Goal: Task Accomplishment & Management: Manage account settings

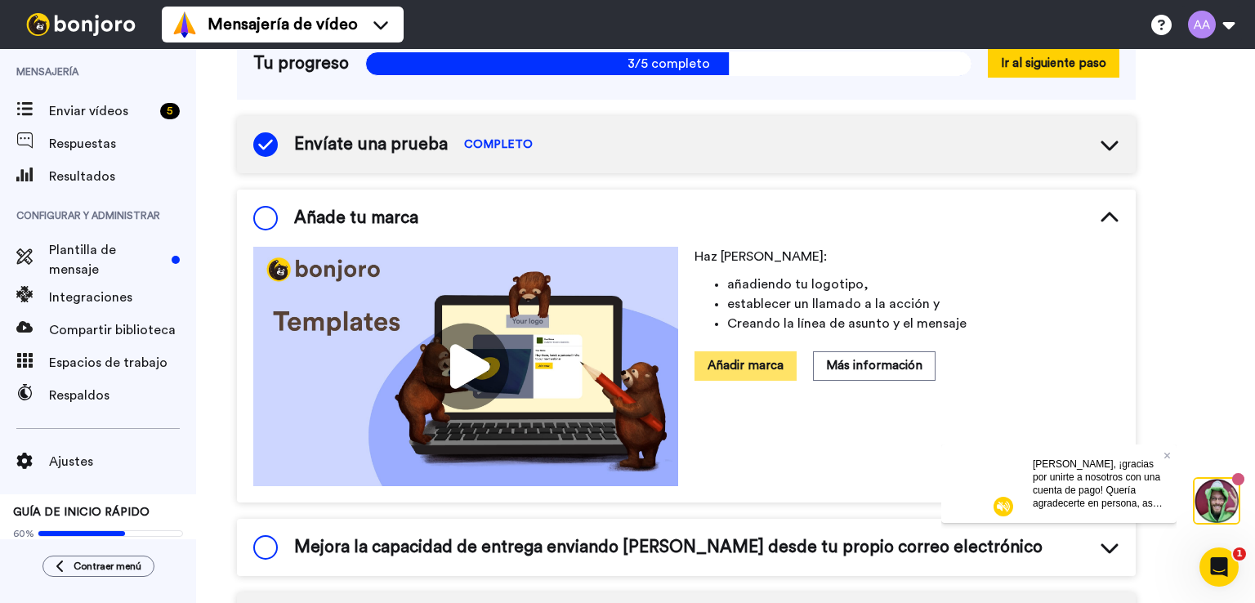
click at [742, 359] on font "Añadir marca" at bounding box center [745, 365] width 76 height 12
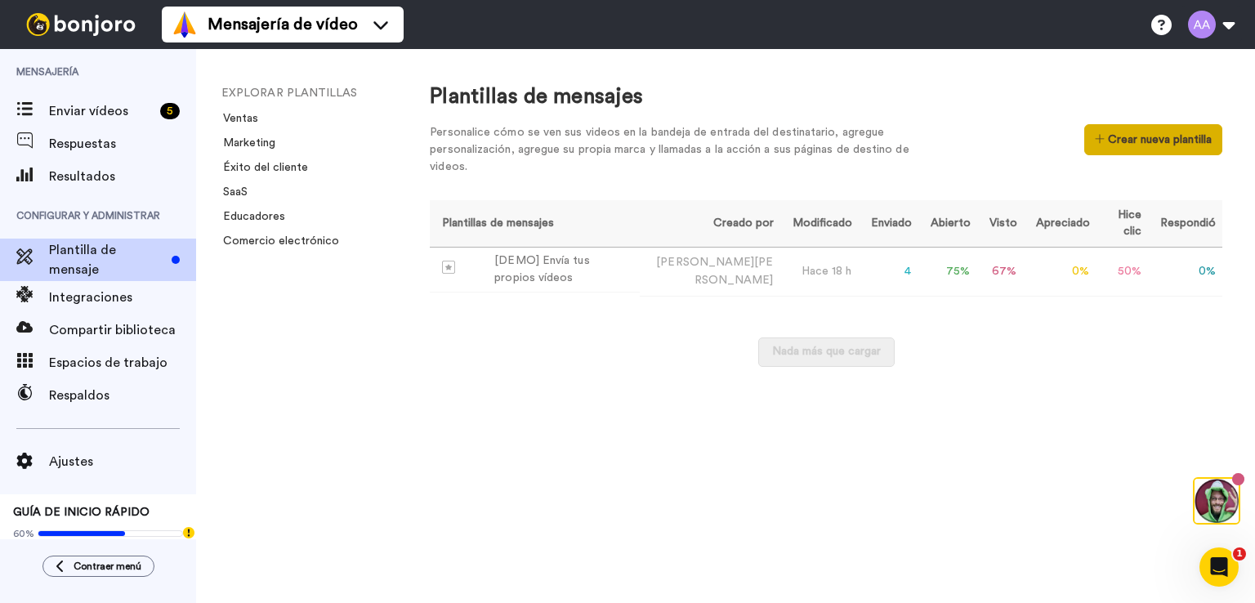
click at [1160, 135] on font "Crear nueva plantilla" at bounding box center [1160, 139] width 104 height 11
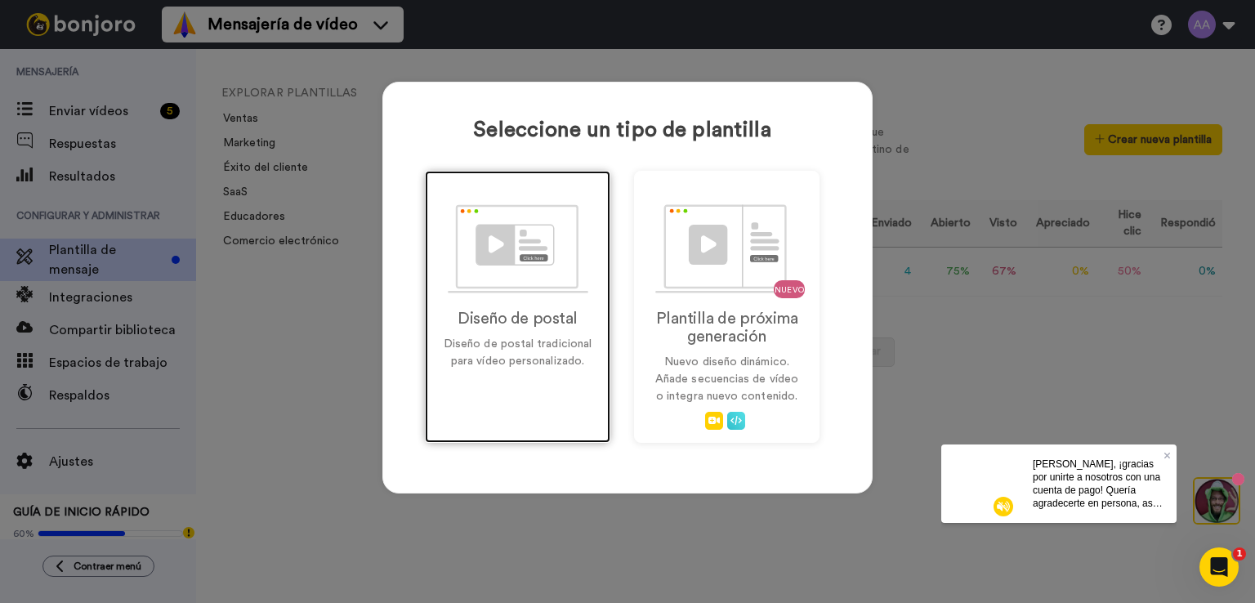
click at [506, 303] on div "Diseño de postal Diseño de postal tradicional para vídeo personalizado." at bounding box center [517, 307] width 185 height 272
click at [502, 372] on div "Diseño de postal Diseño de postal tradicional para vídeo personalizado." at bounding box center [517, 307] width 185 height 272
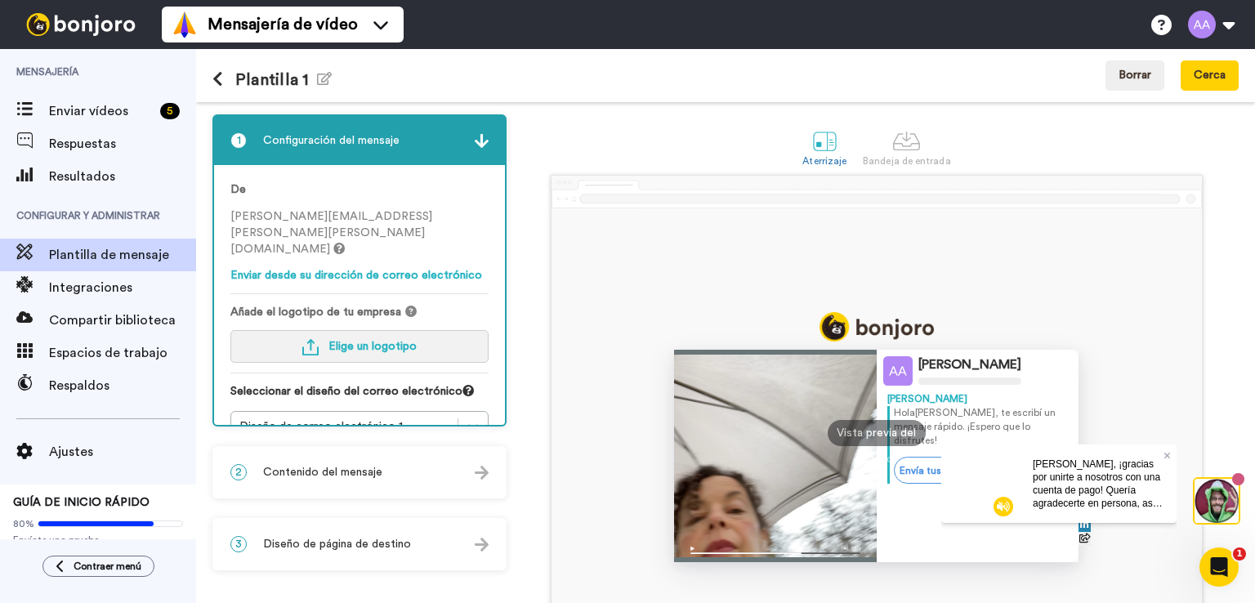
click at [369, 341] on font "Elige un logotipo" at bounding box center [372, 346] width 88 height 11
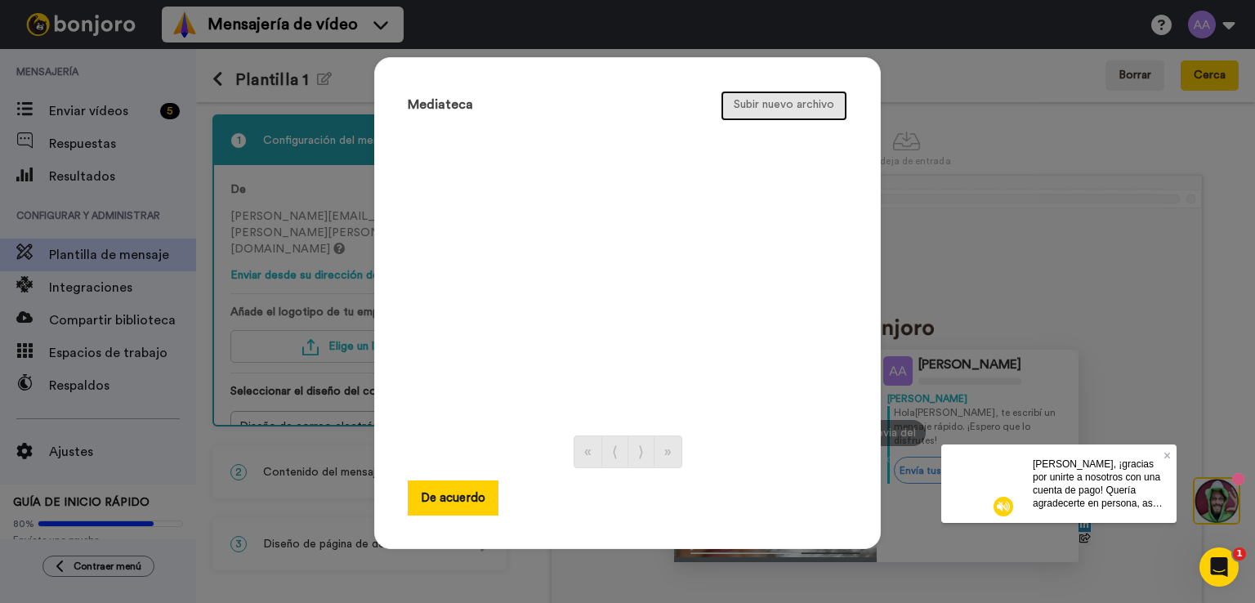
click at [763, 98] on button "Subir nuevo archivo" at bounding box center [783, 106] width 127 height 30
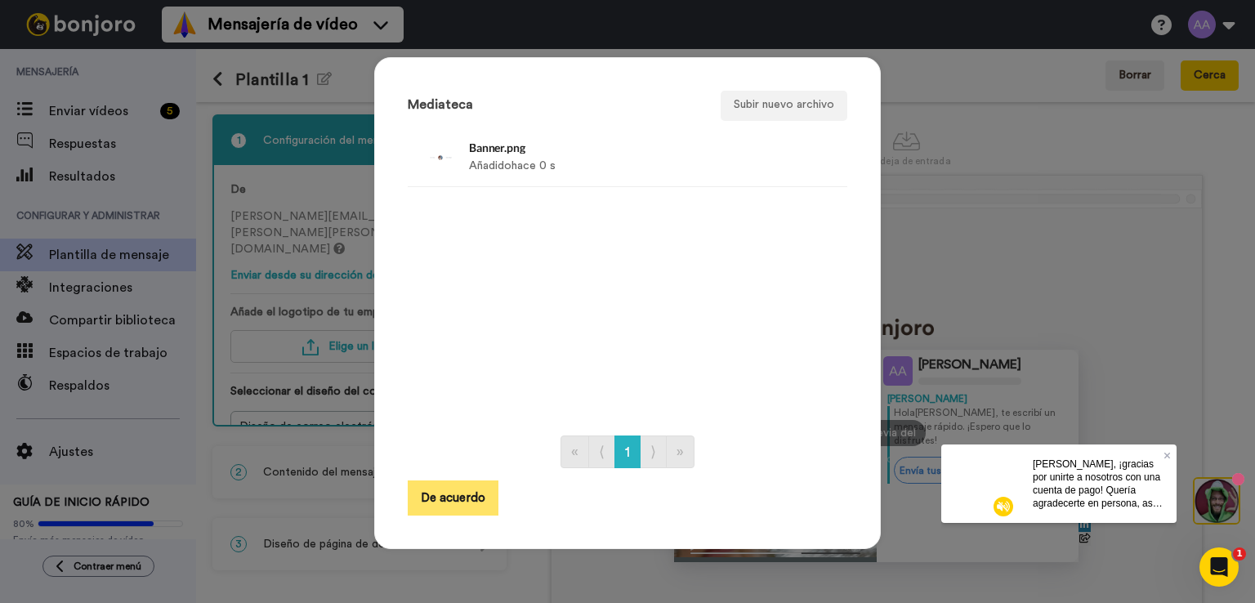
click at [463, 494] on font "De acuerdo" at bounding box center [453, 498] width 65 height 12
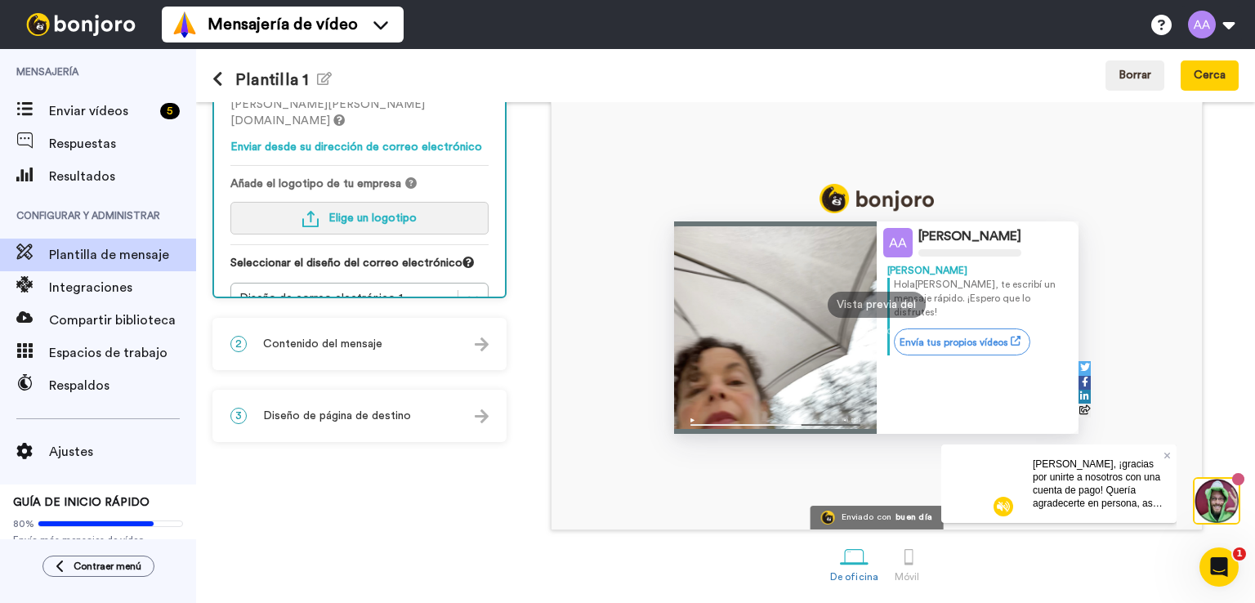
scroll to position [47, 0]
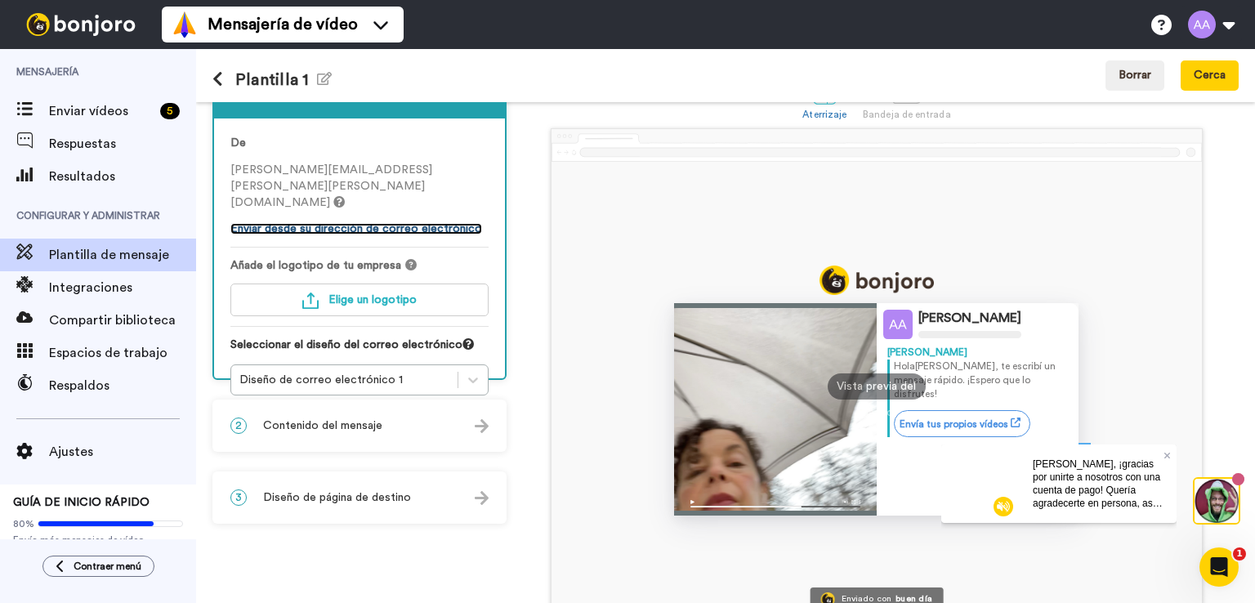
click at [392, 223] on font "Enviar desde su dirección de correo electrónico" at bounding box center [356, 228] width 252 height 11
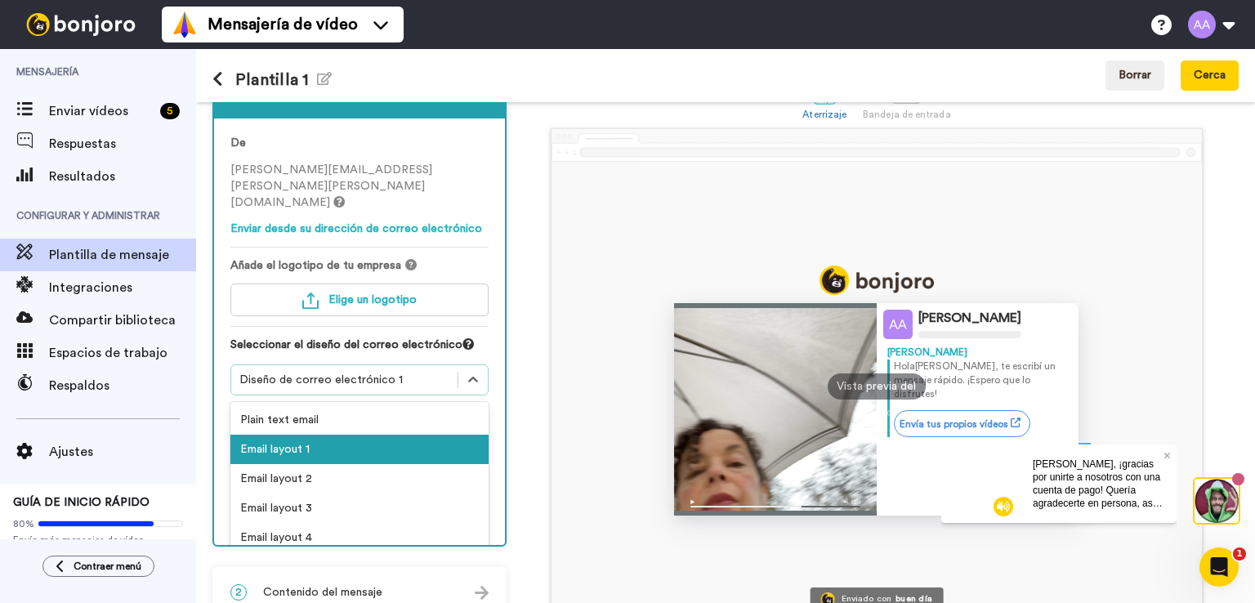
click at [404, 372] on div "Diseño de correo electrónico 1" at bounding box center [344, 380] width 210 height 16
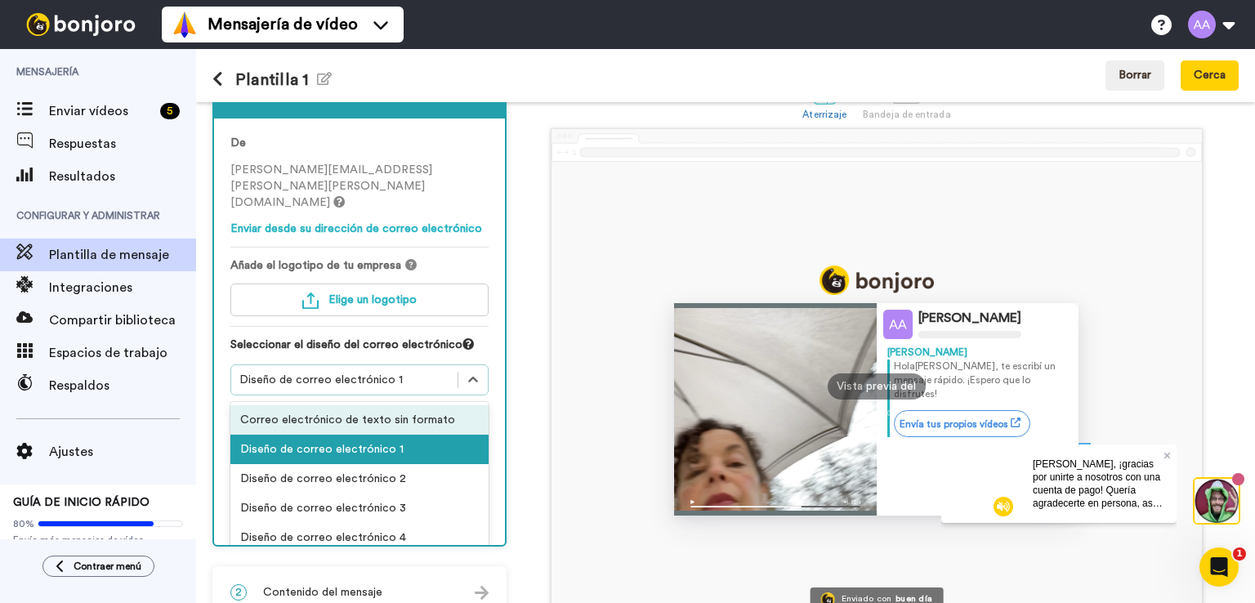
click at [398, 414] on font "Correo electrónico de texto sin formato" at bounding box center [347, 419] width 215 height 11
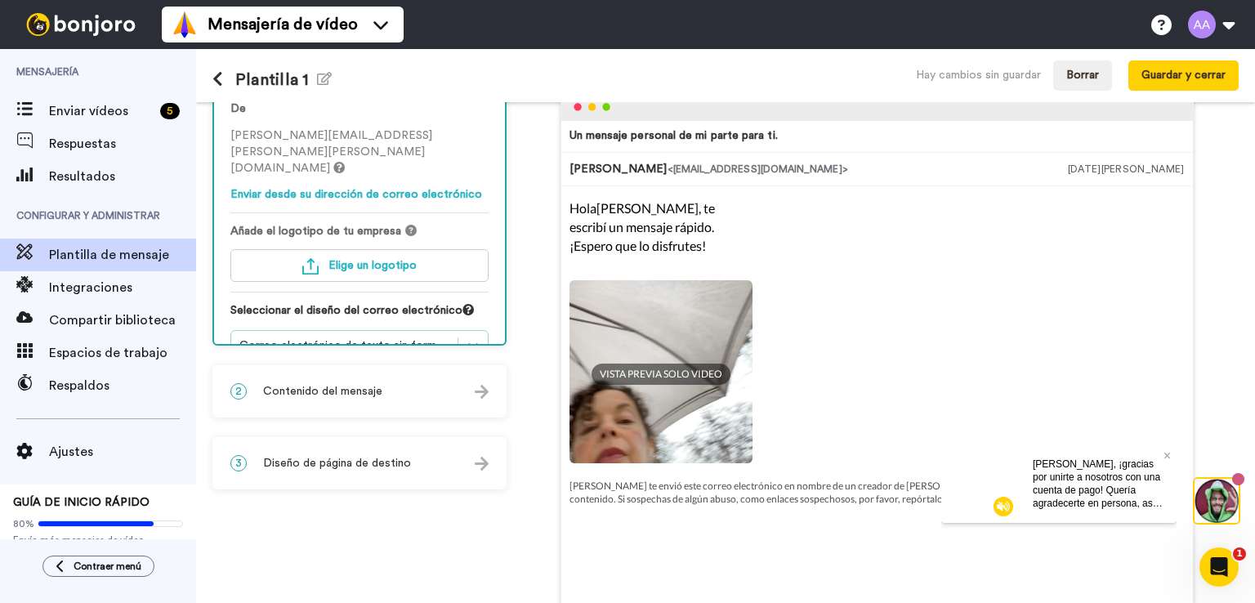
scroll to position [82, 0]
click at [359, 339] on font "Correo electrónico de texto sin formato" at bounding box center [346, 344] width 215 height 11
click at [216, 77] on icon at bounding box center [217, 79] width 11 height 16
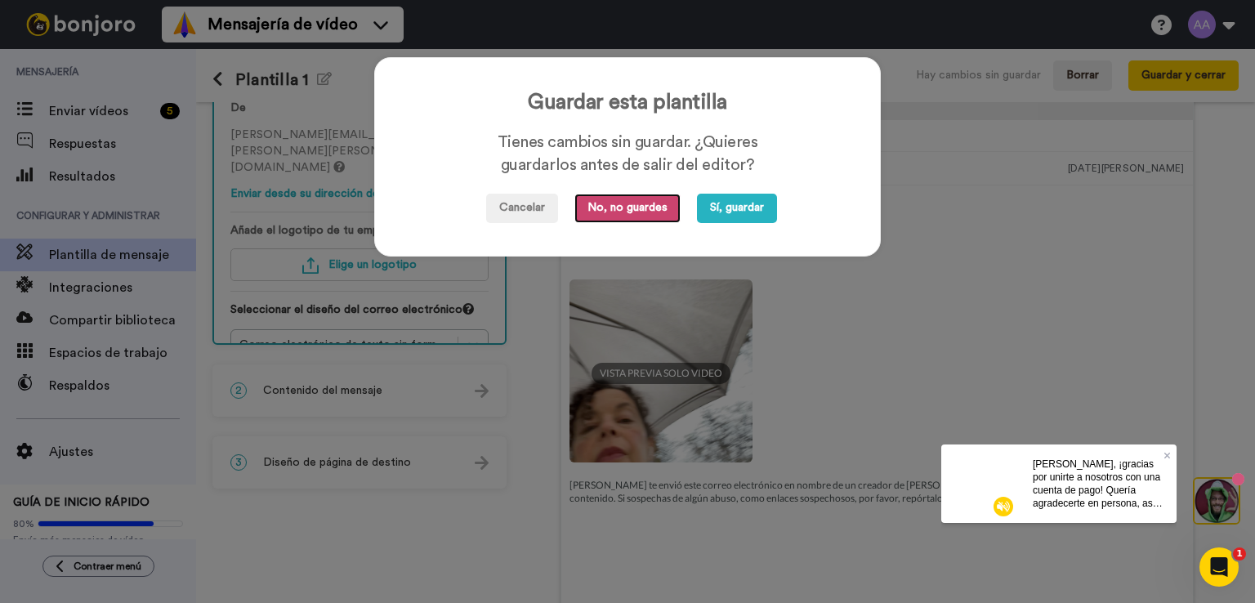
click at [603, 211] on font "No, no guardes" at bounding box center [627, 207] width 80 height 11
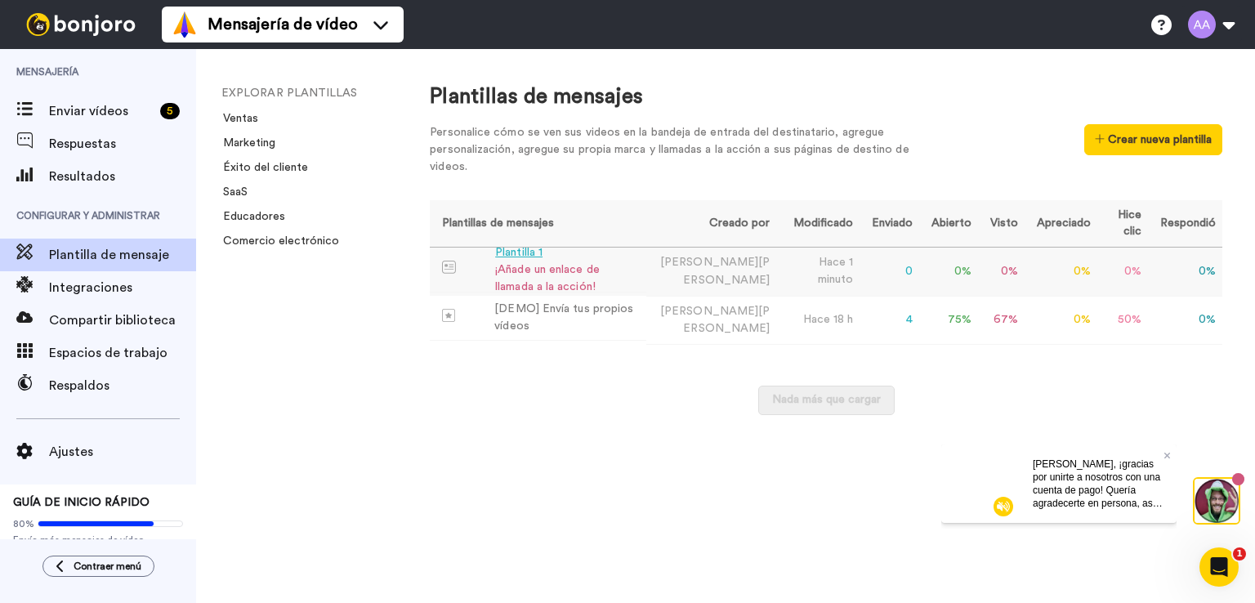
click at [527, 254] on font "Plantilla 1" at bounding box center [518, 252] width 47 height 11
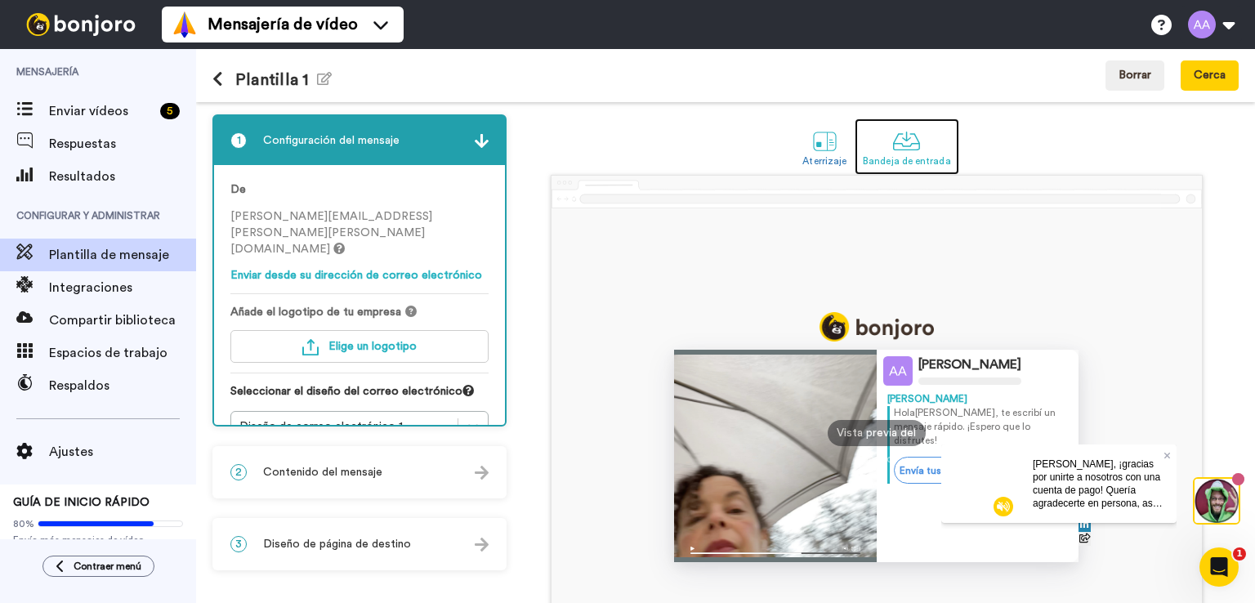
click at [903, 149] on div at bounding box center [906, 141] width 29 height 29
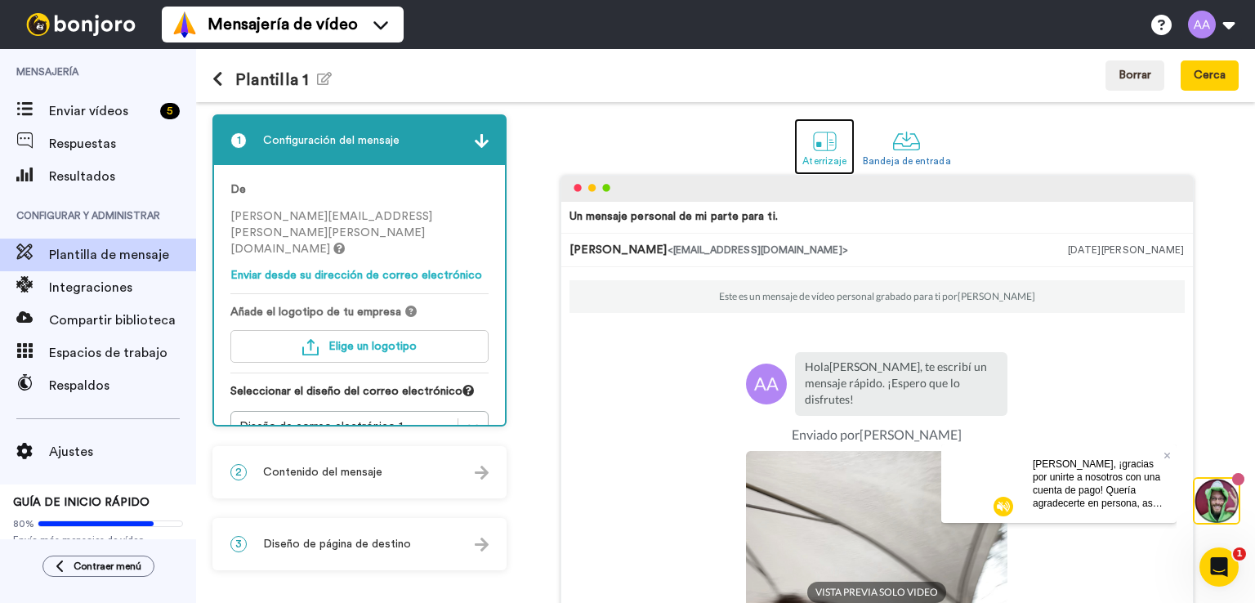
click at [823, 152] on div at bounding box center [824, 141] width 29 height 29
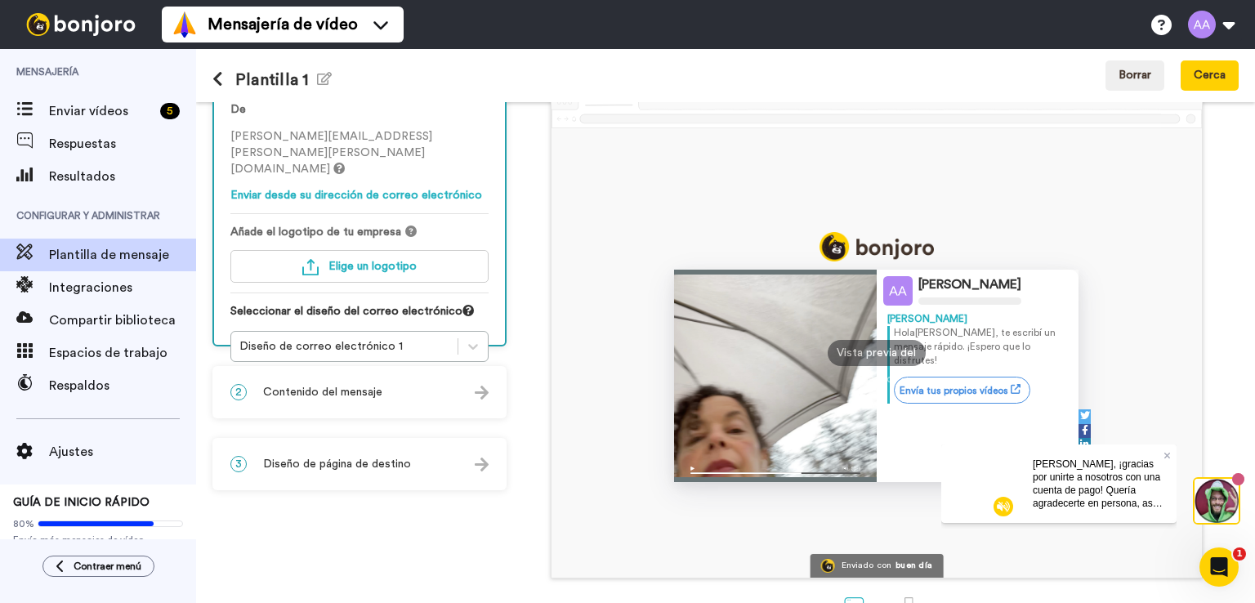
scroll to position [47, 0]
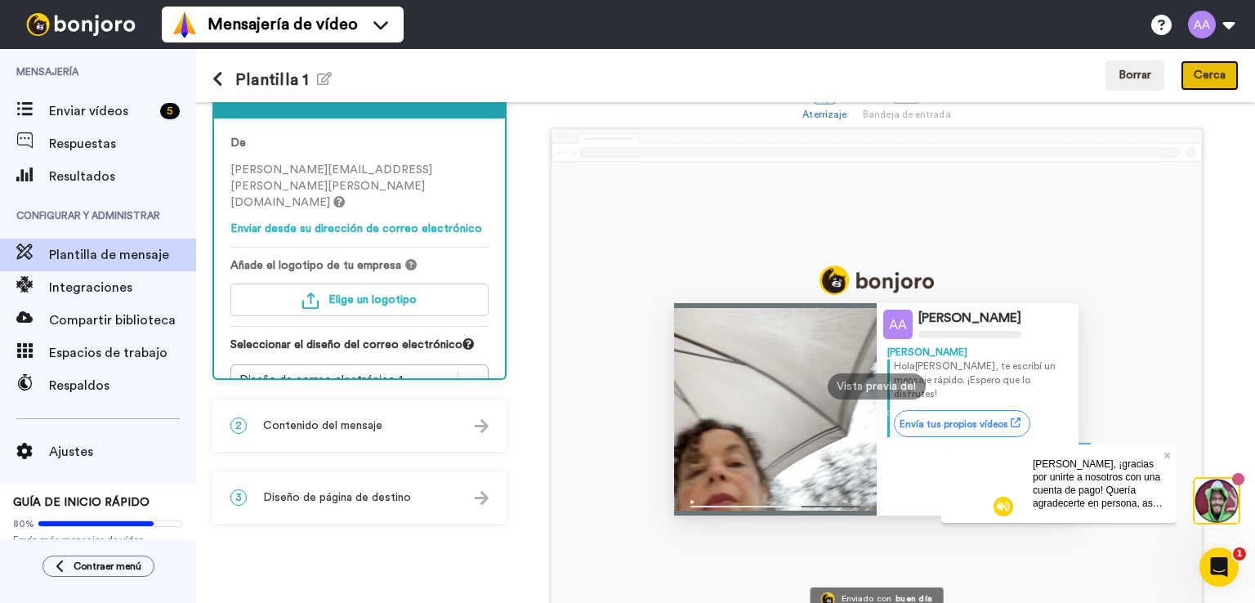
click at [1212, 76] on font "Cerca" at bounding box center [1209, 74] width 32 height 11
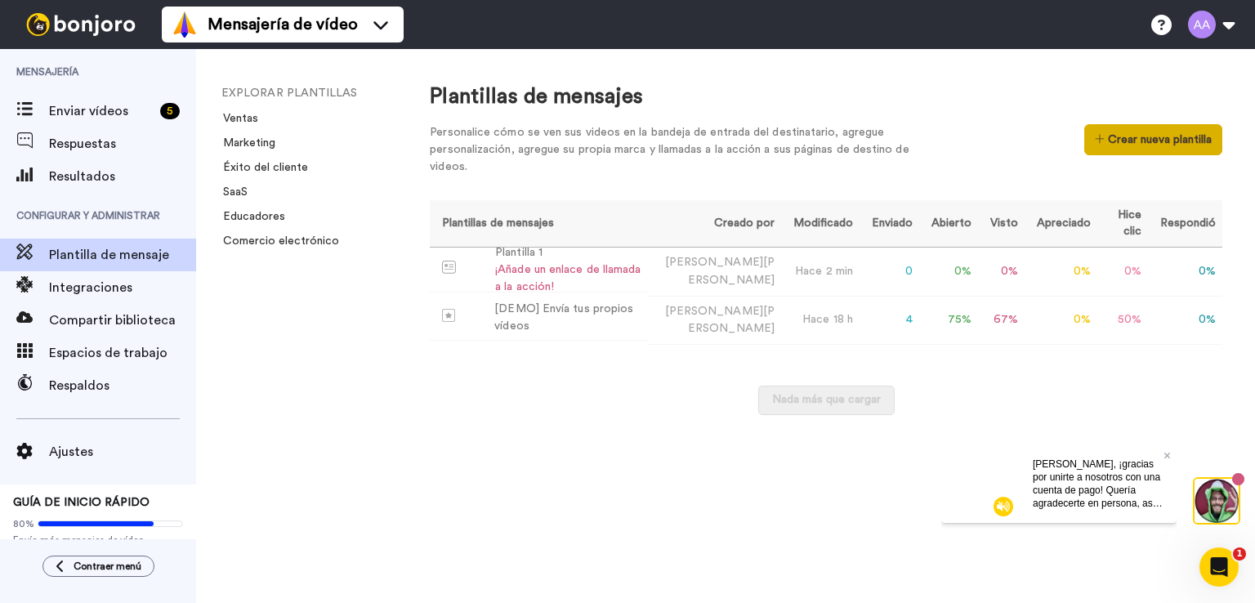
click at [1130, 139] on font "Crear nueva plantilla" at bounding box center [1160, 139] width 104 height 11
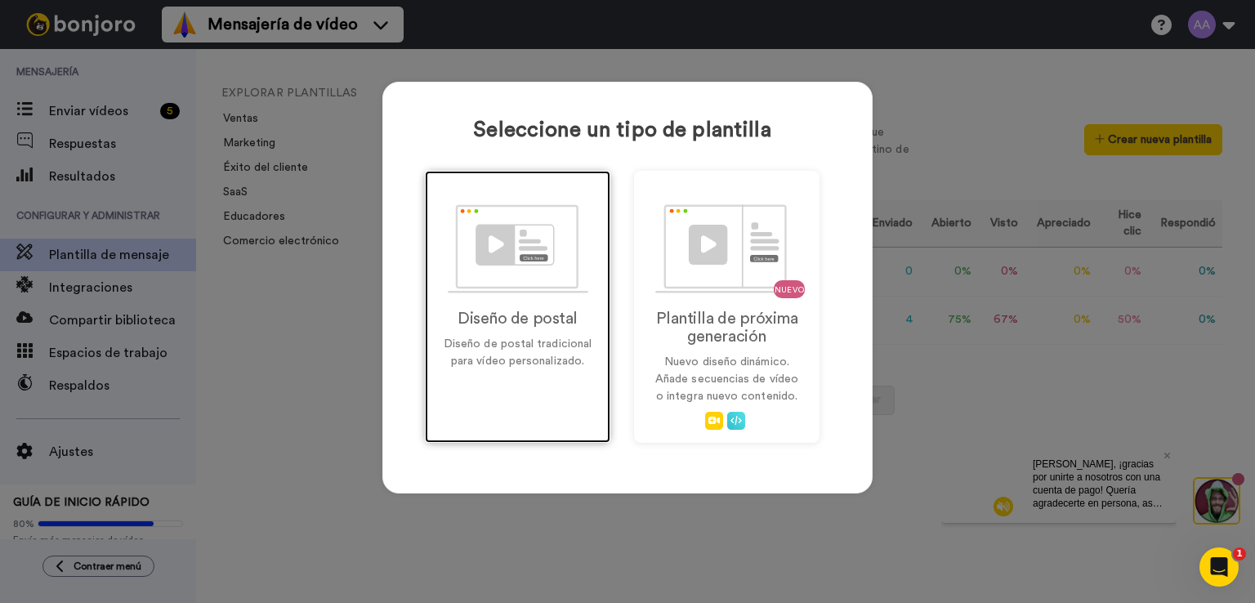
click at [524, 373] on div "Diseño de postal Diseño de postal tradicional para vídeo personalizado." at bounding box center [517, 307] width 185 height 272
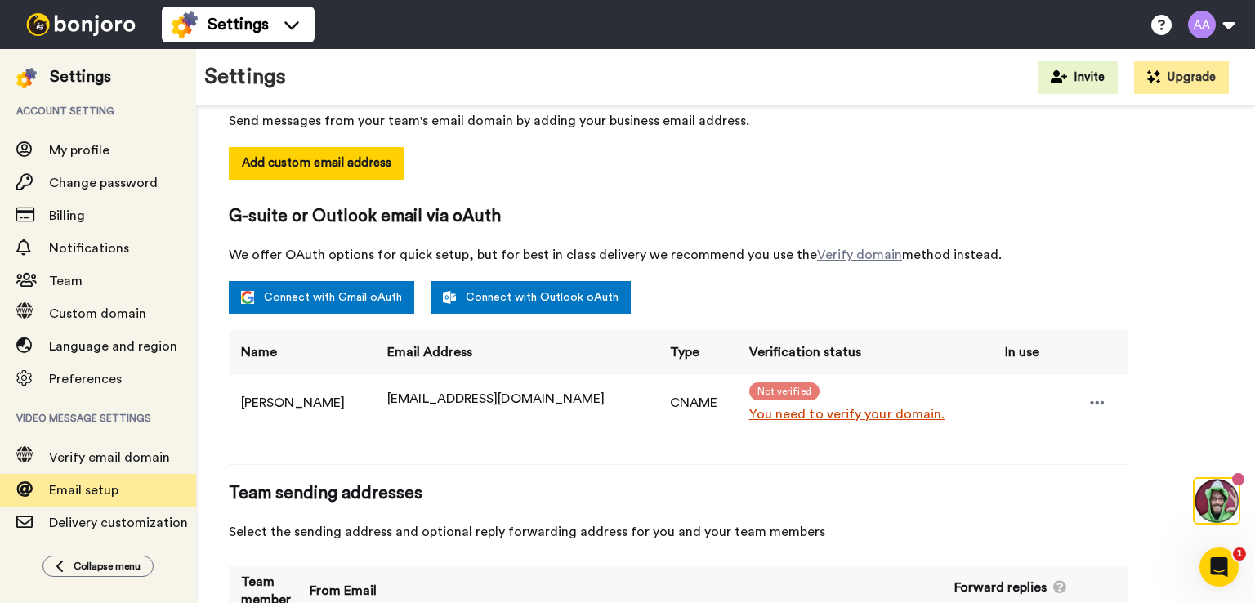
scroll to position [317, 0]
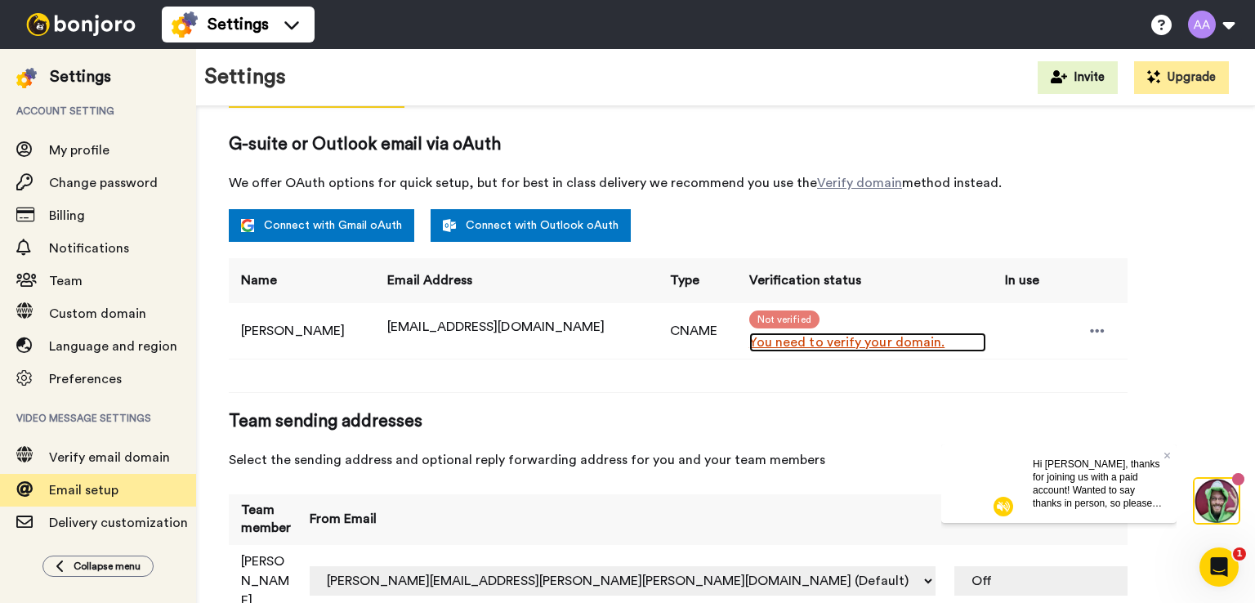
click at [844, 332] on link "You need to verify your domain." at bounding box center [867, 342] width 237 height 20
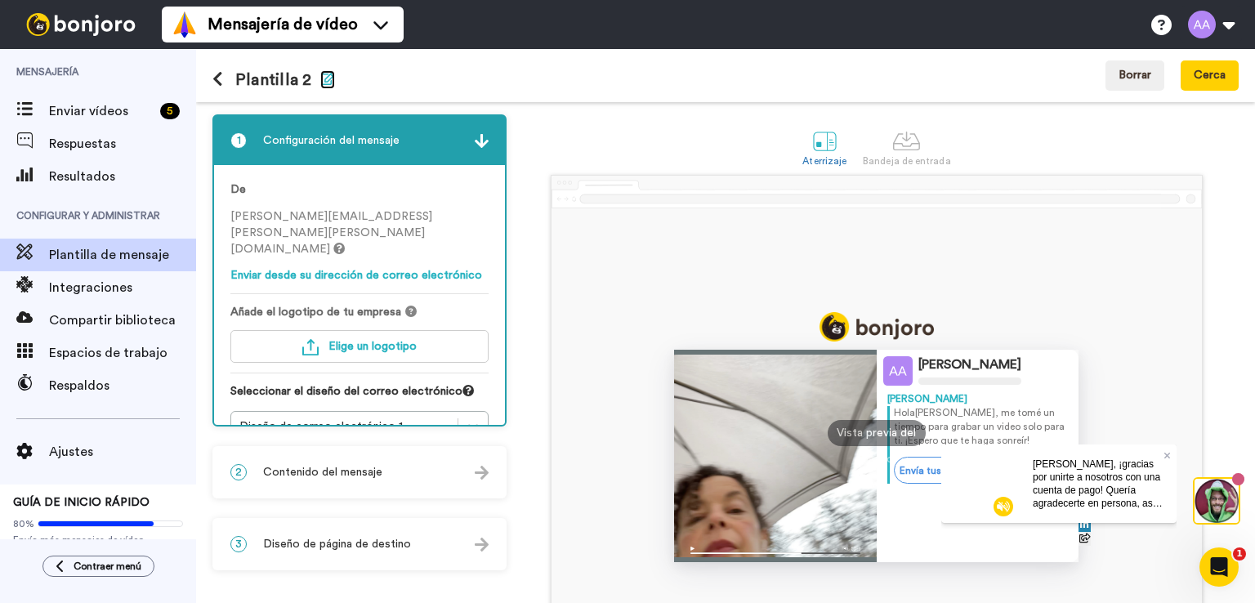
click at [320, 80] on icon "button" at bounding box center [327, 78] width 15 height 13
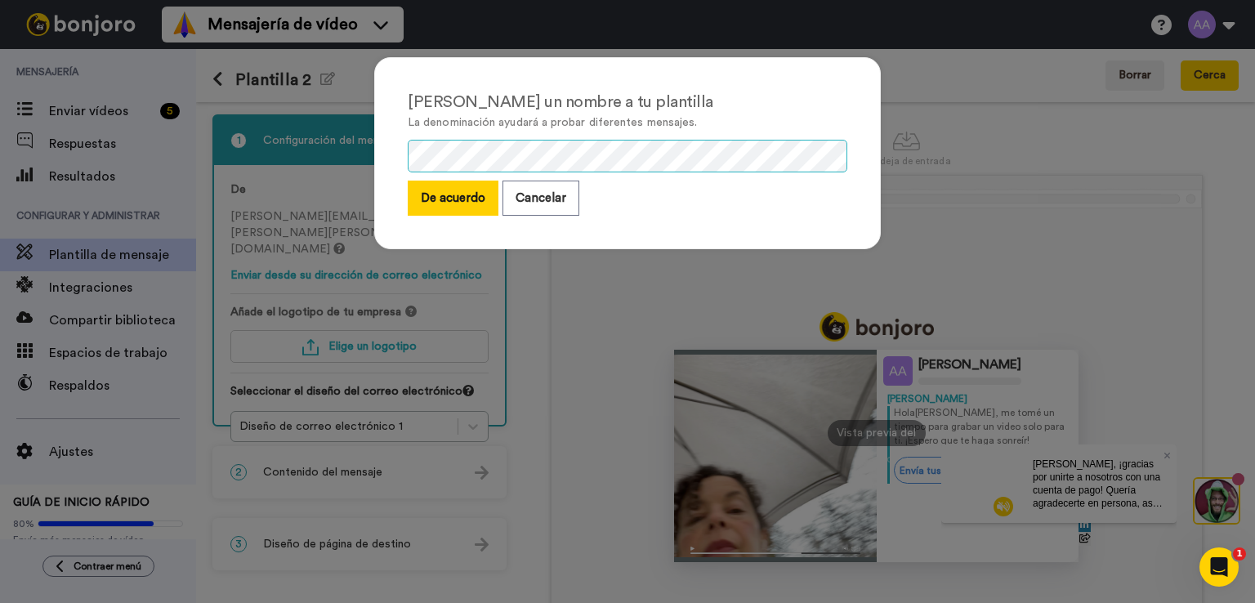
click at [377, 166] on div "Dale un nombre a tu plantilla La denominación ayudará a probar diferentes mensa…" at bounding box center [627, 153] width 506 height 192
click at [466, 197] on font "De acuerdo" at bounding box center [453, 198] width 65 height 12
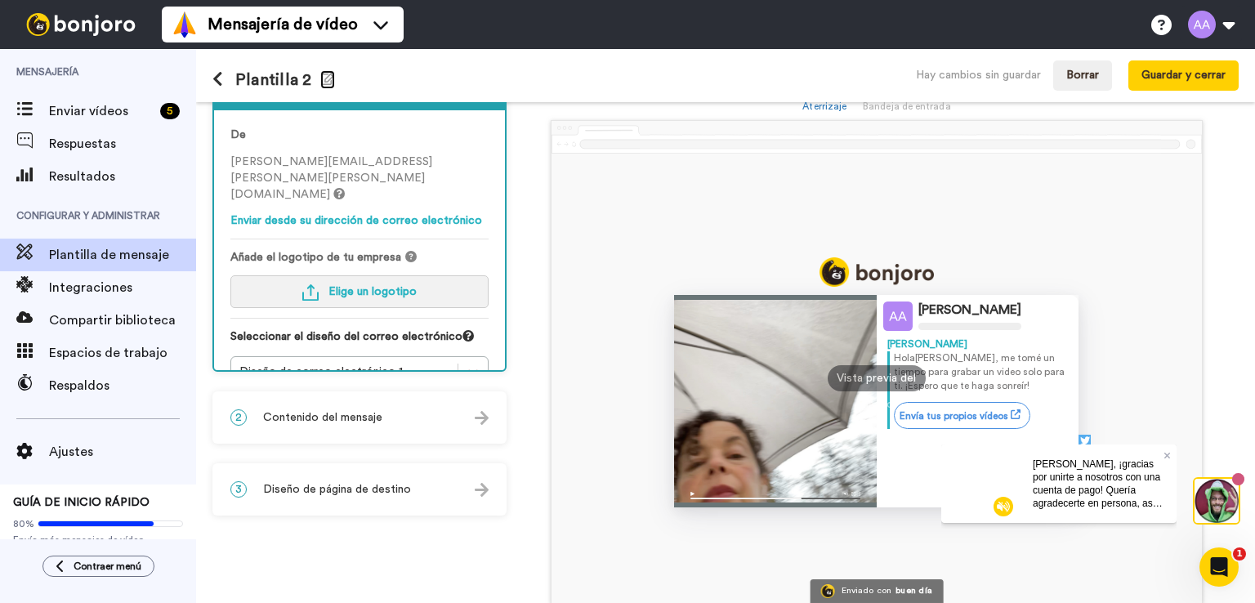
scroll to position [128, 0]
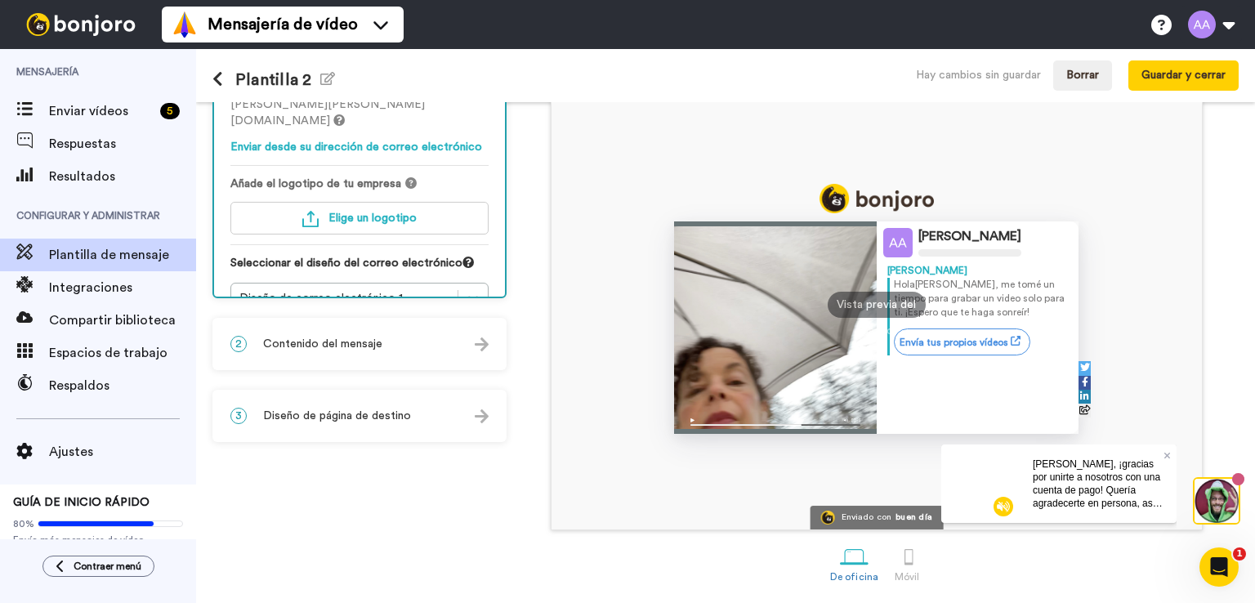
click at [367, 343] on font "Contenido del mensaje" at bounding box center [322, 343] width 119 height 11
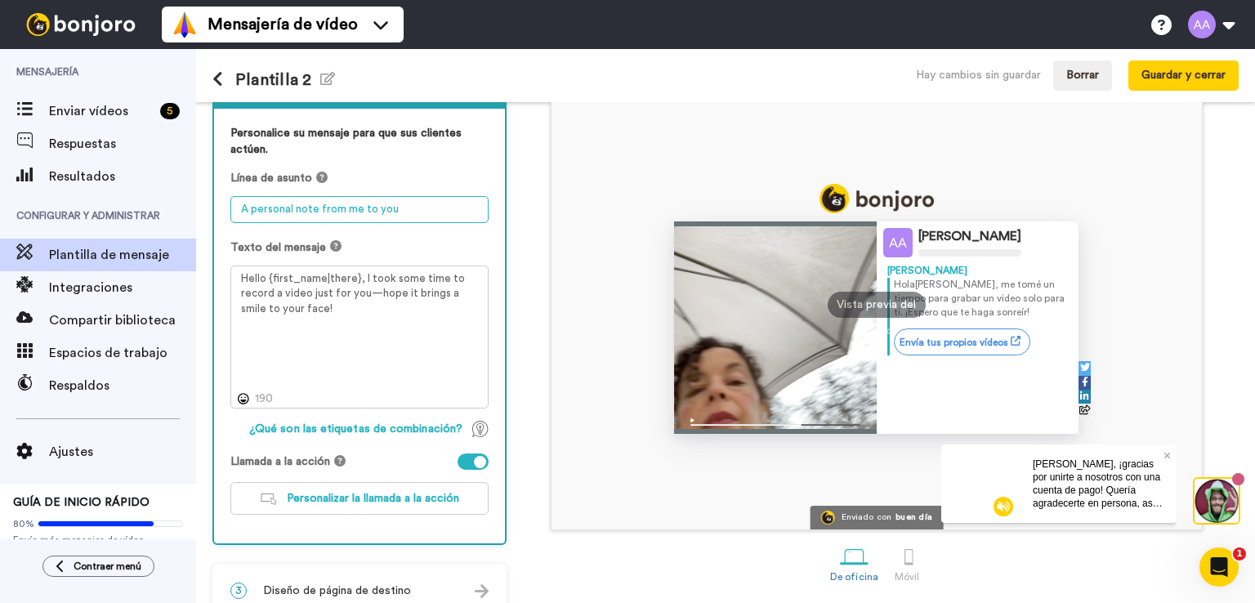
paste textarea "El envío de tu cuaderno ya está en marcha (y este mensaje es para ti)"
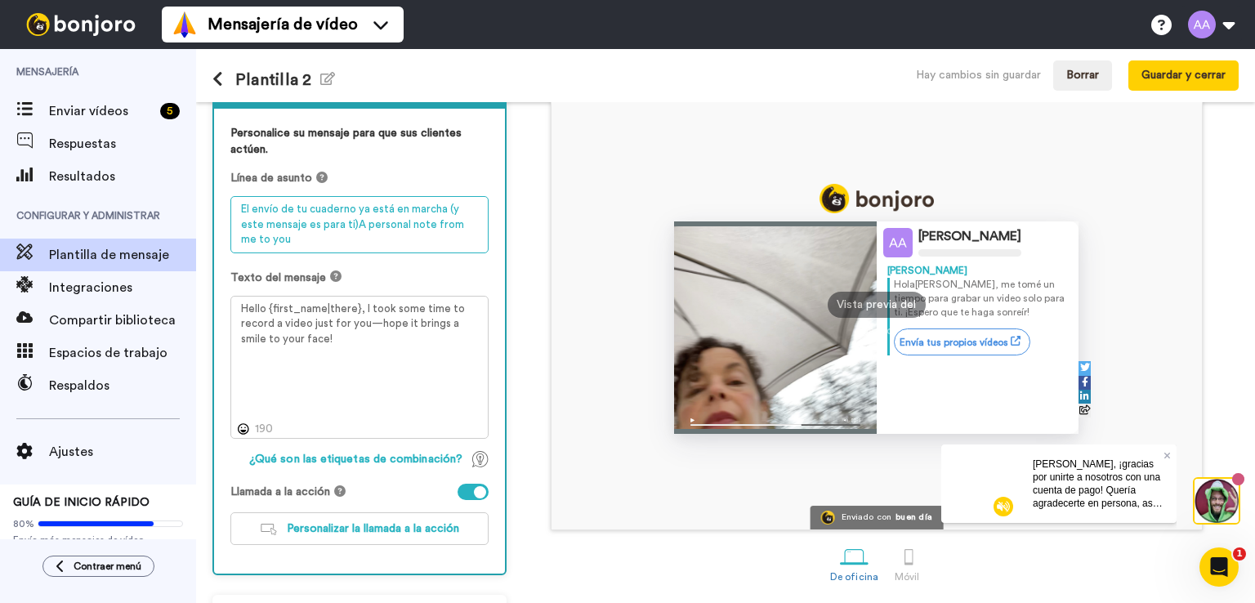
drag, startPoint x: 330, startPoint y: 220, endPoint x: 435, endPoint y: 242, distance: 106.9
click at [435, 242] on textarea "El envío de tu cuaderno ya está en marcha (y este mensaje es para ti)A personal…" at bounding box center [359, 224] width 258 height 57
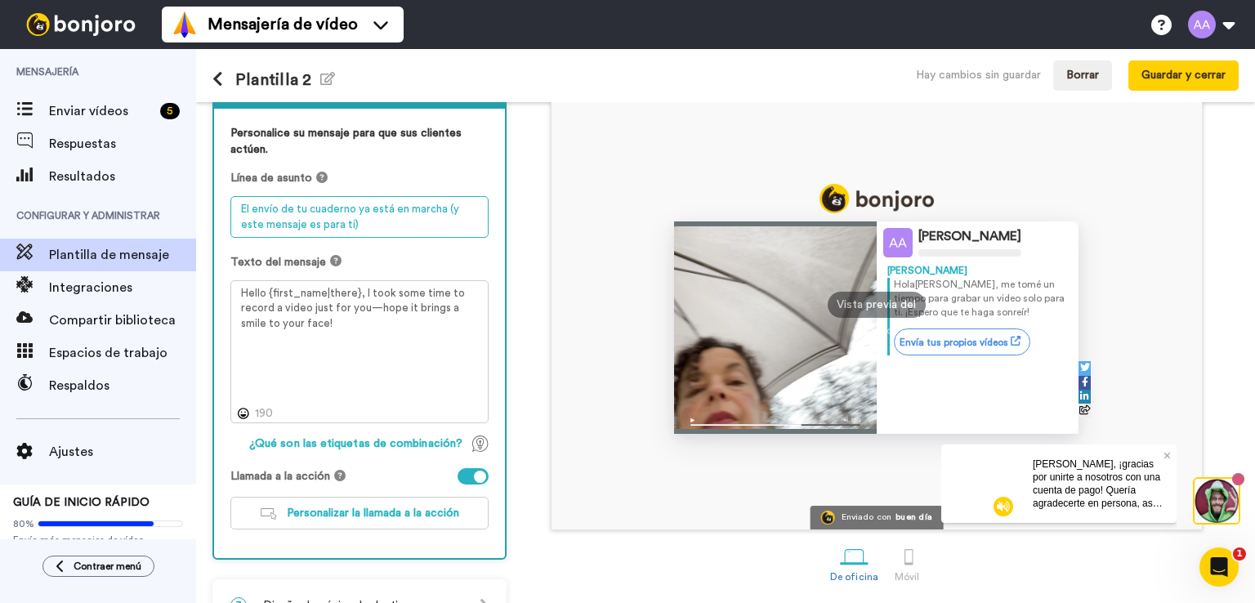
type textarea "El envío de tu cuaderno ya está en marcha (y este mensaje es para ti)"
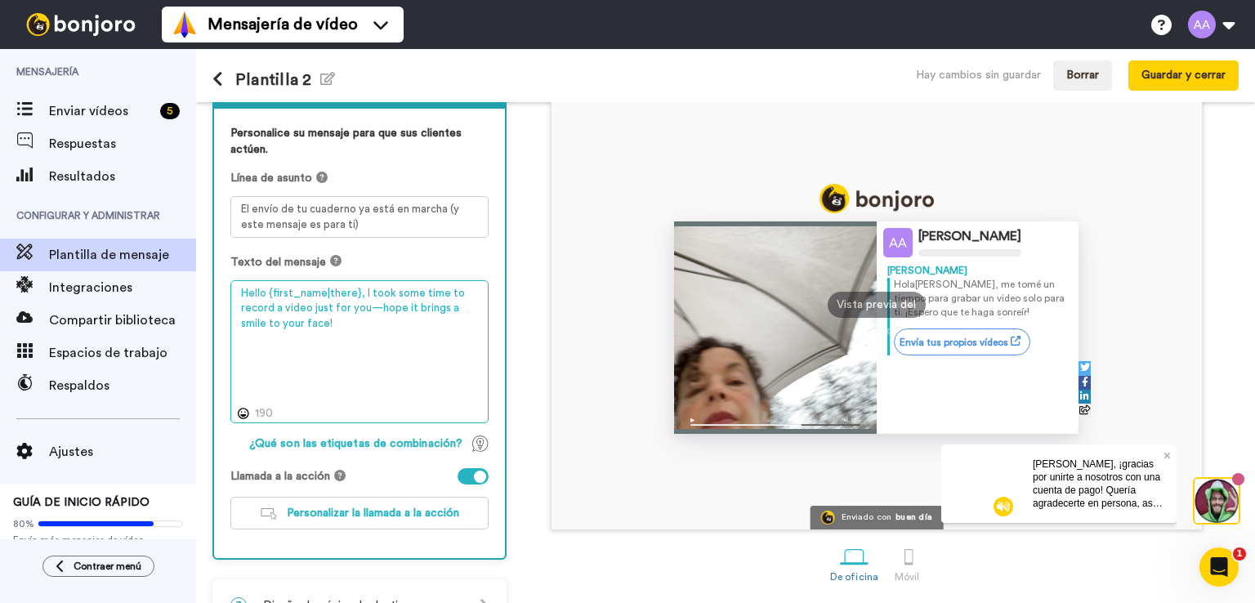
drag, startPoint x: 240, startPoint y: 292, endPoint x: 322, endPoint y: 325, distance: 88.3
click at [322, 325] on textarea "Hello {first_name|there}, I took some time to record a video just for you—hope …" at bounding box center [359, 352] width 258 height 144
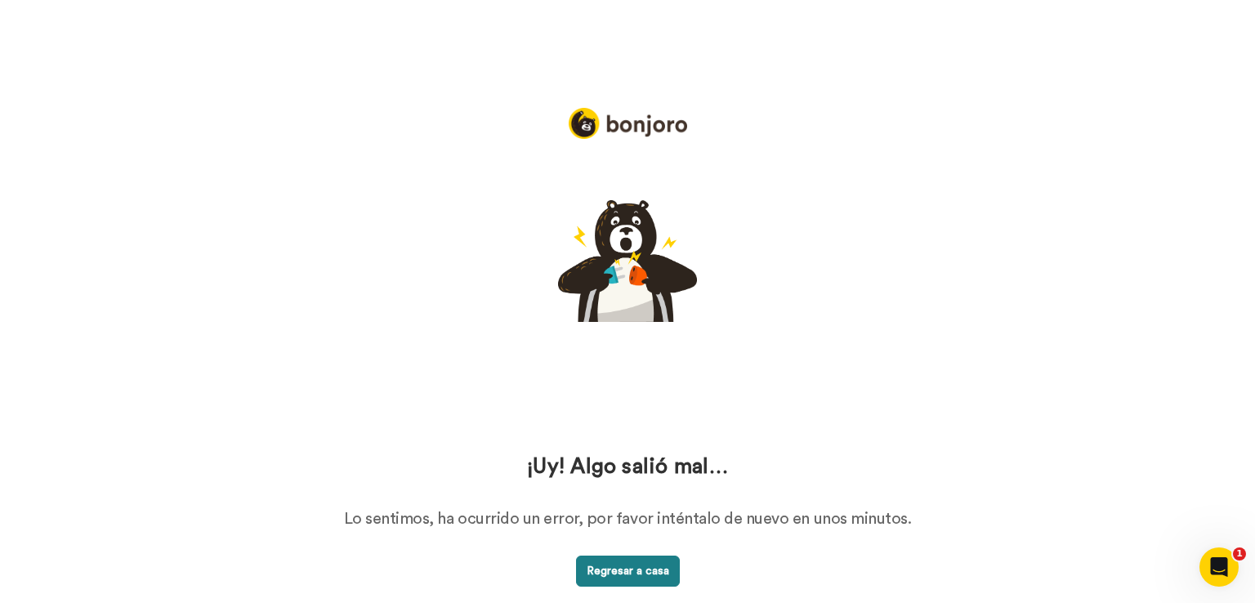
click at [653, 576] on font "Regresar a casa" at bounding box center [627, 570] width 82 height 11
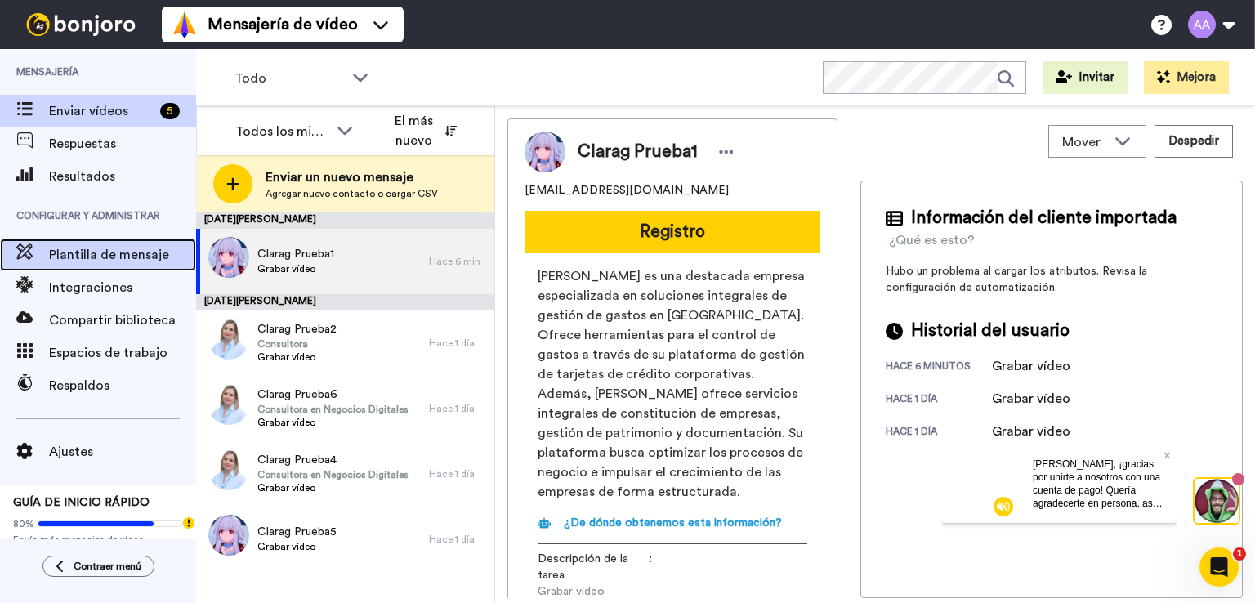
click at [87, 261] on font "Plantilla de mensaje" at bounding box center [109, 254] width 120 height 13
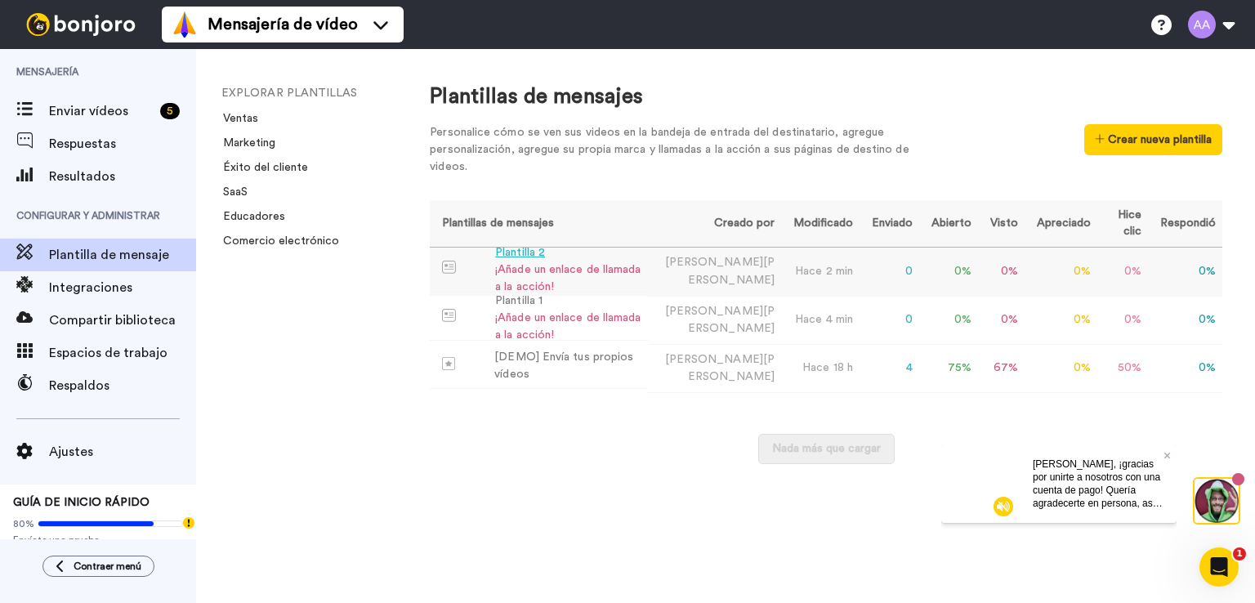
click at [512, 255] on font "Plantilla 2" at bounding box center [520, 252] width 50 height 11
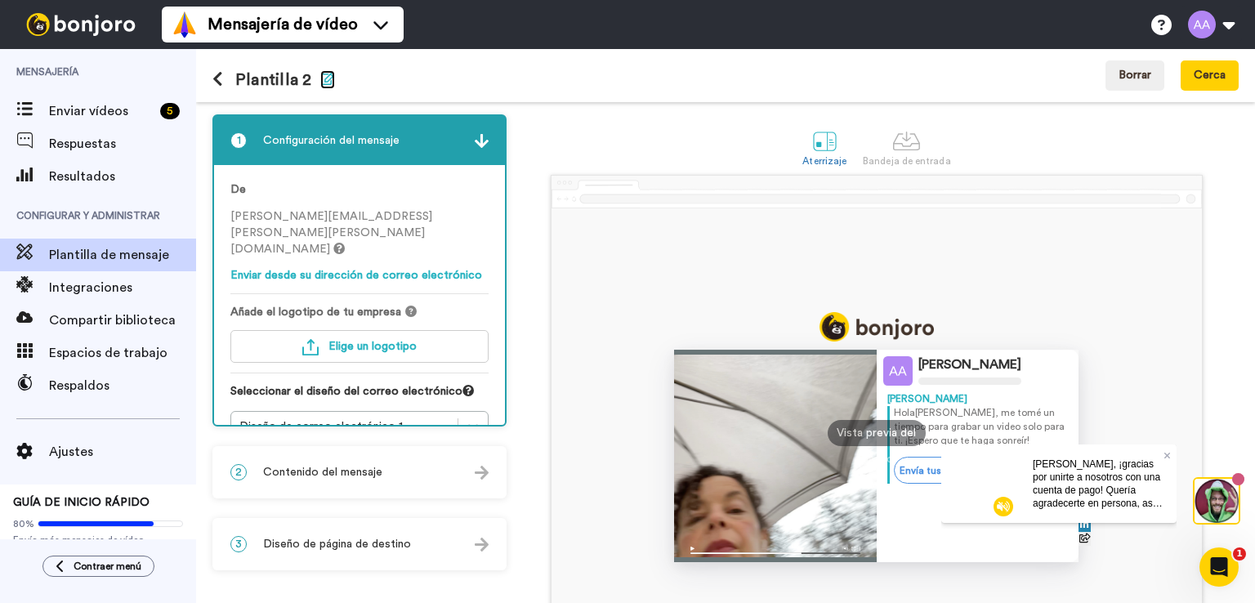
click at [323, 78] on icon "button" at bounding box center [327, 78] width 15 height 13
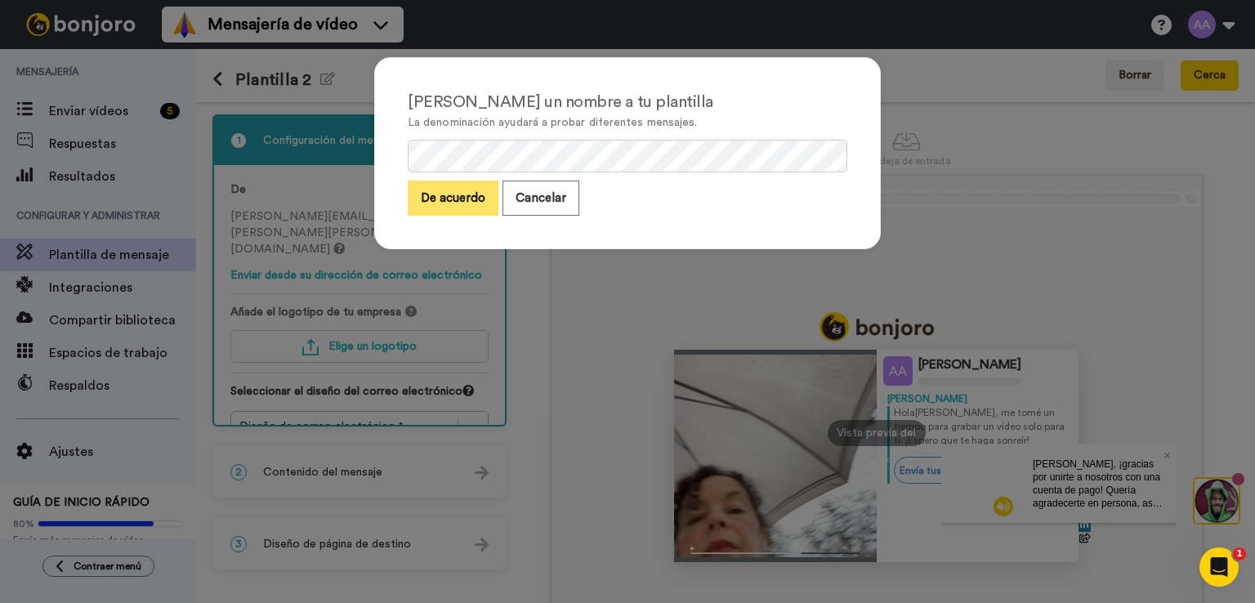
click at [455, 203] on font "De acuerdo" at bounding box center [453, 198] width 65 height 12
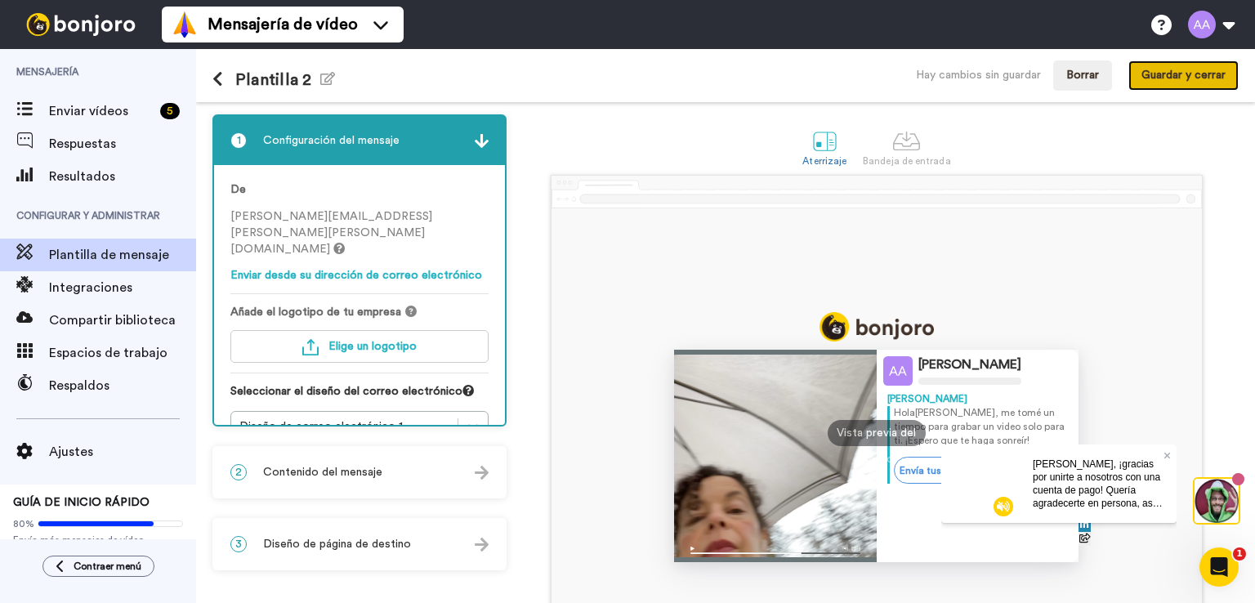
click at [1190, 72] on font "Guardar y cerrar" at bounding box center [1183, 74] width 84 height 11
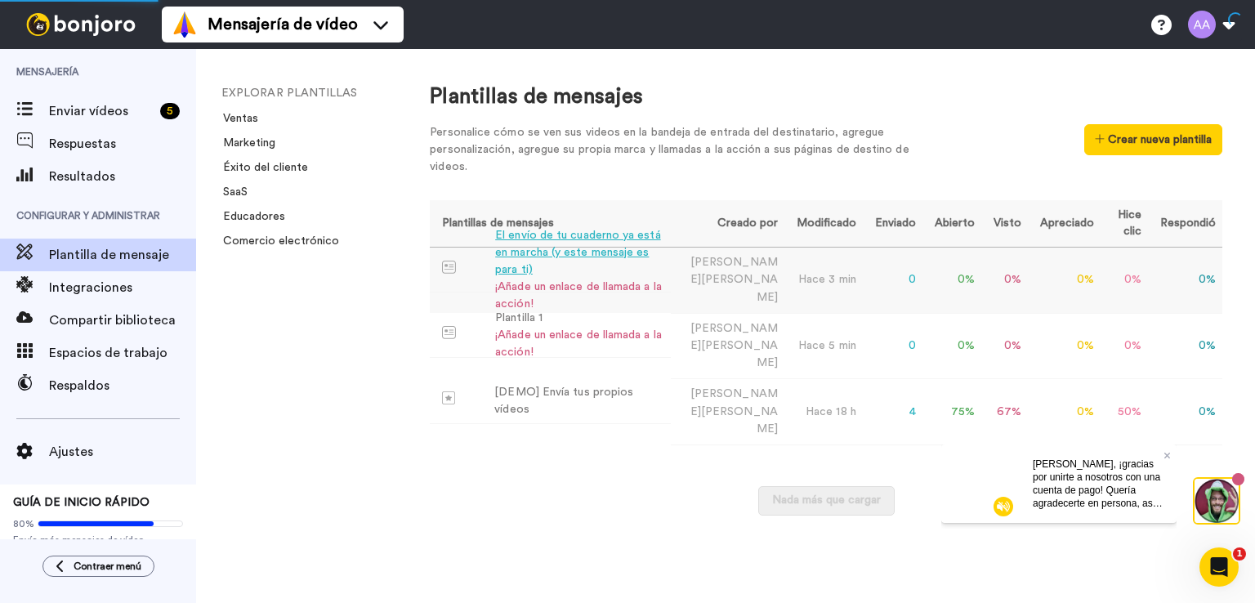
click at [615, 257] on font "El envío de tu cuaderno ya está en marcha (y este mensaje es para ti)" at bounding box center [577, 253] width 165 height 46
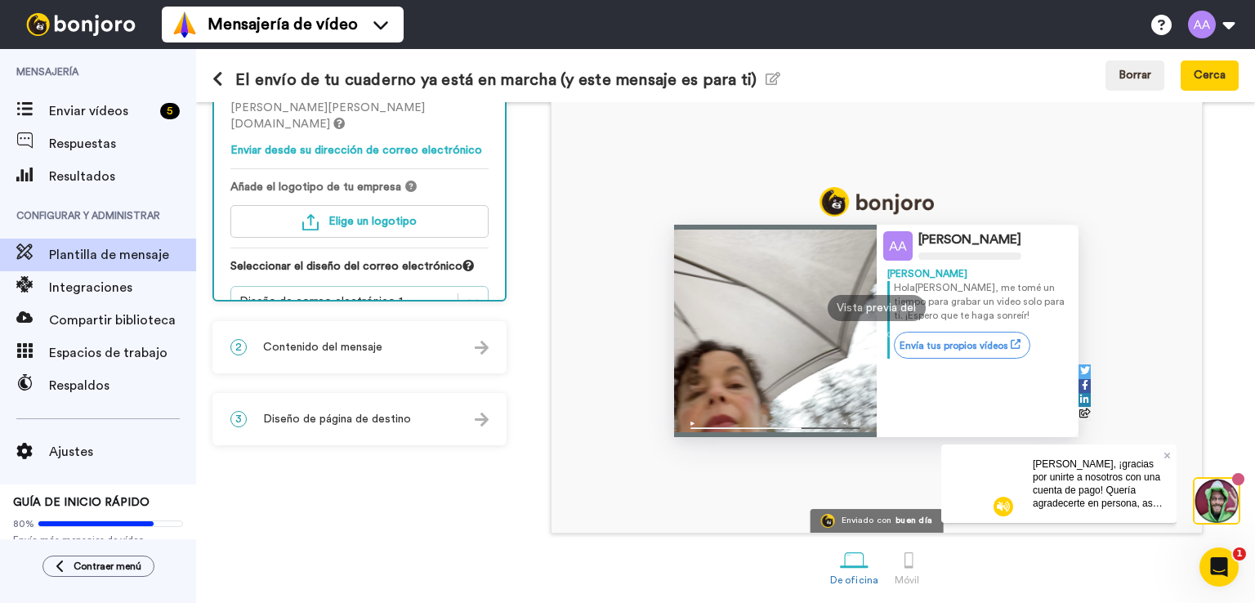
scroll to position [128, 0]
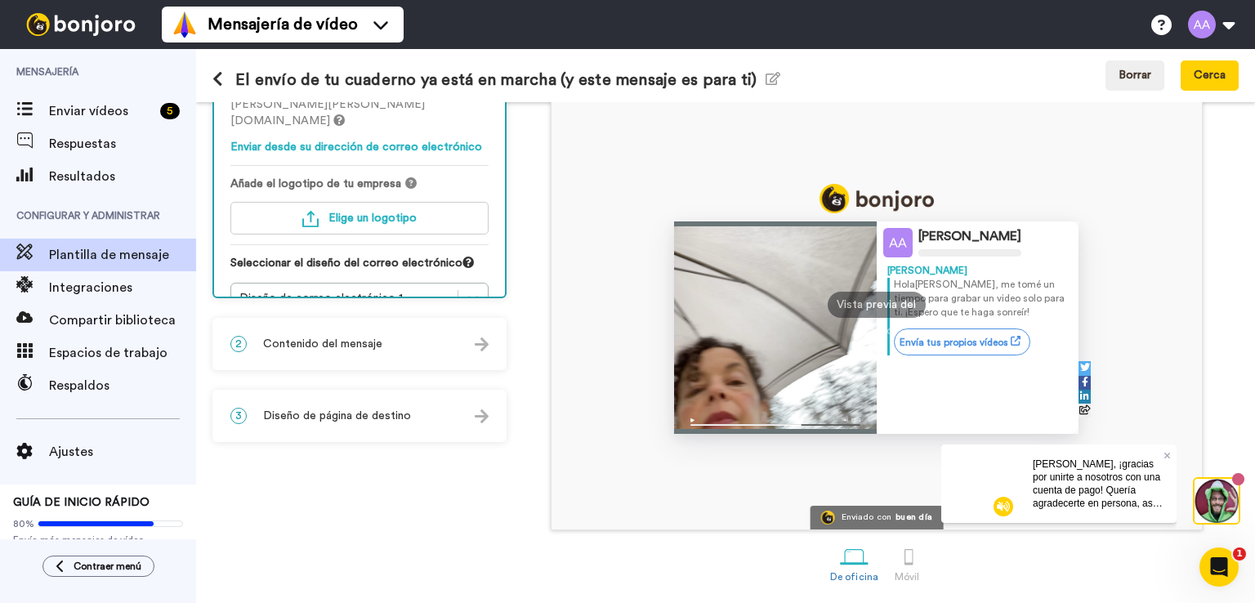
click at [330, 336] on span "Contenido del mensaje" at bounding box center [322, 344] width 119 height 16
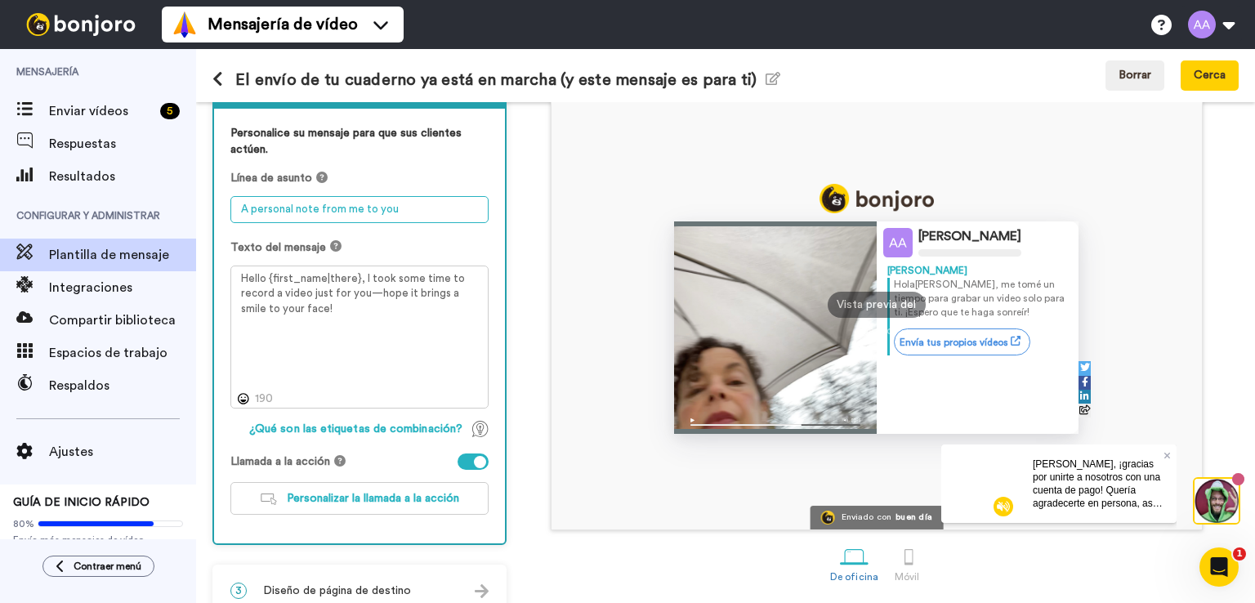
drag, startPoint x: 240, startPoint y: 205, endPoint x: 404, endPoint y: 210, distance: 164.2
click at [404, 210] on textarea "A personal note from me to you" at bounding box center [359, 209] width 258 height 27
paste textarea "El envío de tu cuaderno ya está en marcha (y este mensaje es para ti)"
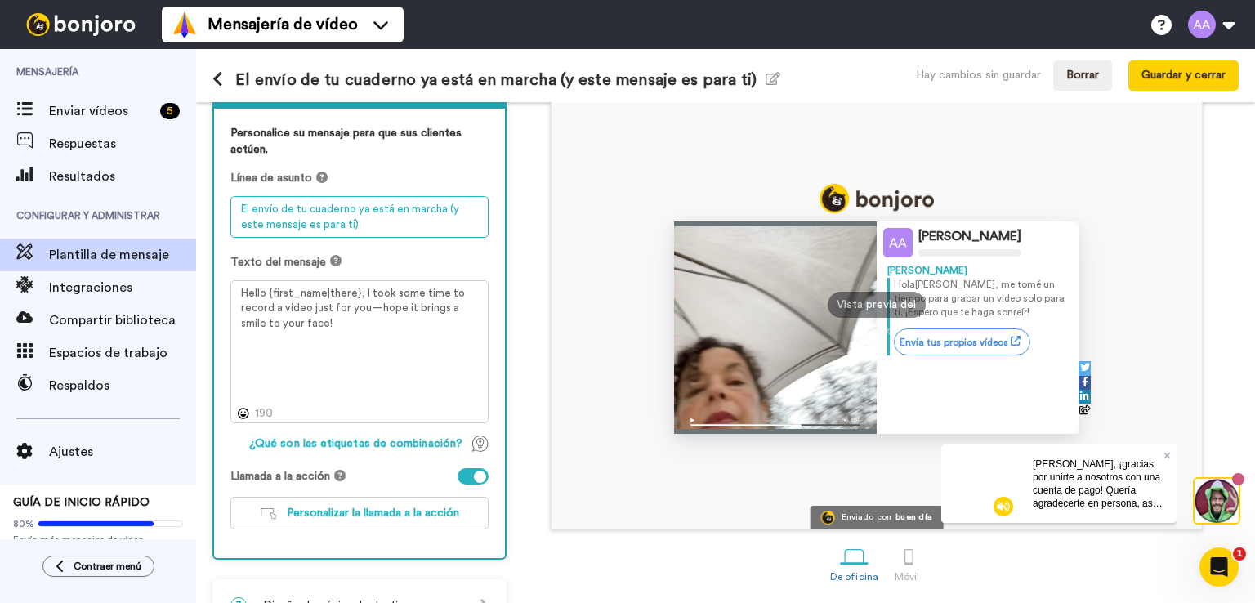
type textarea "El envío de tu cuaderno ya está en marcha (y este mensaje es para ti)"
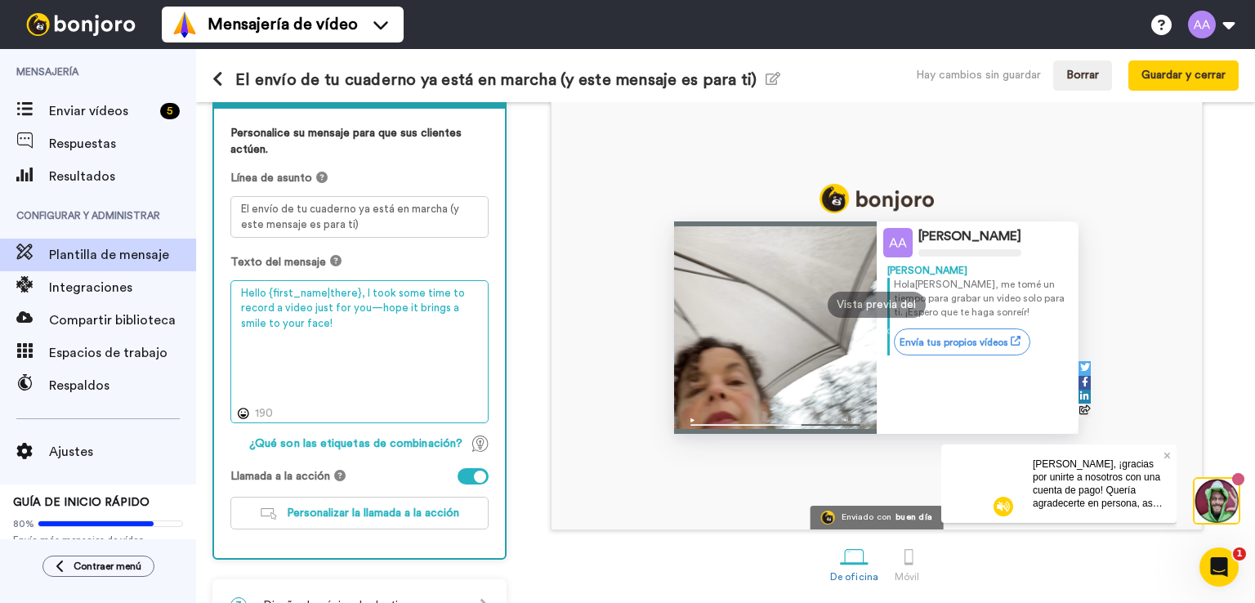
drag, startPoint x: 242, startPoint y: 292, endPoint x: 330, endPoint y: 329, distance: 95.6
click at [330, 329] on textarea "Hello {first_name|there}, I took some time to record a video just for you—hope …" at bounding box center [359, 352] width 258 height 144
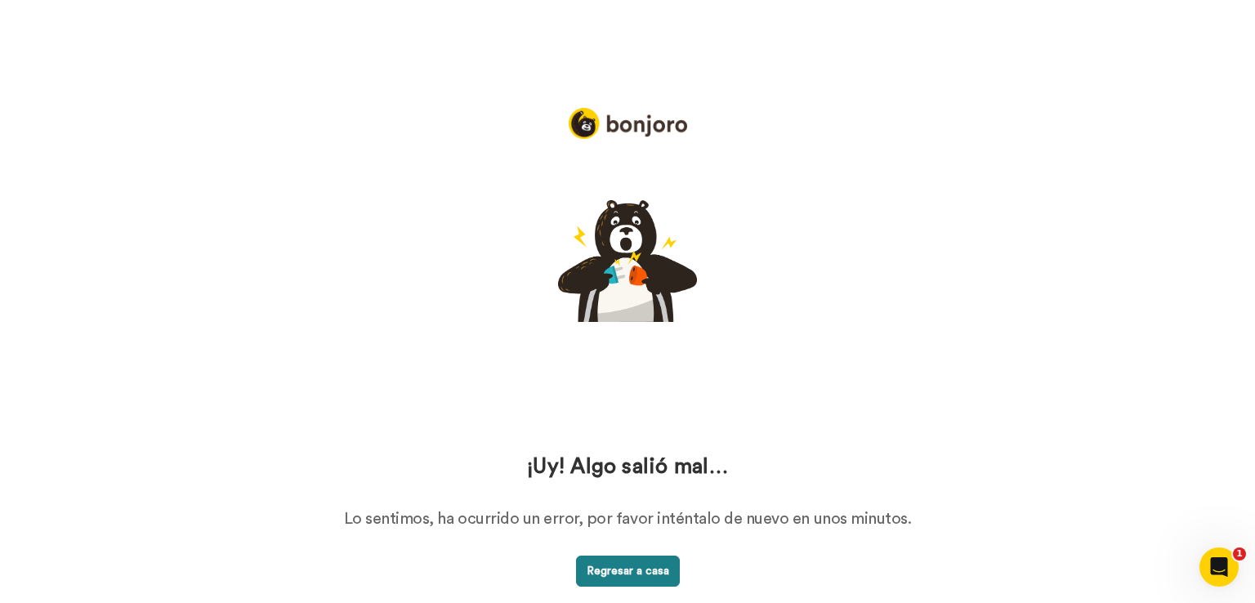
click at [640, 571] on font "Regresar a casa" at bounding box center [627, 570] width 82 height 11
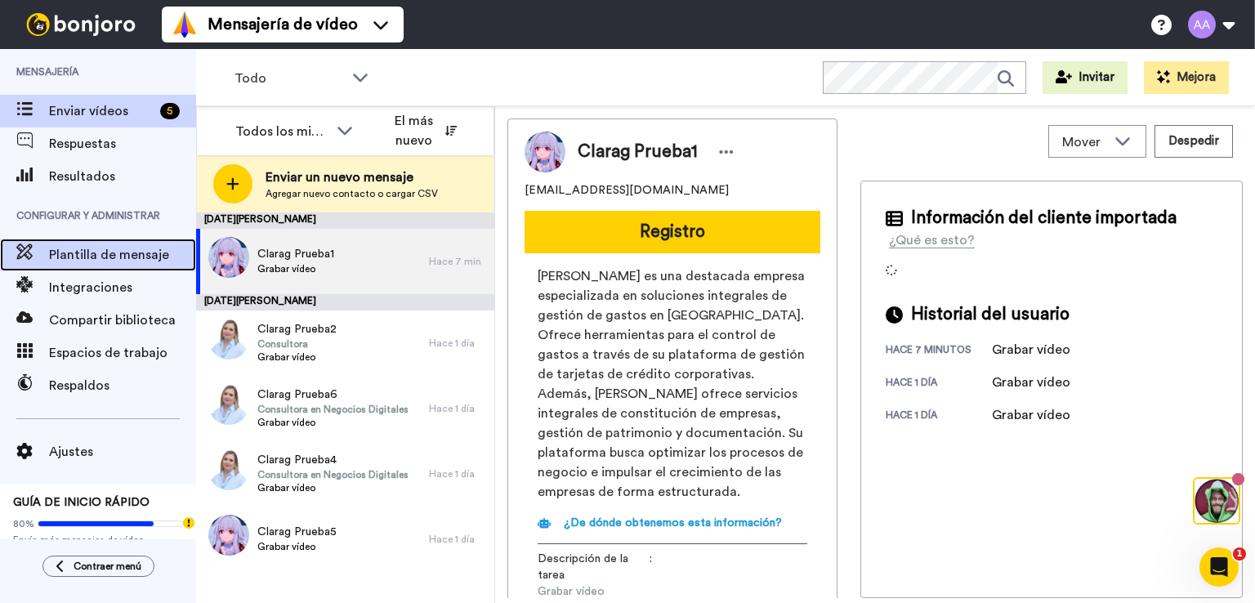
click at [97, 260] on font "Plantilla de mensaje" at bounding box center [109, 254] width 120 height 13
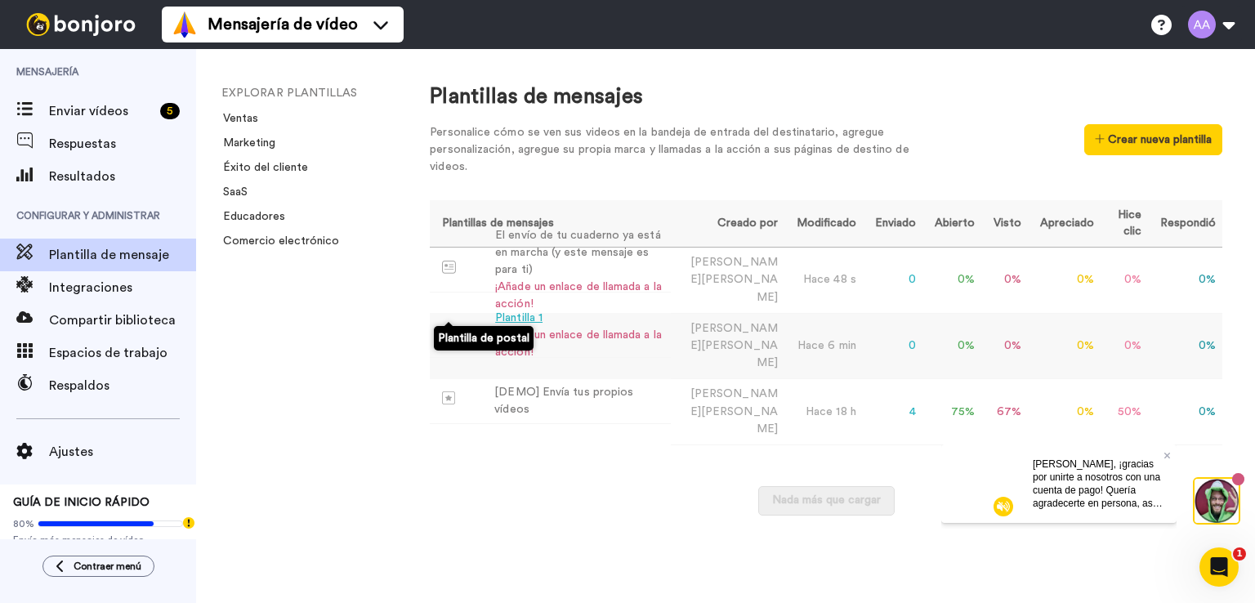
click at [484, 326] on span at bounding box center [468, 332] width 53 height 13
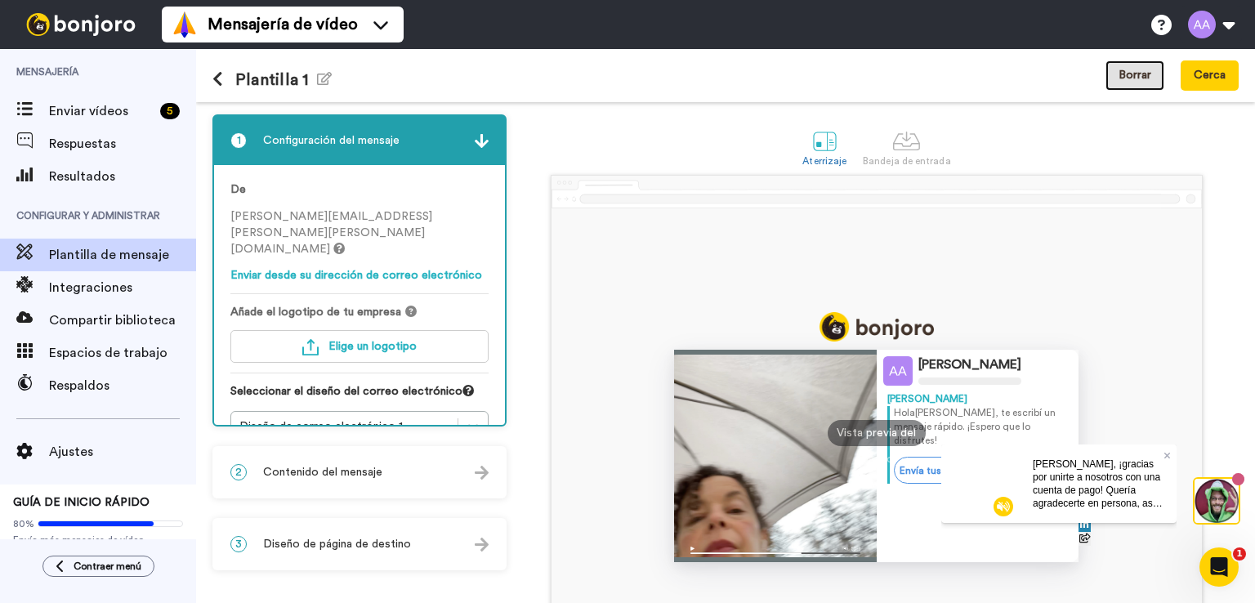
click at [1153, 78] on button "Borrar" at bounding box center [1134, 75] width 59 height 30
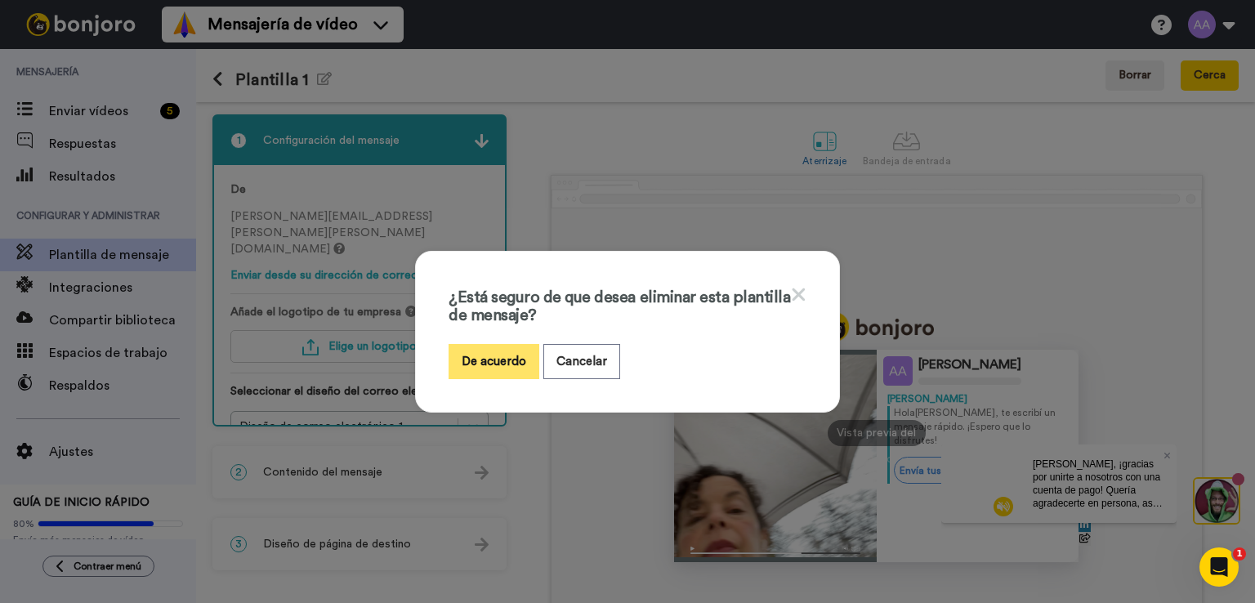
click at [497, 359] on font "De acuerdo" at bounding box center [493, 361] width 65 height 12
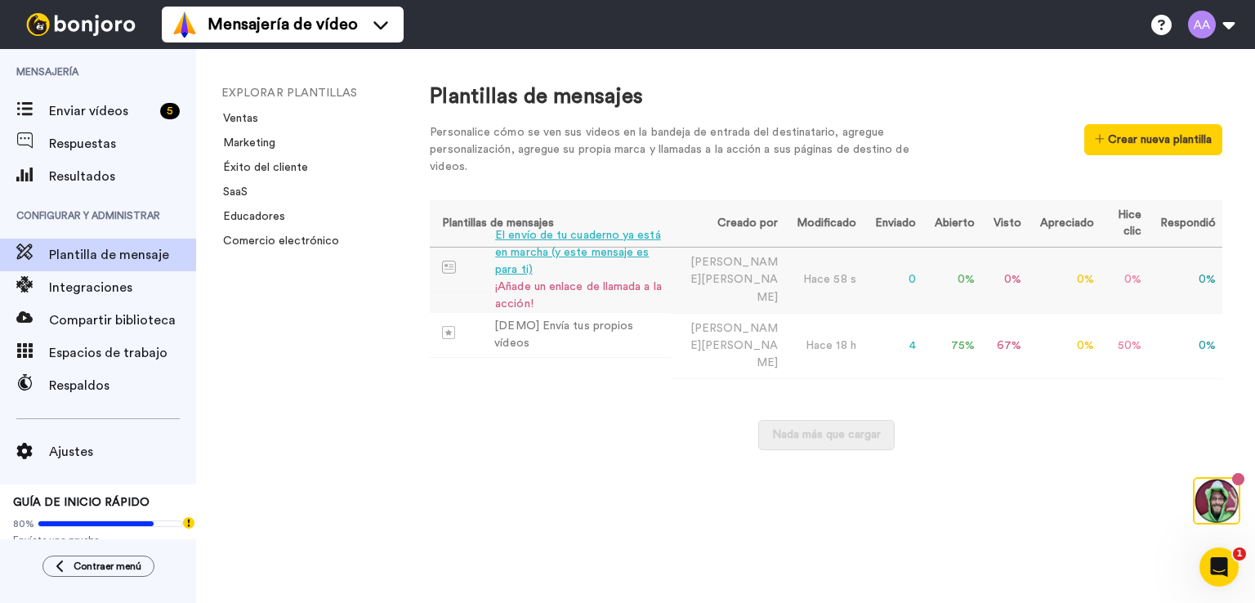
click at [603, 264] on font "El envío de tu cuaderno ya está en marcha (y este mensaje es para ti)" at bounding box center [577, 253] width 165 height 46
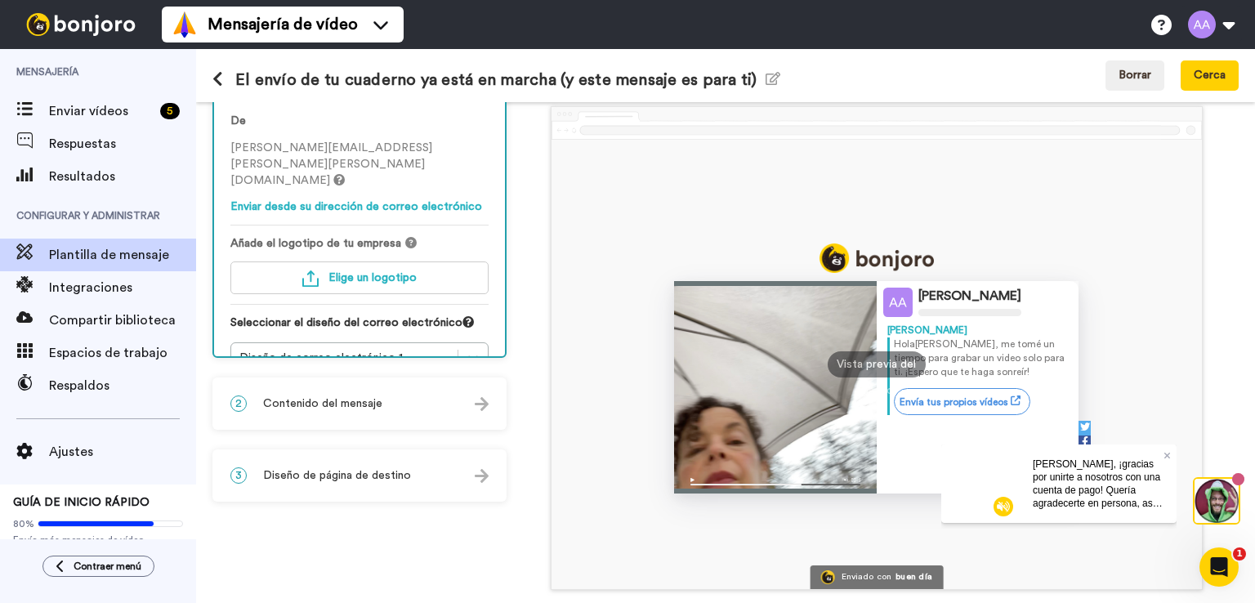
scroll to position [128, 0]
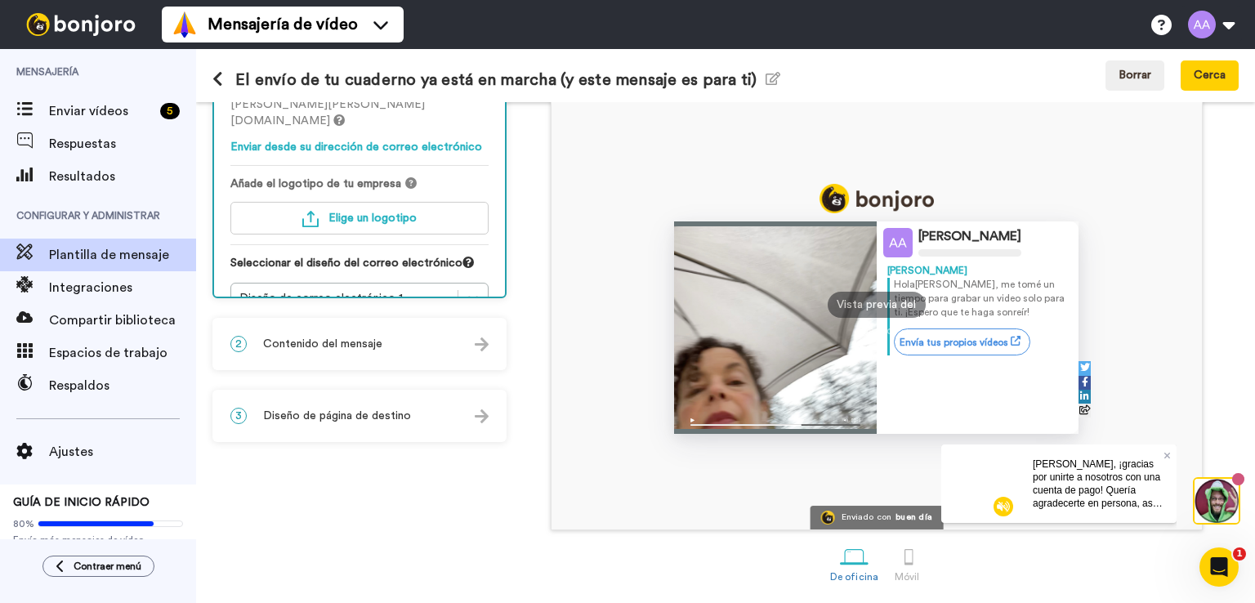
click at [361, 343] on font "Contenido del mensaje" at bounding box center [322, 343] width 119 height 11
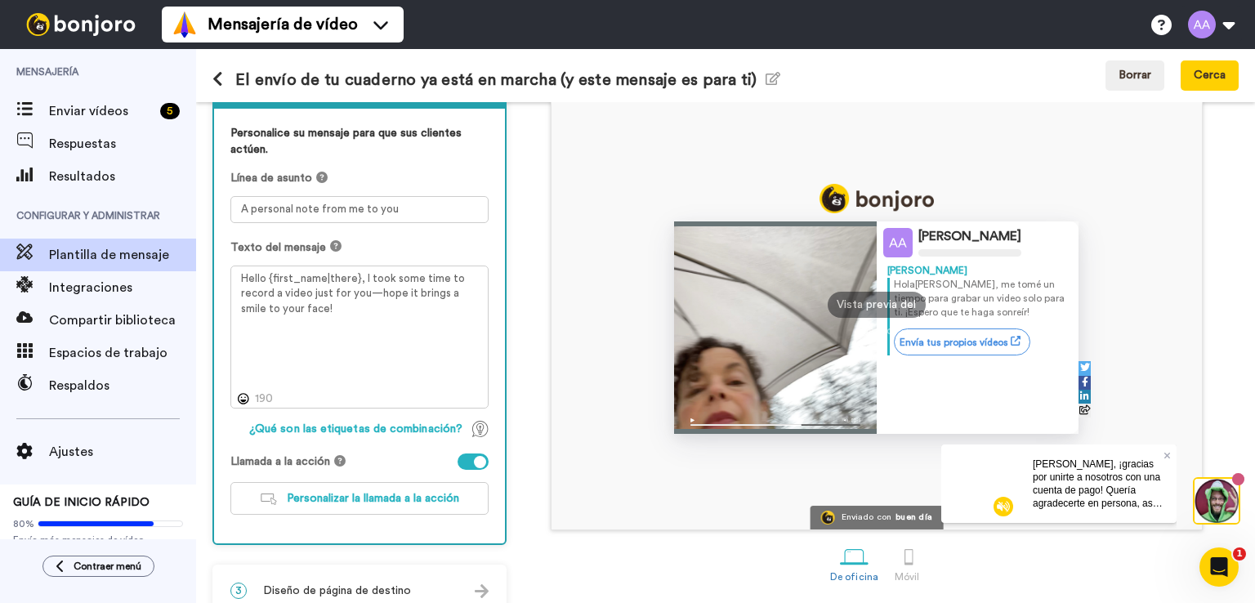
scroll to position [152, 0]
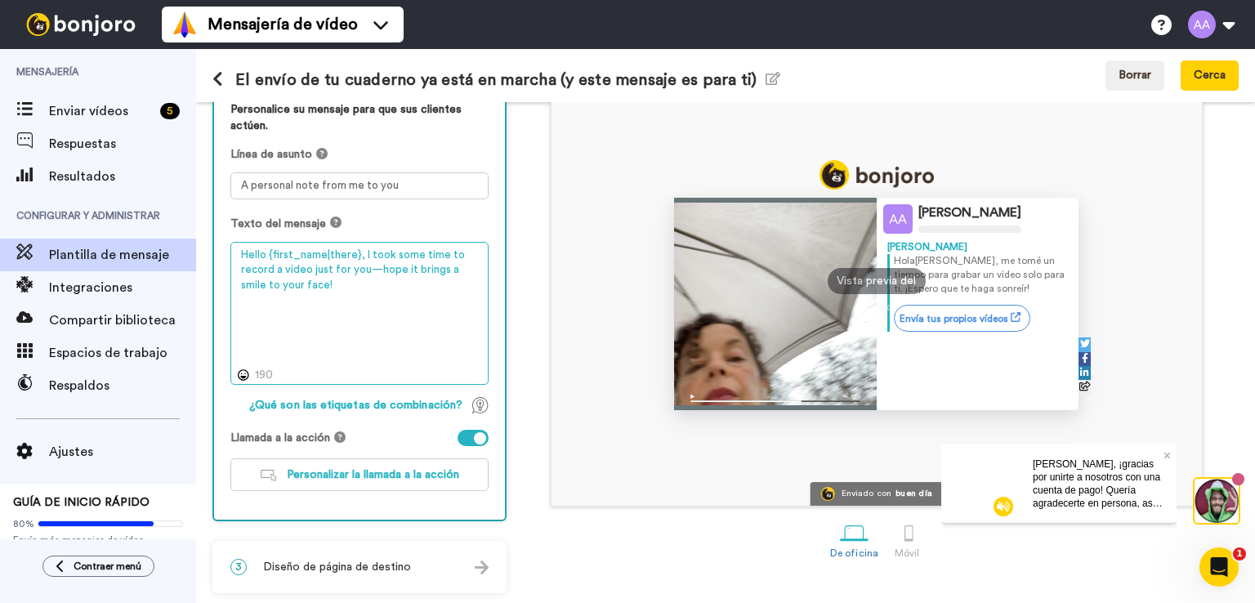
drag, startPoint x: 239, startPoint y: 254, endPoint x: 304, endPoint y: 282, distance: 71.0
click at [304, 282] on textarea "Hello {first_name|there}, I took some time to record a video just for you—hope …" at bounding box center [359, 314] width 258 height 144
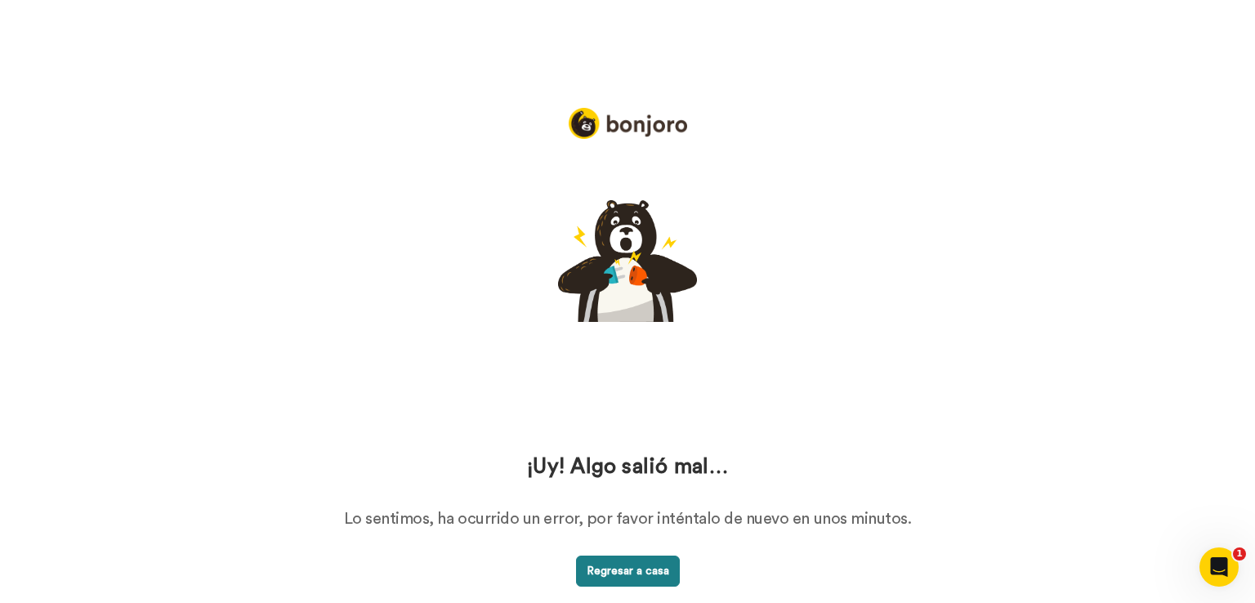
click at [659, 573] on font "Regresar a casa" at bounding box center [627, 570] width 82 height 11
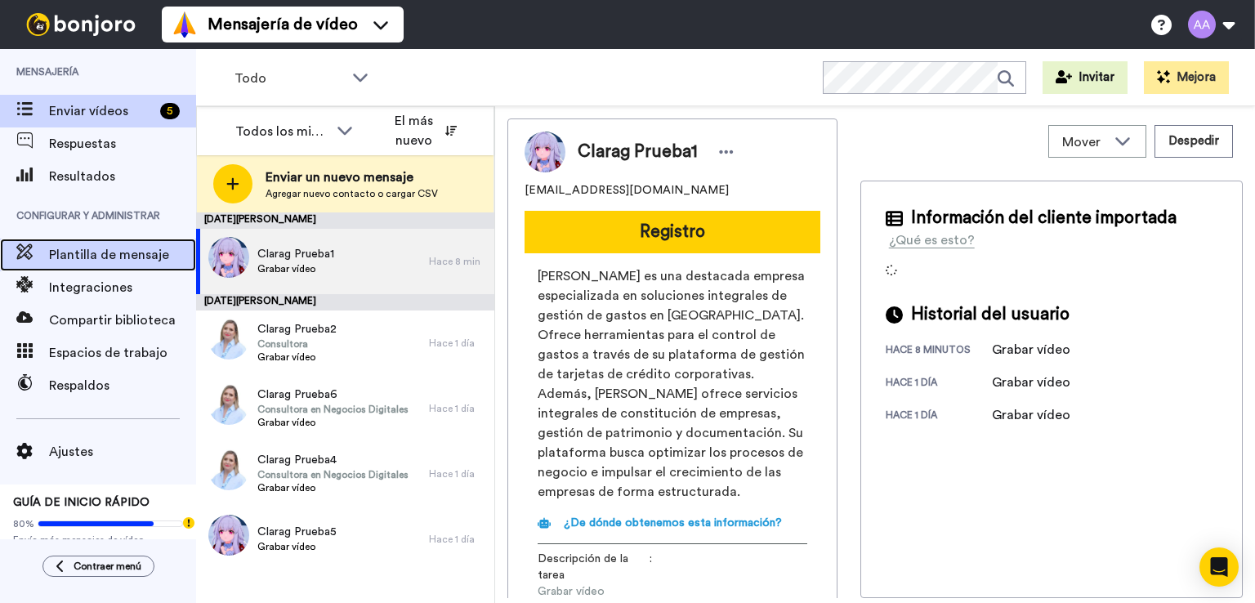
click at [56, 255] on font "Plantilla de mensaje" at bounding box center [109, 254] width 120 height 13
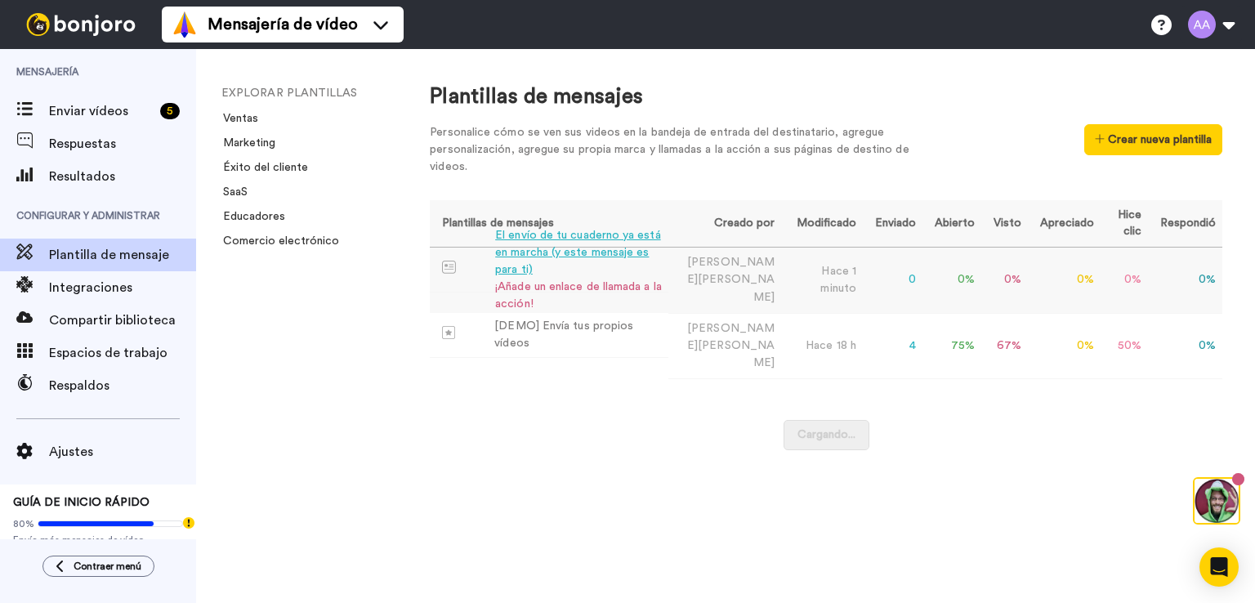
click at [611, 258] on font "El envío de tu cuaderno ya está en marcha (y este mensaje es para ti)" at bounding box center [577, 253] width 165 height 46
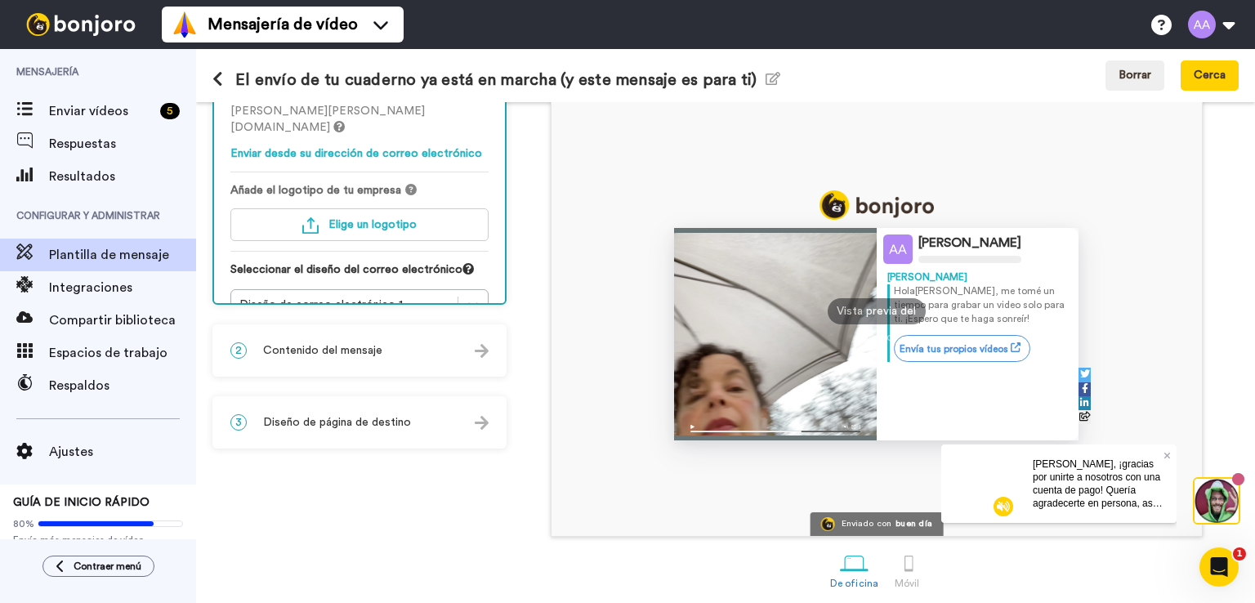
scroll to position [128, 0]
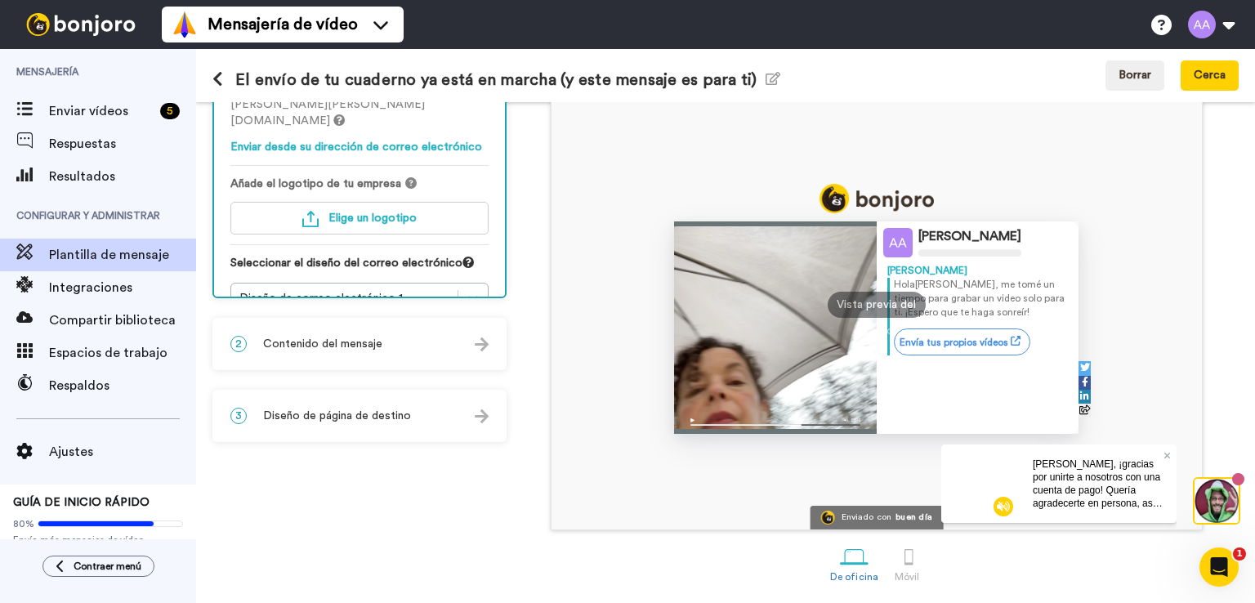
click at [378, 342] on font "Contenido del mensaje" at bounding box center [322, 343] width 119 height 11
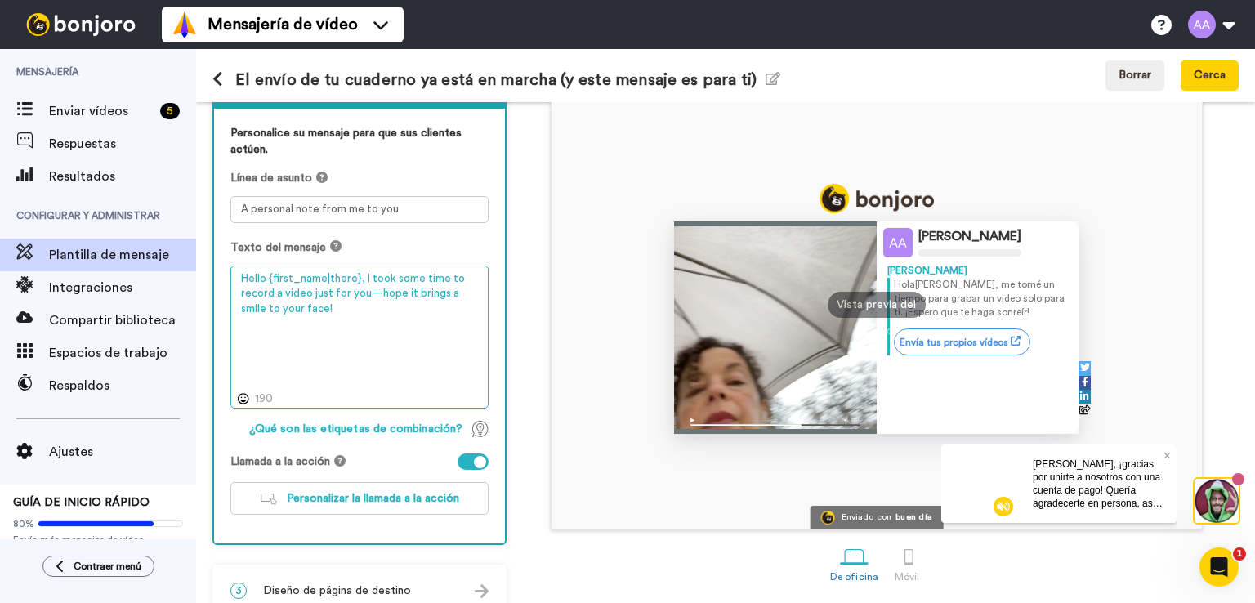
click at [247, 277] on textarea "Hello {first_name|there}, I took some time to record a video just for you—hope …" at bounding box center [359, 337] width 258 height 144
drag, startPoint x: 238, startPoint y: 275, endPoint x: 304, endPoint y: 303, distance: 71.8
click at [304, 303] on textarea "Hello {first_name|there}, I took some time to record a video just for you—hope …" at bounding box center [359, 337] width 258 height 144
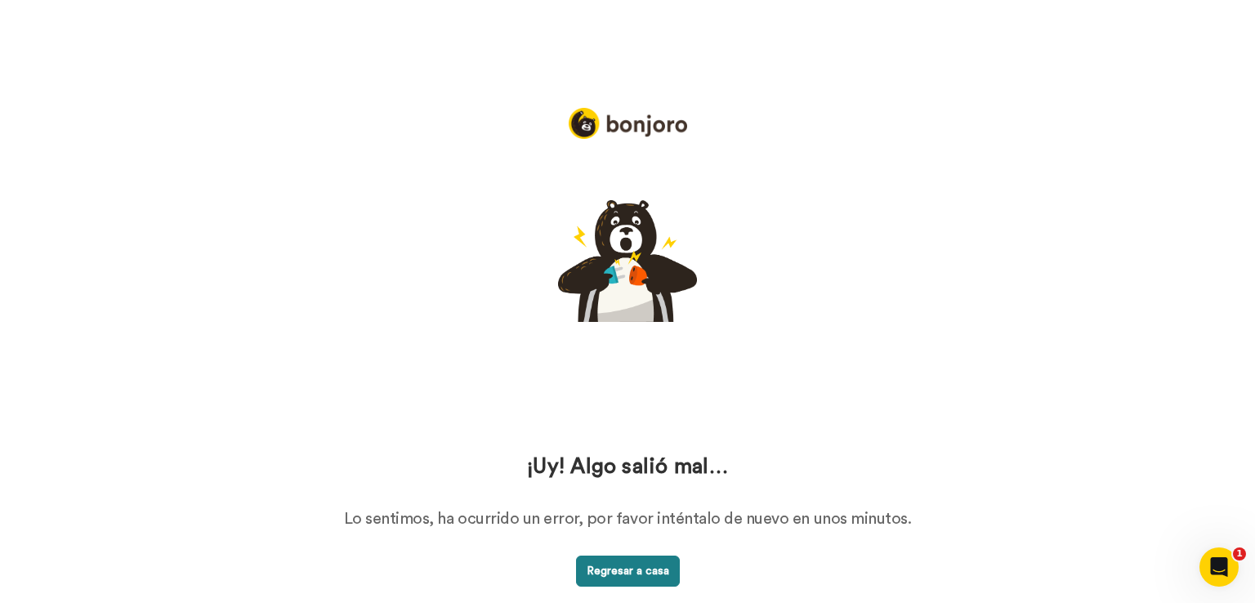
click at [639, 575] on font "Regresar a casa" at bounding box center [627, 570] width 82 height 11
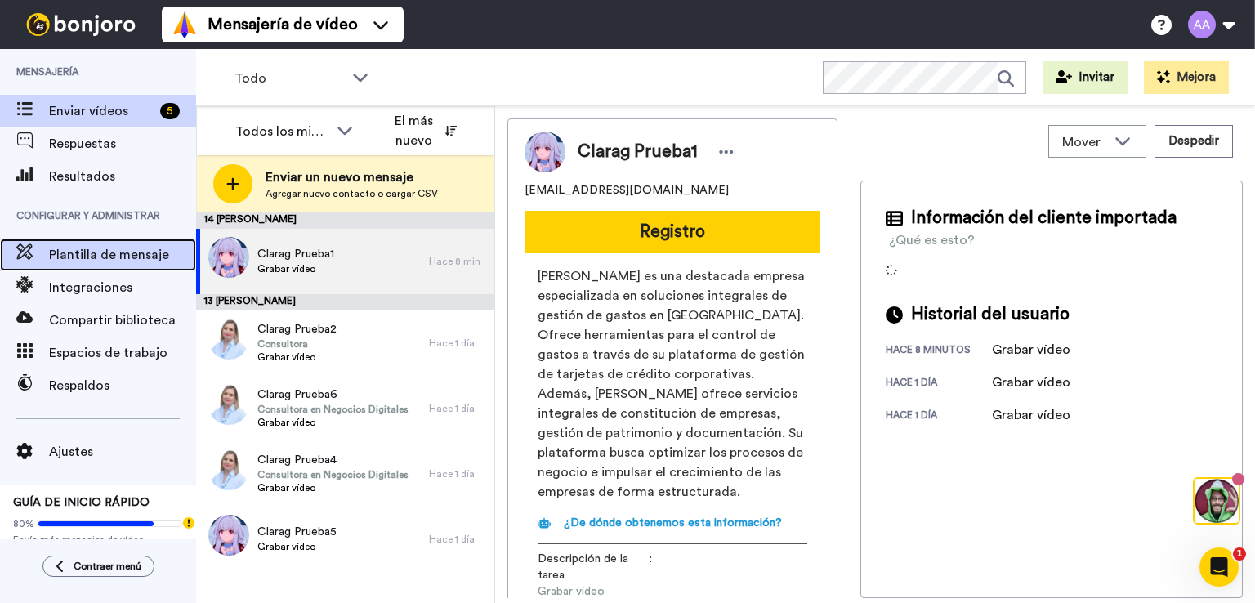
click at [87, 256] on font "Plantilla de mensaje" at bounding box center [109, 254] width 120 height 13
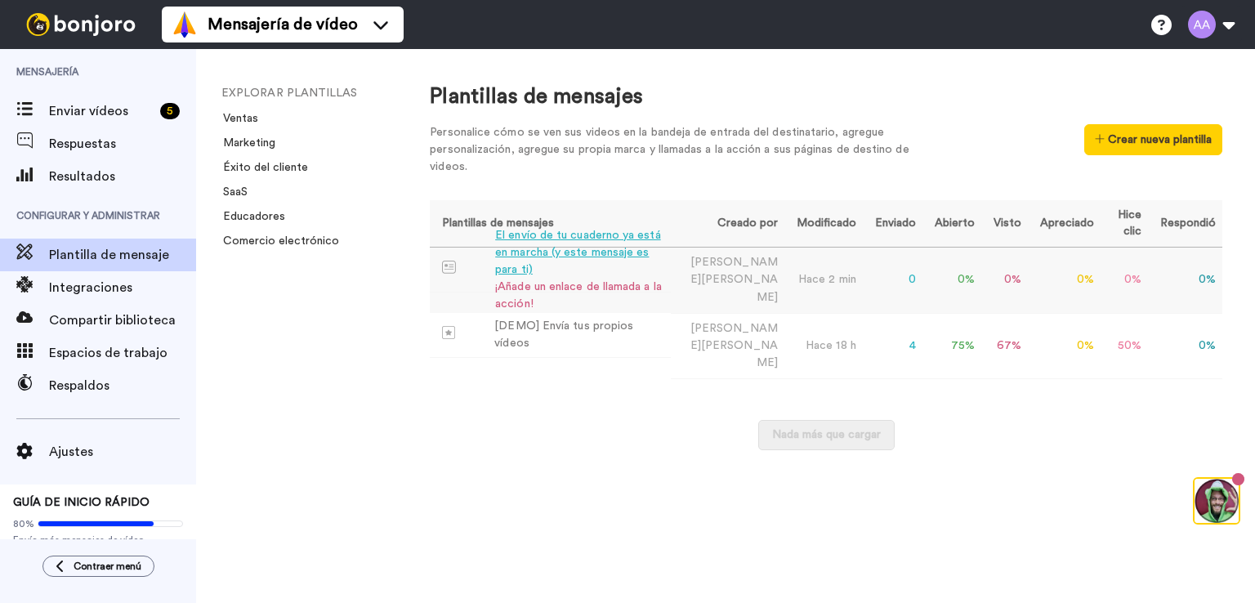
click at [555, 247] on font "El envío de tu cuaderno ya está en marcha (y este mensaje es para ti)" at bounding box center [577, 253] width 165 height 46
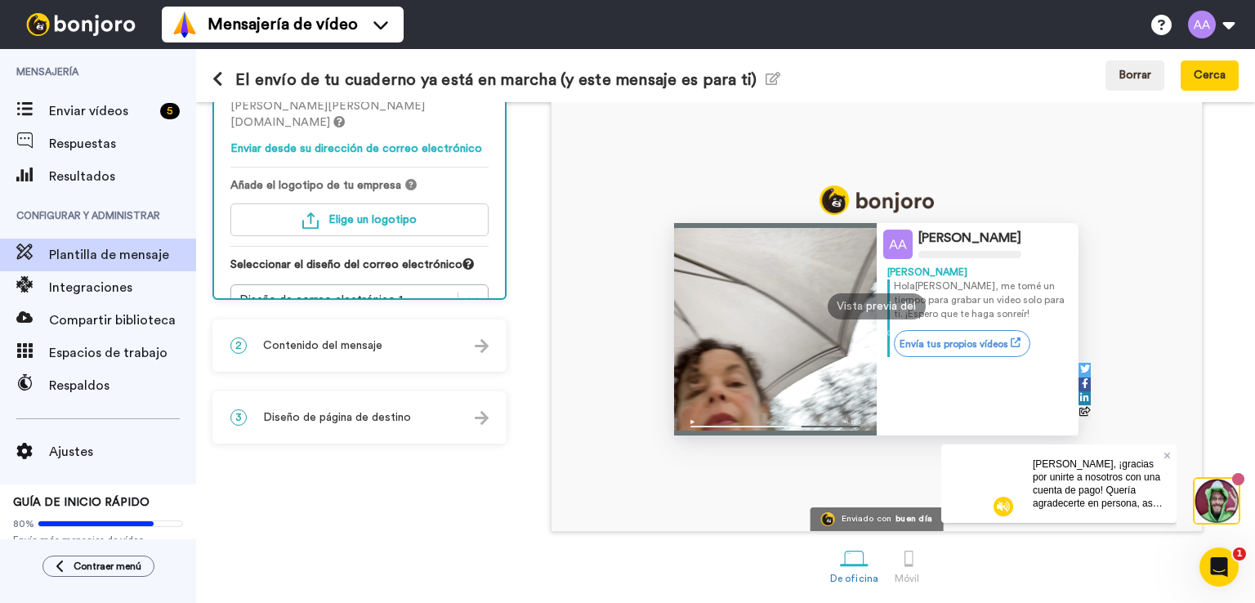
scroll to position [128, 0]
click at [319, 341] on font "Contenido del mensaje" at bounding box center [322, 343] width 119 height 11
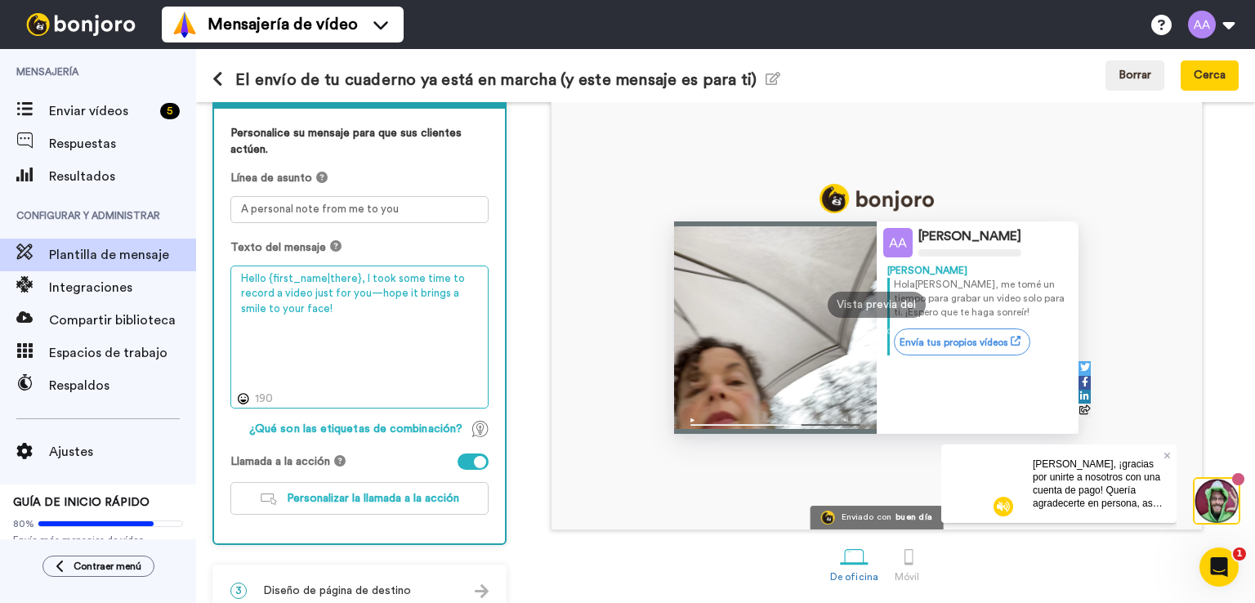
click at [307, 292] on textarea "Hello {first_name|there}, I took some time to record a video just for you—hope …" at bounding box center [359, 337] width 258 height 144
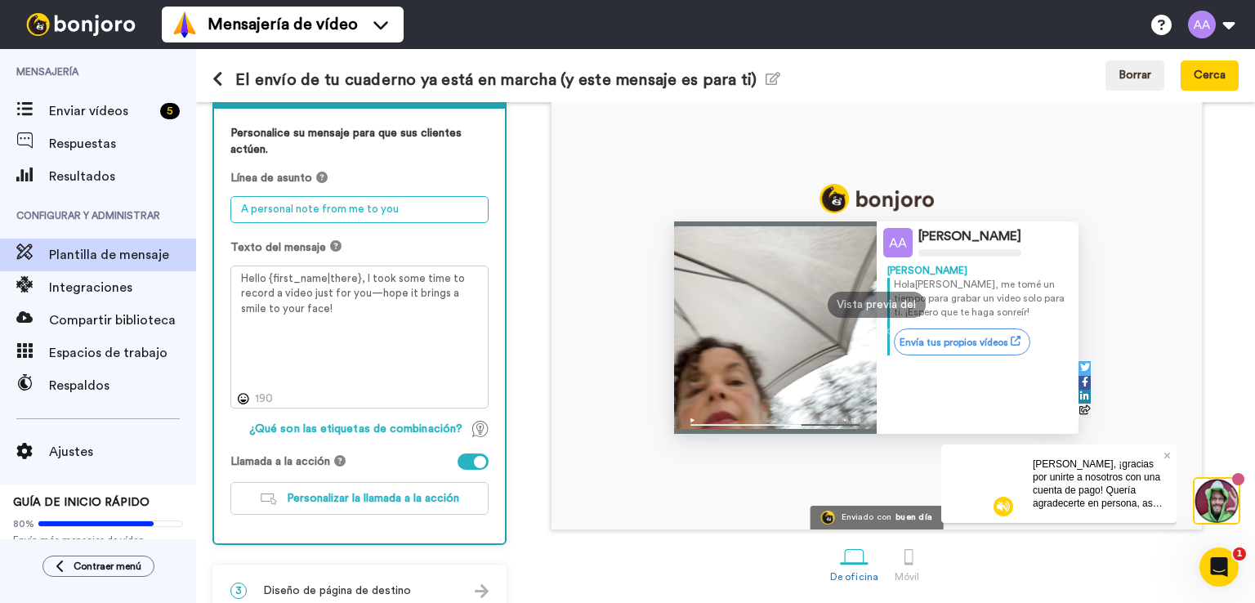
drag, startPoint x: 240, startPoint y: 207, endPoint x: 413, endPoint y: 210, distance: 173.2
click at [413, 210] on textarea "A personal note from me to you" at bounding box center [359, 209] width 258 height 27
paste textarea "El envío de tu cuaderno ya está en marcha (y este mensaje es para ti)"
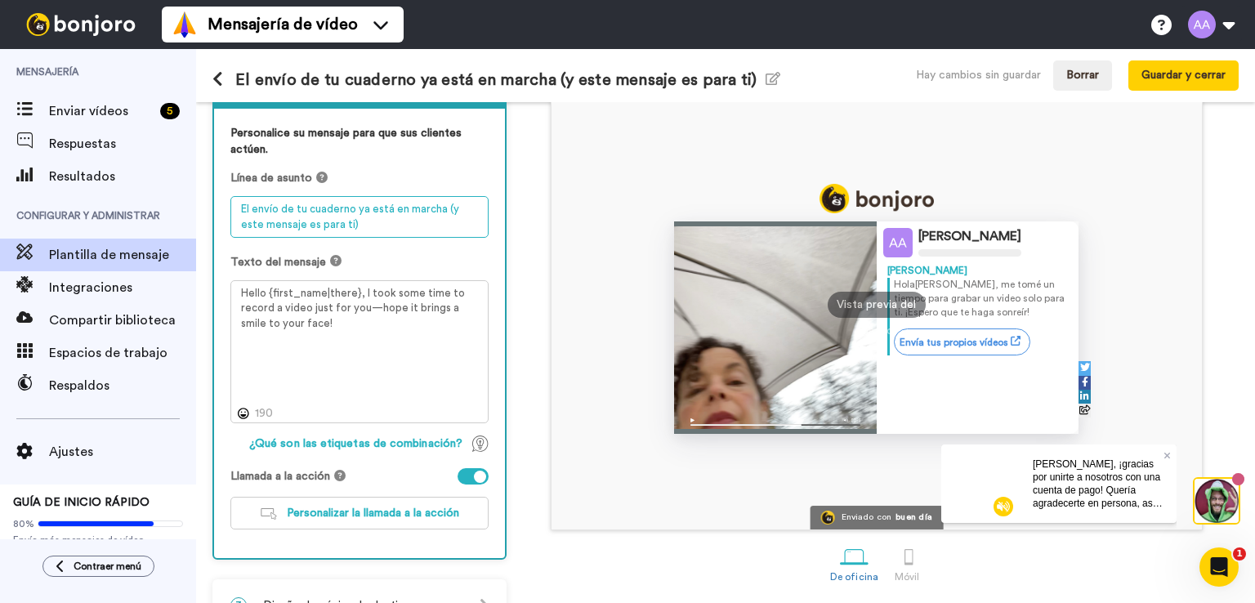
type textarea "El envío de tu cuaderno ya está en marcha (y este mensaje es para ti)"
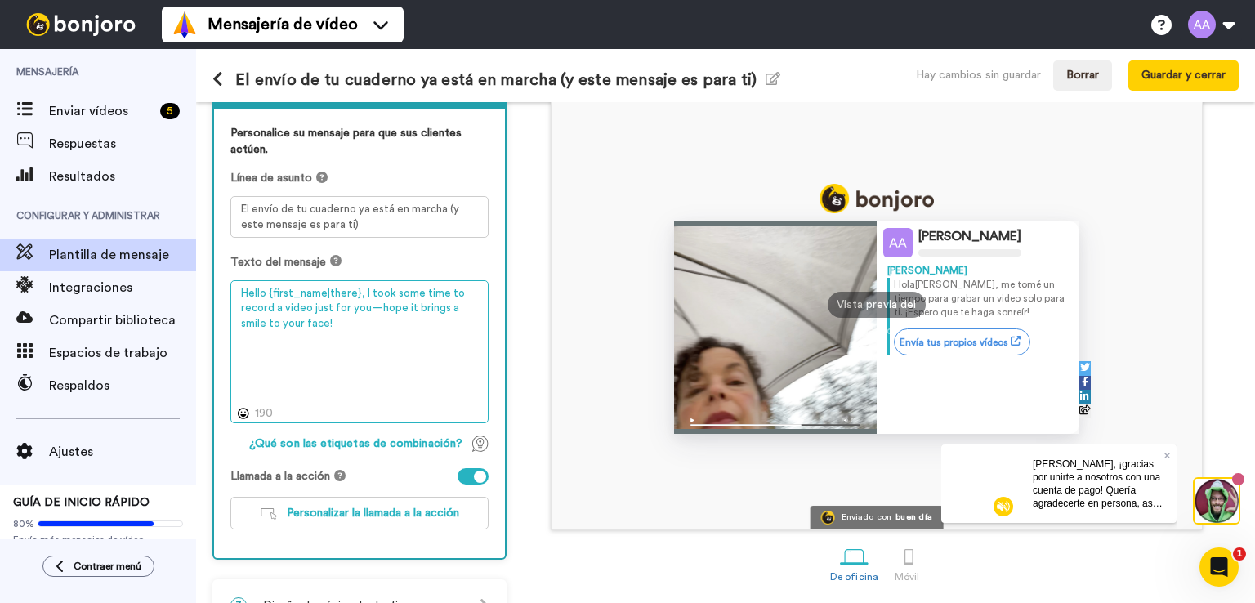
click at [320, 298] on textarea "Hello {first_name|there}, I took some time to record a video just for you—hope …" at bounding box center [359, 352] width 258 height 144
drag, startPoint x: 242, startPoint y: 292, endPoint x: 300, endPoint y: 327, distance: 67.8
click at [300, 327] on textarea "Hello {first_name|there}, I took some time to record a video just for you—hope …" at bounding box center [359, 352] width 258 height 144
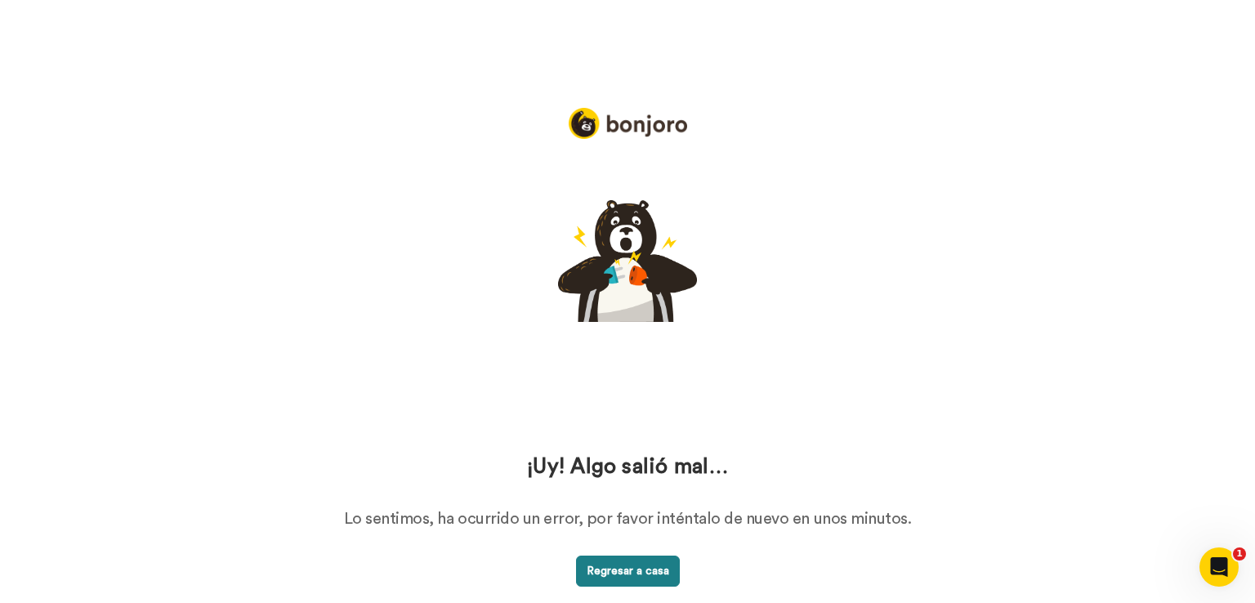
click at [626, 566] on font "Regresar a casa" at bounding box center [627, 570] width 82 height 11
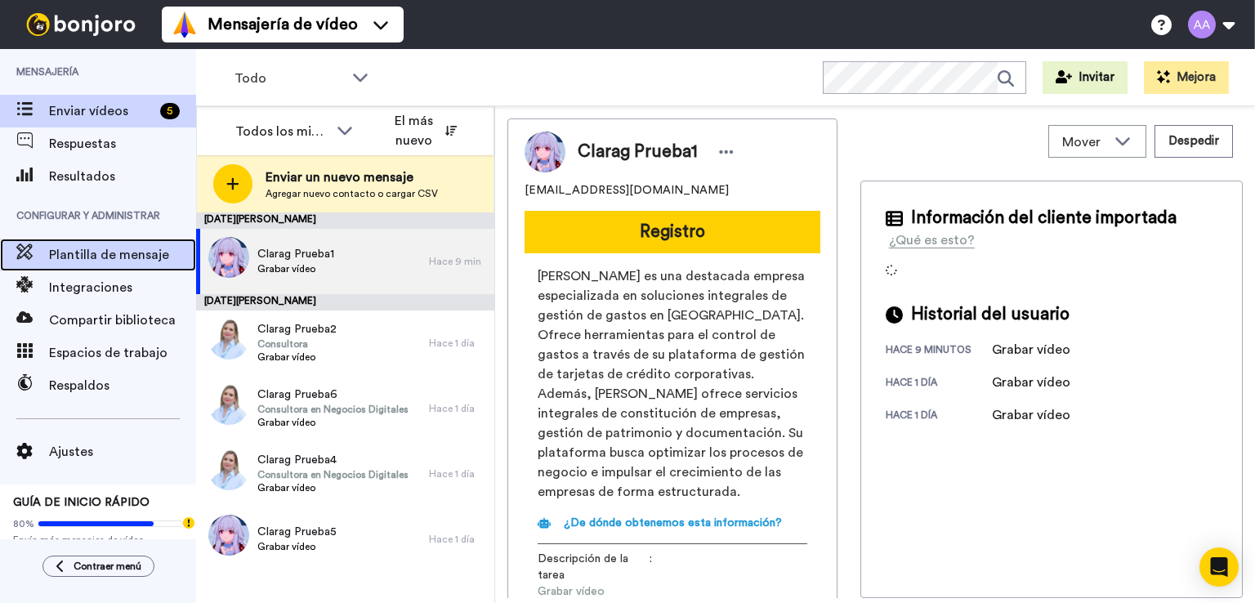
click at [71, 256] on font "Plantilla de mensaje" at bounding box center [109, 254] width 120 height 13
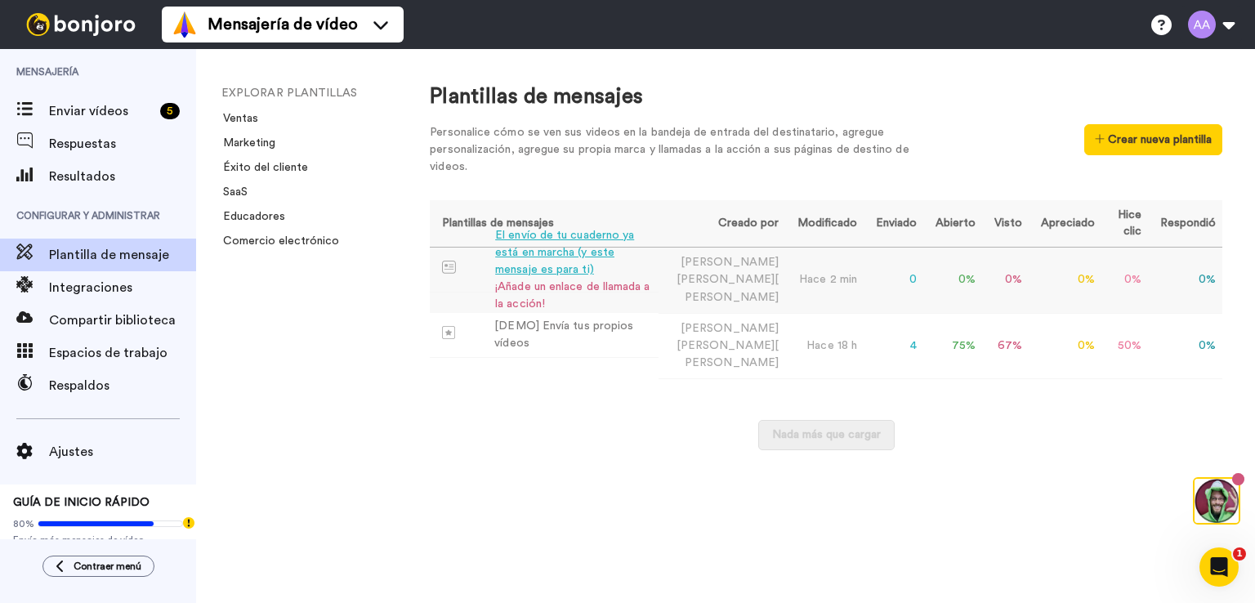
click at [621, 256] on font "El envío de tu cuaderno ya está en marcha (y este mensaje es para ti)" at bounding box center [564, 253] width 139 height 46
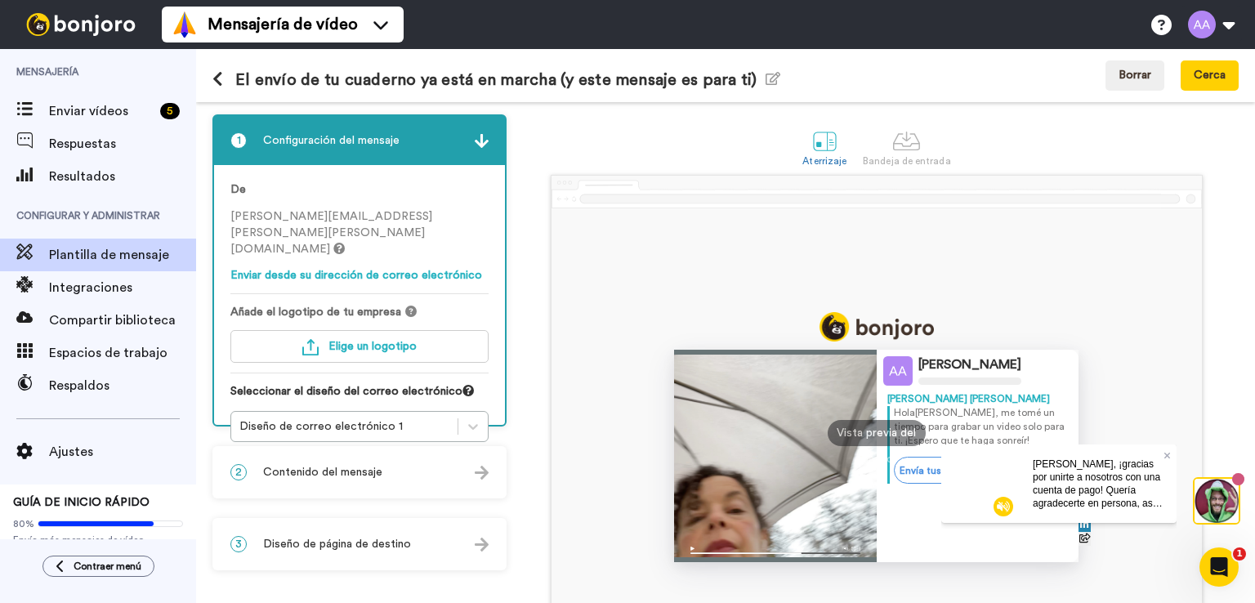
click at [381, 481] on div "2 Contenido del mensaje" at bounding box center [359, 472] width 291 height 49
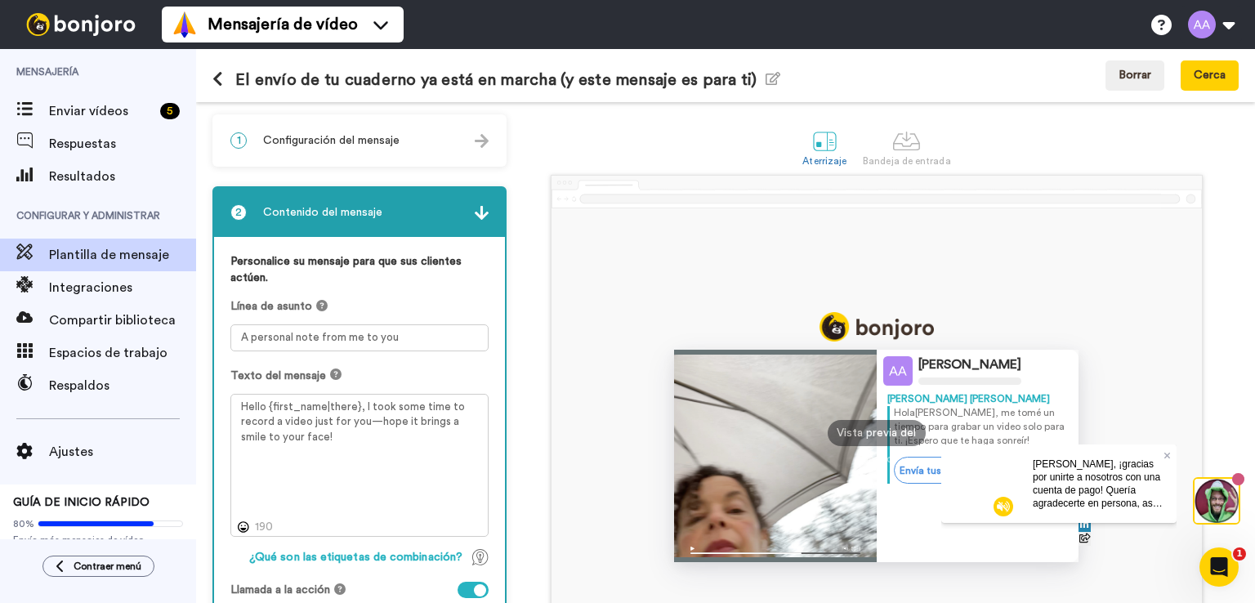
click at [321, 145] on font "Configuración del mensaje" at bounding box center [331, 140] width 136 height 11
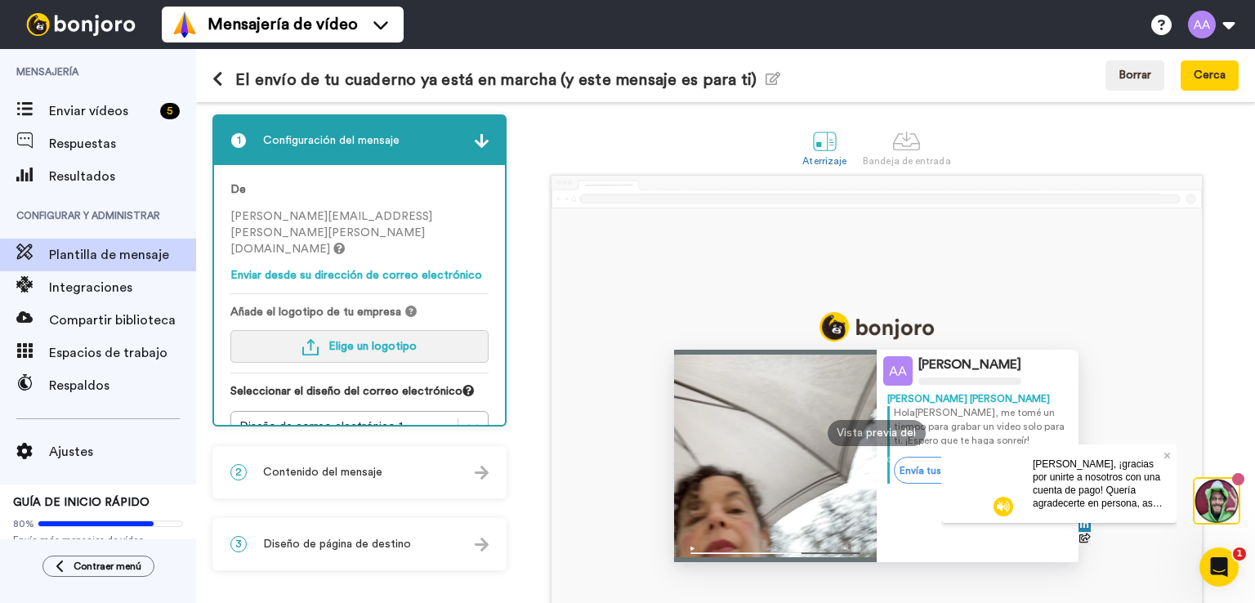
click at [357, 341] on font "Elige un logotipo" at bounding box center [372, 346] width 88 height 11
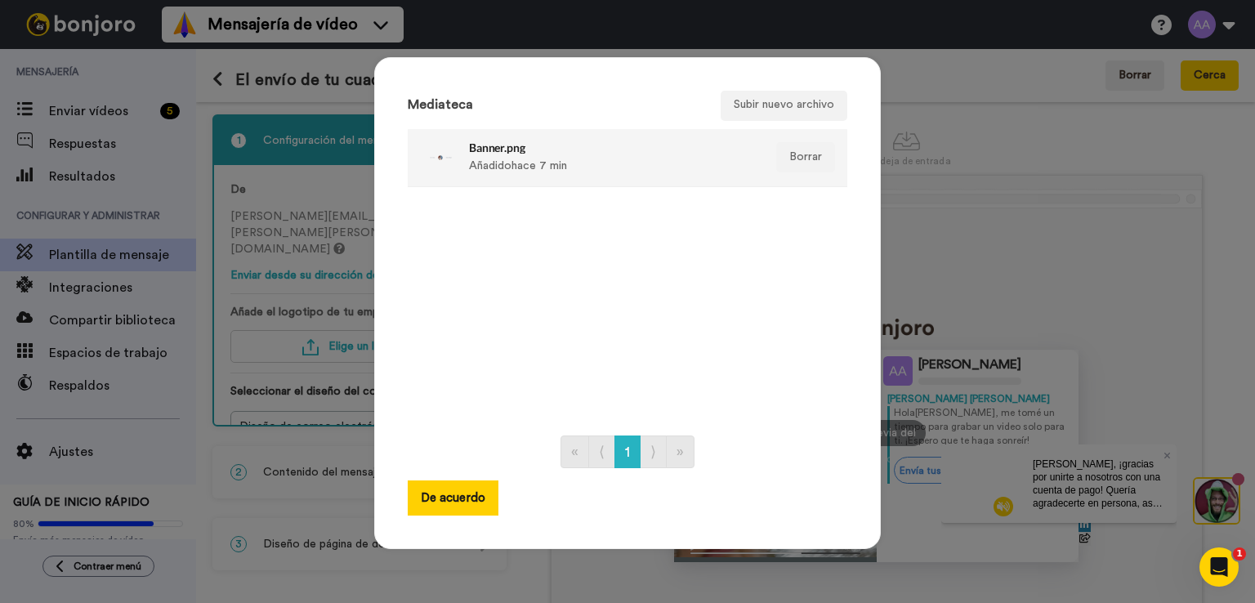
click at [506, 156] on div "Banner.png Añadido hace 7 min" at bounding box center [610, 157] width 282 height 41
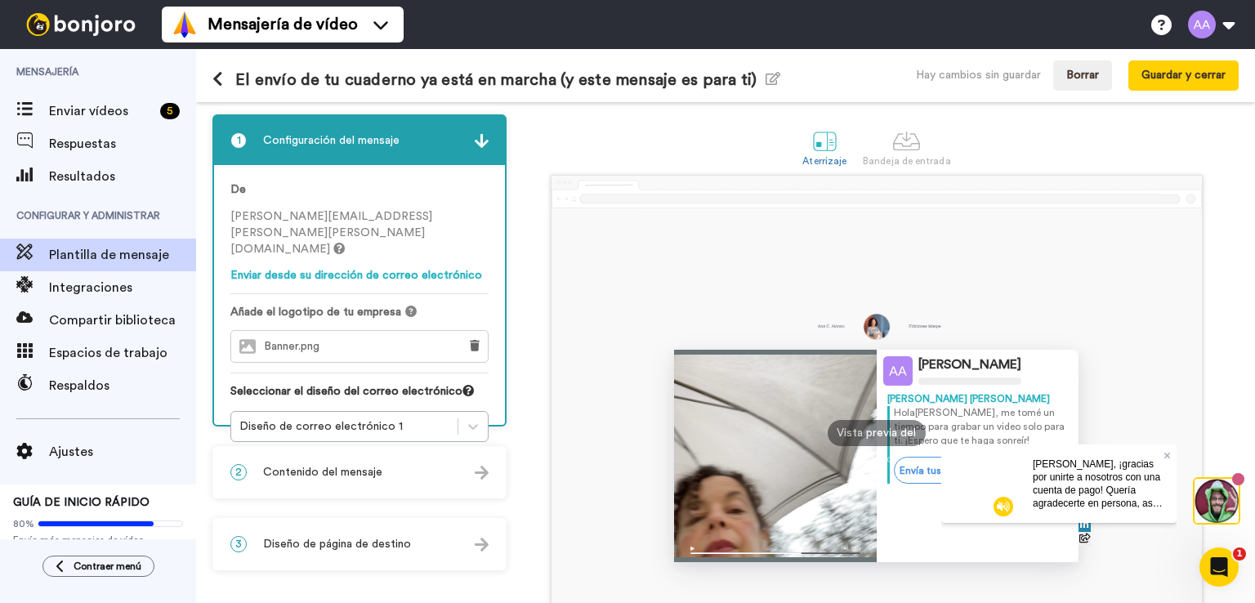
scroll to position [82, 0]
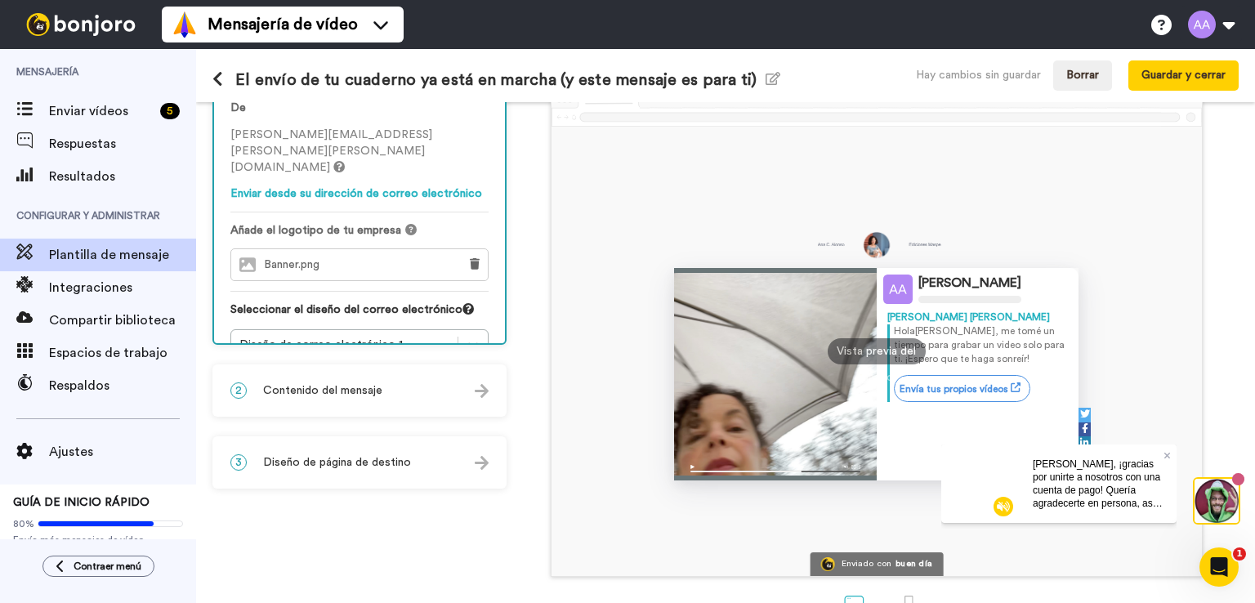
click at [320, 389] on font "Contenido del mensaje" at bounding box center [322, 390] width 119 height 11
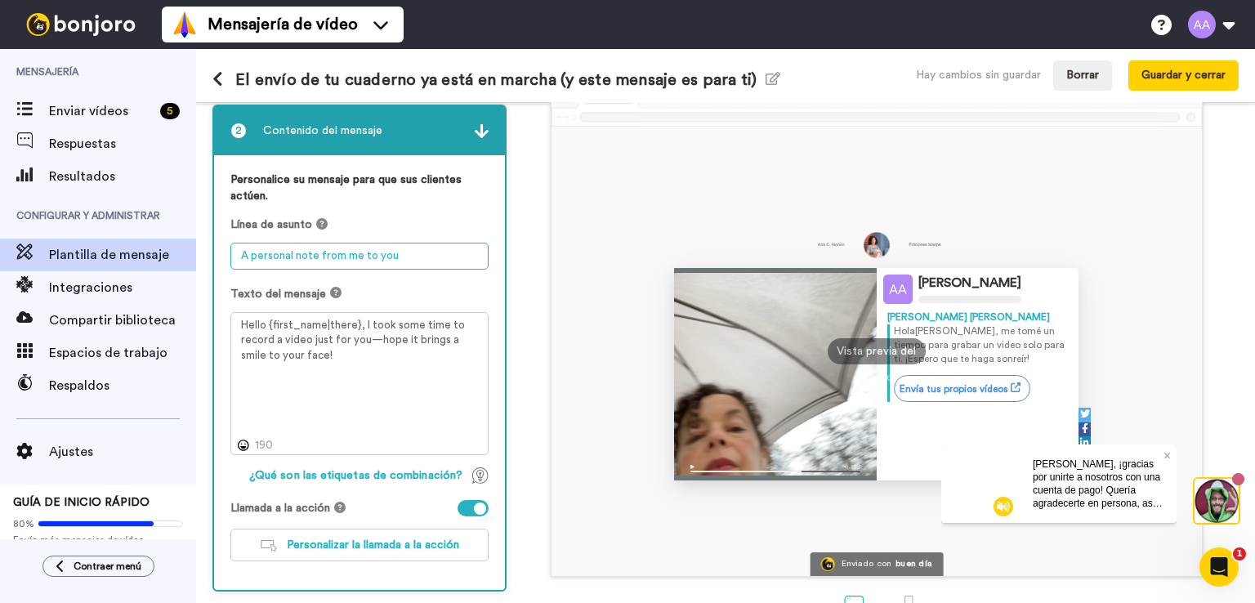
drag, startPoint x: 242, startPoint y: 253, endPoint x: 397, endPoint y: 256, distance: 155.2
click at [397, 256] on textarea "A personal note from me to you" at bounding box center [359, 256] width 258 height 27
paste textarea "El envío de tu cuaderno ya está en marcha (y este mensaje es para ti)"
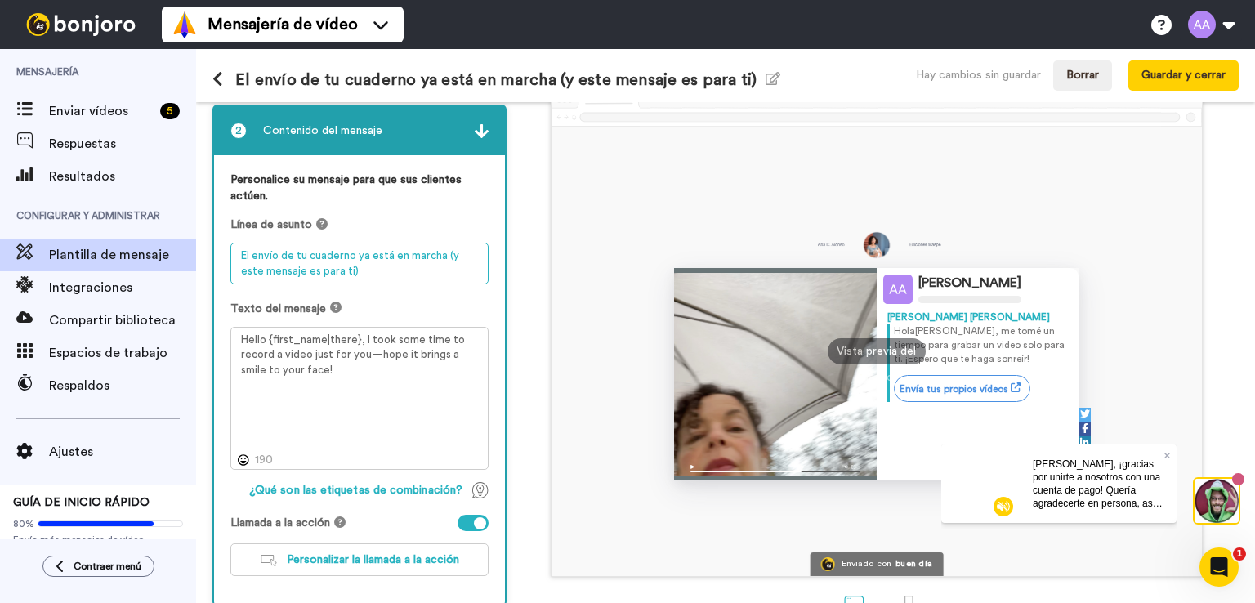
type textarea "El envío de tu cuaderno ya está en marcha (y este mensaje es para ti)"
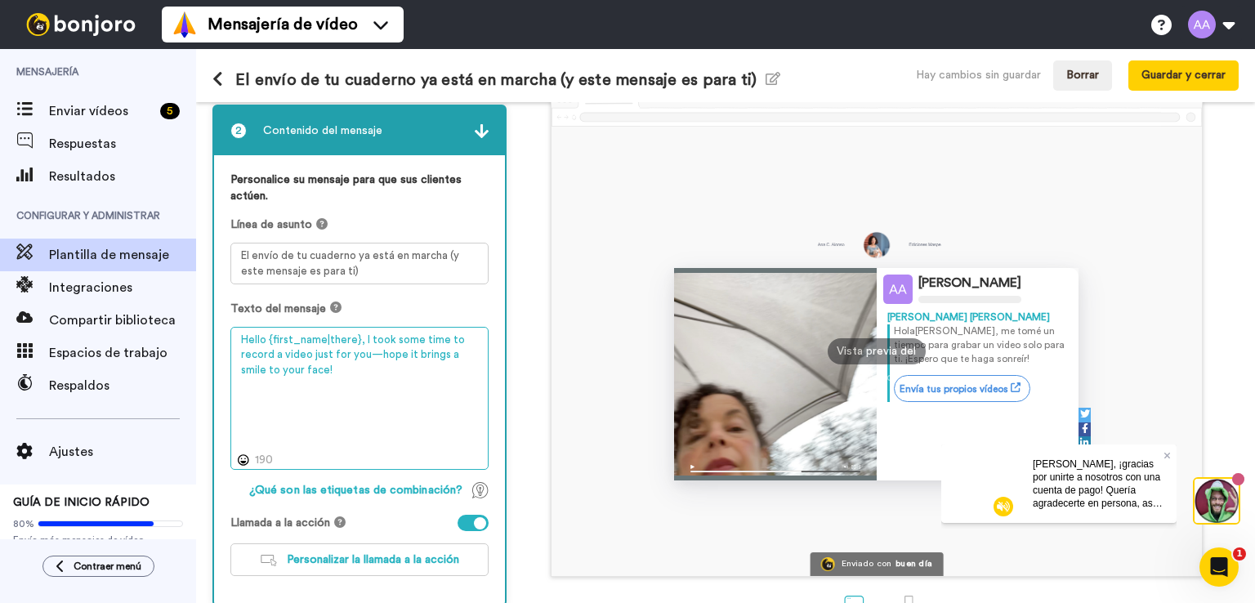
click at [294, 350] on textarea "Hello {first_name|there}, I took some time to record a video just for you—hope …" at bounding box center [359, 399] width 258 height 144
click at [246, 339] on textarea "Hello {first_name|there}, I took some time to record a video just for you—hope …" at bounding box center [359, 399] width 258 height 144
click at [243, 339] on textarea "Hello {first_name|there}, I took some time to record a video just for you—hope …" at bounding box center [359, 399] width 258 height 144
type textarea "Ho{first_name|there}, I took some time to record a video just for you—hope it b…"
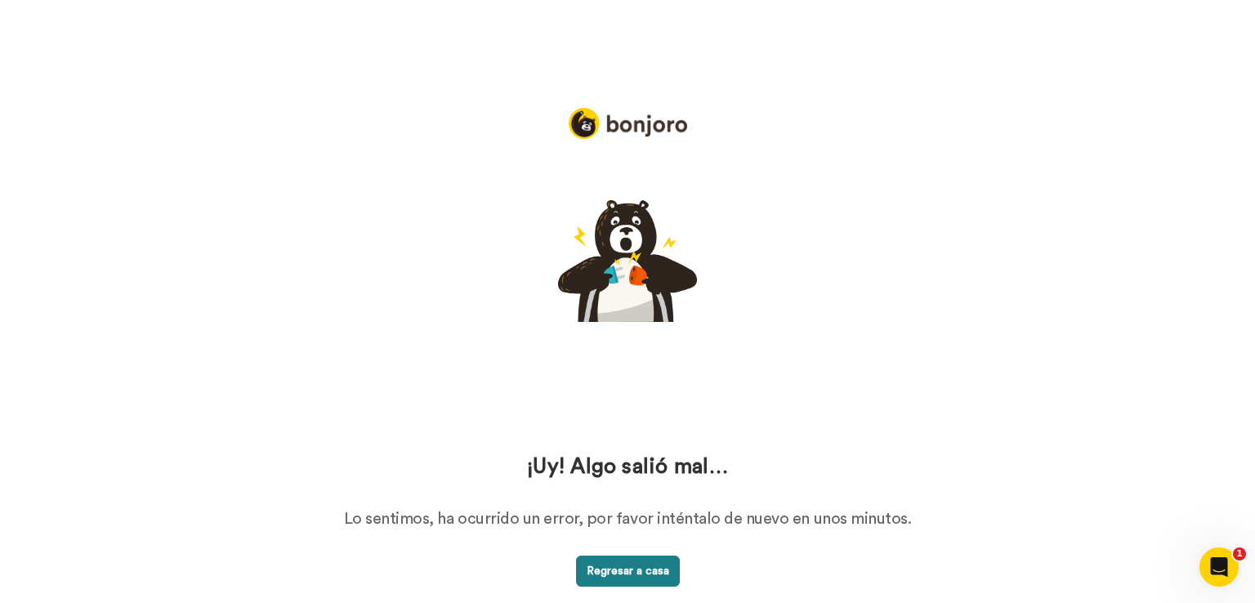
click at [656, 578] on button "Regresar a casa" at bounding box center [628, 570] width 104 height 31
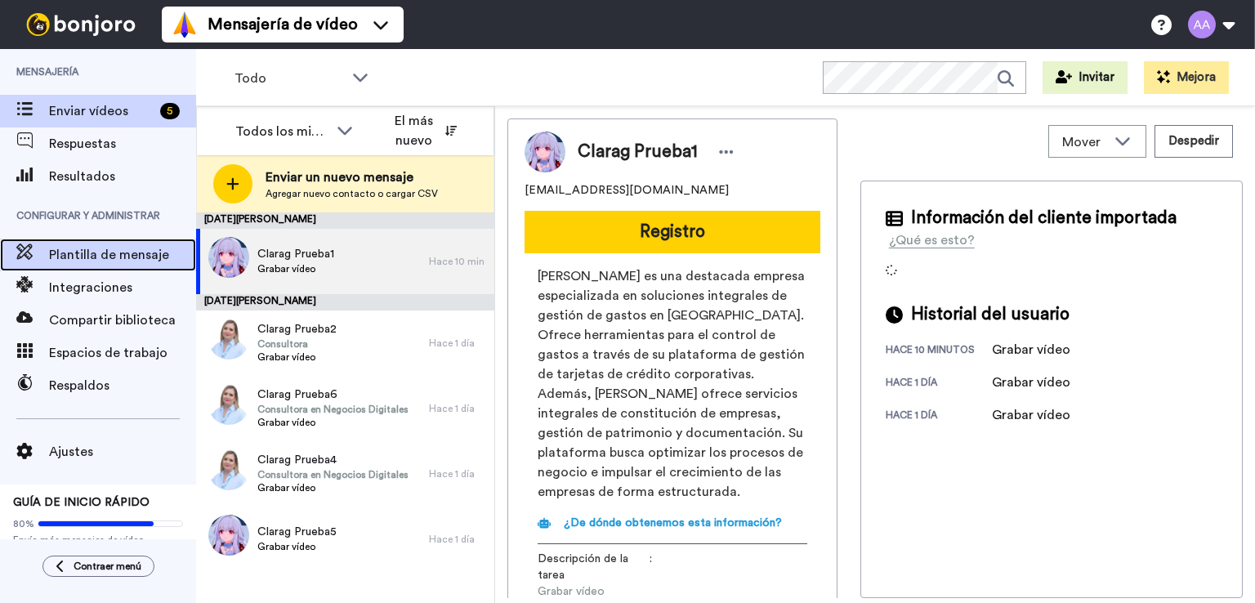
click at [94, 259] on font "Plantilla de mensaje" at bounding box center [109, 254] width 120 height 13
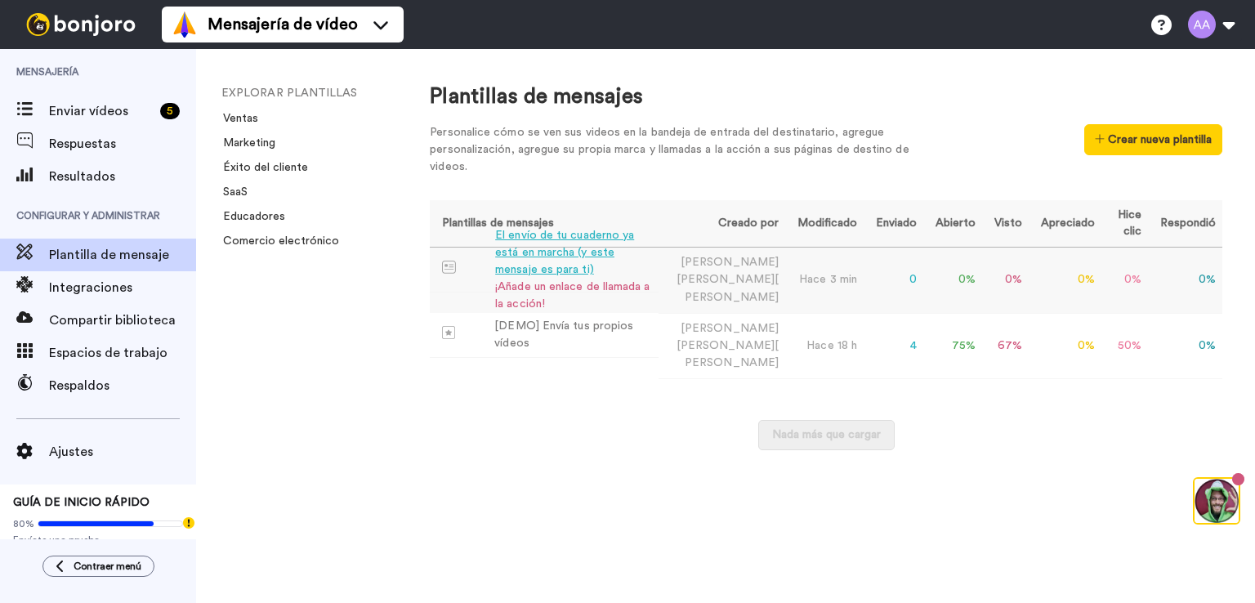
click at [572, 258] on font "El envío de tu cuaderno ya está en marcha (y este mensaje es para ti)" at bounding box center [564, 253] width 139 height 46
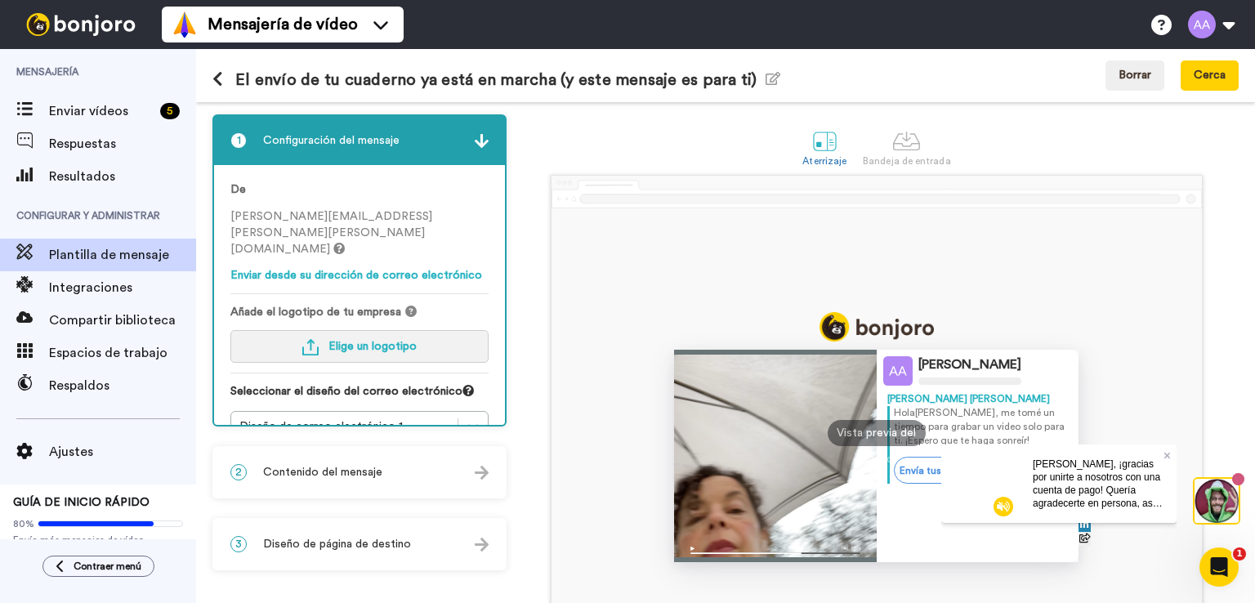
click at [366, 341] on font "Elige un logotipo" at bounding box center [372, 346] width 88 height 11
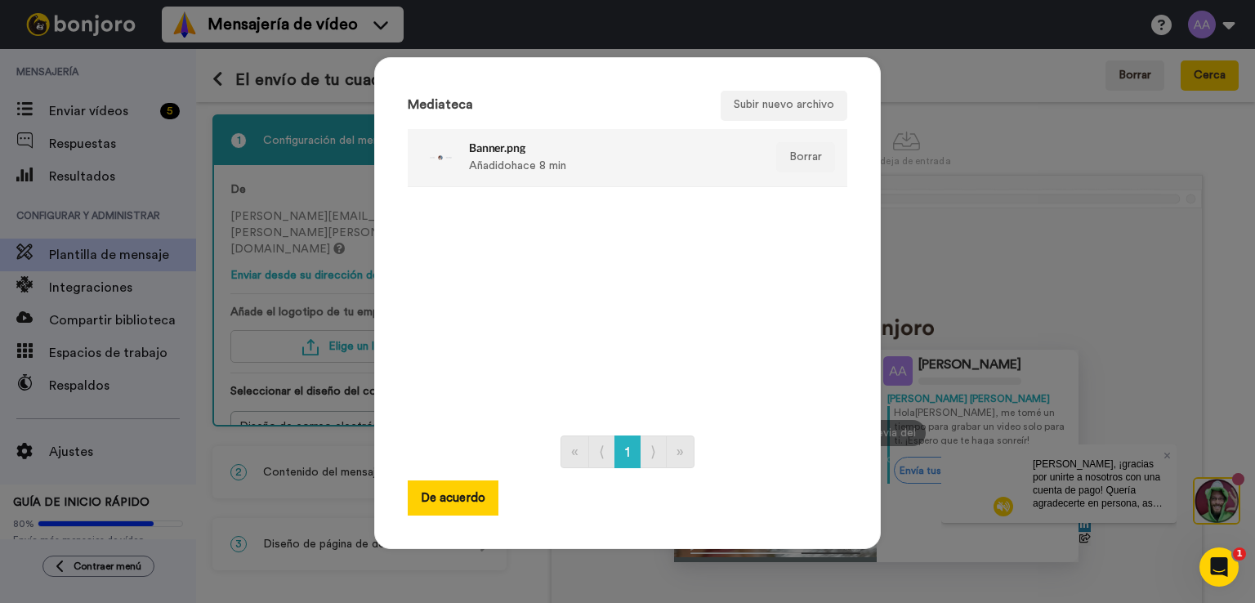
click at [469, 147] on font "Banner.png" at bounding box center [497, 147] width 56 height 14
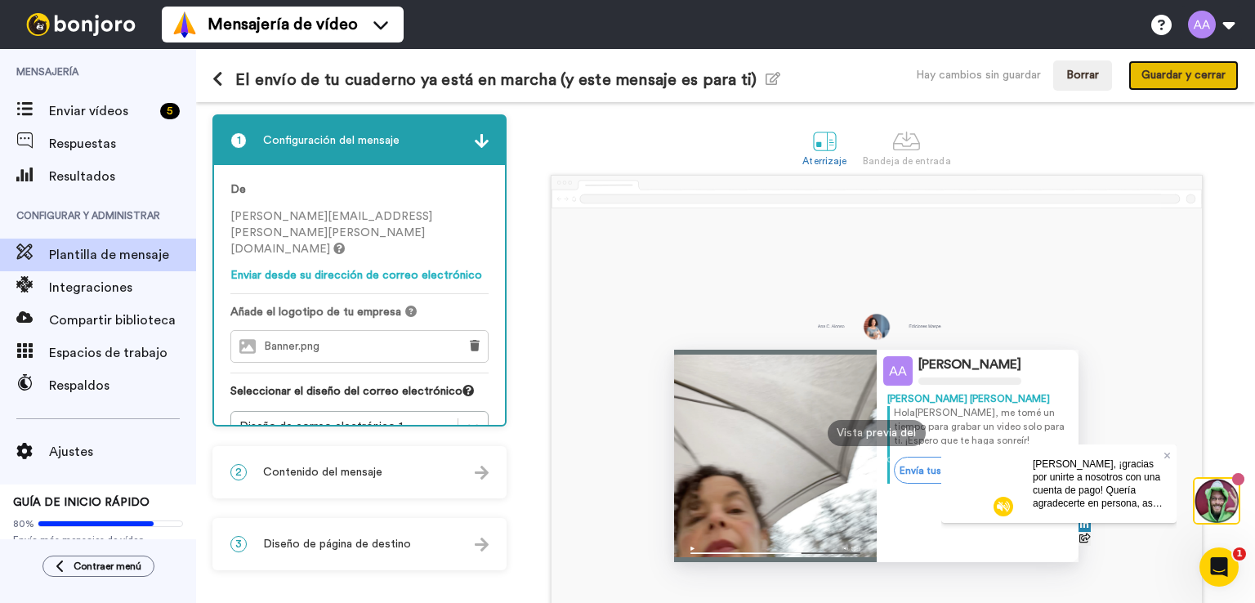
click at [1163, 75] on font "Guardar y cerrar" at bounding box center [1183, 74] width 84 height 11
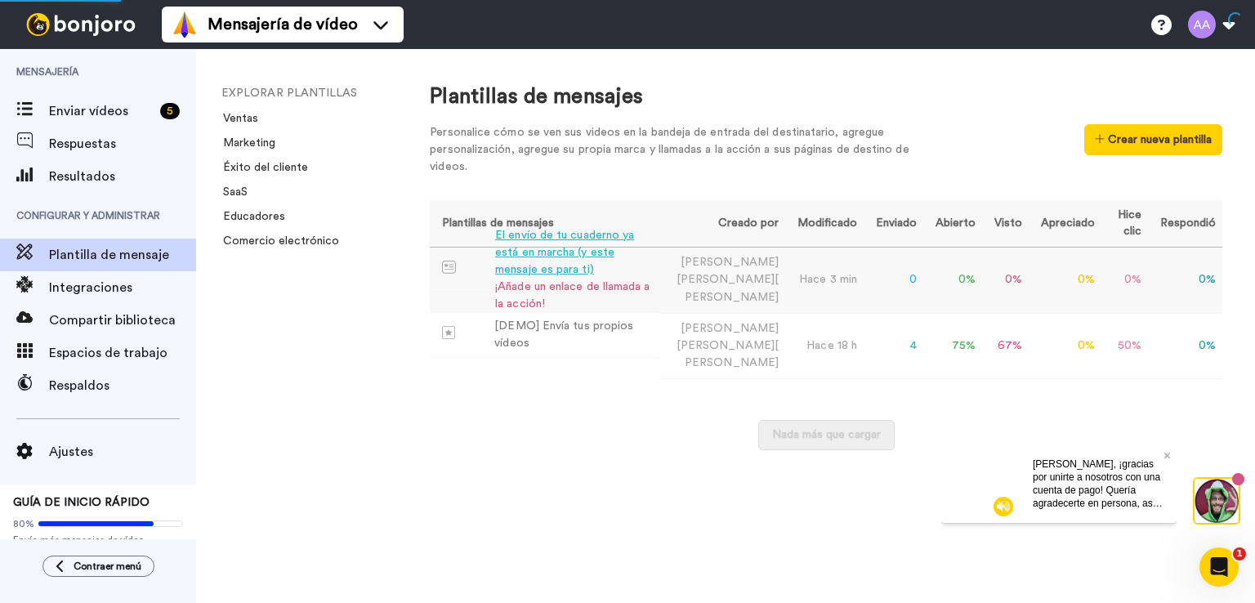
click at [572, 260] on font "El envío de tu cuaderno ya está en marcha (y este mensaje es para ti)" at bounding box center [564, 253] width 139 height 46
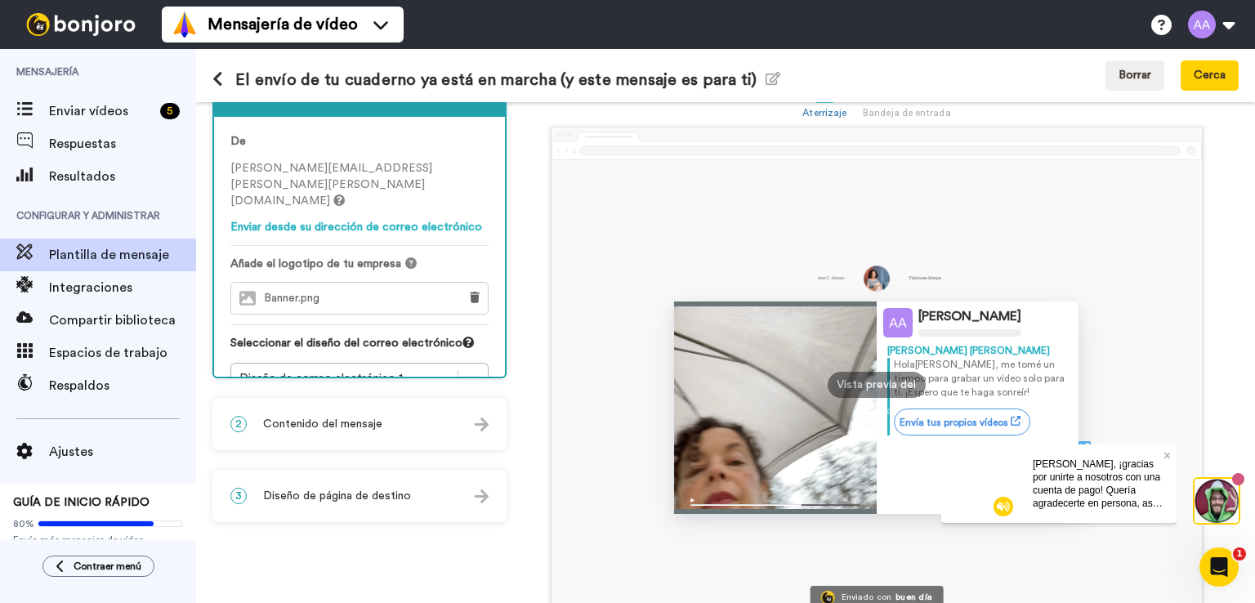
scroll to position [82, 0]
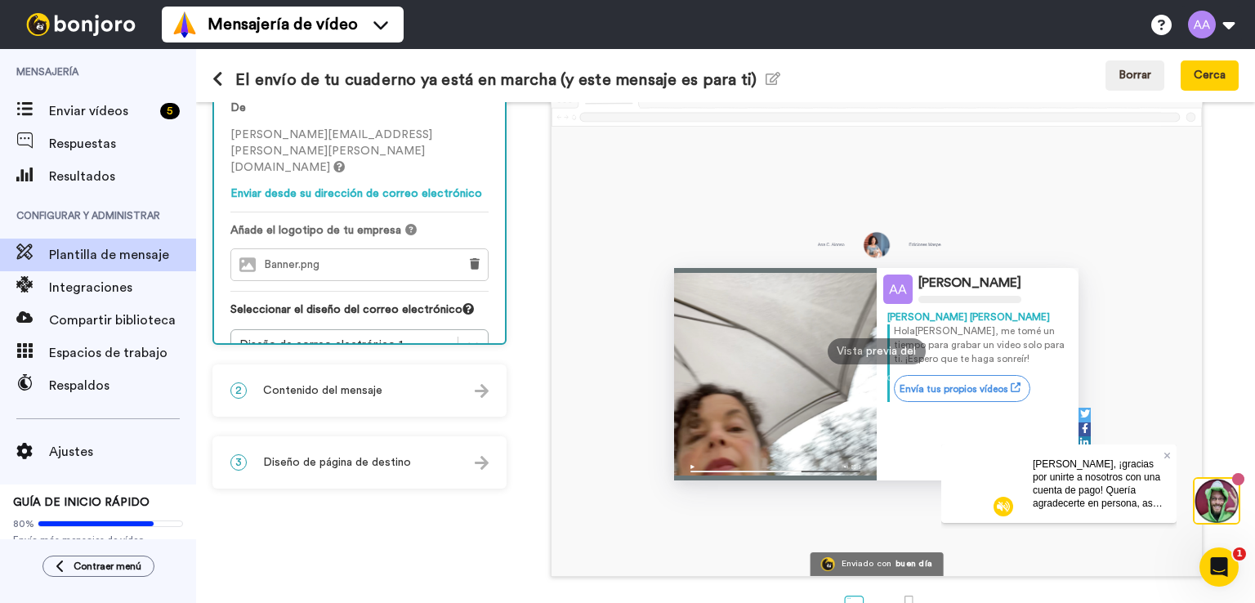
click at [325, 399] on div "2 Contenido del mensaje" at bounding box center [359, 390] width 291 height 49
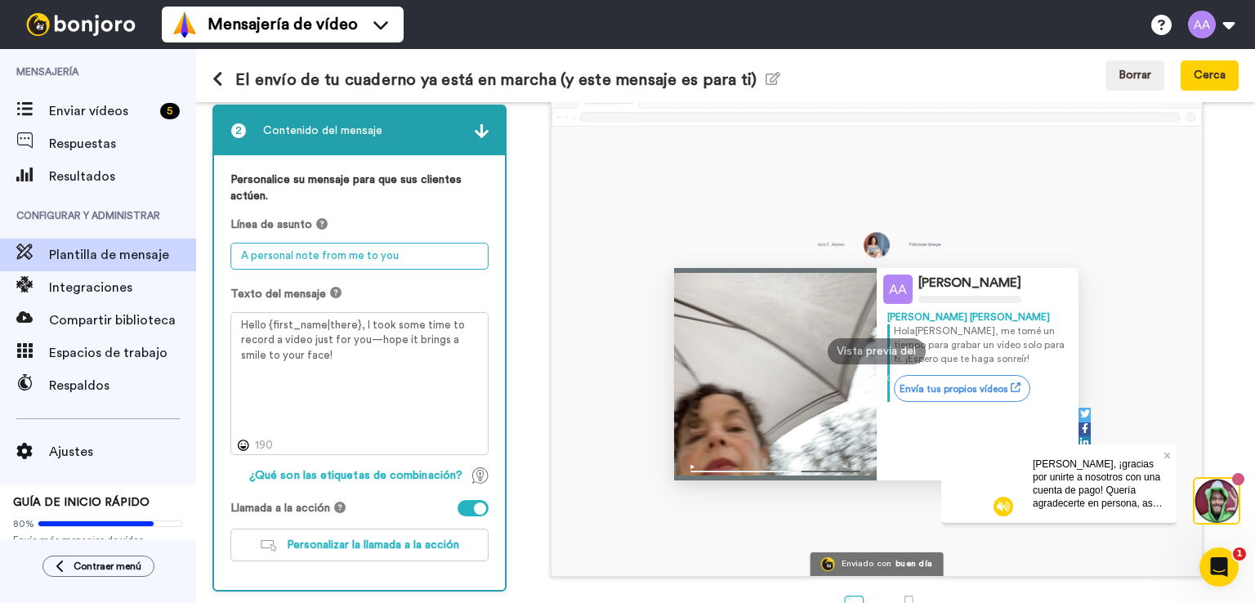
drag, startPoint x: 319, startPoint y: 253, endPoint x: 391, endPoint y: 256, distance: 72.7
click at [391, 256] on textarea "A personal note from me to you" at bounding box center [359, 256] width 258 height 27
drag, startPoint x: 407, startPoint y: 254, endPoint x: 242, endPoint y: 255, distance: 165.0
click at [209, 255] on div "1 Configuración del mensaje De [PERSON_NAME][EMAIL_ADDRESS][PERSON_NAME][PERSON…" at bounding box center [725, 352] width 1059 height 501
paste textarea "El envío de tu cuaderno ya está en marcha (y este mensaje es para ti)"
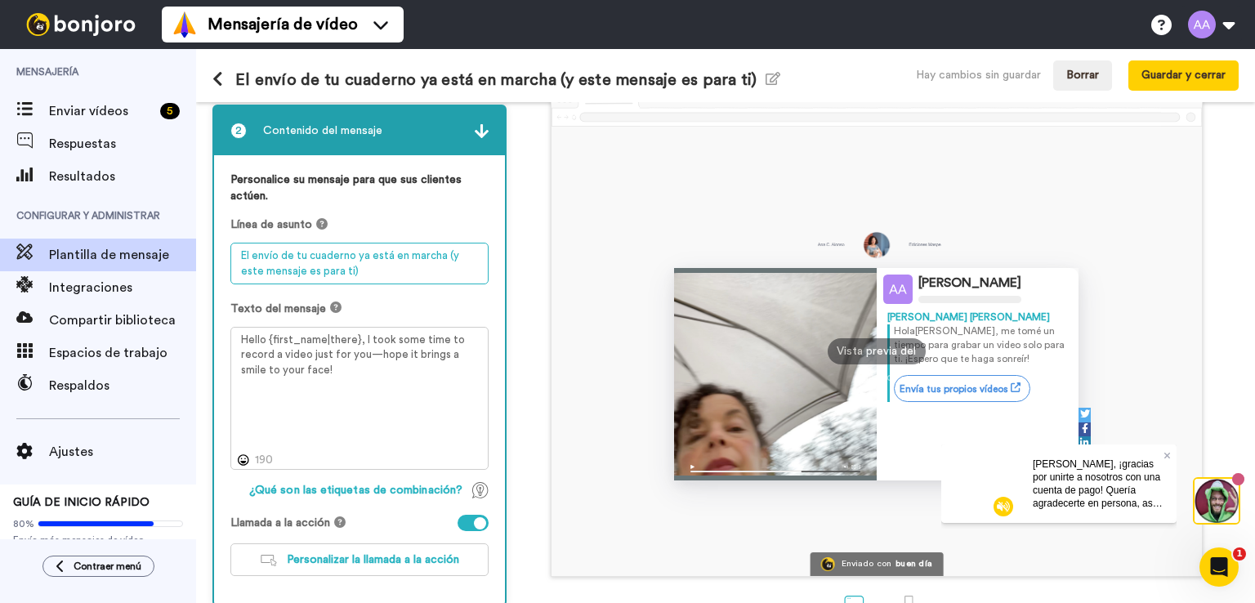
type textarea "El envío de tu cuaderno ya está en marcha (y este mensaje es para ti)"
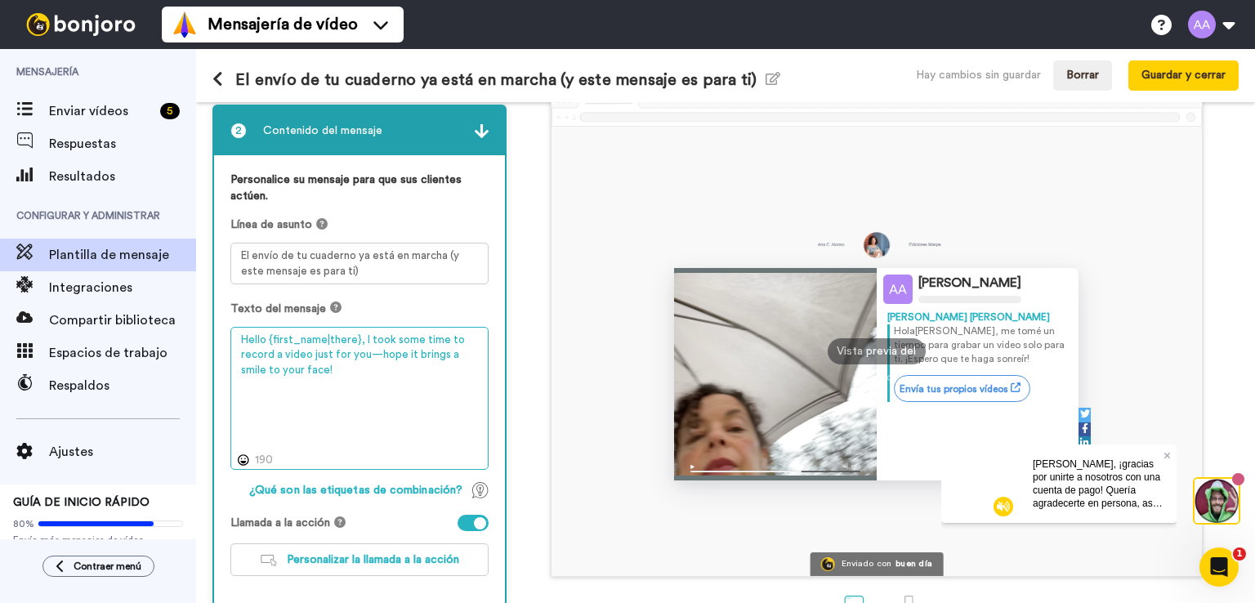
click at [307, 357] on textarea "Hello {first_name|there}, I took some time to record a video just for you—hope …" at bounding box center [359, 399] width 258 height 144
click at [343, 377] on textarea "Hello {first_name|there}, I took some time to record a video just for you—hope …" at bounding box center [359, 399] width 258 height 144
type textarea "Hello {first_name|there}, I took some time to record a video just for you—hope …"
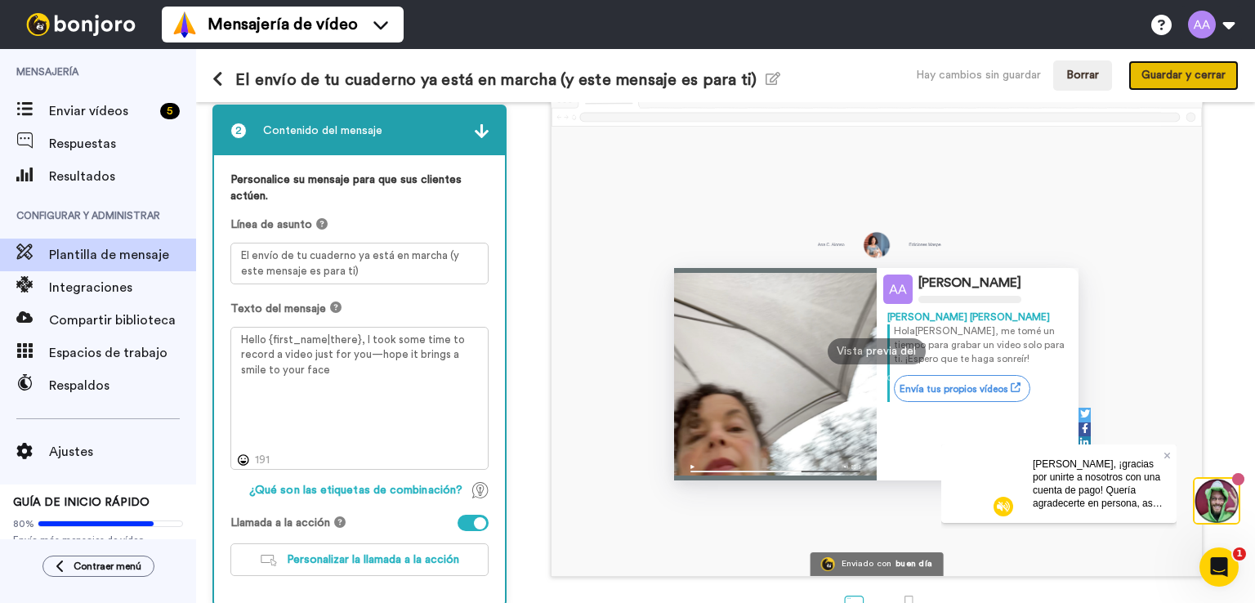
click at [1202, 83] on button "Guardar y cerrar" at bounding box center [1183, 75] width 110 height 30
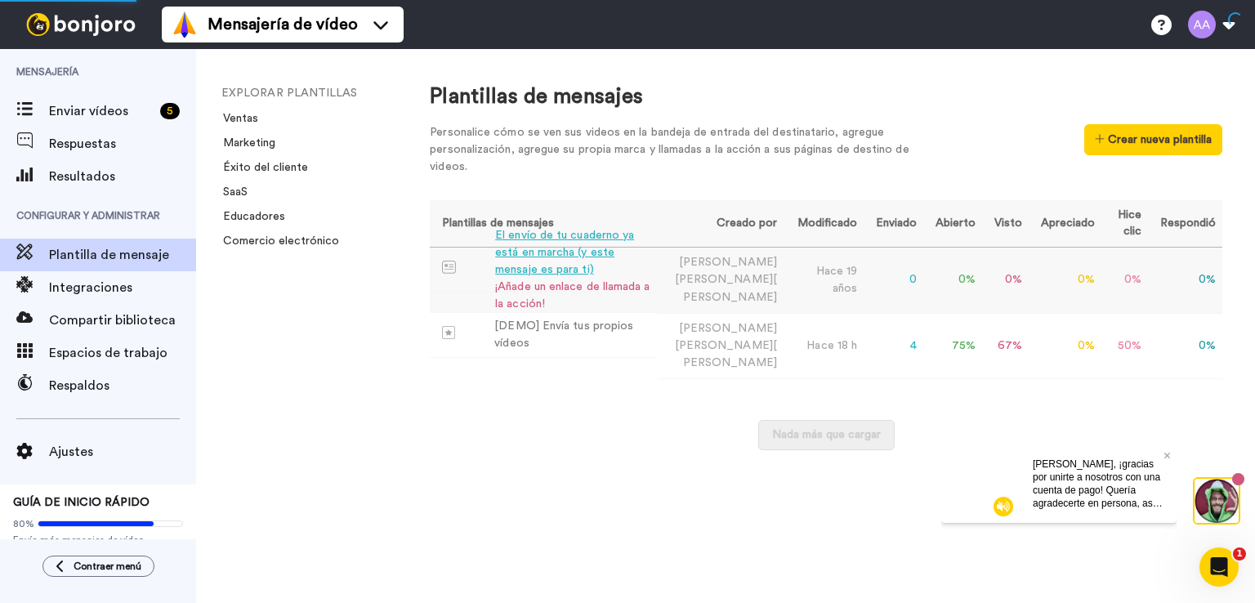
click at [579, 279] on div "¡Añade un enlace de llamada a la acción!" at bounding box center [573, 296] width 156 height 34
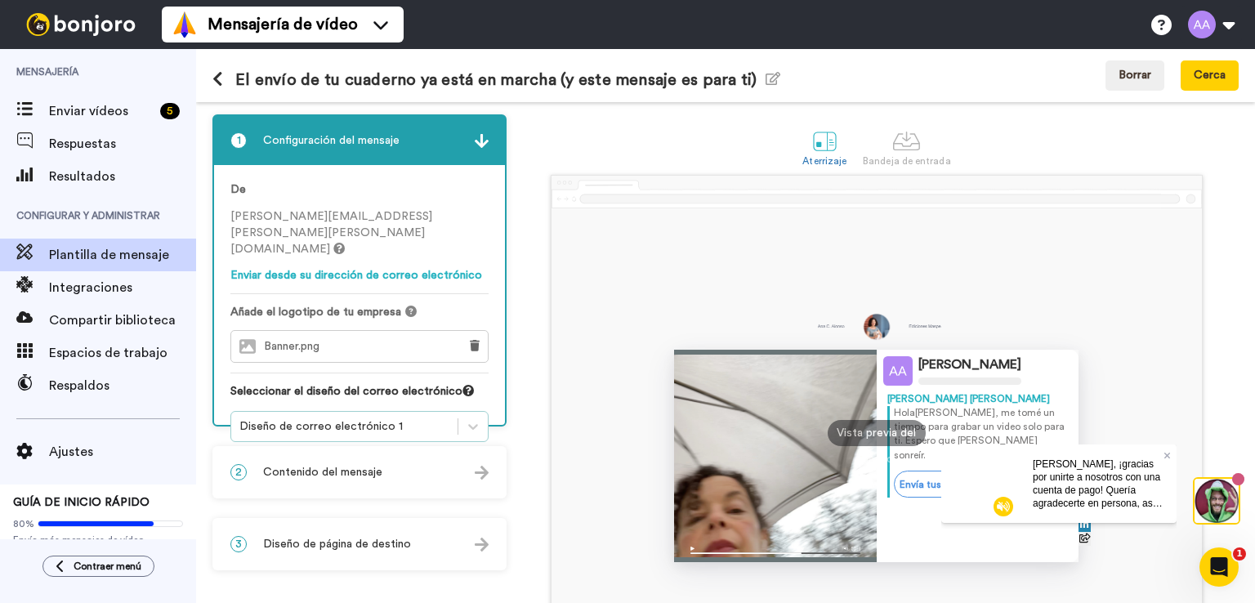
click at [424, 418] on div "Diseño de correo electrónico 1" at bounding box center [344, 426] width 210 height 16
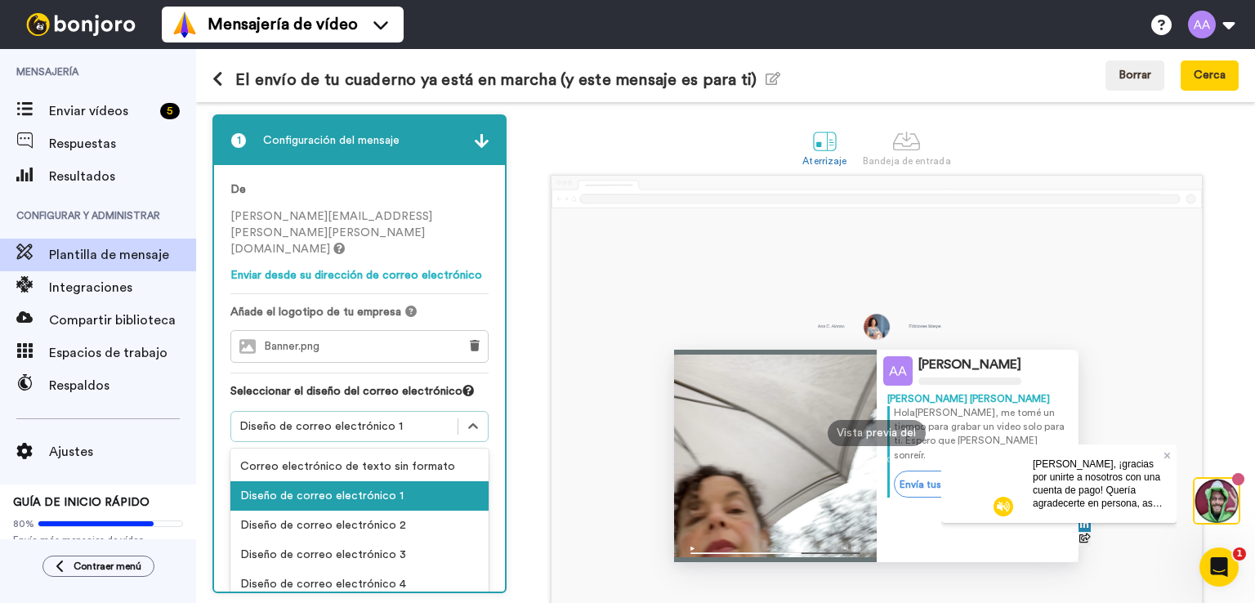
click at [418, 418] on div "Diseño de correo electrónico 1" at bounding box center [344, 426] width 210 height 16
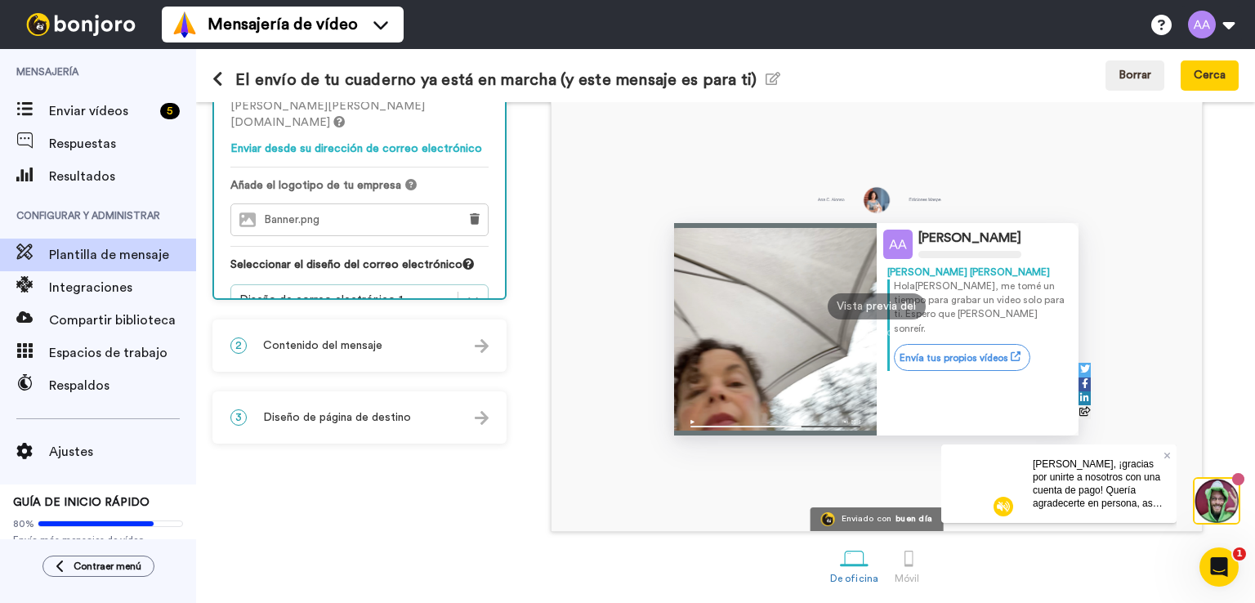
scroll to position [128, 0]
click at [399, 290] on div "Diseño de correo electrónico 1" at bounding box center [344, 298] width 210 height 16
click at [379, 336] on span "Contenido del mensaje" at bounding box center [322, 344] width 119 height 16
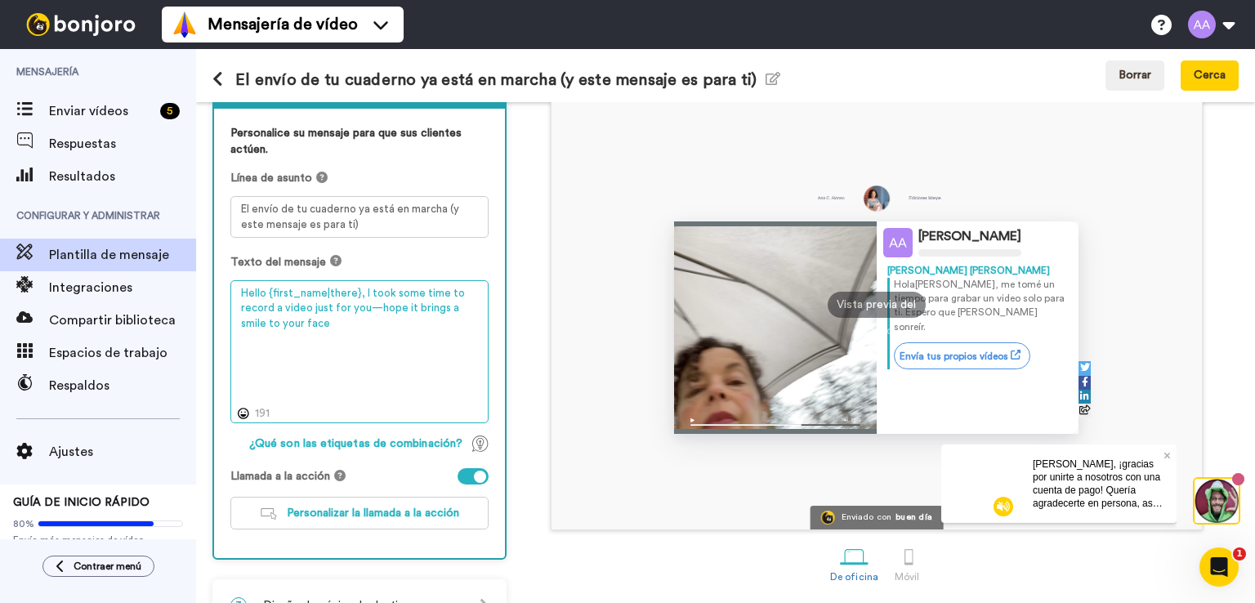
click at [336, 300] on textarea "Hello {first_name|there}, I took some time to record a video just for you—hope …" at bounding box center [359, 352] width 258 height 144
click at [243, 288] on textarea "Hello {first_name|there}, I took some time to record a video just for you—hope …" at bounding box center [359, 352] width 258 height 144
type textarea "{first_name|there}, I took some time to record a video just for you—hope it bri…"
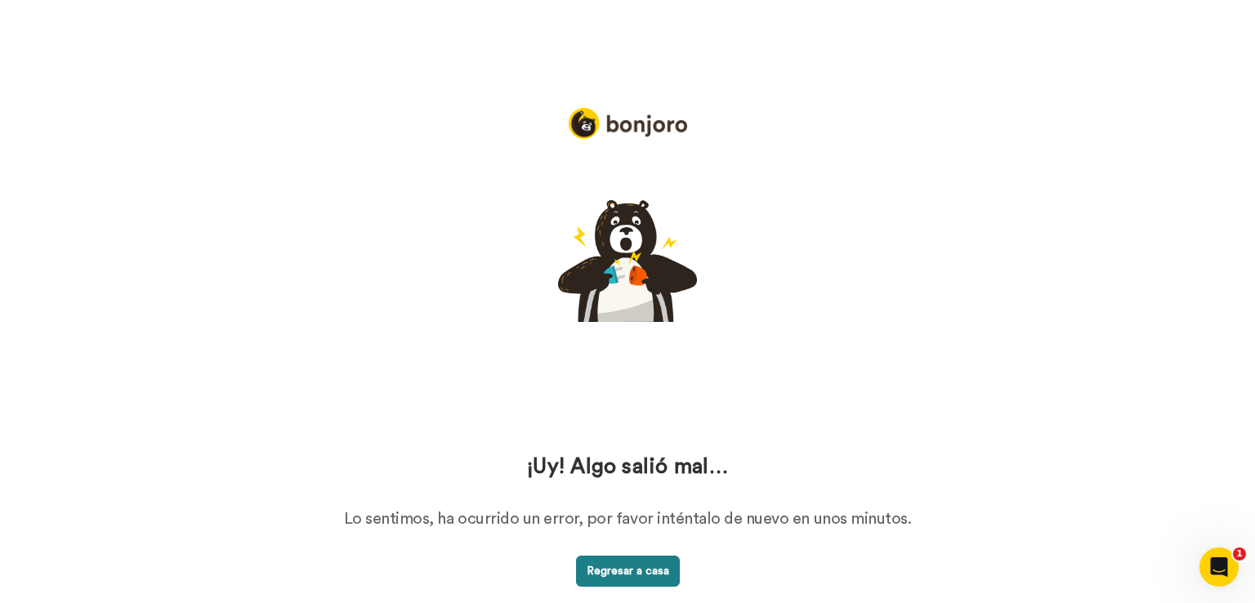
click at [667, 572] on font "Regresar a casa" at bounding box center [627, 570] width 82 height 11
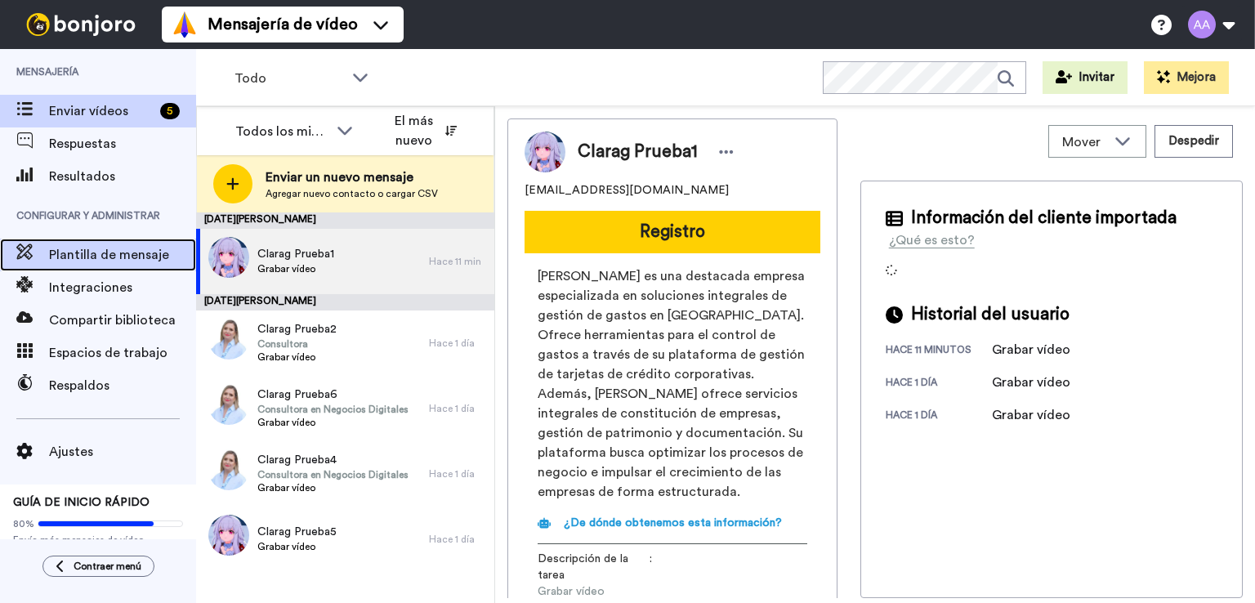
click at [49, 252] on font "Plantilla de mensaje" at bounding box center [109, 254] width 120 height 13
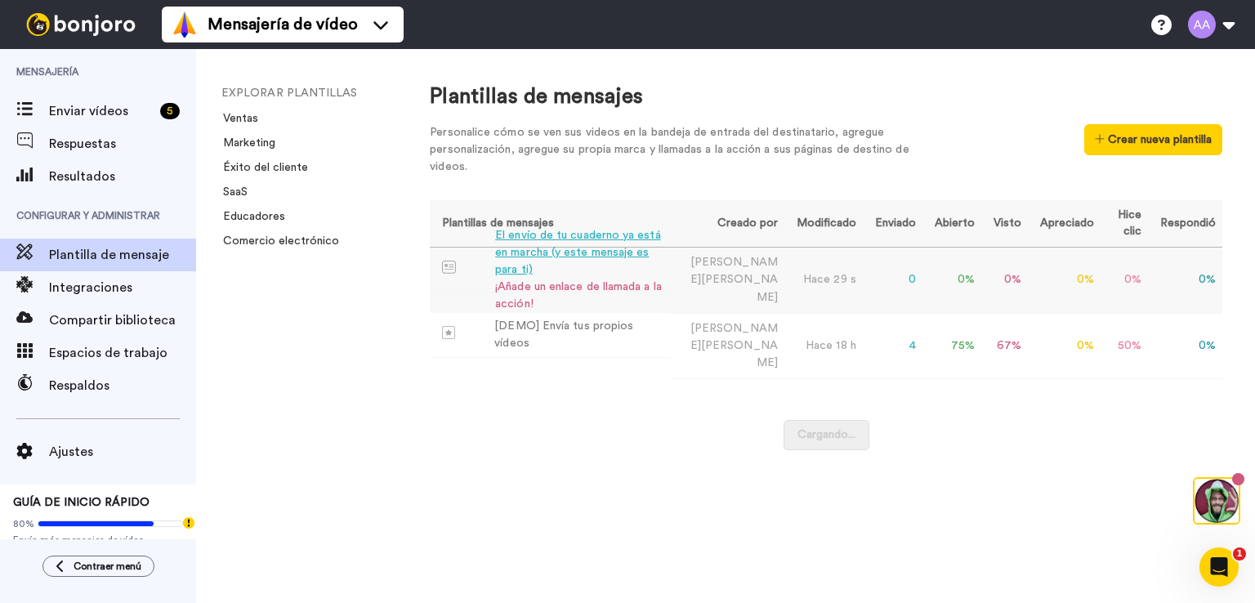
click at [644, 259] on font "El envío de tu cuaderno ya está en marcha (y este mensaje es para ti)" at bounding box center [577, 253] width 165 height 46
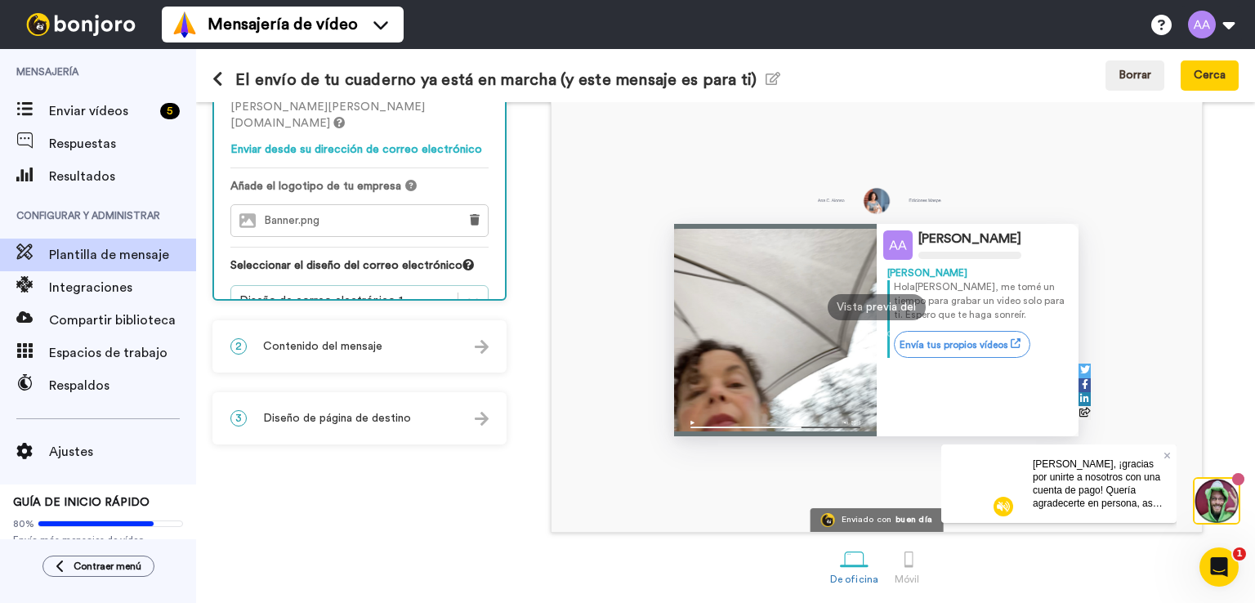
scroll to position [128, 0]
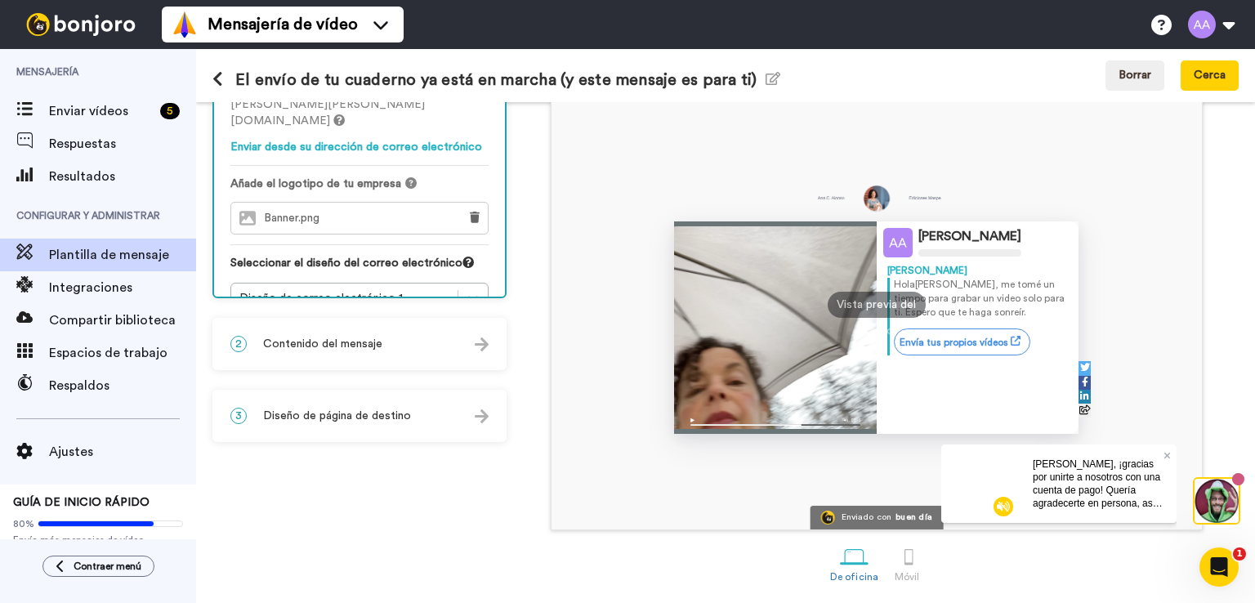
click at [346, 352] on div "2 Contenido del mensaje" at bounding box center [359, 343] width 291 height 49
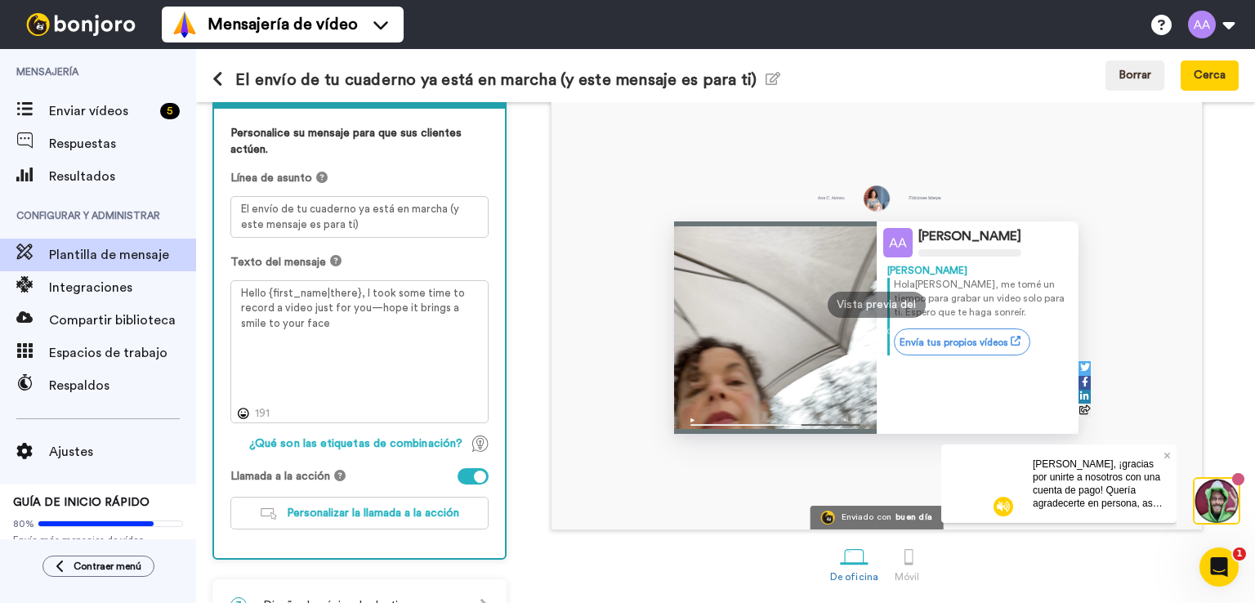
click at [468, 469] on div at bounding box center [472, 476] width 31 height 16
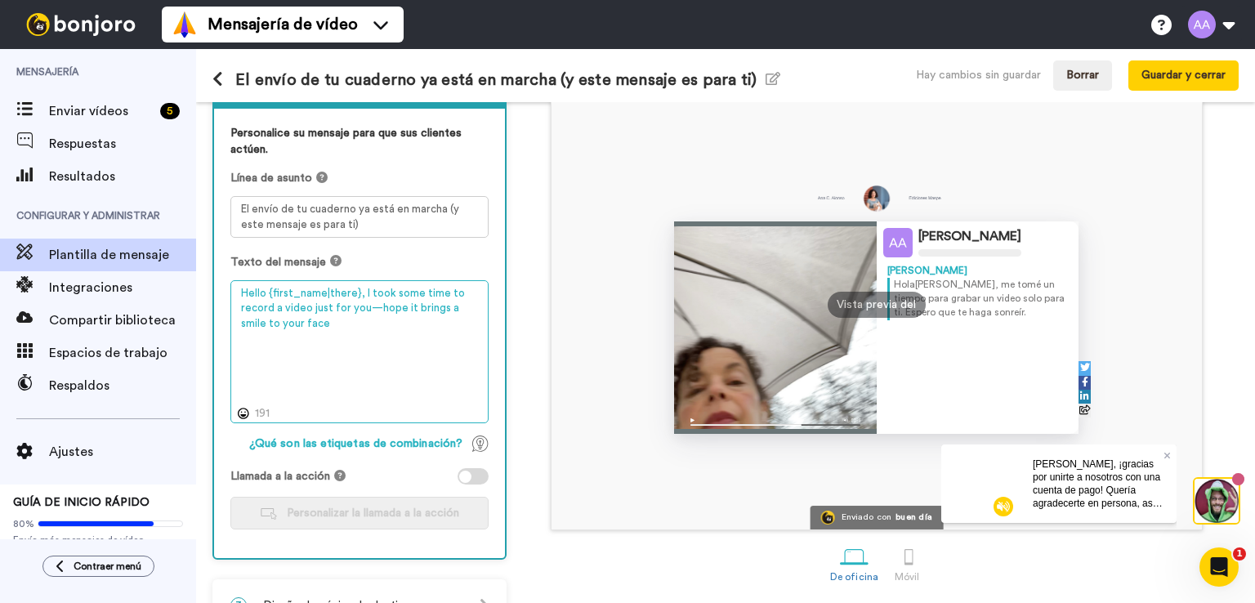
click at [377, 334] on textarea "Hello {first_name|there}, I took some time to record a video just for you—hope …" at bounding box center [359, 352] width 258 height 144
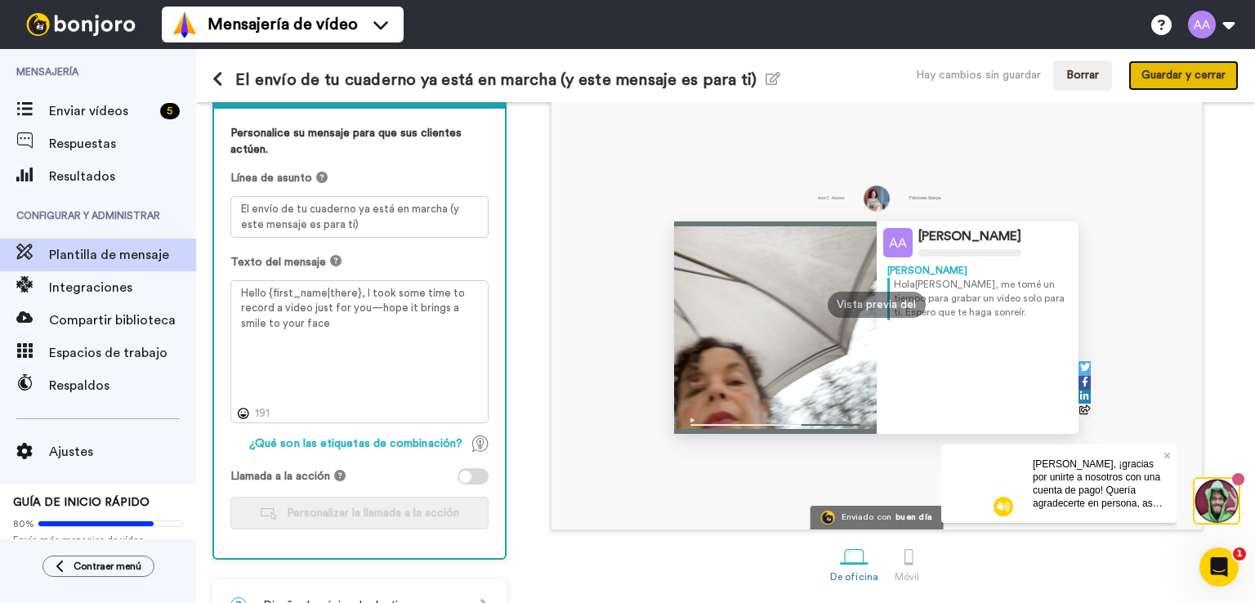
click at [1202, 77] on font "Guardar y cerrar" at bounding box center [1183, 74] width 84 height 11
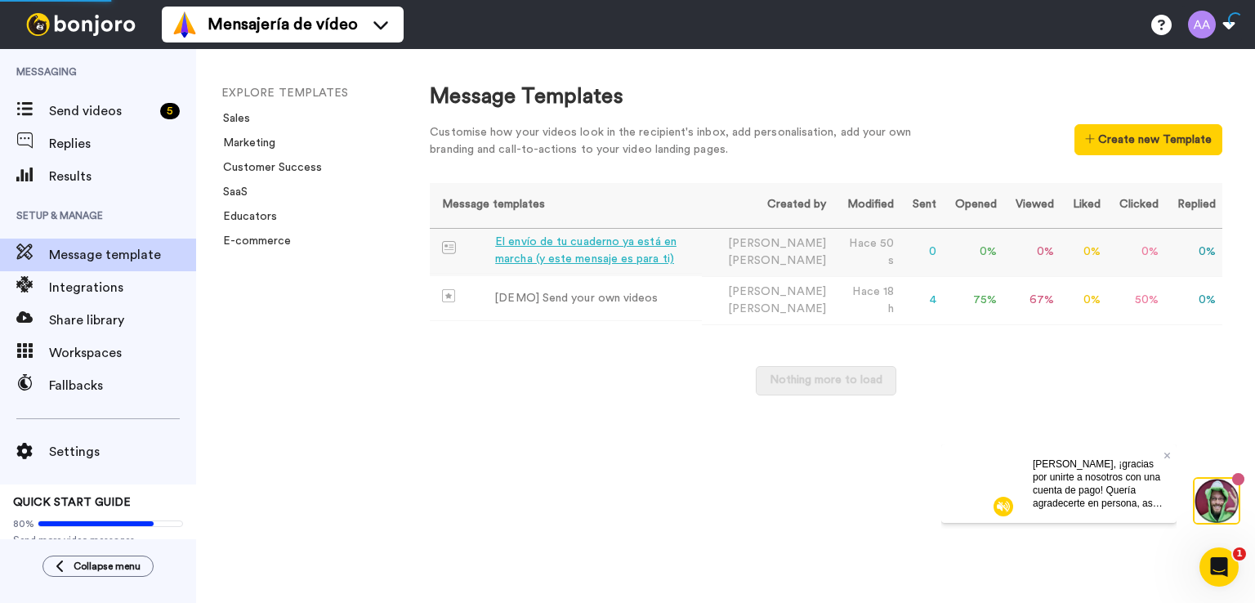
click at [595, 247] on div "El envío de tu cuaderno ya está en marcha (y este mensaje es para ti)" at bounding box center [595, 251] width 200 height 34
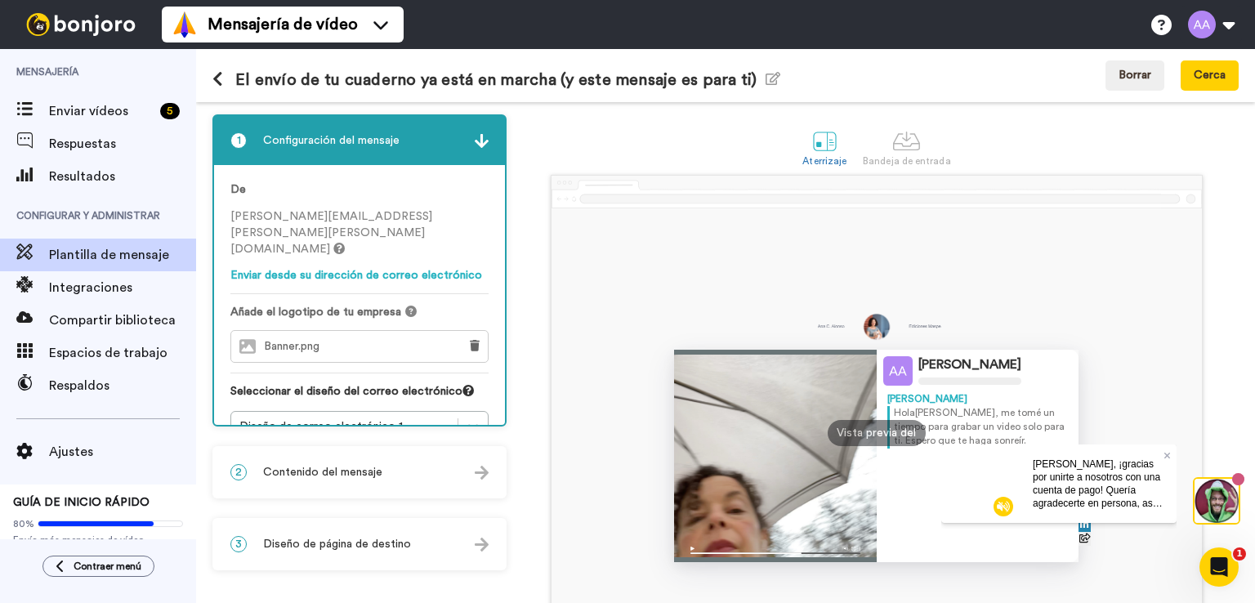
click at [363, 481] on div "2 Contenido del mensaje" at bounding box center [359, 472] width 291 height 49
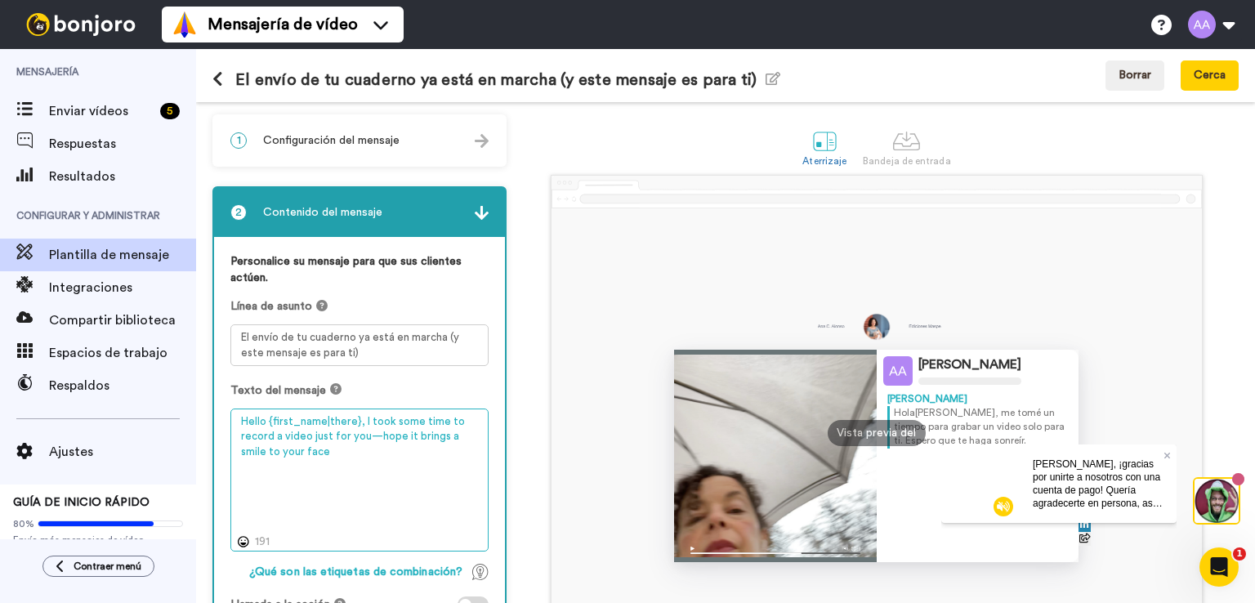
click at [350, 461] on textarea "Hello {first_name|there}, I took some time to record a video just for you—hope …" at bounding box center [359, 480] width 258 height 144
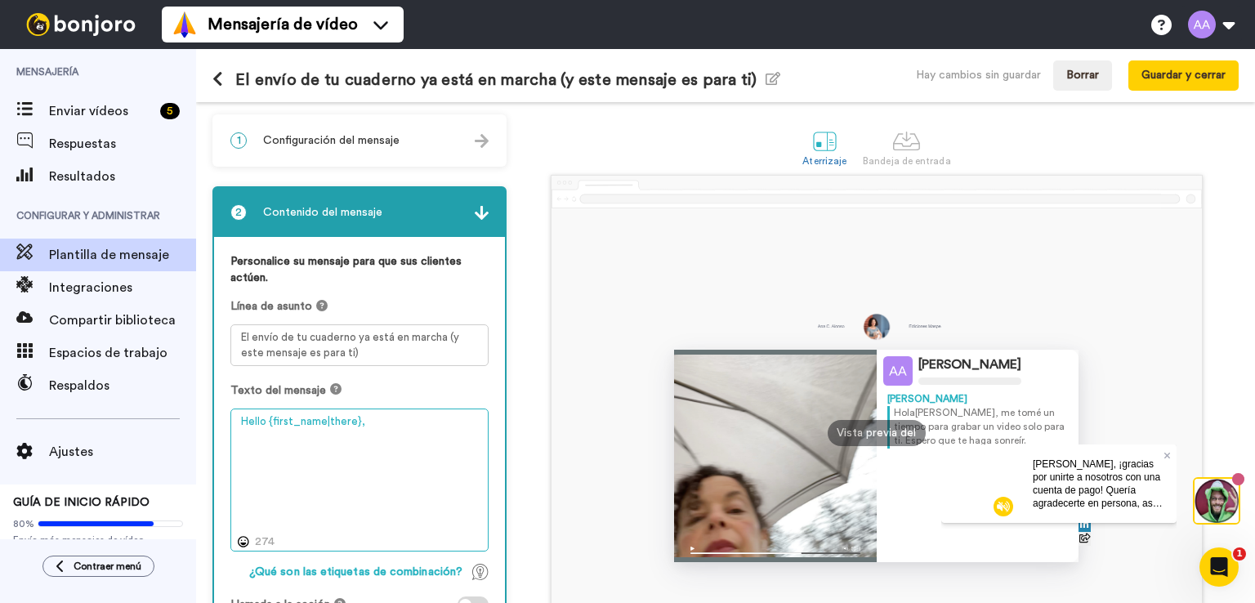
click at [408, 427] on textarea "Hello {first_name|there}," at bounding box center [359, 480] width 258 height 144
drag, startPoint x: 359, startPoint y: 422, endPoint x: 368, endPoint y: 424, distance: 9.1
click at [362, 422] on textarea "Hello {first_name|there}, Soy Ana" at bounding box center [359, 480] width 258 height 144
click at [321, 440] on textarea "Hello {first_name|there}, Soy Ana" at bounding box center [359, 480] width 258 height 144
paste textarea "Soy Ana Cristina, directora de Ediciones MASPE."
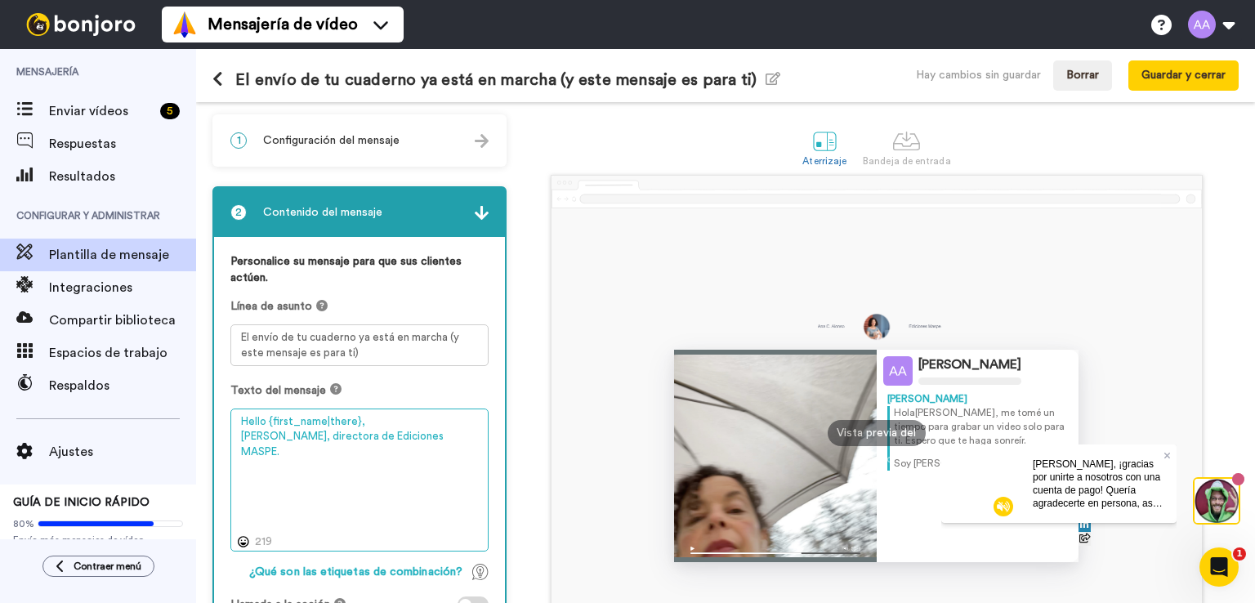
click at [281, 432] on textarea "Hello {first_name|there}, Soy AnaSoy Ana Cristina, directora de Ediciones MASPE." at bounding box center [359, 480] width 258 height 144
click at [483, 435] on textarea "Hello {first_name|there}, Soy Ana Cristina, directora de Ediciones MASPE." at bounding box center [359, 480] width 258 height 144
paste textarea "Acabo de grabar este pequeño vídeo especialmente para ti: 👉 [Haz clic aquí para…"
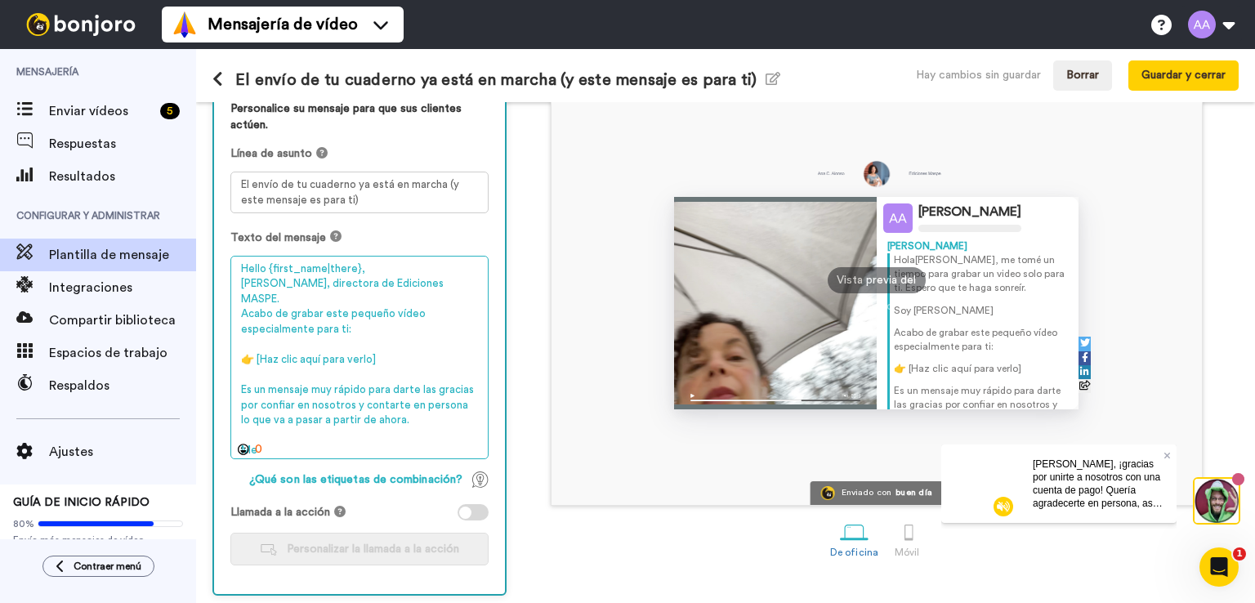
scroll to position [163, 0]
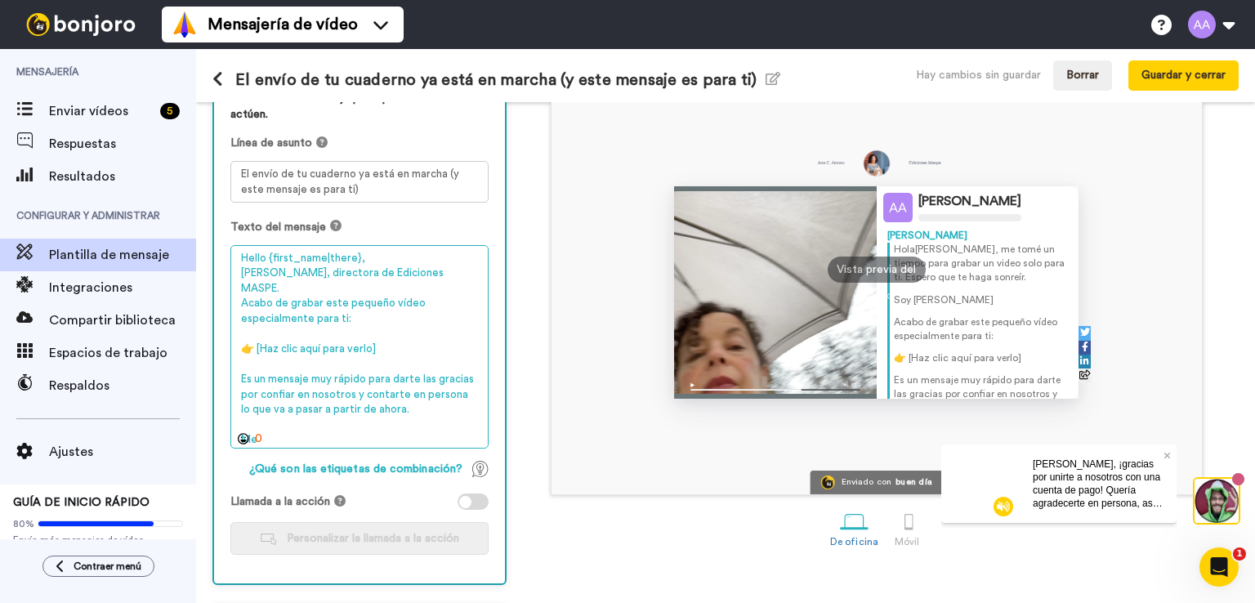
drag, startPoint x: 243, startPoint y: 332, endPoint x: 381, endPoint y: 334, distance: 138.9
click at [381, 334] on textarea "Hello {first_name|there}, Soy Ana Cristina, directora de Ediciones MASPE. Acabo…" at bounding box center [359, 347] width 258 height 204
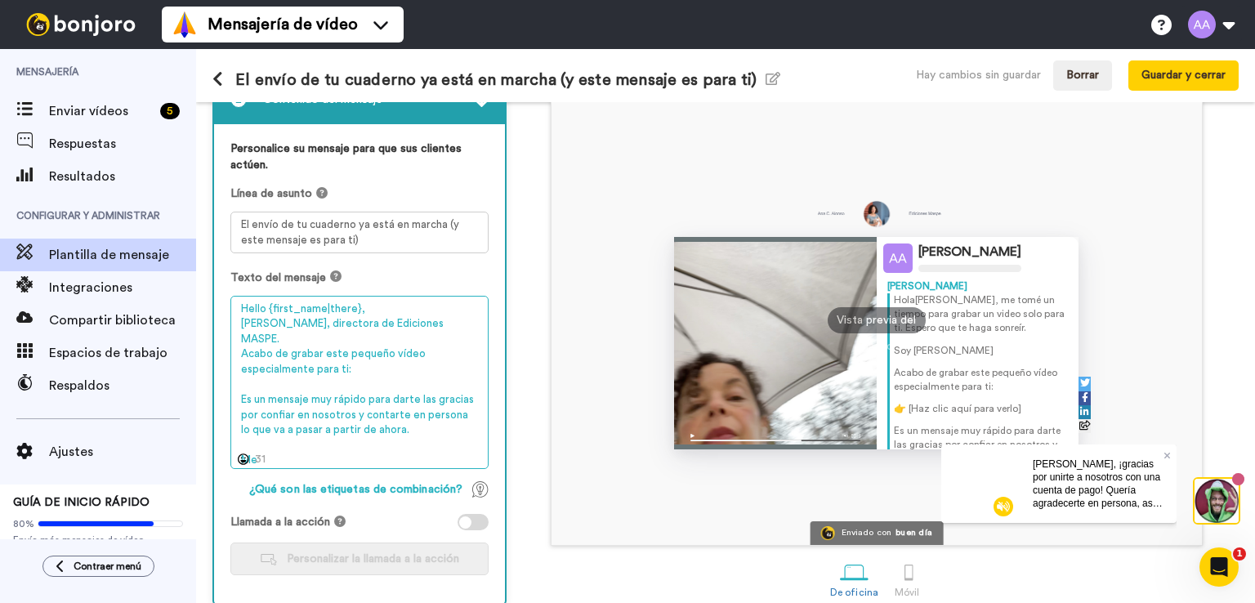
scroll to position [82, 0]
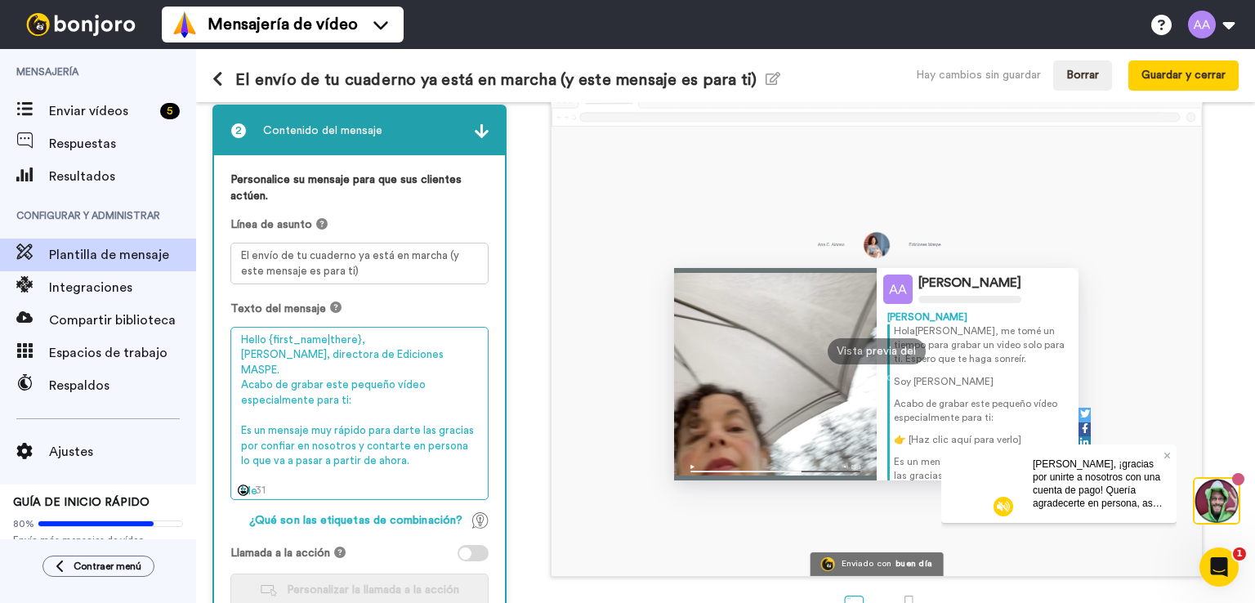
click at [265, 341] on textarea "Hello {first_name|there}, Soy Ana Cristina, directora de Ediciones MASPE. Acabo…" at bounding box center [359, 414] width 258 height 174
drag, startPoint x: 242, startPoint y: 474, endPoint x: 288, endPoint y: 478, distance: 46.7
click at [288, 478] on textarea "Hola {first_name|there}, Soy Ana Cristina, directora de Ediciones MASPE. Acabo …" at bounding box center [359, 414] width 258 height 174
paste textarea "hace mucha ilusión acompañarte e"
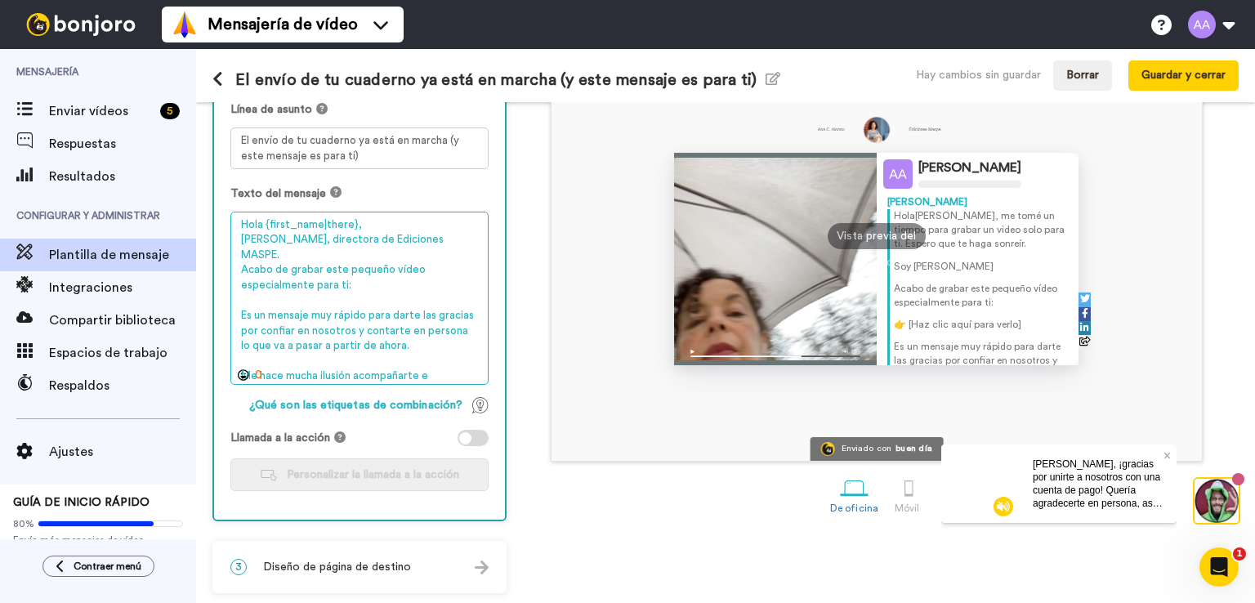
scroll to position [115, 0]
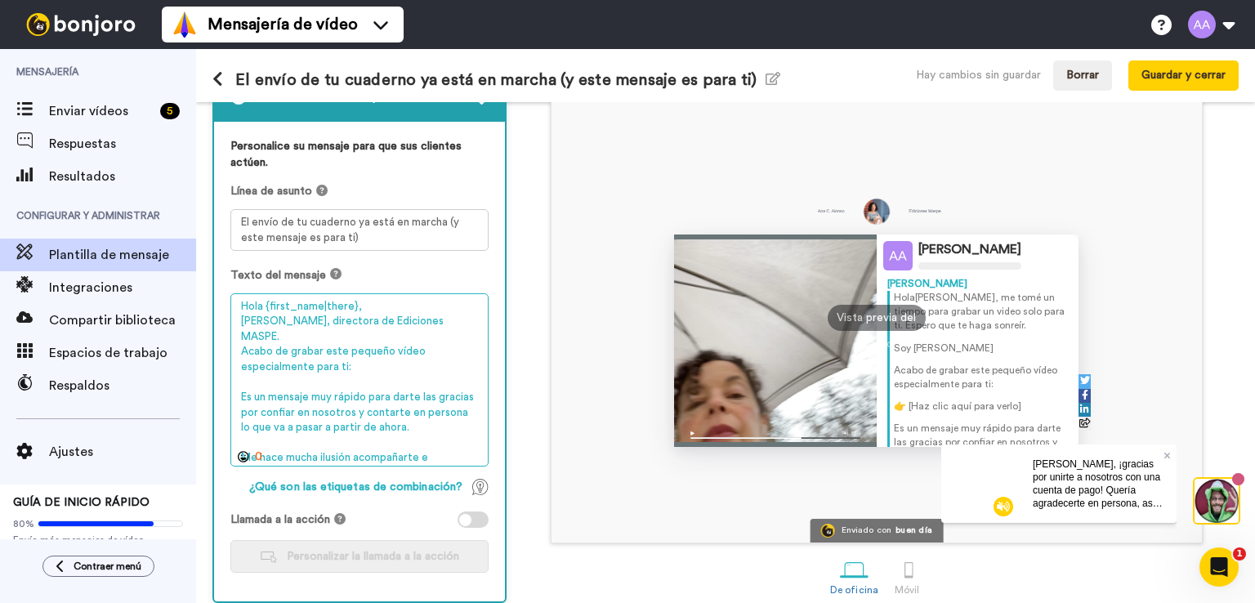
click at [260, 362] on textarea "Hola {first_name|there}, Soy Ana Cristina, directora de Ediciones MASPE. Acabo …" at bounding box center [359, 380] width 258 height 174
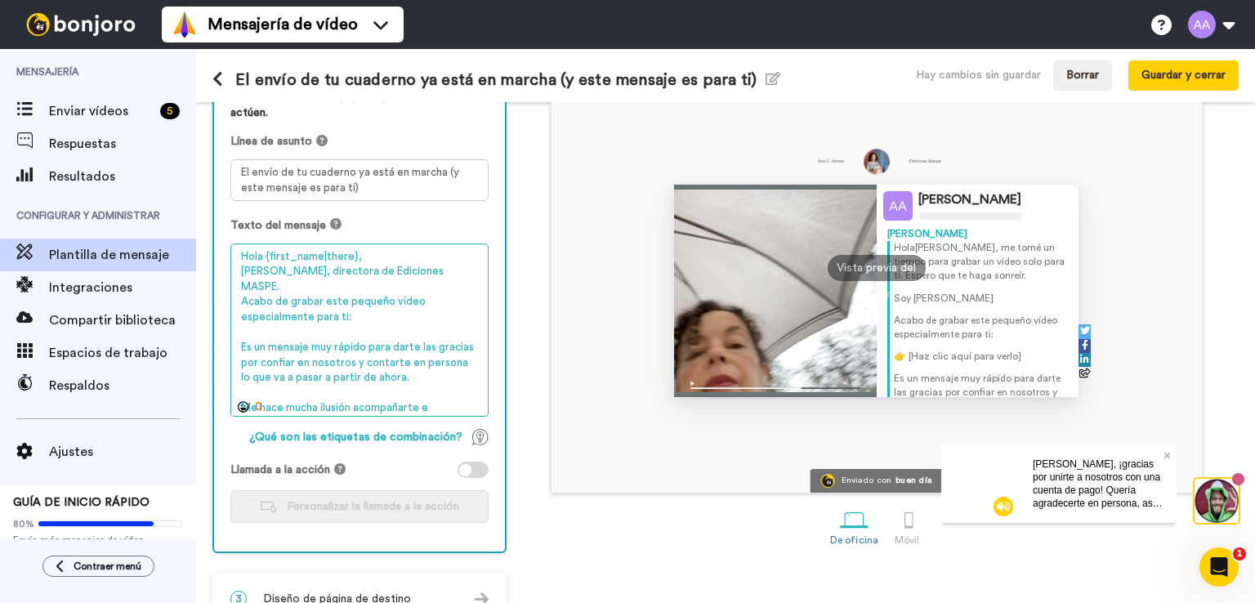
scroll to position [197, 0]
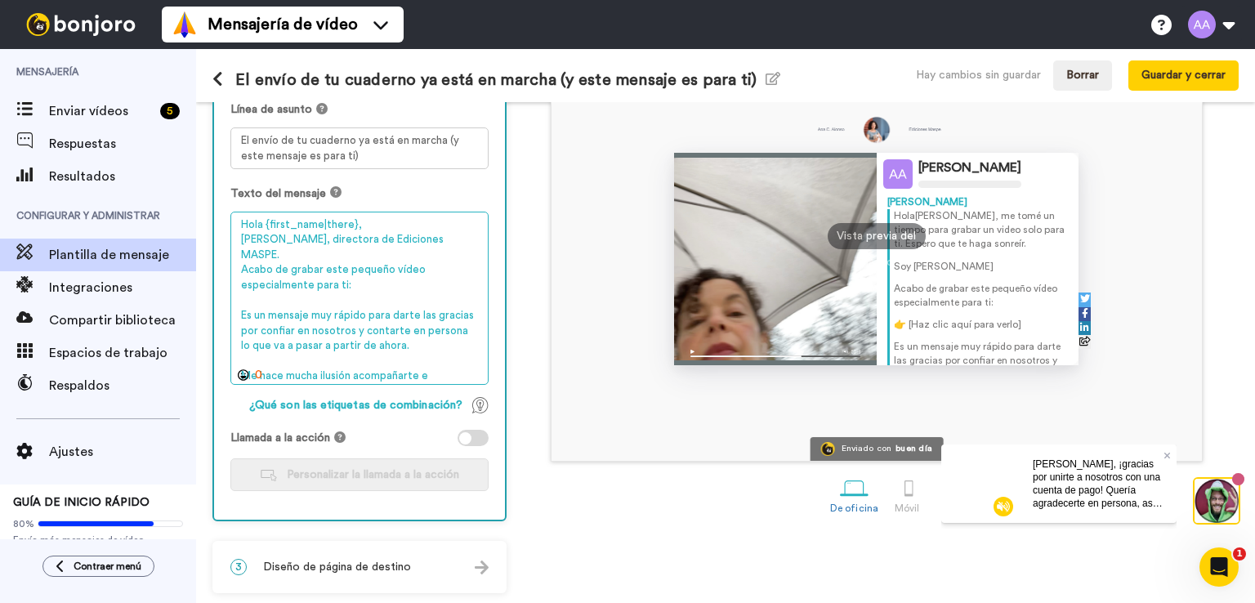
drag, startPoint x: 242, startPoint y: 357, endPoint x: 426, endPoint y: 355, distance: 184.6
click at [426, 355] on textarea "Hola {first_name|there}, Soy Ana Cristina, directora de Ediciones MASPE. Acabo …" at bounding box center [359, 299] width 258 height 174
paste textarea "Un abrazo, Ana Cristina Ediciones"
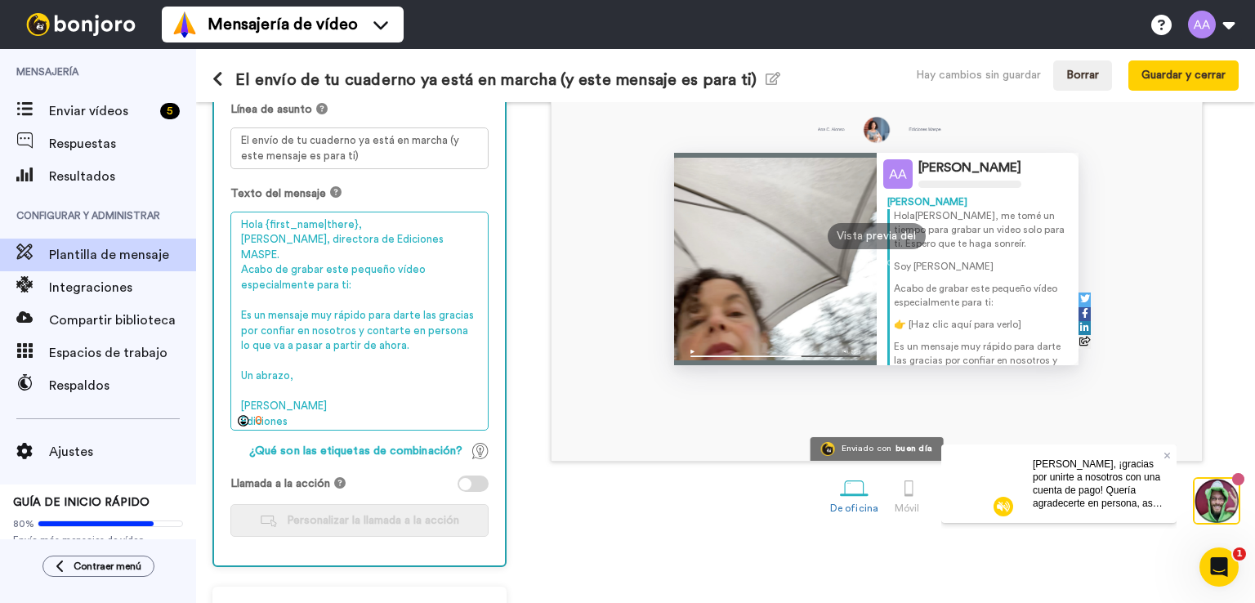
click at [261, 370] on textarea "Hola {first_name|there}, Soy Ana Cristina, directora de Ediciones MASPE. Acabo …" at bounding box center [359, 322] width 258 height 220
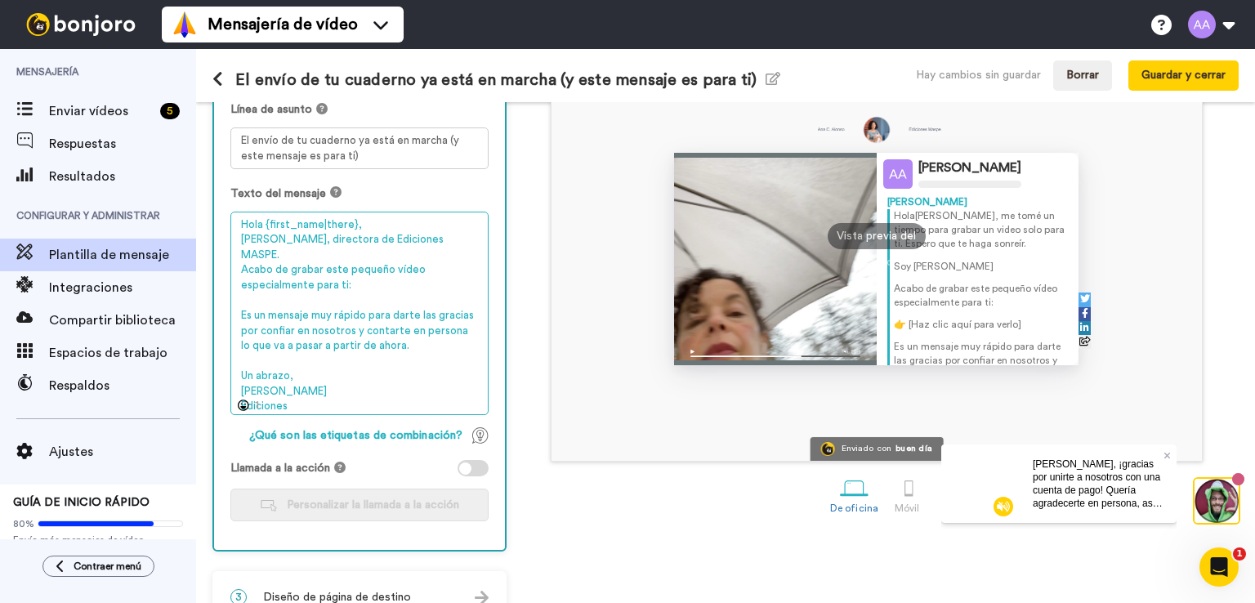
drag, startPoint x: 332, startPoint y: 389, endPoint x: 219, endPoint y: 395, distance: 112.9
click at [219, 395] on div "Personalice su mensaje para que sus clientes actúen. Línea de asunto El envío d…" at bounding box center [359, 295] width 291 height 510
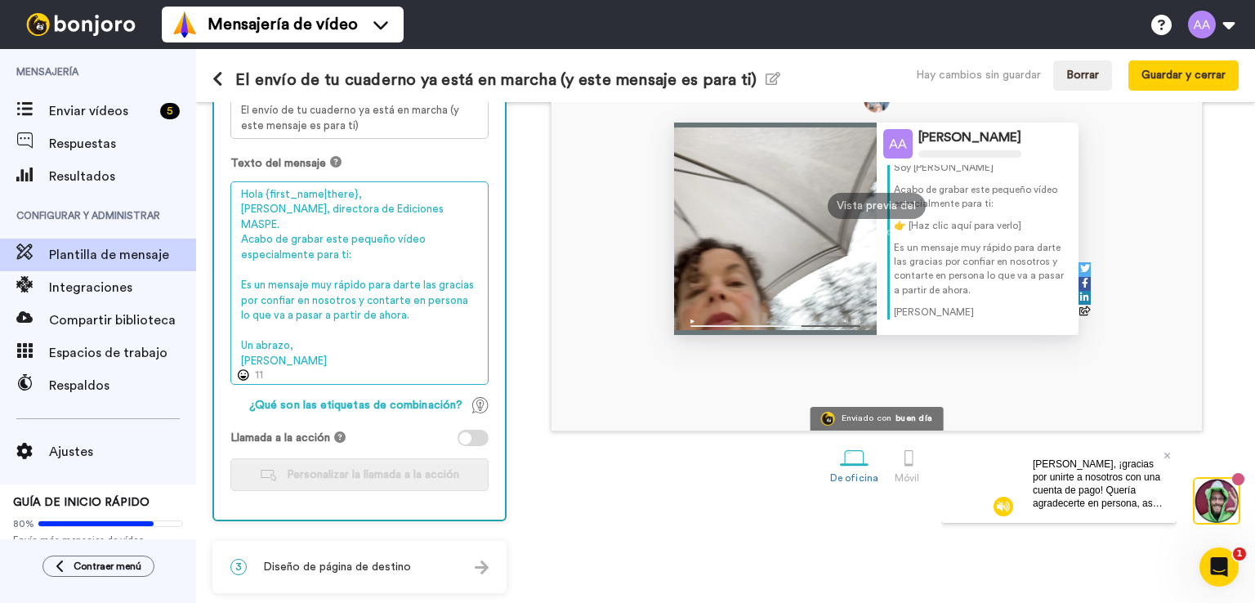
scroll to position [0, 0]
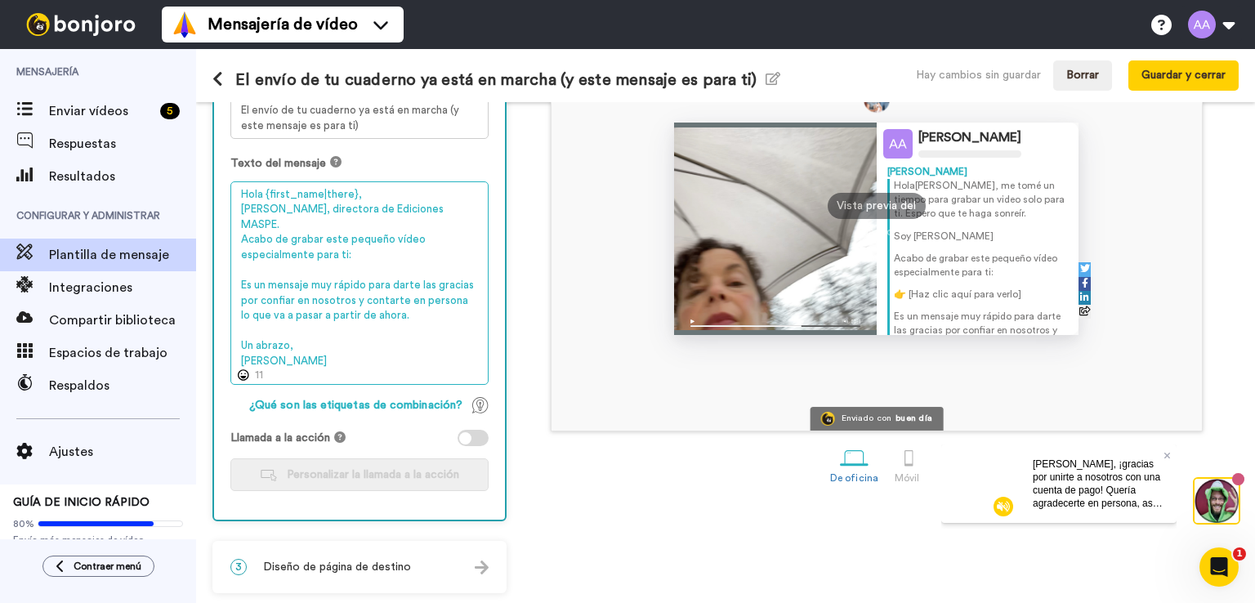
type textarea "Hola {first_name|there}, Soy Ana Cristina, directora de Ediciones MASPE. Acabo …"
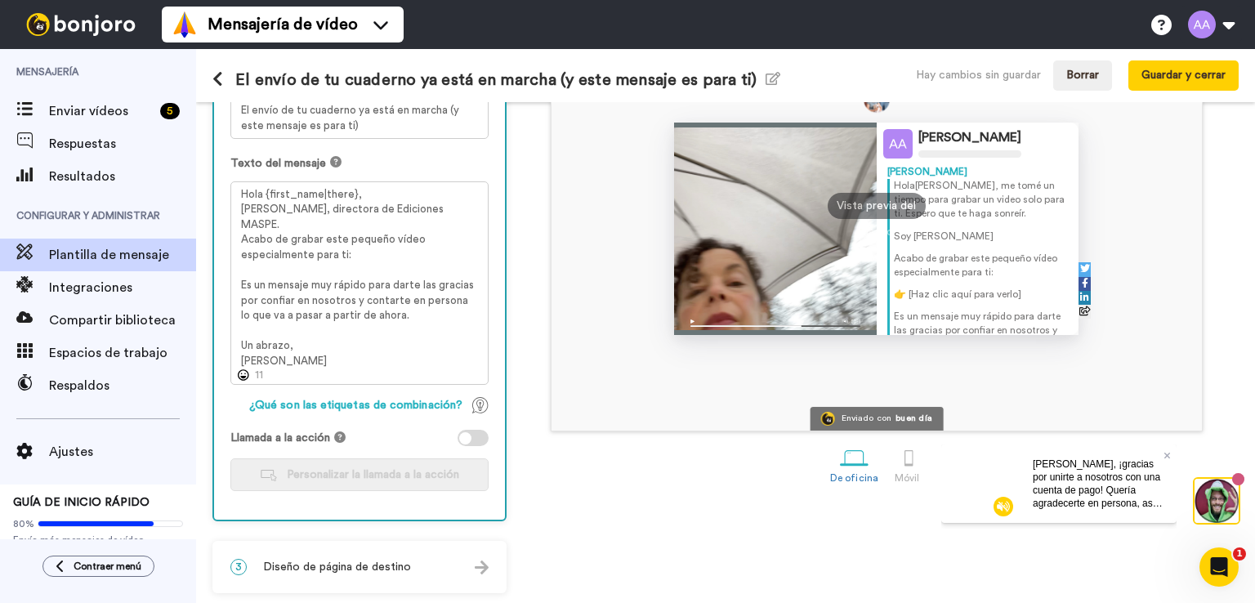
click at [863, 200] on font "Vista previa del diseño" at bounding box center [875, 219] width 79 height 38
click at [1149, 81] on button "Guardar y cerrar" at bounding box center [1183, 75] width 110 height 30
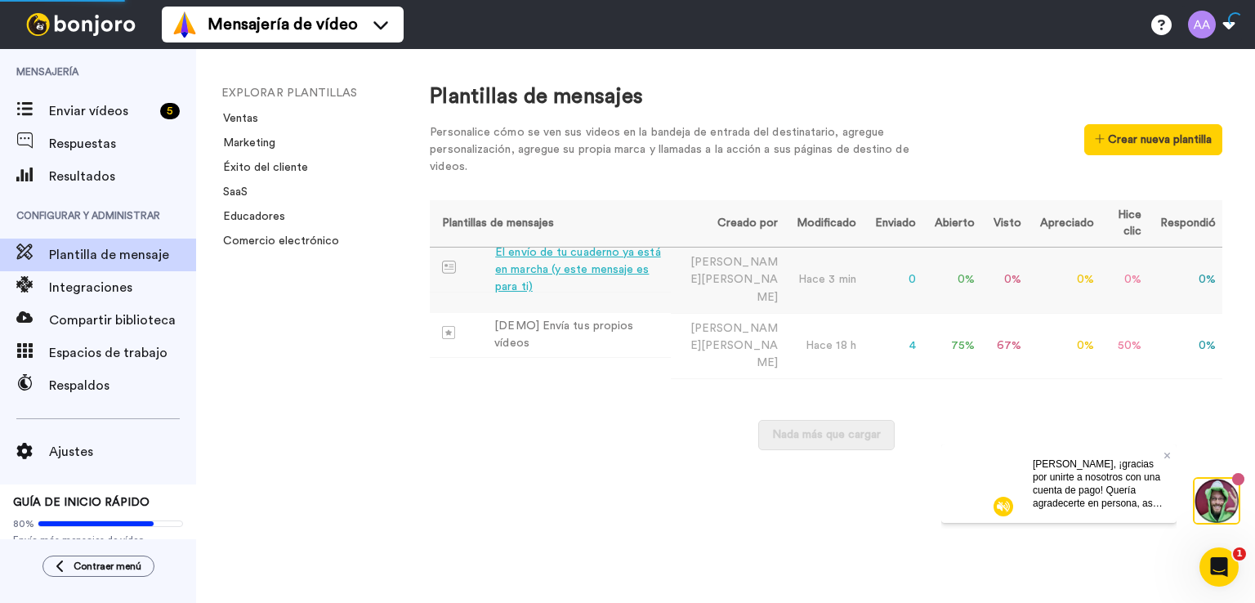
click at [544, 272] on font "El envío de tu cuaderno ya está en marcha (y este mensaje es para ti)" at bounding box center [577, 270] width 165 height 46
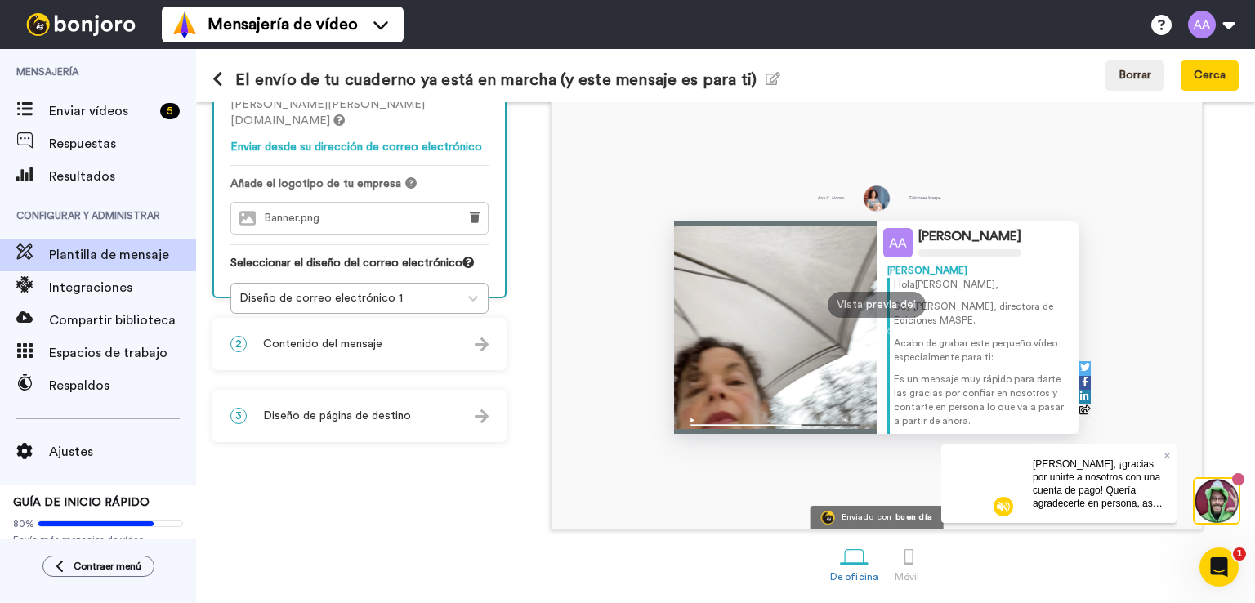
scroll to position [56, 0]
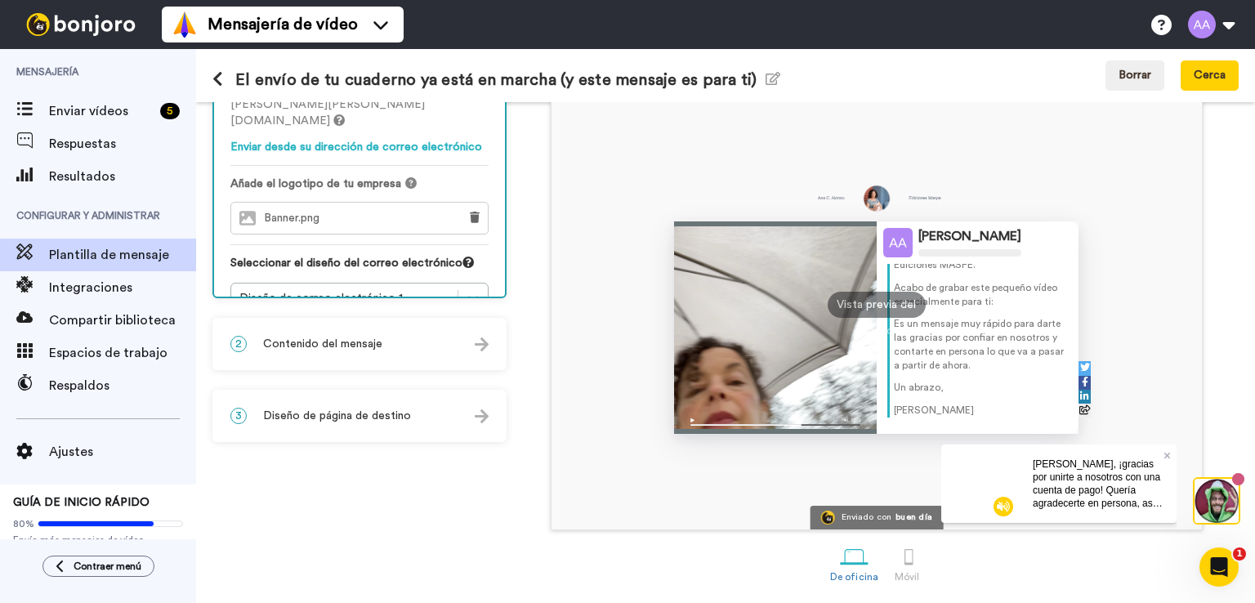
click at [359, 344] on font "Contenido del mensaje" at bounding box center [322, 343] width 119 height 11
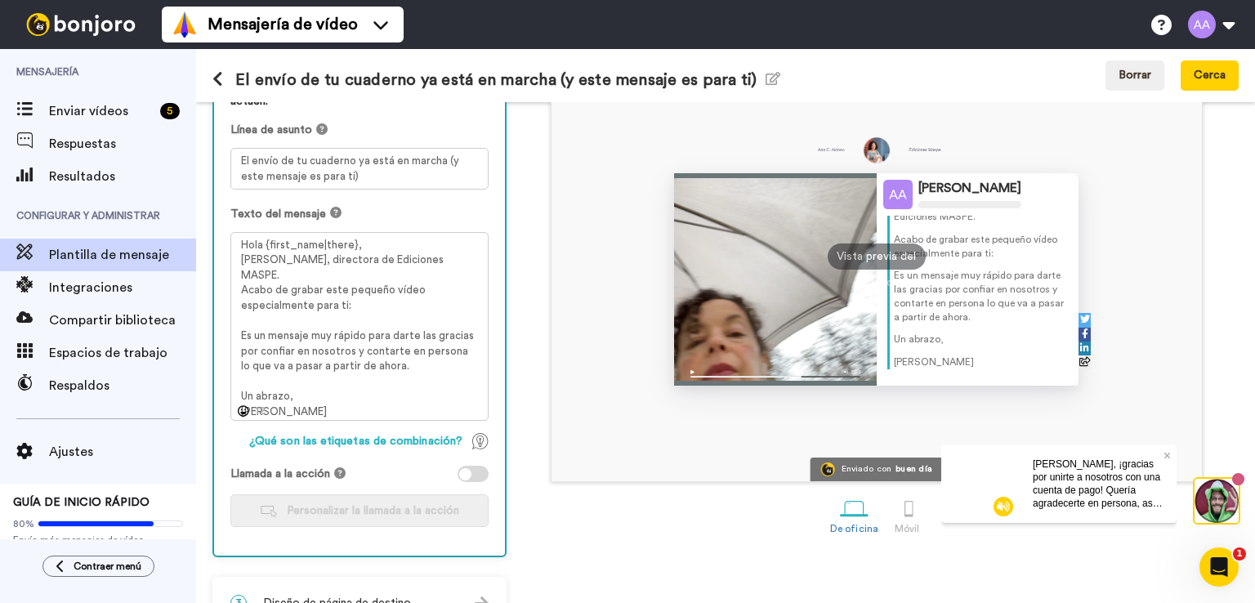
scroll to position [212, 0]
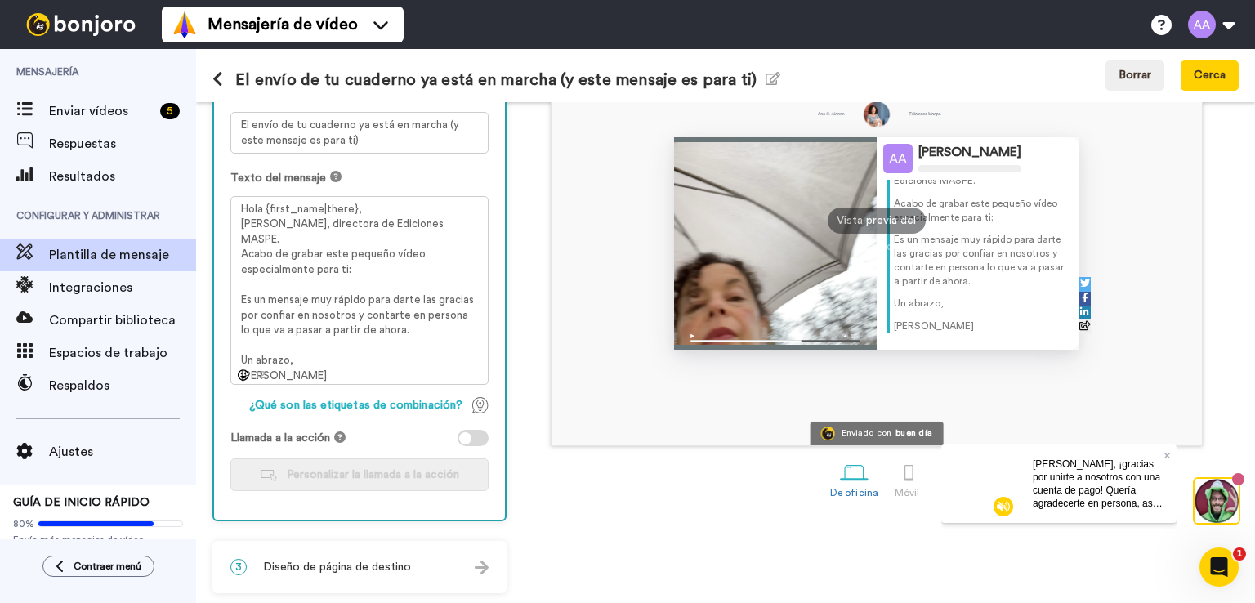
click at [379, 566] on font "Diseño de página de destino" at bounding box center [337, 566] width 148 height 11
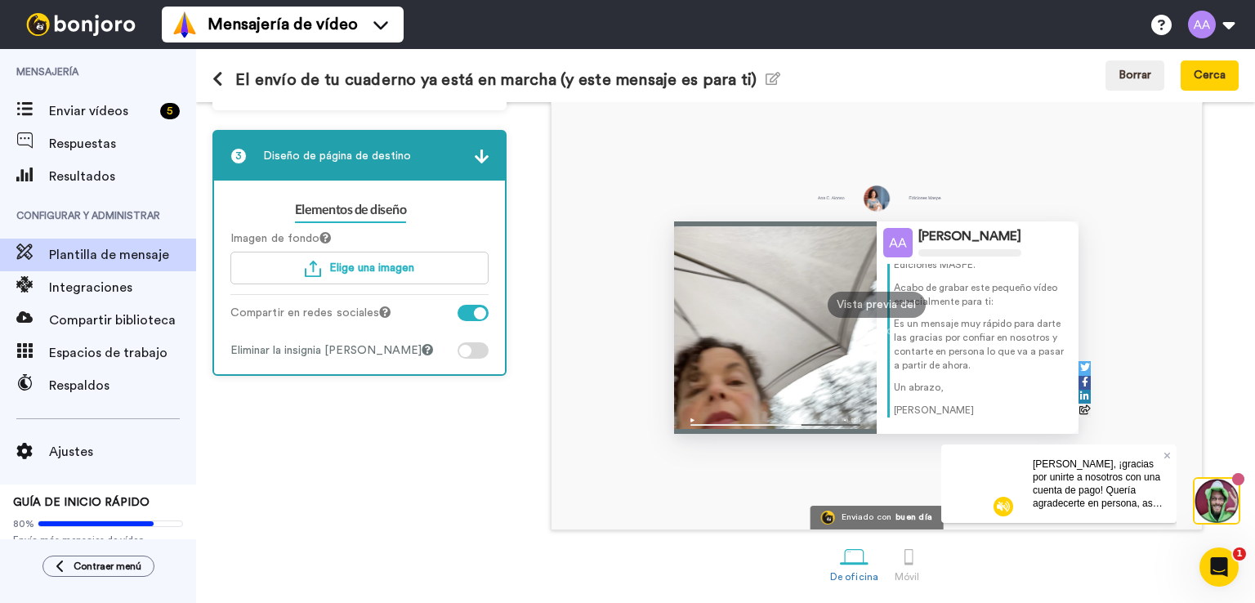
scroll to position [128, 0]
click at [366, 264] on font "Elige una imagen" at bounding box center [371, 267] width 85 height 11
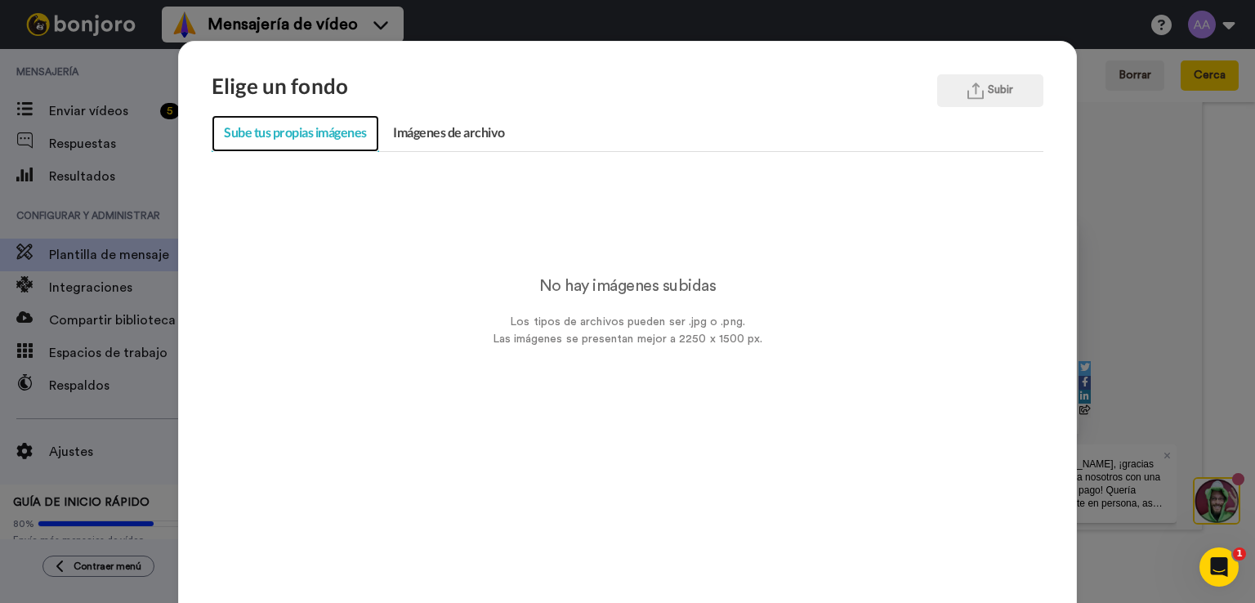
click at [277, 133] on font "Sube tus propias imágenes" at bounding box center [295, 132] width 143 height 16
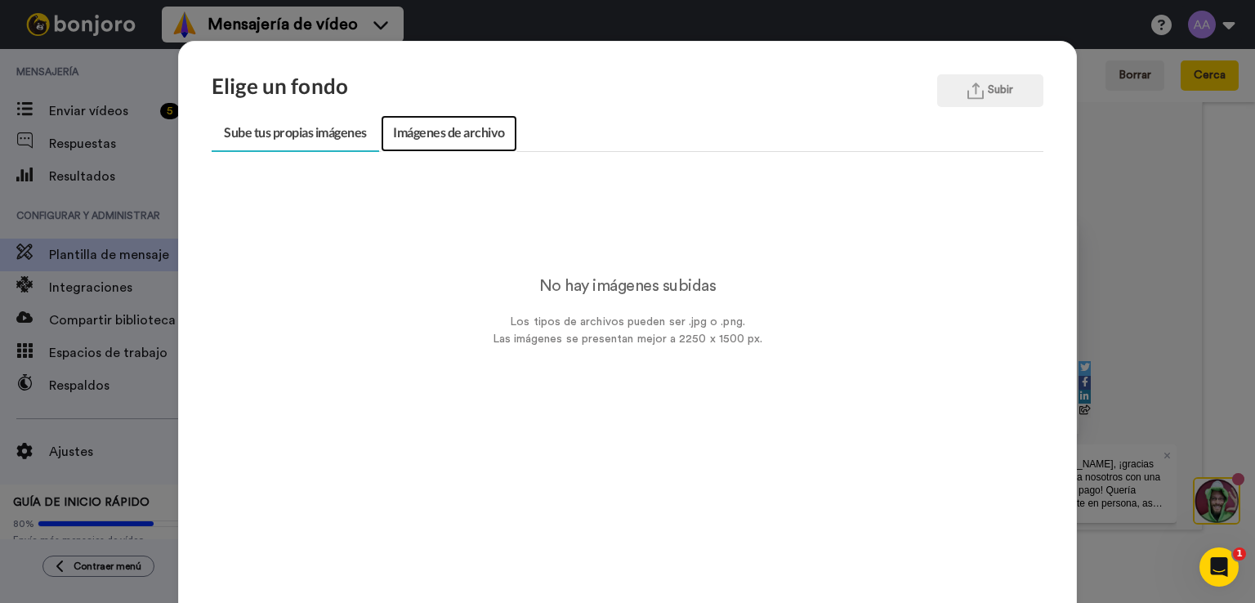
click at [441, 139] on font "Imágenes de archivo" at bounding box center [449, 132] width 112 height 16
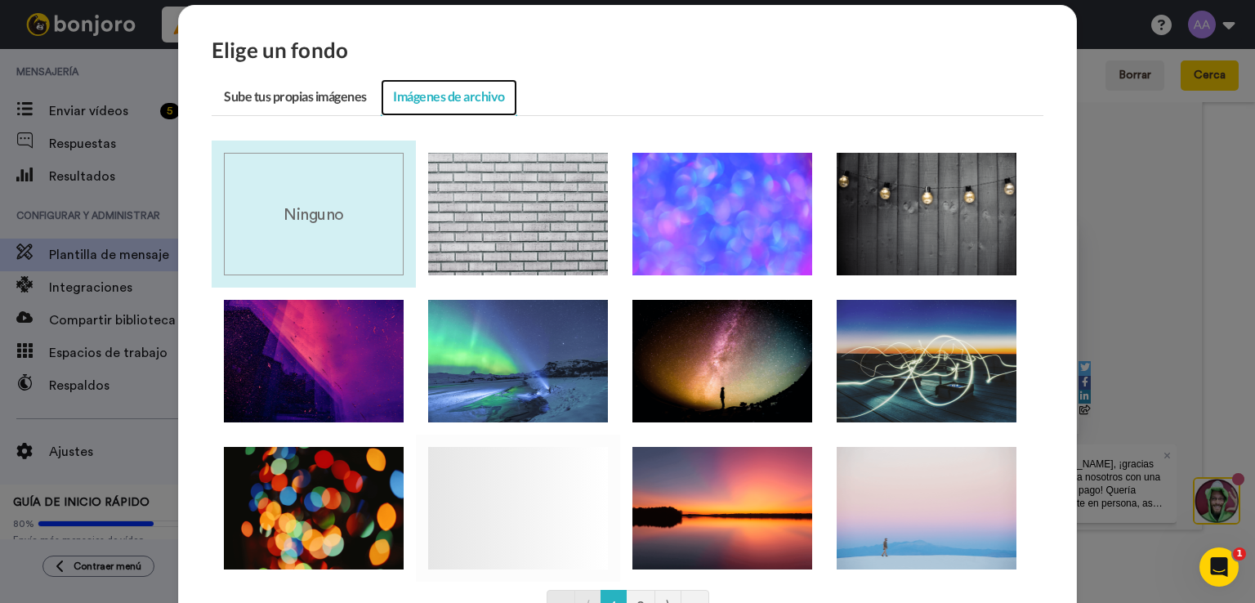
scroll to position [0, 0]
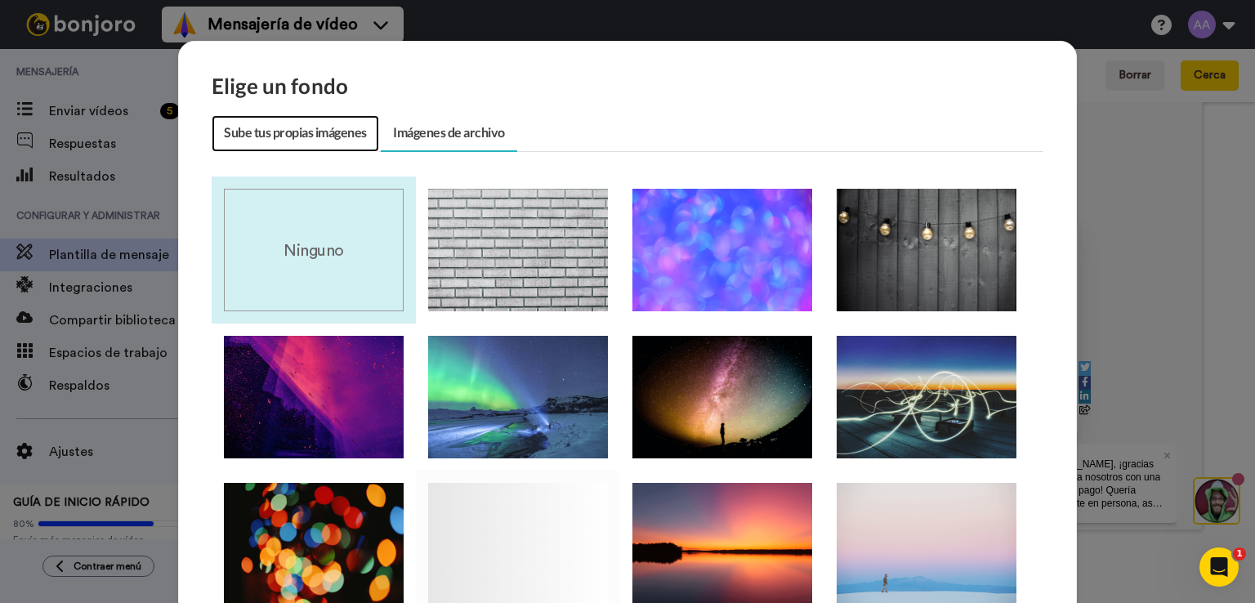
click at [274, 143] on link "Sube tus propias imágenes" at bounding box center [295, 133] width 167 height 37
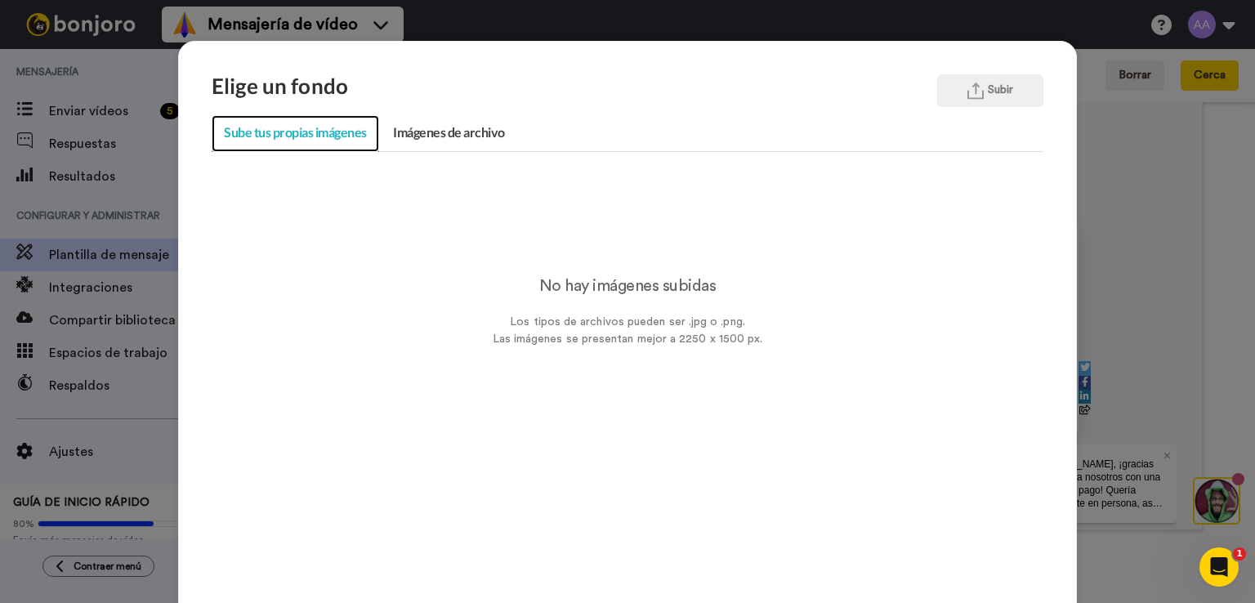
scroll to position [170, 0]
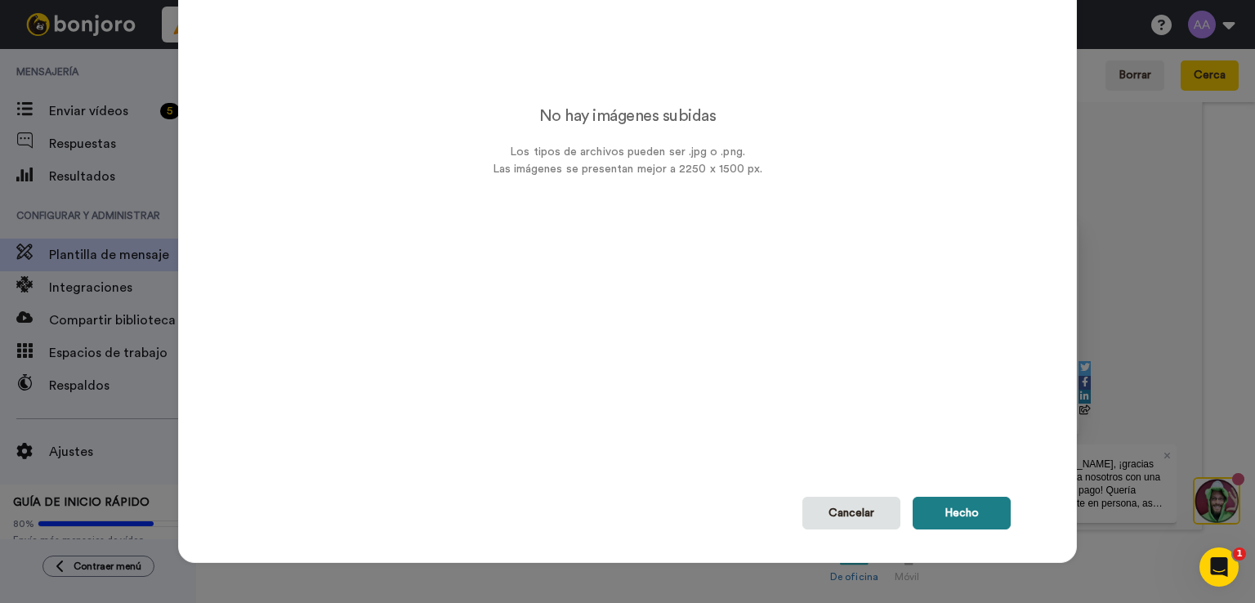
click at [938, 517] on button "Hecho" at bounding box center [961, 513] width 98 height 33
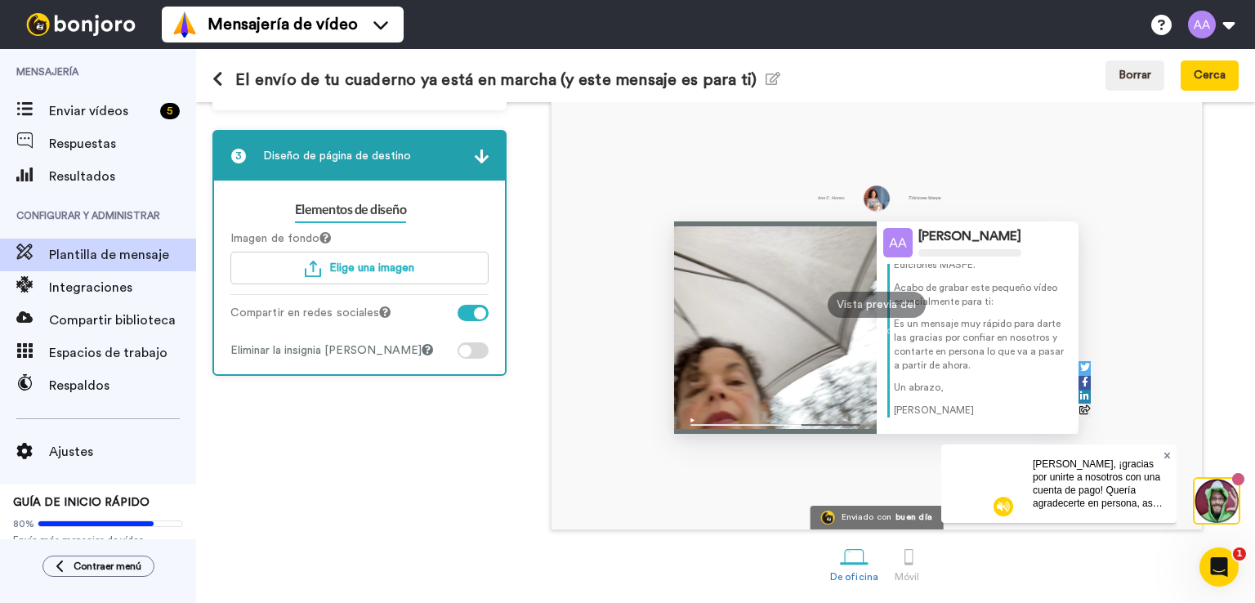
click at [1167, 453] on icon at bounding box center [1167, 455] width 7 height 10
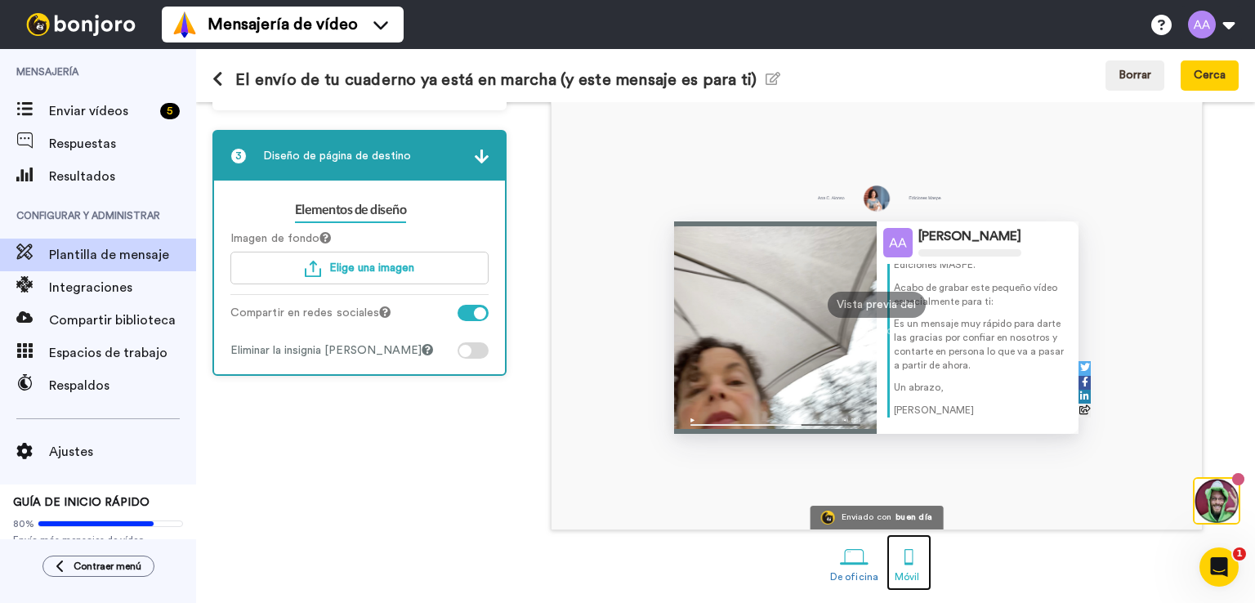
click at [903, 556] on div at bounding box center [908, 556] width 29 height 29
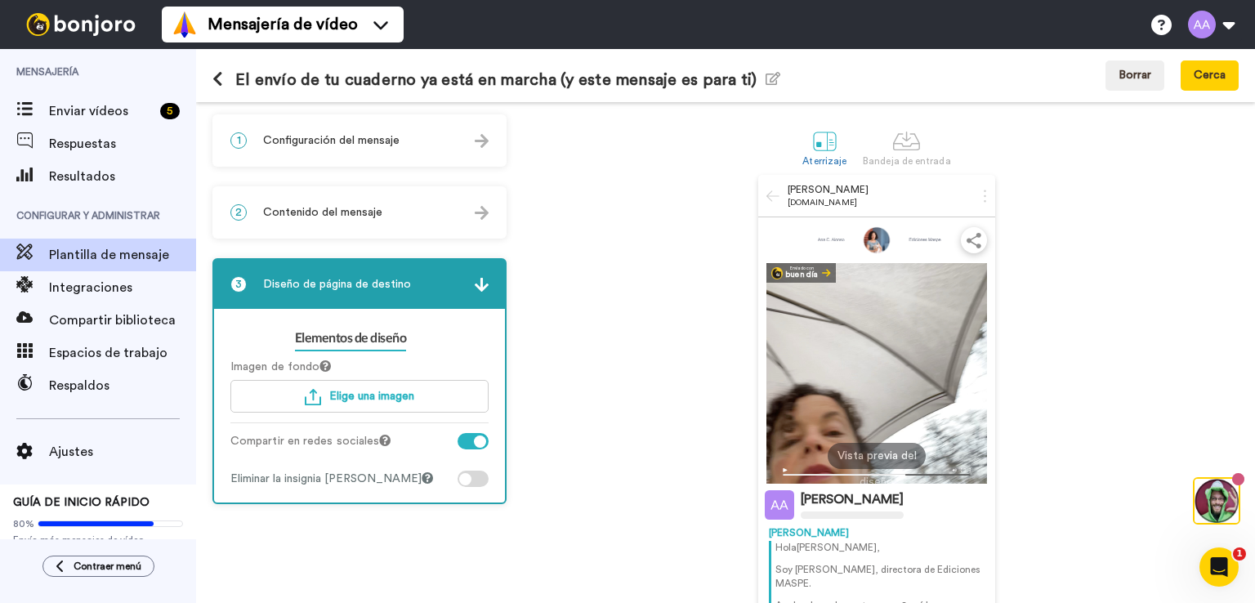
click at [480, 479] on div at bounding box center [472, 478] width 31 height 16
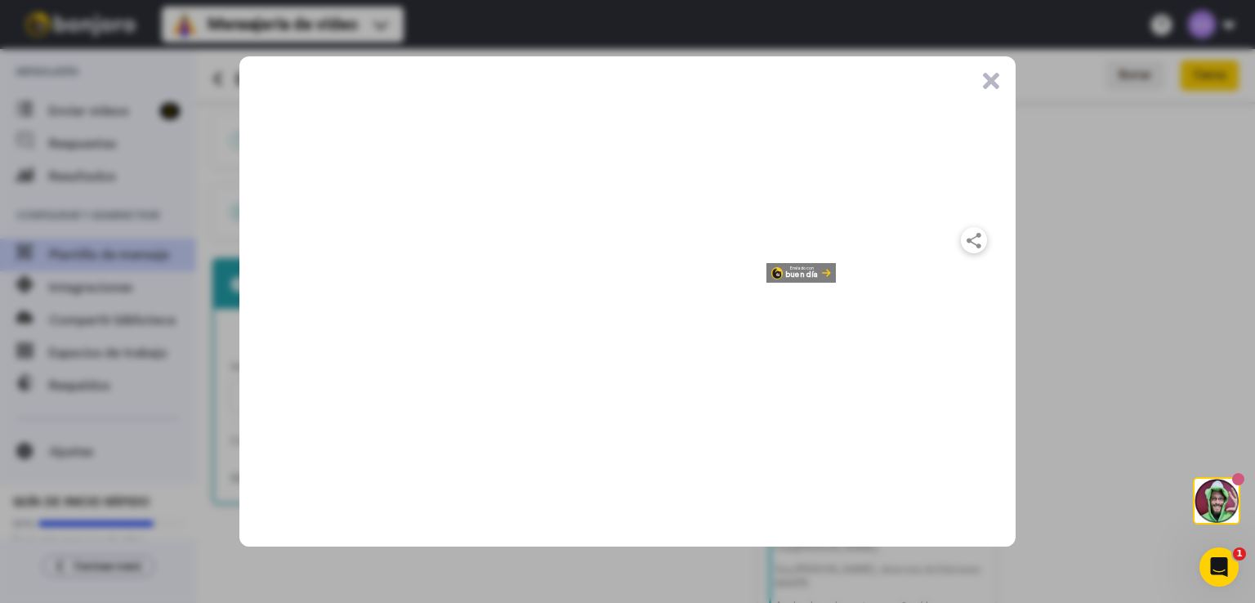
click at [993, 82] on button ".cls-1{stroke-width:0px;}" at bounding box center [991, 81] width 16 height 16
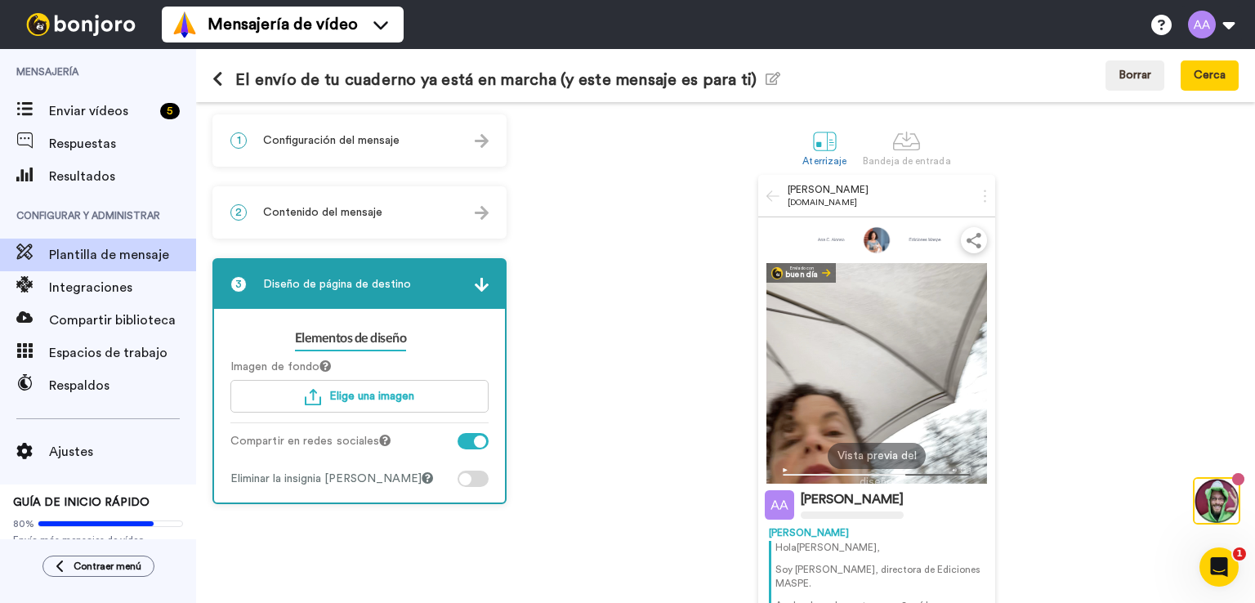
click at [461, 440] on div at bounding box center [472, 441] width 31 height 16
click at [1161, 82] on button "Guardar y cerrar" at bounding box center [1183, 75] width 110 height 30
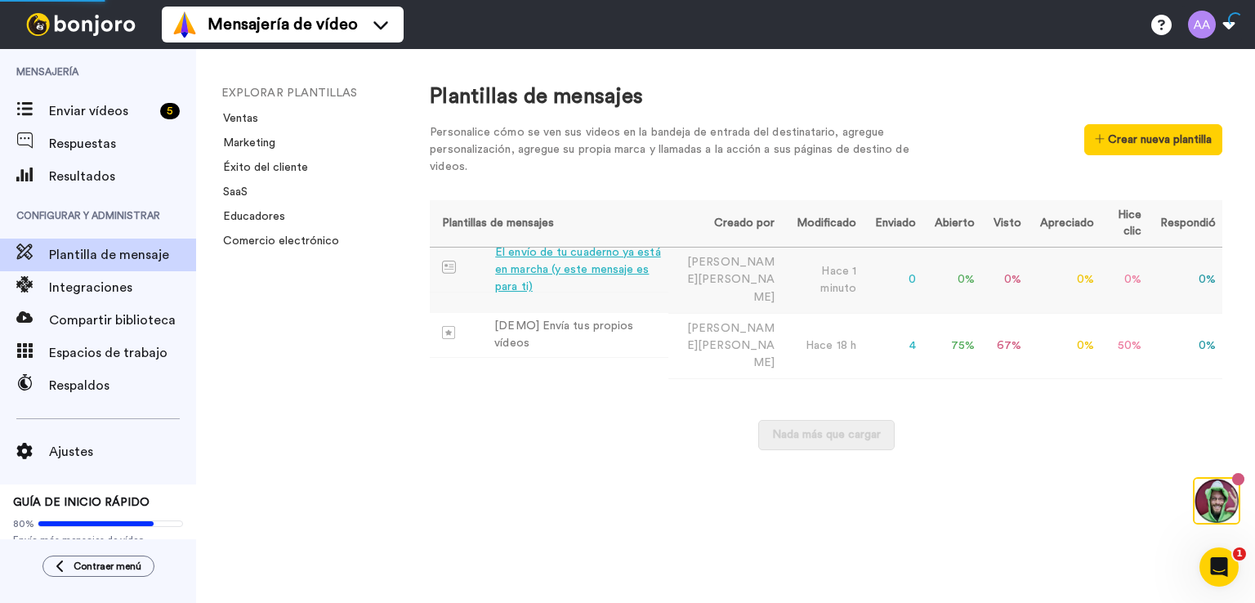
click at [634, 270] on div "El envío de tu cuaderno ya está en marcha (y este mensaje es para ti)" at bounding box center [578, 269] width 167 height 51
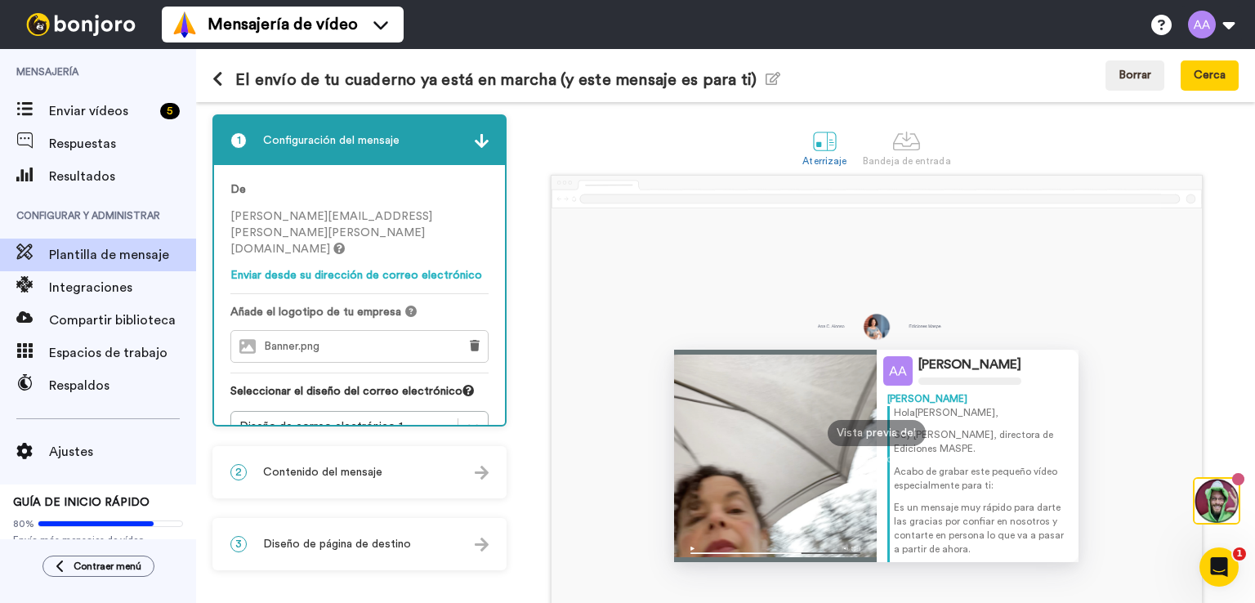
scroll to position [128, 0]
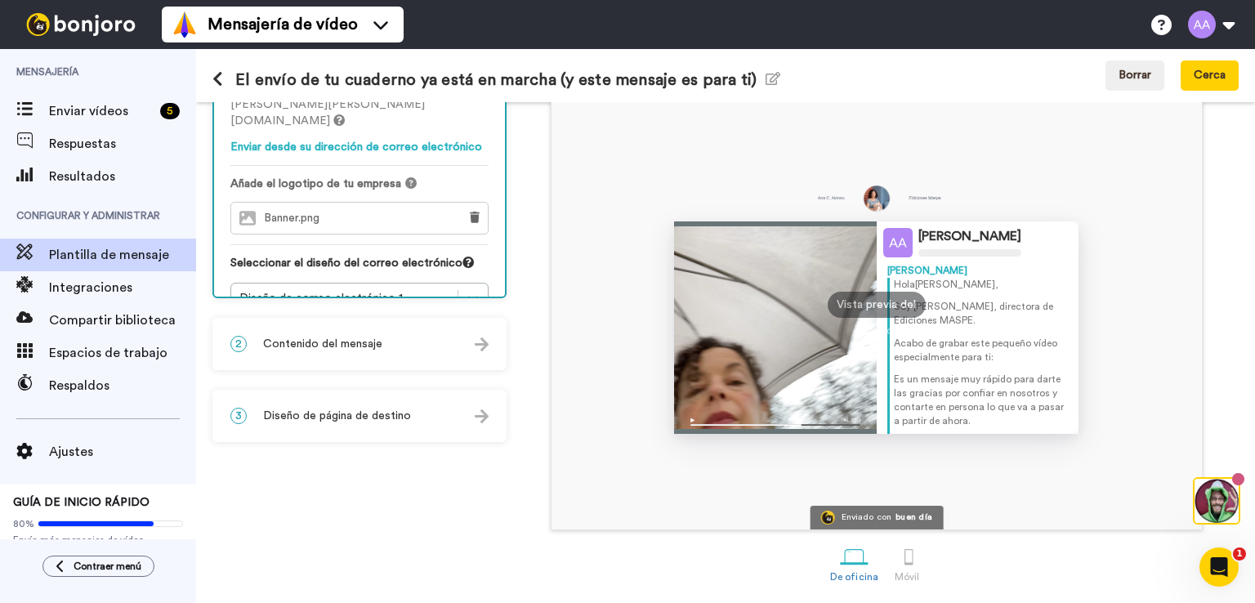
click at [330, 338] on font "Contenido del mensaje" at bounding box center [322, 343] width 119 height 11
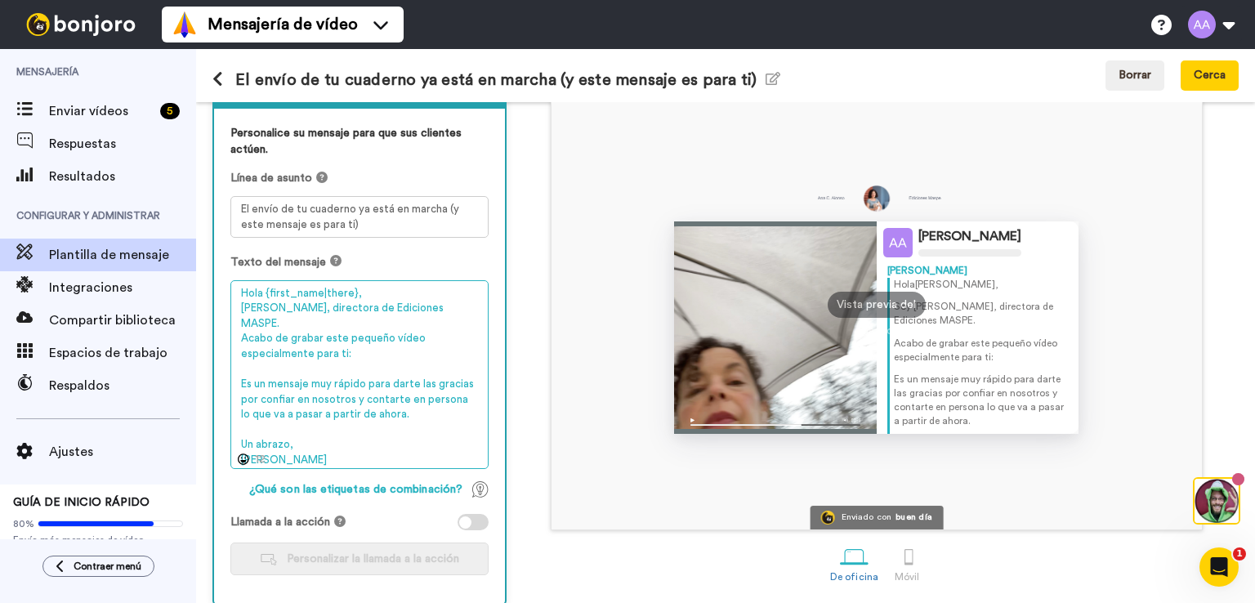
click at [362, 329] on textarea "Hola {first_name|there}, Soy Ana Cristina, directora de Ediciones MASPE. Acabo …" at bounding box center [359, 374] width 258 height 189
click at [372, 293] on textarea "Hola {first_name|there}, Soy Ana Cristina, directora de Ediciones MASPE. Acabo …" at bounding box center [359, 374] width 258 height 189
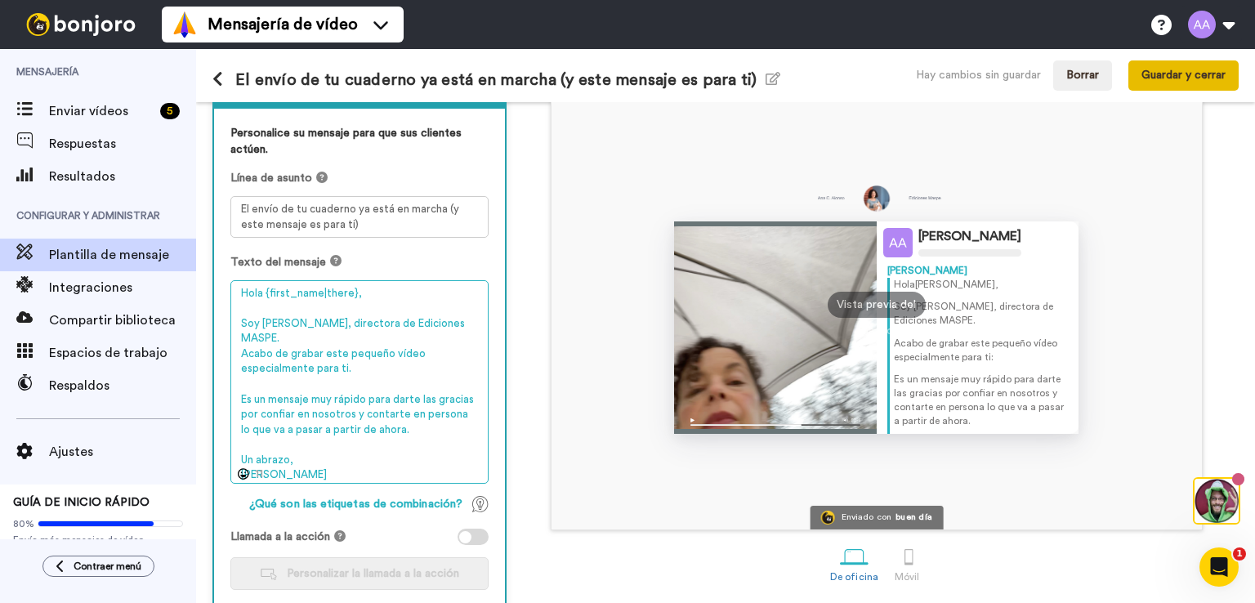
type textarea "Hola {first_name|there}, Soy Ana Cristina, directora de Ediciones MASPE. Acabo …"
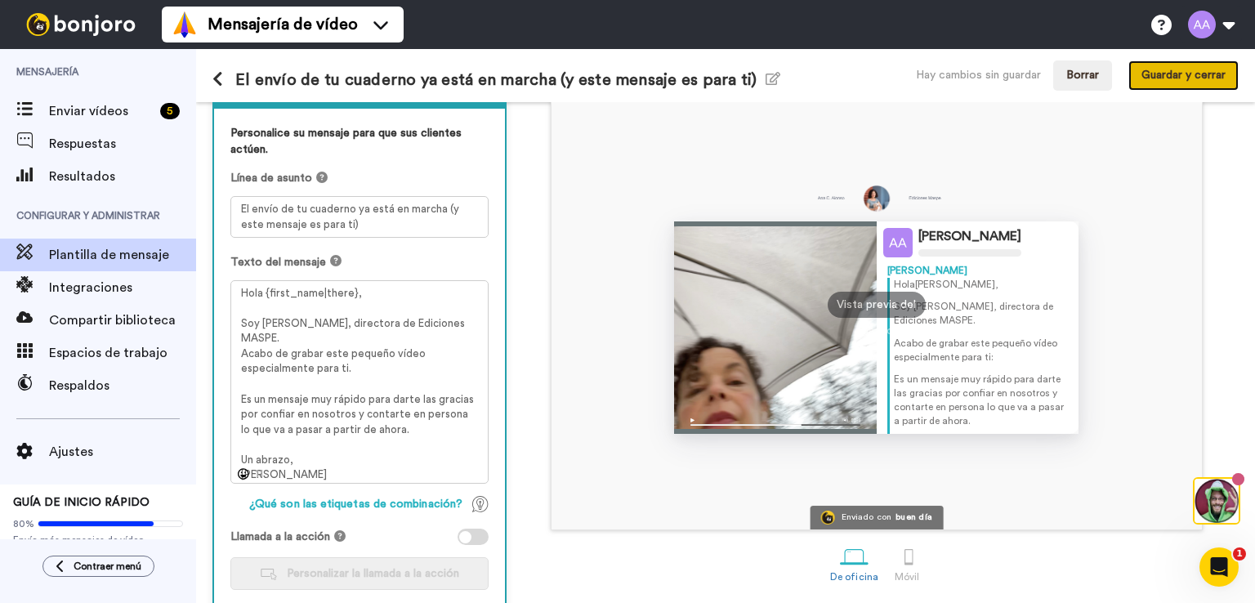
click at [1184, 76] on font "Guardar y cerrar" at bounding box center [1183, 74] width 84 height 11
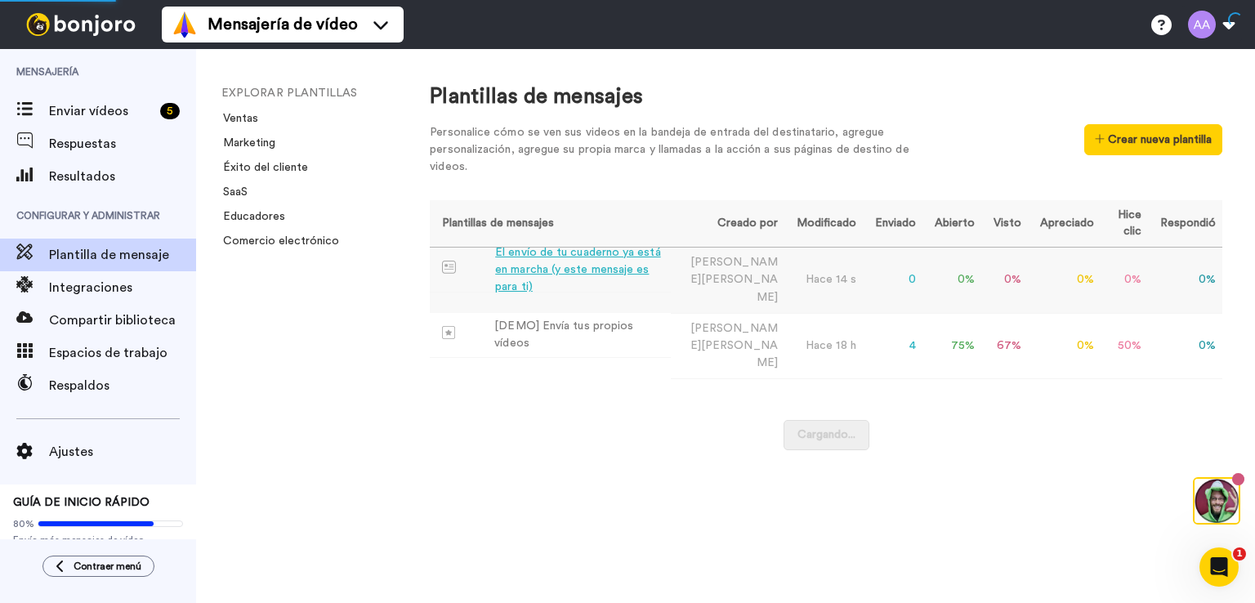
click at [575, 265] on font "El envío de tu cuaderno ya está en marcha (y este mensaje es para ti)" at bounding box center [577, 270] width 165 height 46
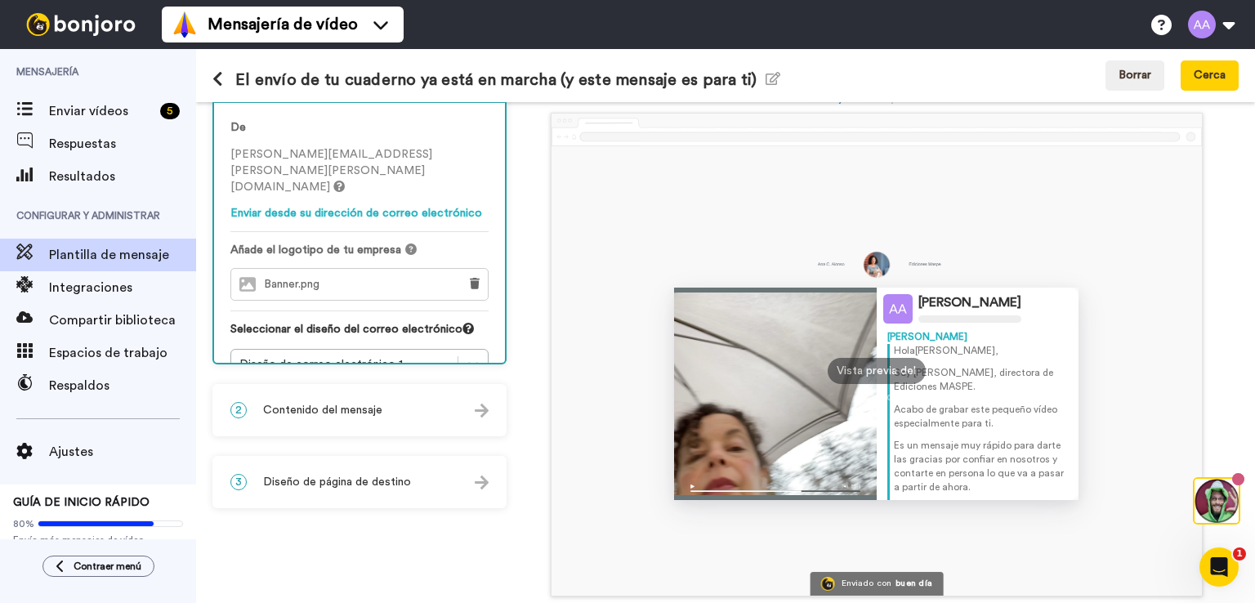
scroll to position [128, 0]
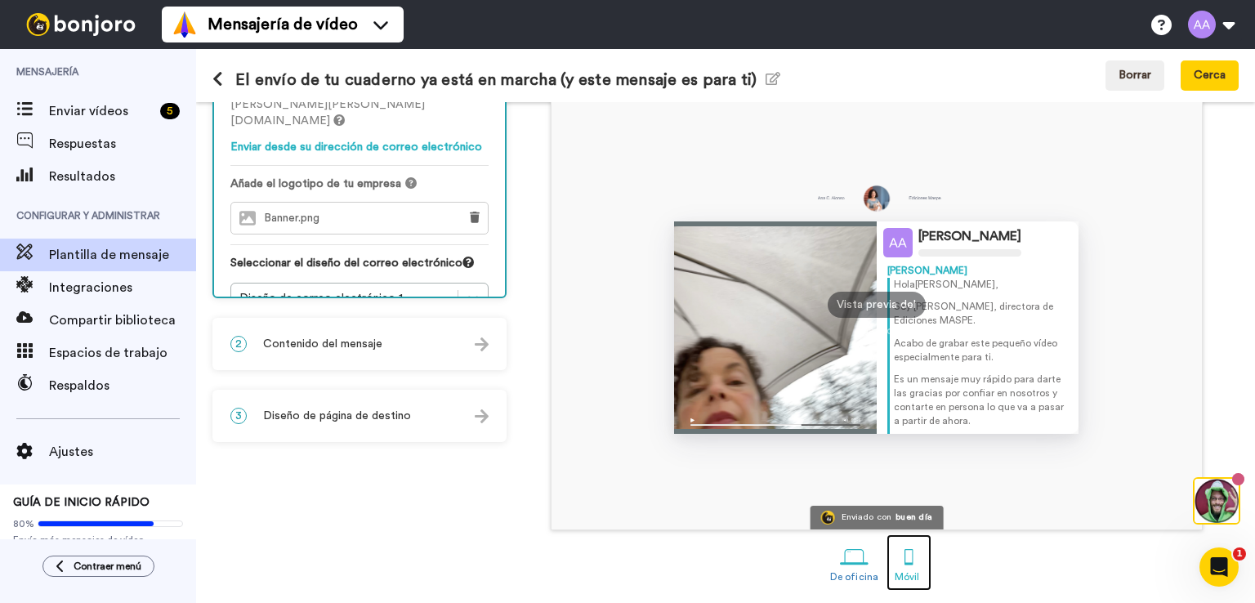
click at [905, 560] on div at bounding box center [908, 556] width 29 height 29
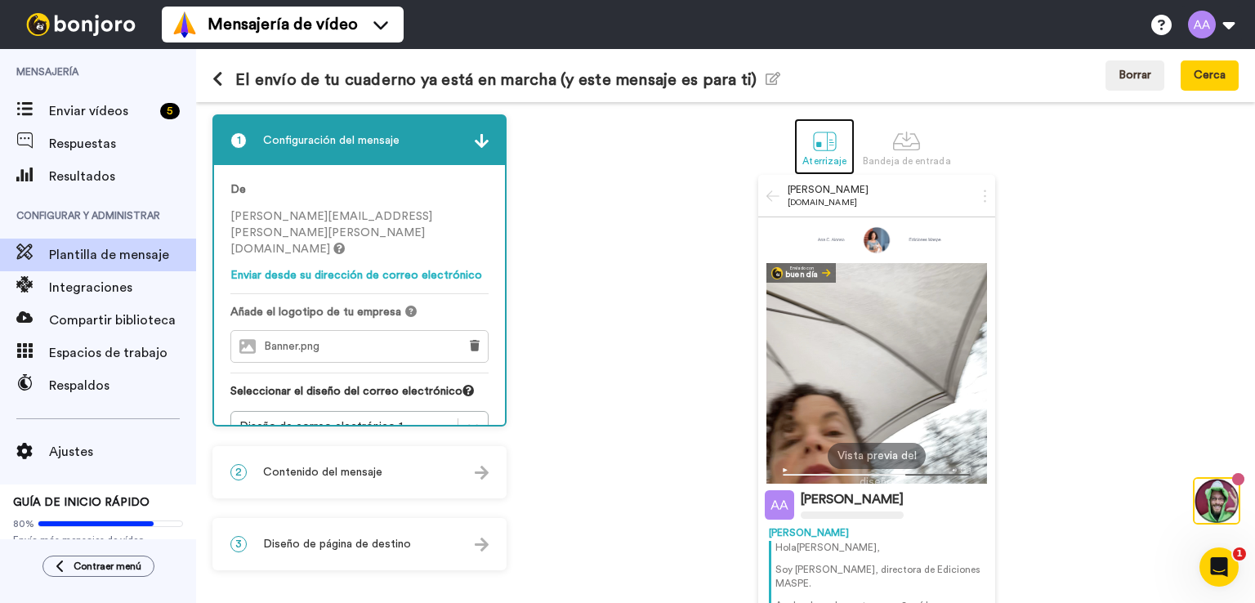
click at [824, 135] on div at bounding box center [824, 141] width 29 height 29
click at [821, 149] on div at bounding box center [824, 141] width 29 height 29
click at [1224, 78] on font "Cerca" at bounding box center [1209, 74] width 32 height 11
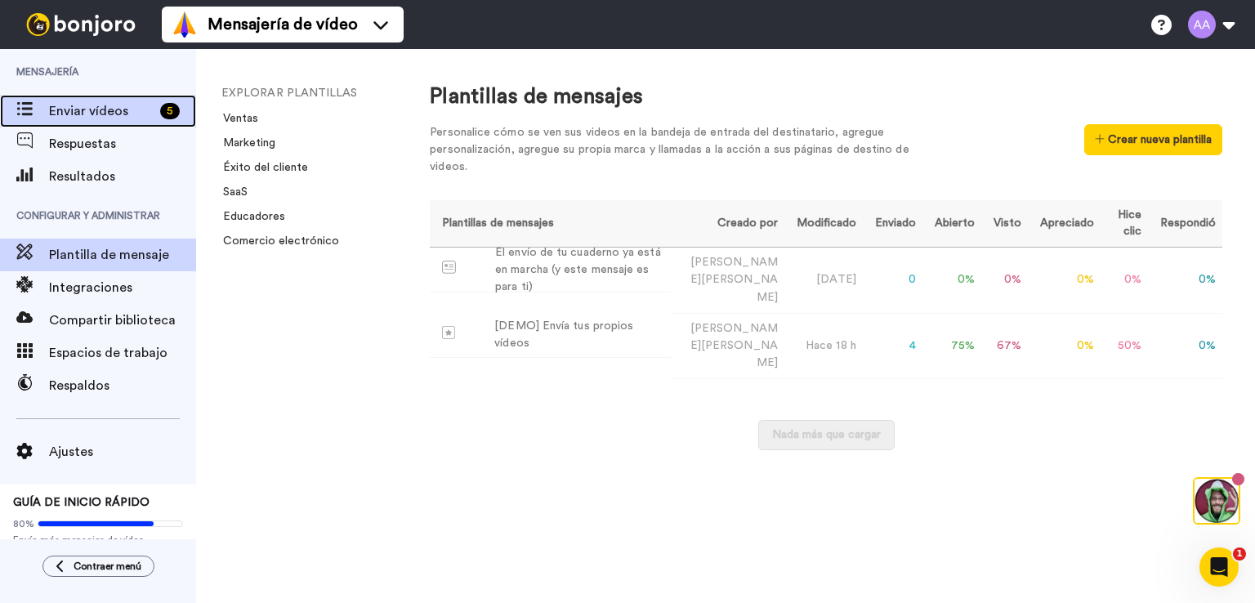
click at [78, 110] on font "Enviar vídeos" at bounding box center [88, 111] width 79 height 13
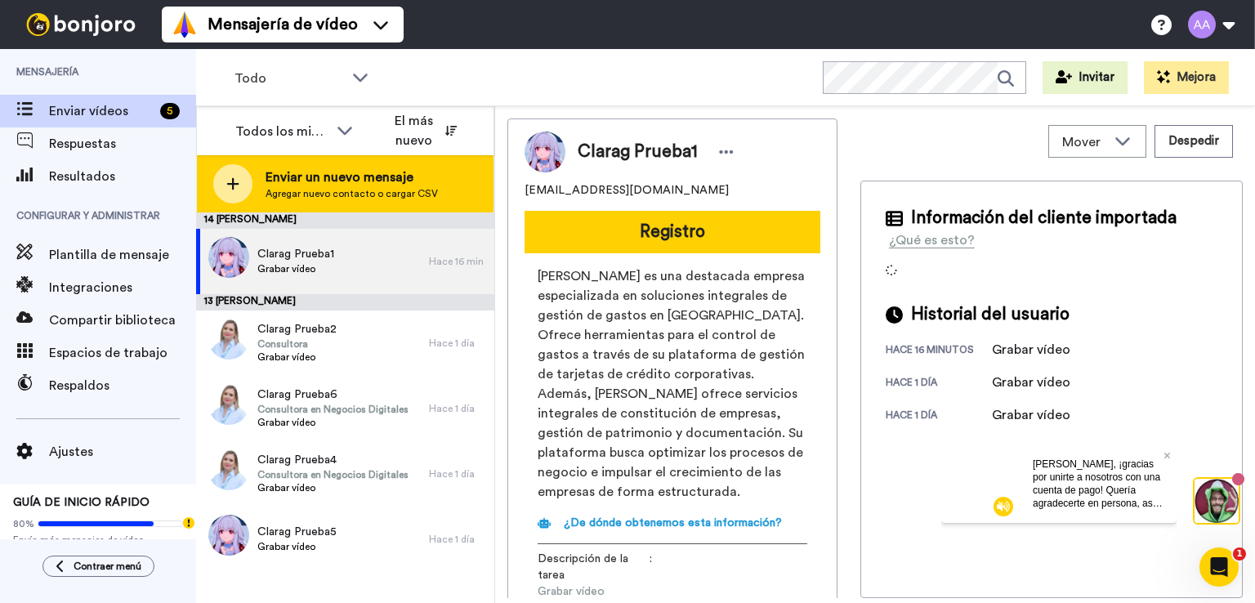
click at [239, 183] on div at bounding box center [232, 183] width 39 height 39
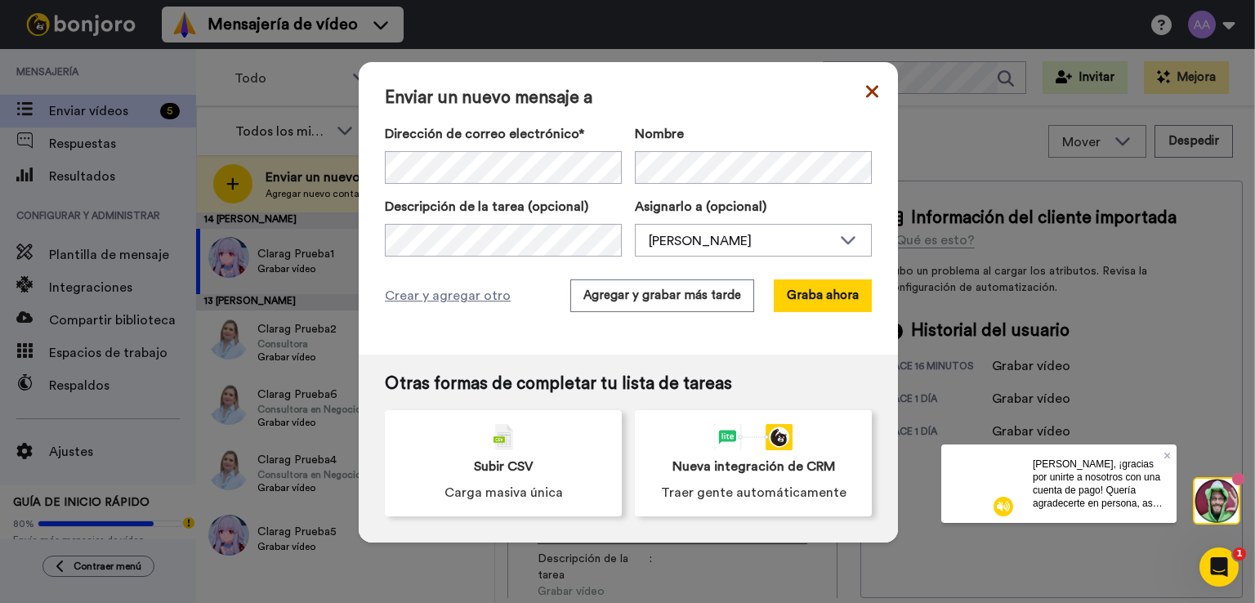
click at [866, 95] on icon at bounding box center [872, 92] width 12 height 20
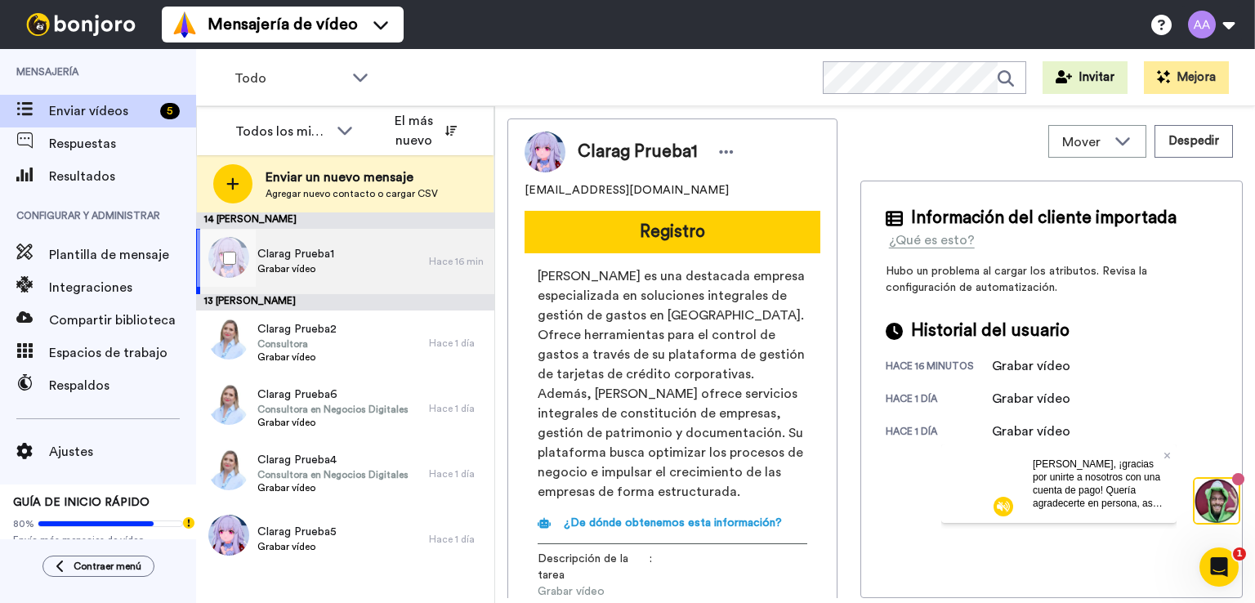
click at [305, 256] on font "Clarag Prueba1" at bounding box center [295, 253] width 77 height 11
click at [221, 259] on div at bounding box center [226, 258] width 59 height 57
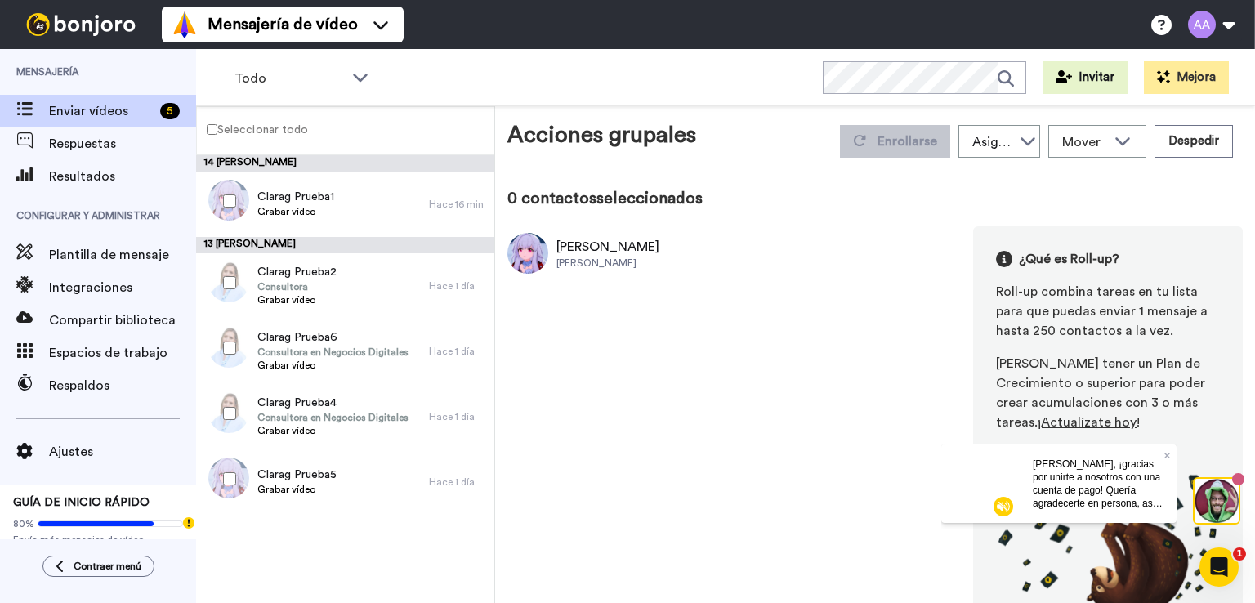
click at [566, 252] on font "[PERSON_NAME]" at bounding box center [607, 246] width 103 height 13
click at [533, 252] on img at bounding box center [527, 253] width 41 height 41
click at [993, 141] on font "Asignar" at bounding box center [995, 142] width 46 height 13
click at [997, 175] on font "[PERSON_NAME]" at bounding box center [1016, 177] width 97 height 11
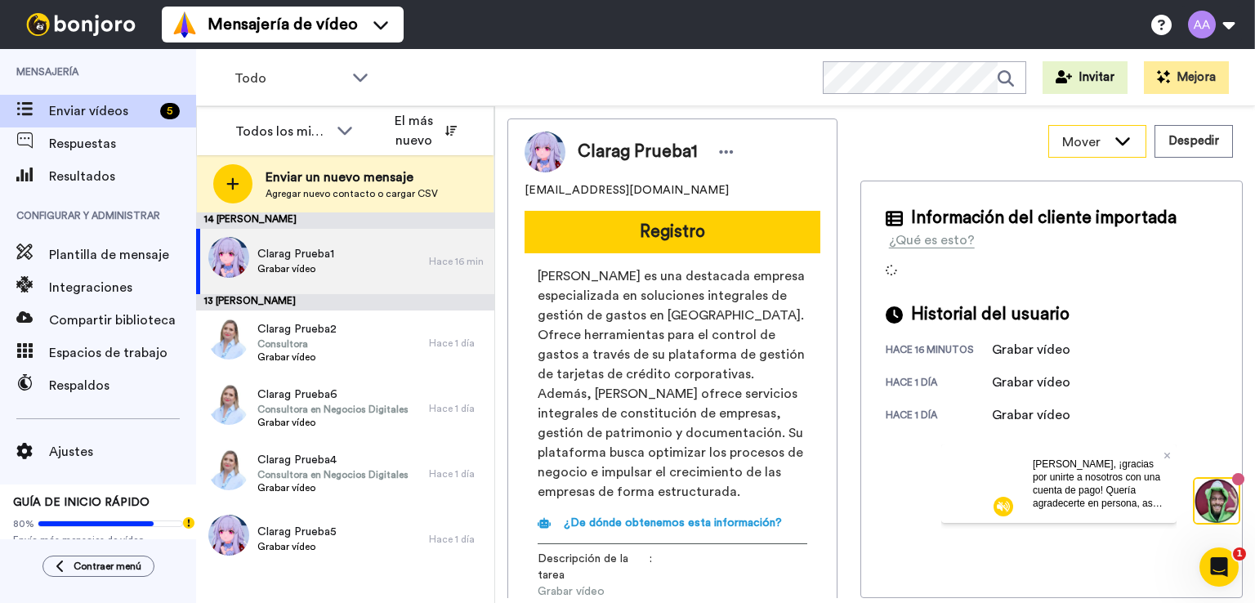
click at [1081, 144] on font "Mover" at bounding box center [1081, 142] width 38 height 13
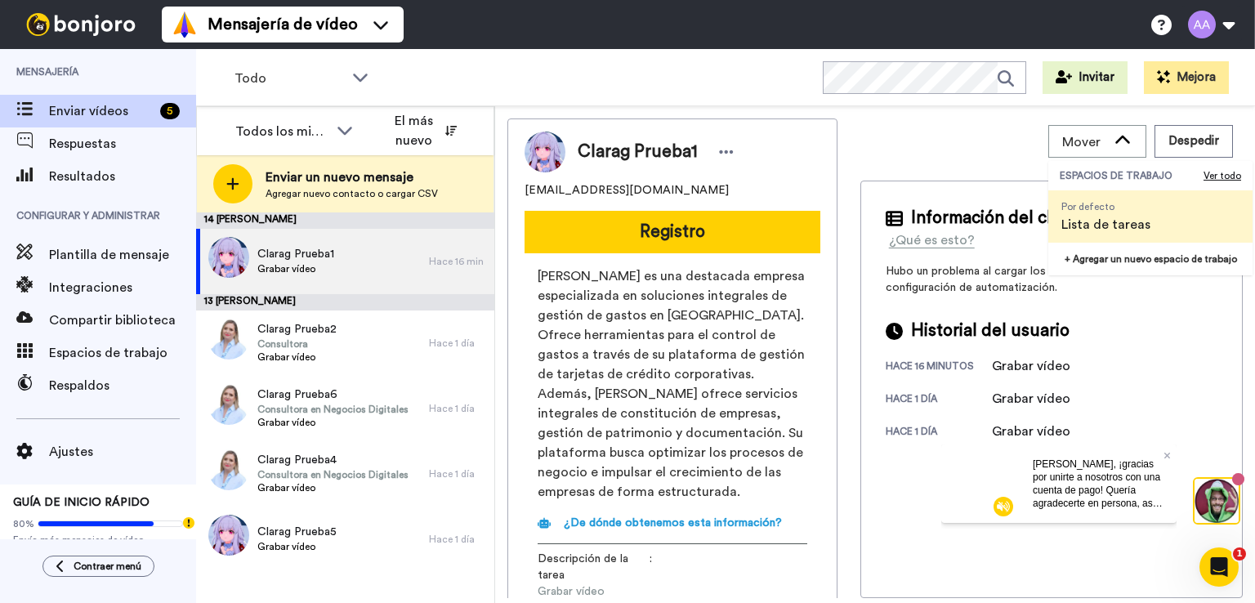
click at [830, 118] on div "Clarag Prueba1 [EMAIL_ADDRESS][DOMAIN_NAME] Registro [PERSON_NAME] es una desta…" at bounding box center [672, 389] width 330 height 542
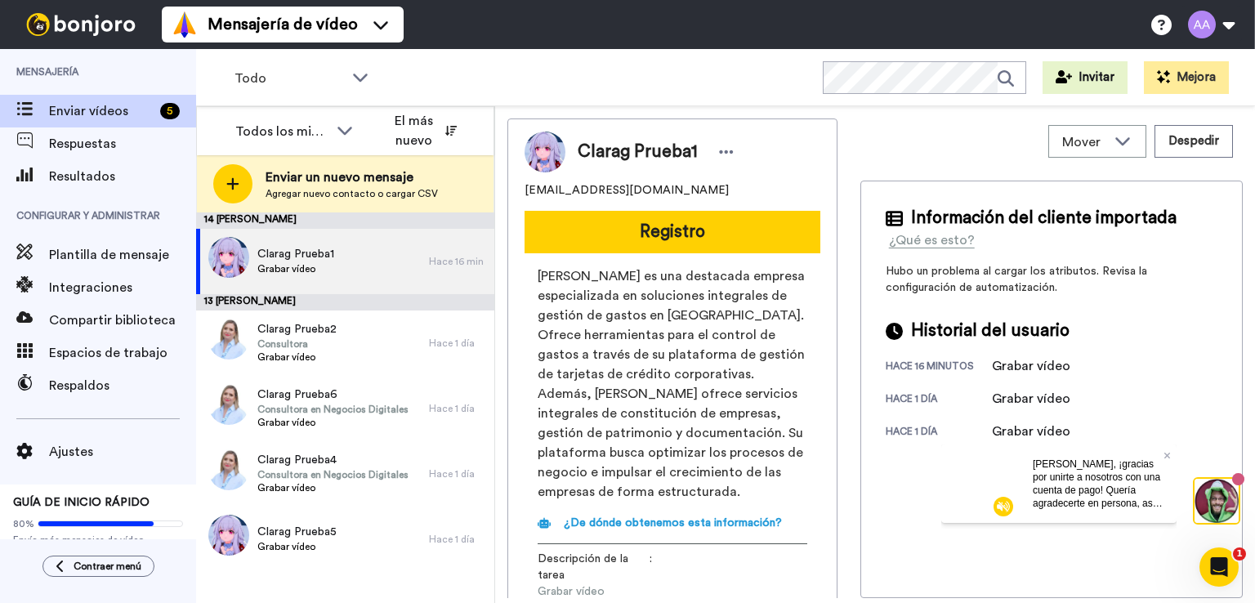
click at [107, 73] on span "Mensajería" at bounding box center [98, 72] width 196 height 46
click at [659, 68] on div "Todo ESPACIOS DE TRABAJO Ver todo Todo Por defecto Lista de tareas + Agregar un…" at bounding box center [725, 77] width 1059 height 57
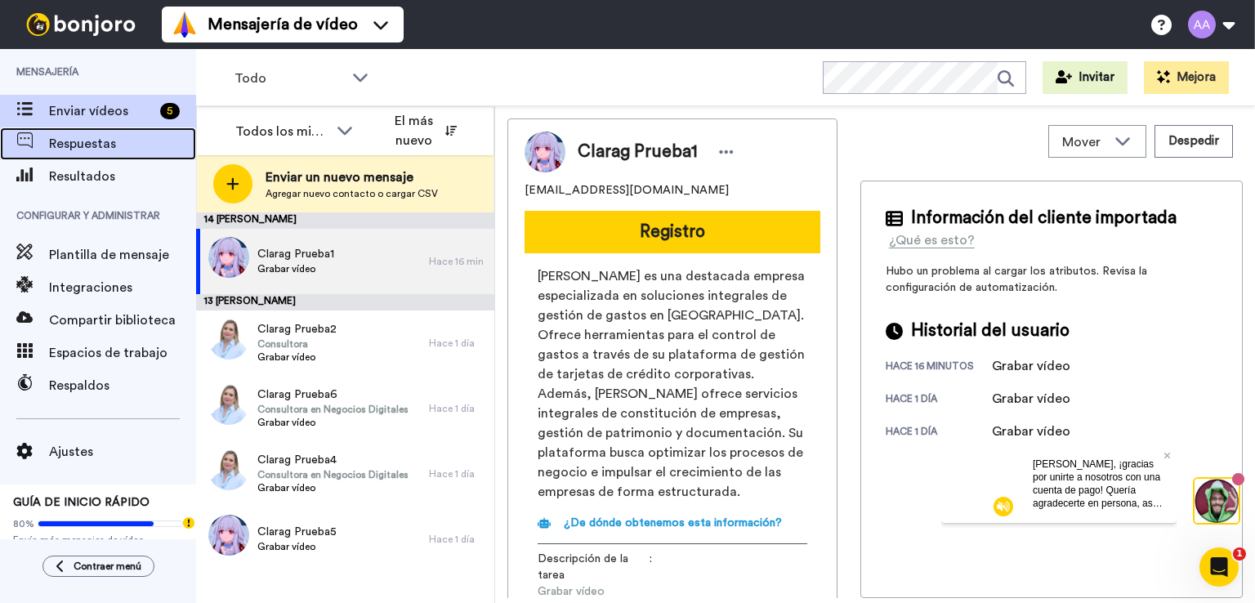
click at [99, 138] on font "Respuestas" at bounding box center [82, 143] width 67 height 13
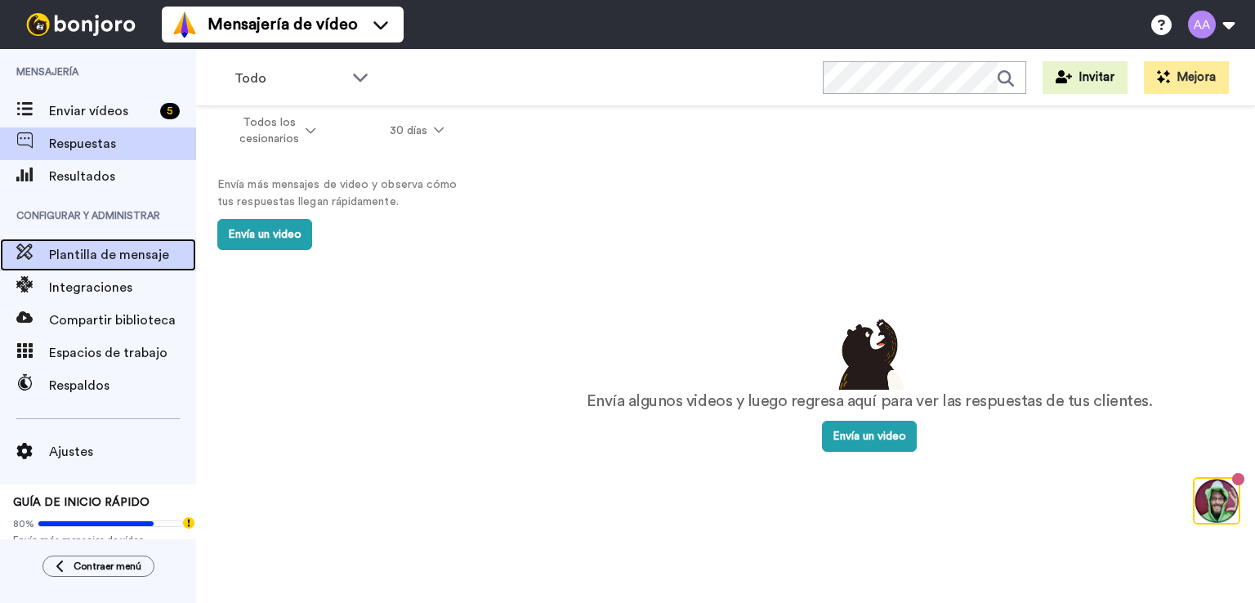
click at [85, 255] on font "Plantilla de mensaje" at bounding box center [109, 254] width 120 height 13
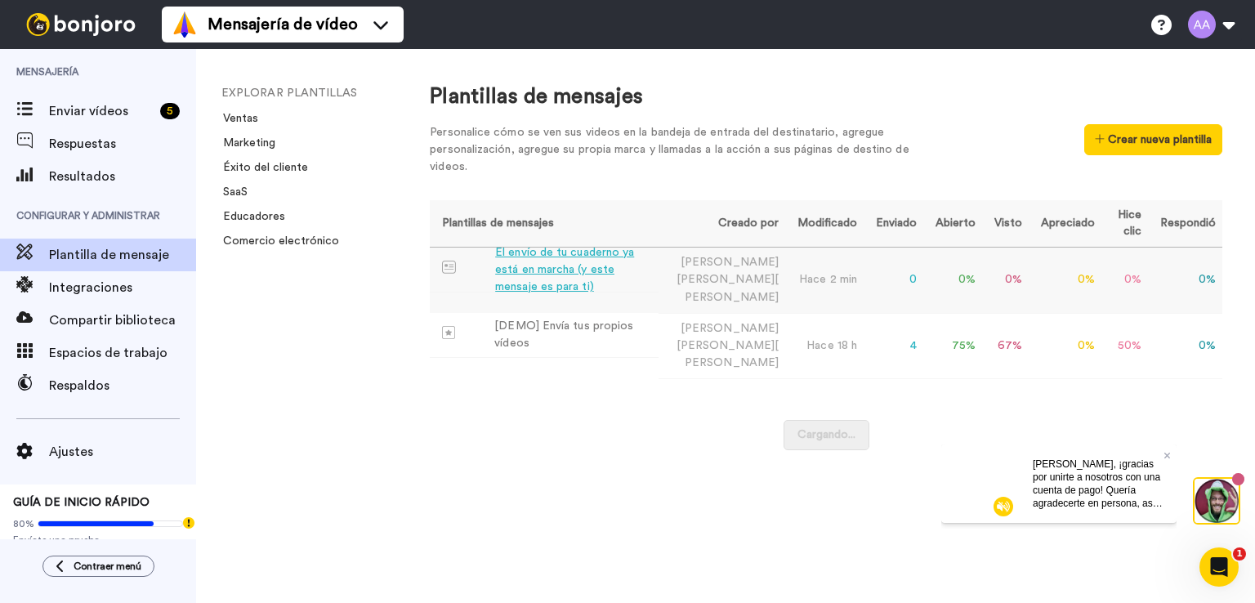
click at [596, 267] on div "El envío de tu cuaderno ya está en marcha (y este mensaje es para ti)" at bounding box center [573, 269] width 157 height 51
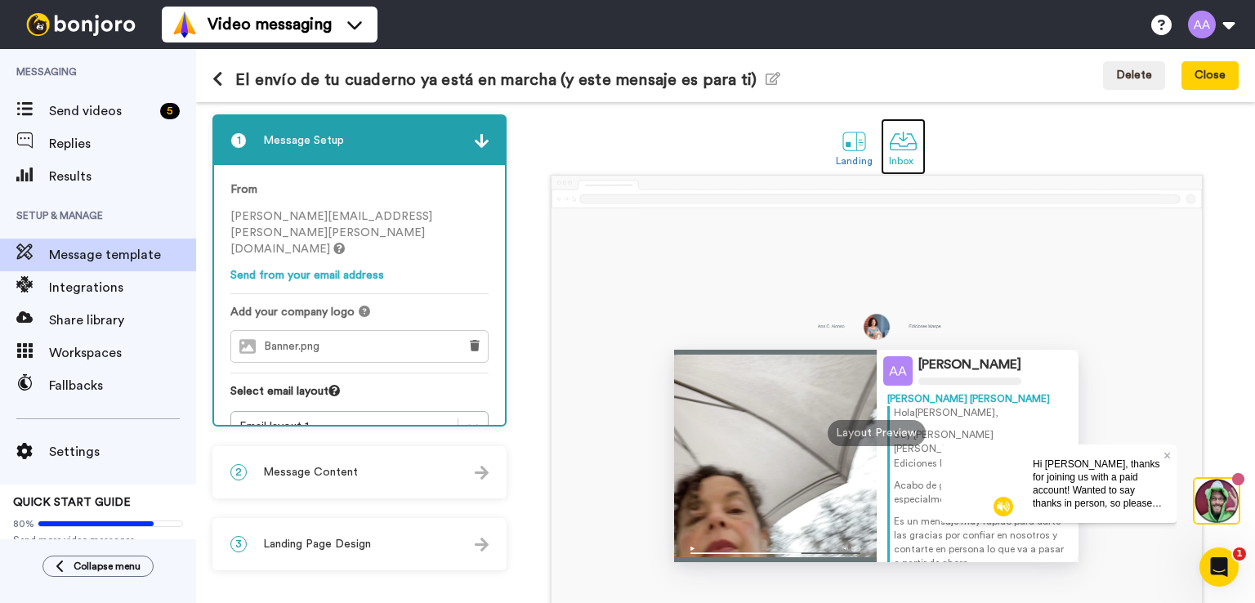
click at [902, 148] on div at bounding box center [903, 141] width 29 height 29
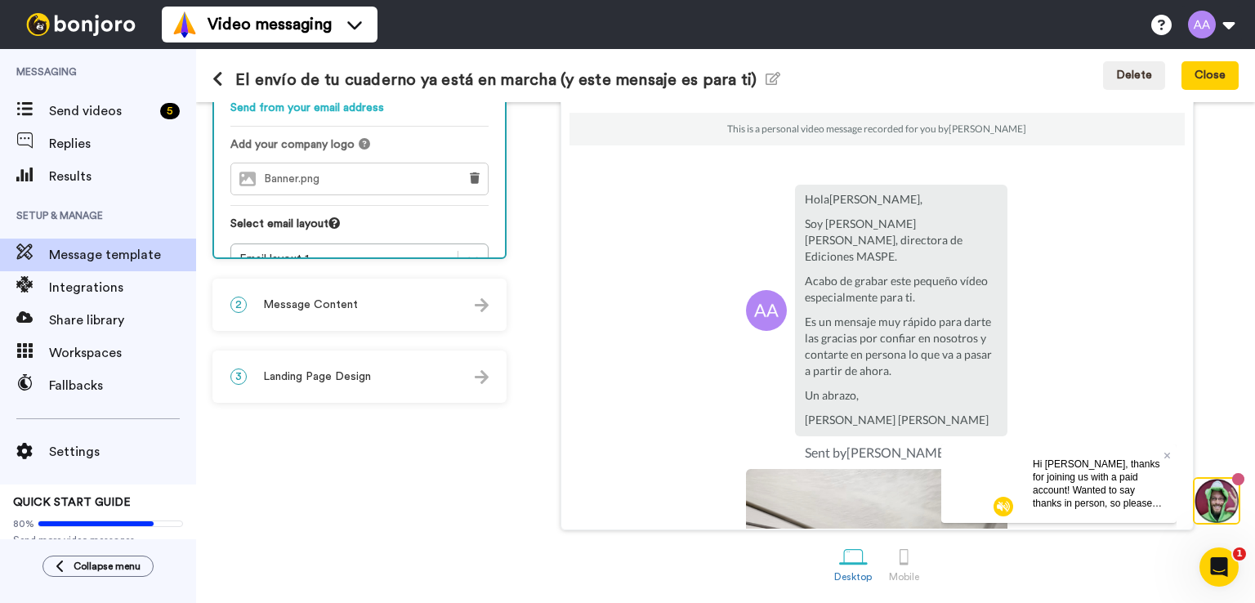
click at [323, 313] on div "2 Message Content" at bounding box center [359, 304] width 291 height 49
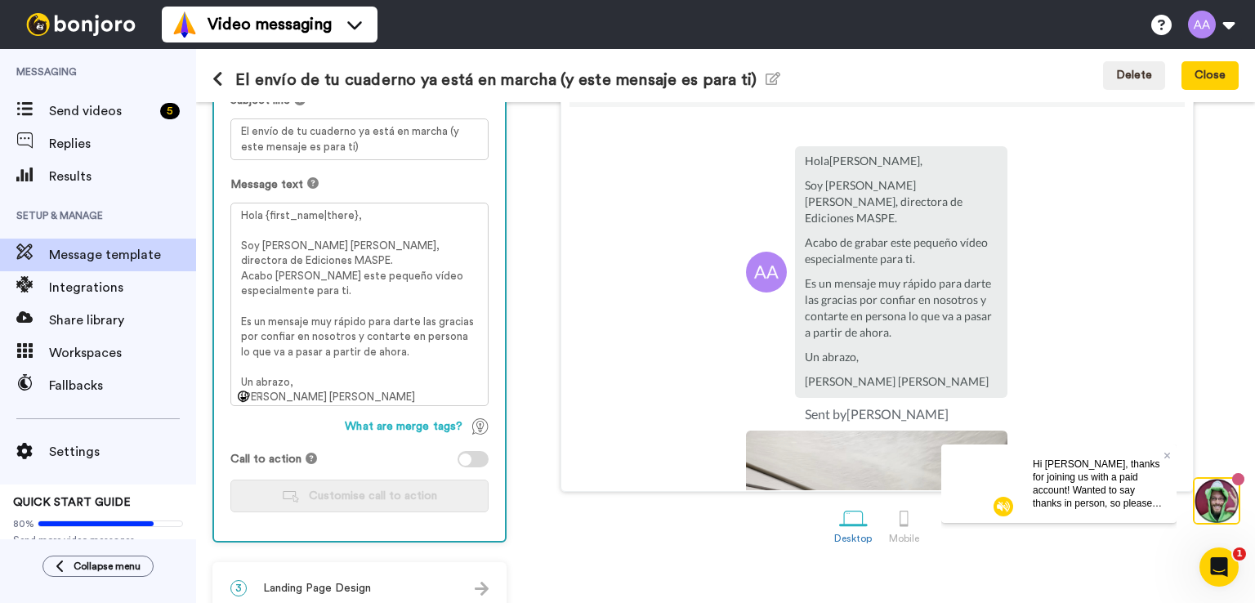
scroll to position [227, 0]
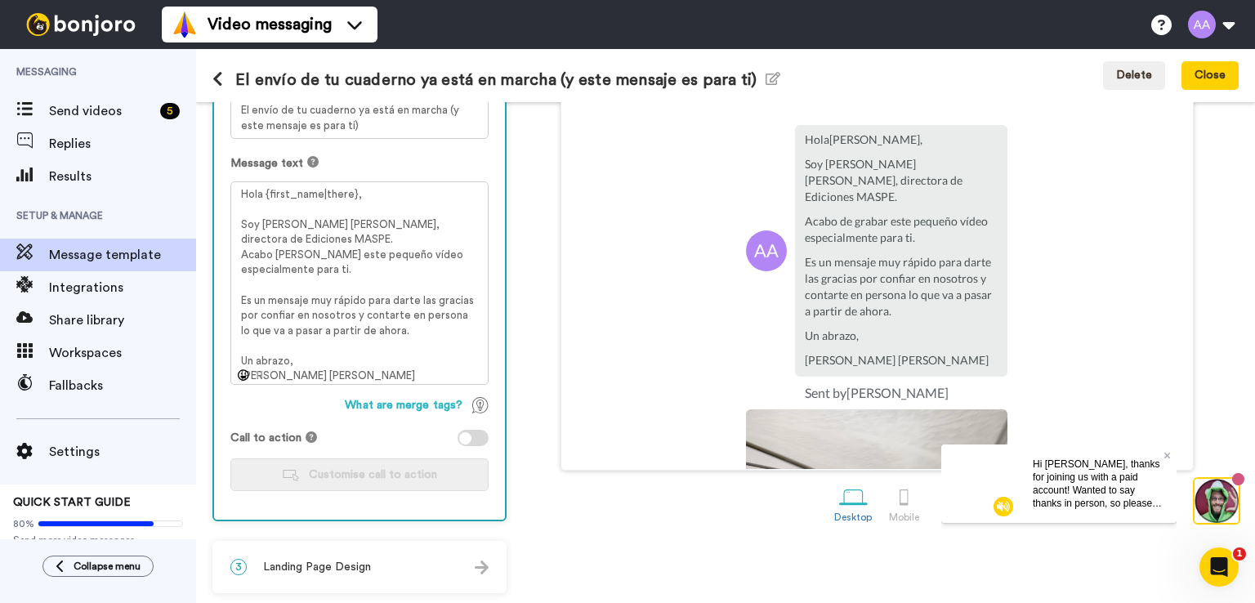
click at [476, 435] on div at bounding box center [472, 438] width 31 height 16
click at [372, 477] on span "Customise call to action" at bounding box center [373, 474] width 128 height 11
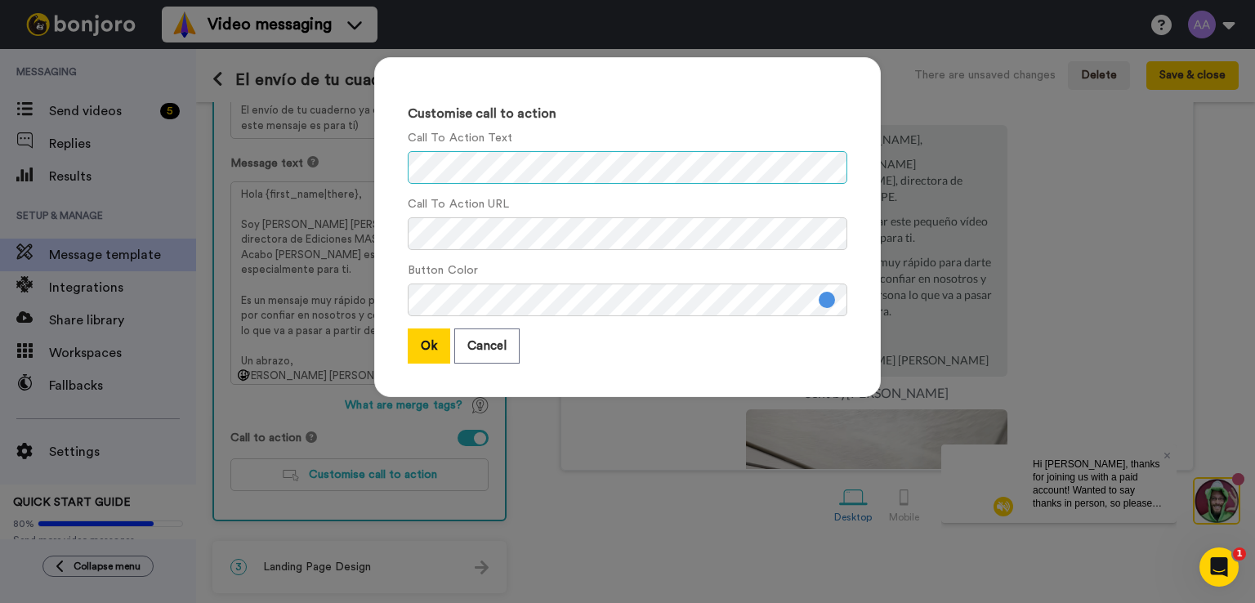
click at [394, 167] on div "Customise call to action Call To Action Text Call To Action URL Button Color Ok…" at bounding box center [627, 227] width 506 height 340
click at [820, 299] on button at bounding box center [826, 300] width 16 height 16
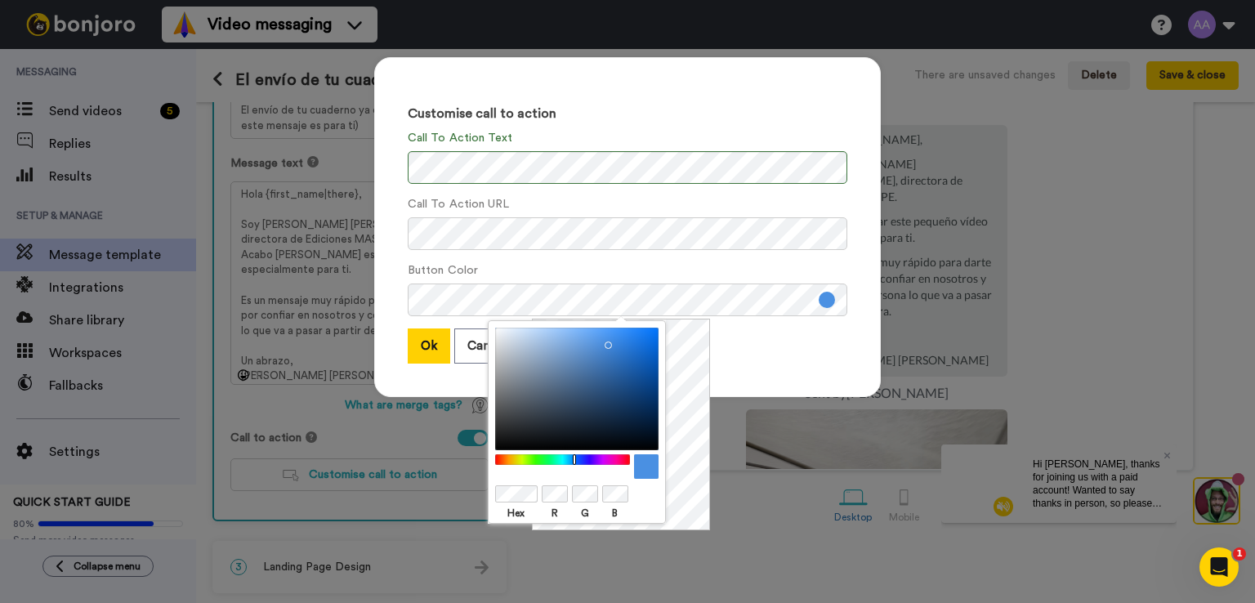
click at [480, 496] on body "Video messaging Switch to Video messaging Testimonials Try me for free! Setting…" at bounding box center [627, 301] width 1255 height 603
click at [768, 343] on div "Ok Cancel" at bounding box center [627, 345] width 439 height 35
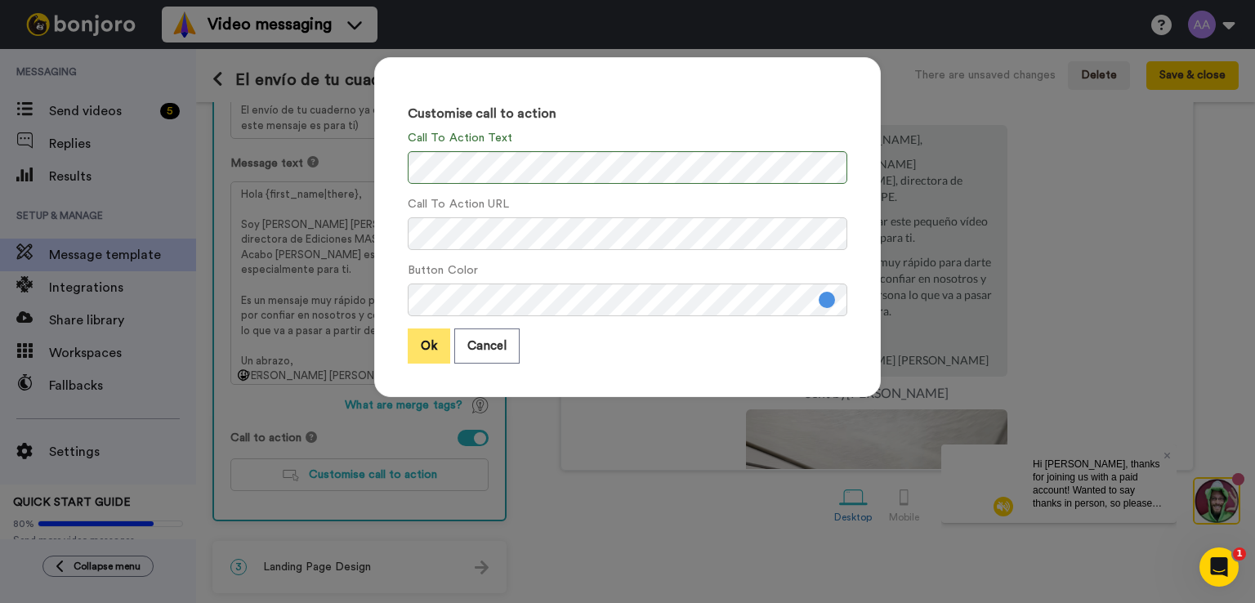
click at [421, 352] on button "Ok" at bounding box center [429, 345] width 42 height 35
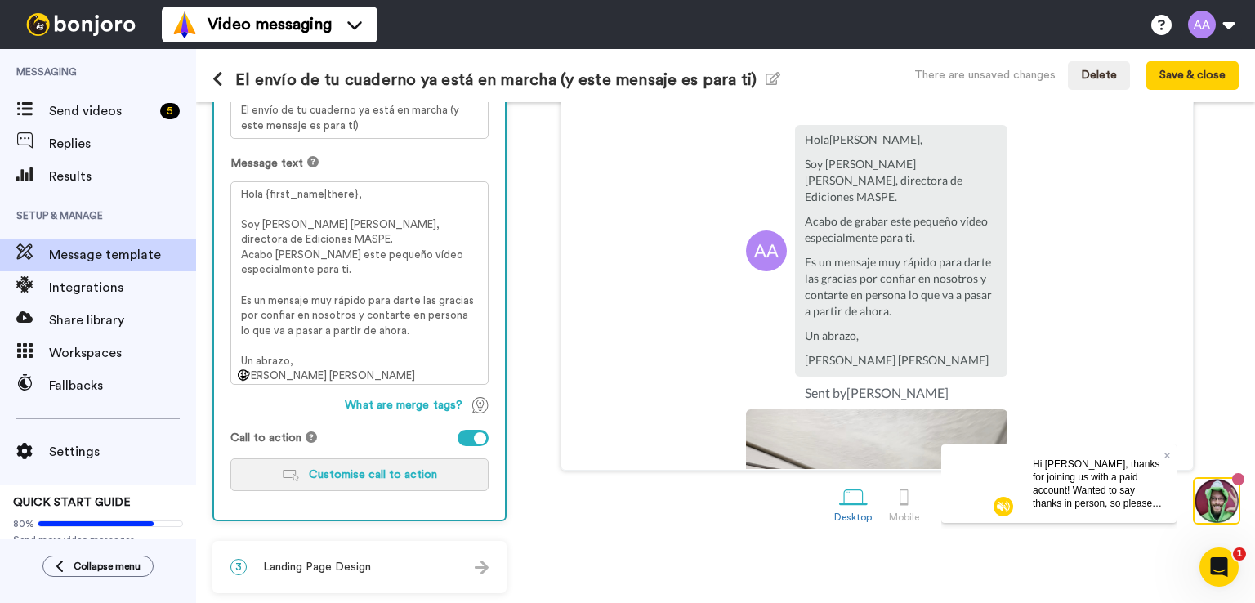
click at [390, 470] on span "Customise call to action" at bounding box center [373, 474] width 128 height 11
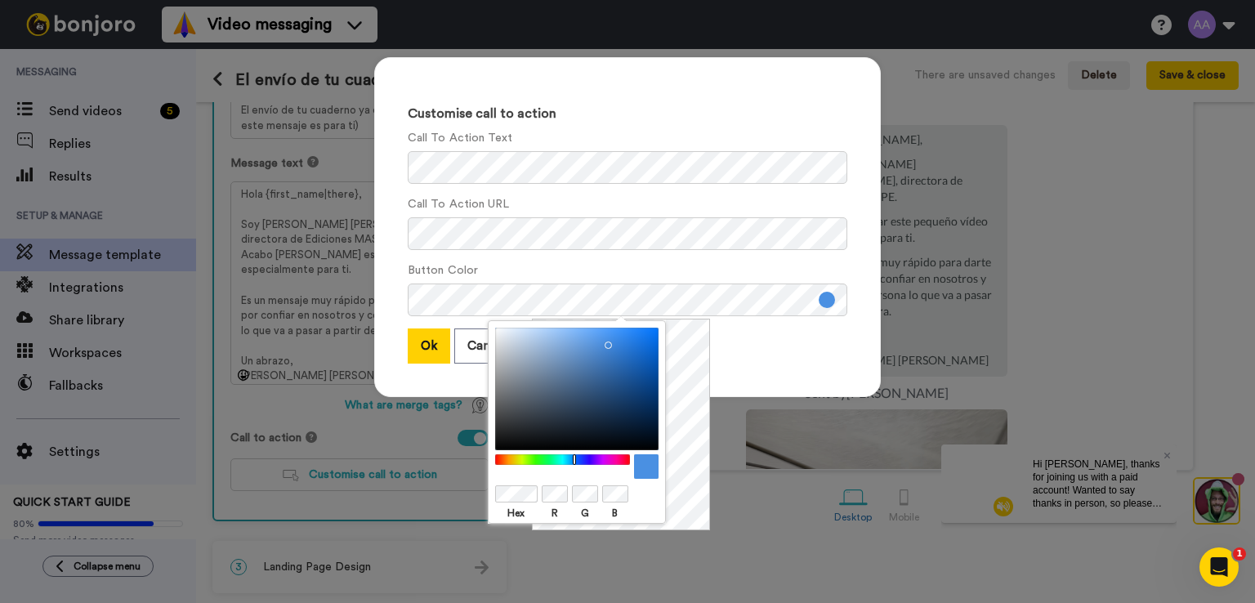
click at [485, 493] on body "Video messaging Switch to Video messaging Testimonials Try me for free! Setting…" at bounding box center [627, 301] width 1255 height 603
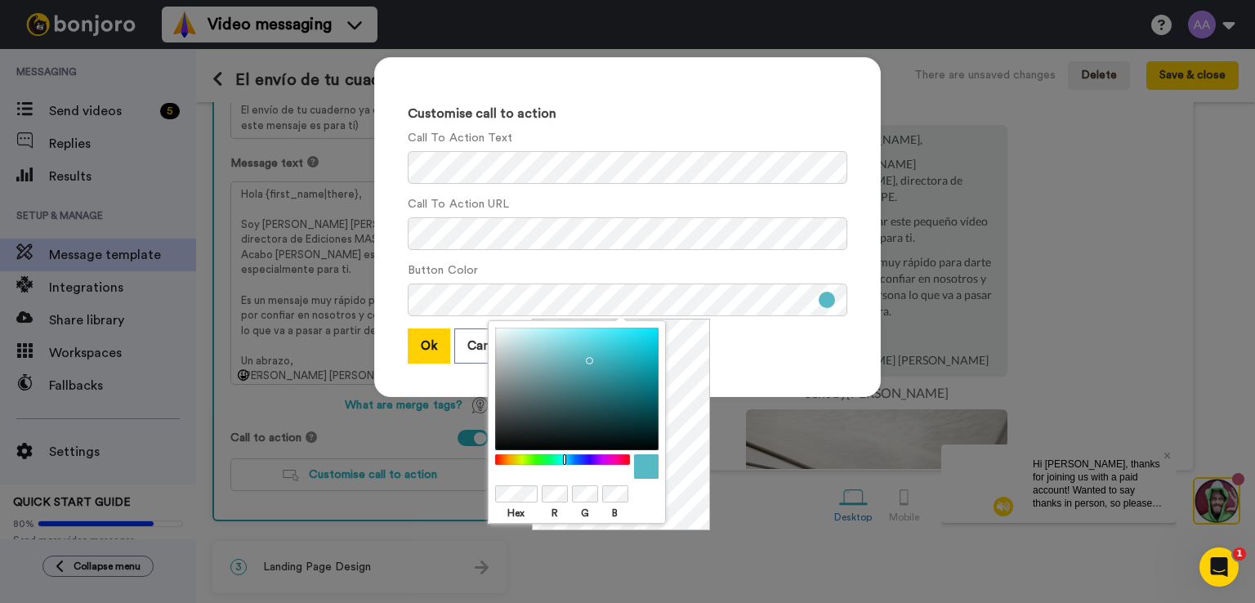
click at [426, 386] on div "Customise call to action Call To Action Text Call To Action URL Button Color Ok…" at bounding box center [627, 227] width 506 height 340
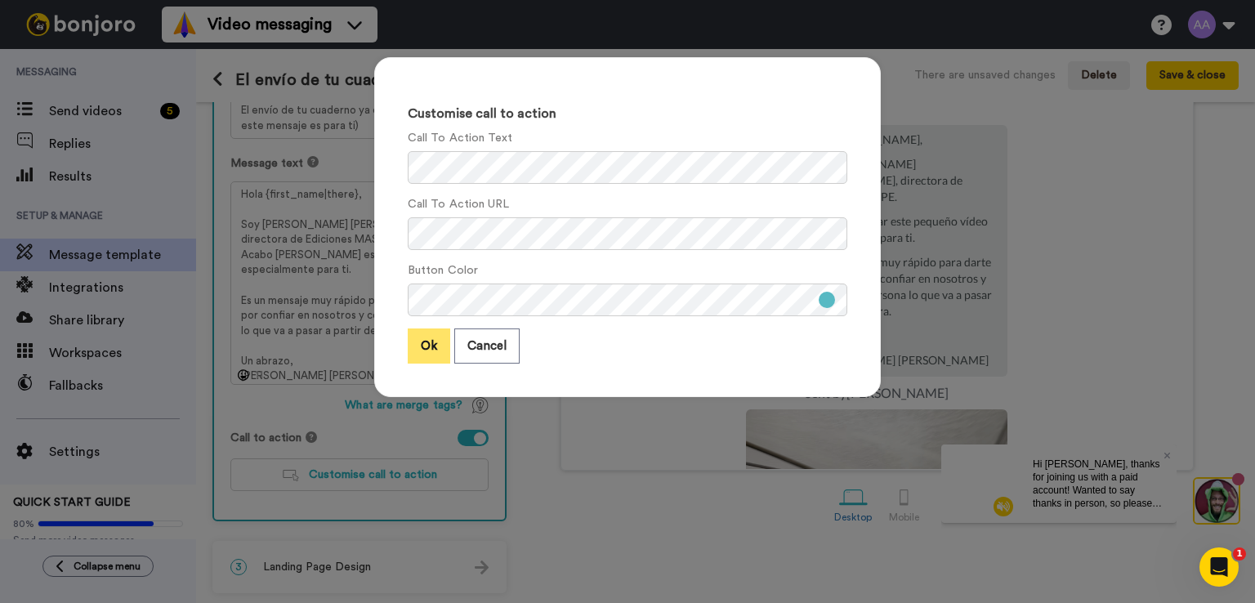
click at [418, 346] on button "Ok" at bounding box center [429, 345] width 42 height 35
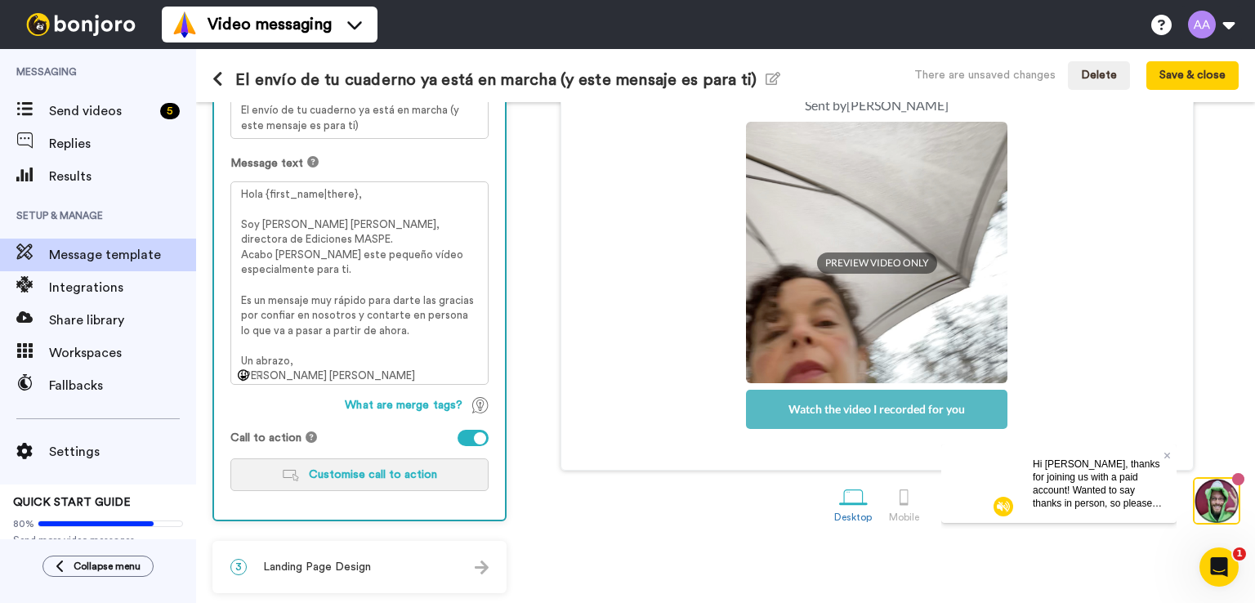
scroll to position [319, 0]
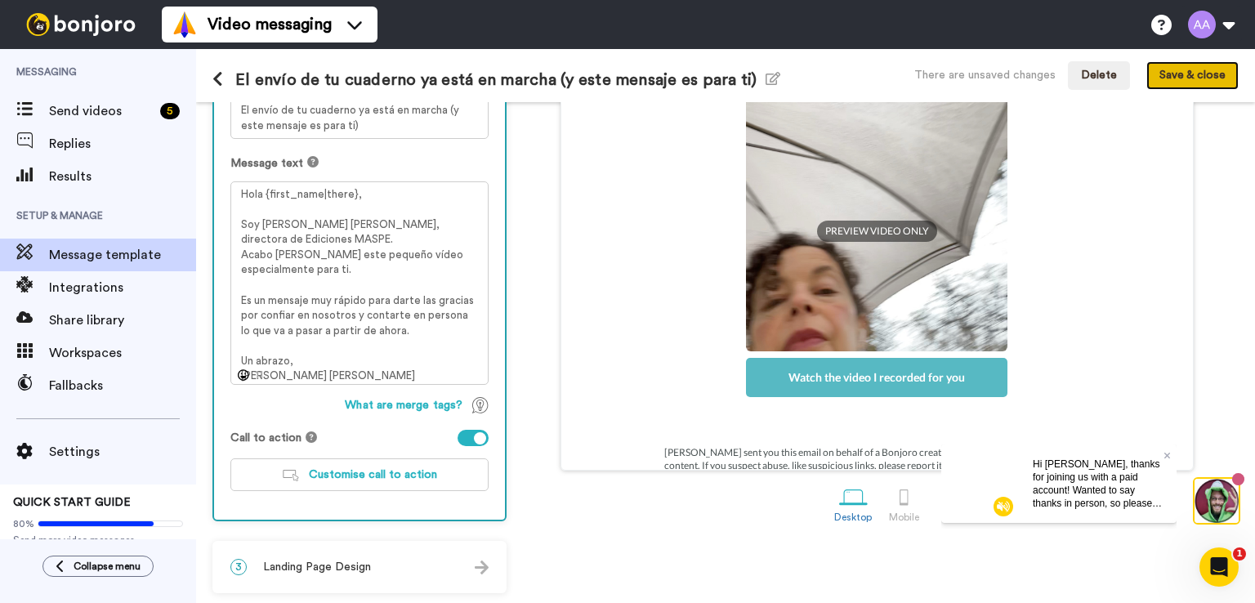
click at [1185, 65] on button "Save & close" at bounding box center [1192, 75] width 92 height 29
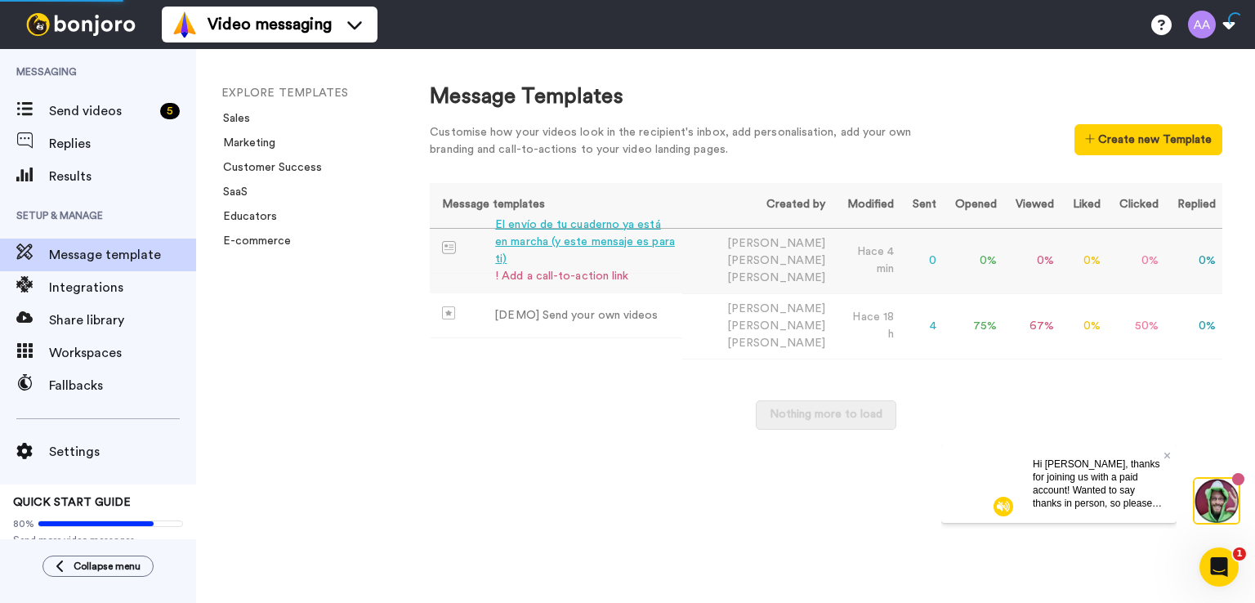
click at [650, 248] on div "El envío de tu cuaderno ya está en marcha (y este mensaje es para ti)" at bounding box center [585, 241] width 181 height 51
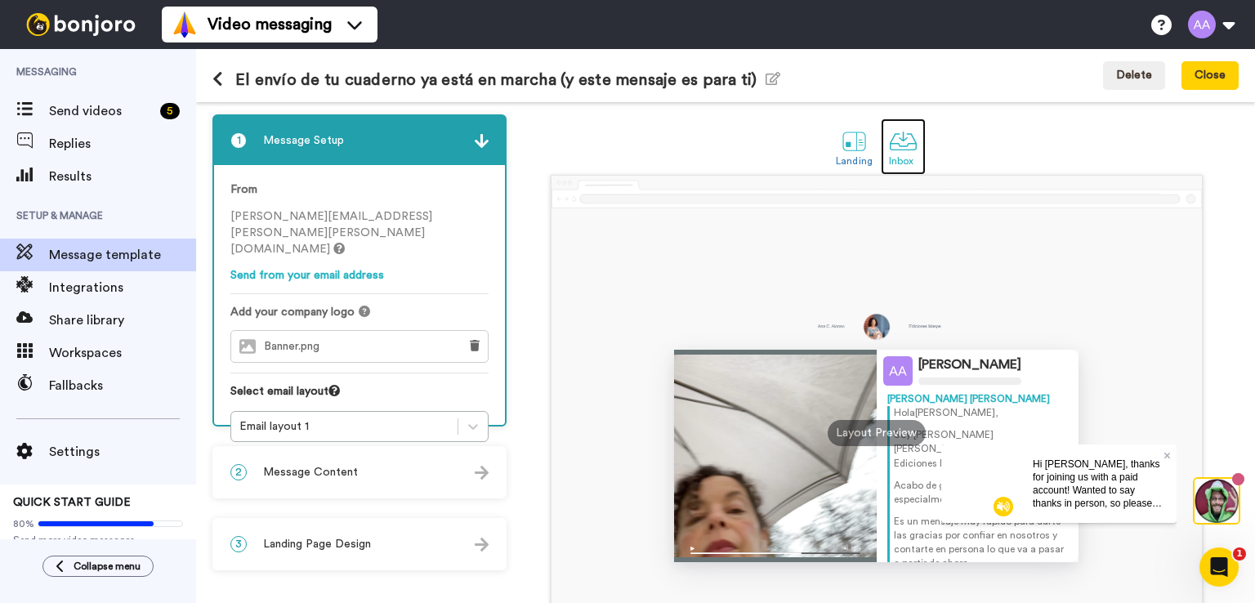
click at [890, 160] on div "Inbox" at bounding box center [903, 160] width 29 height 11
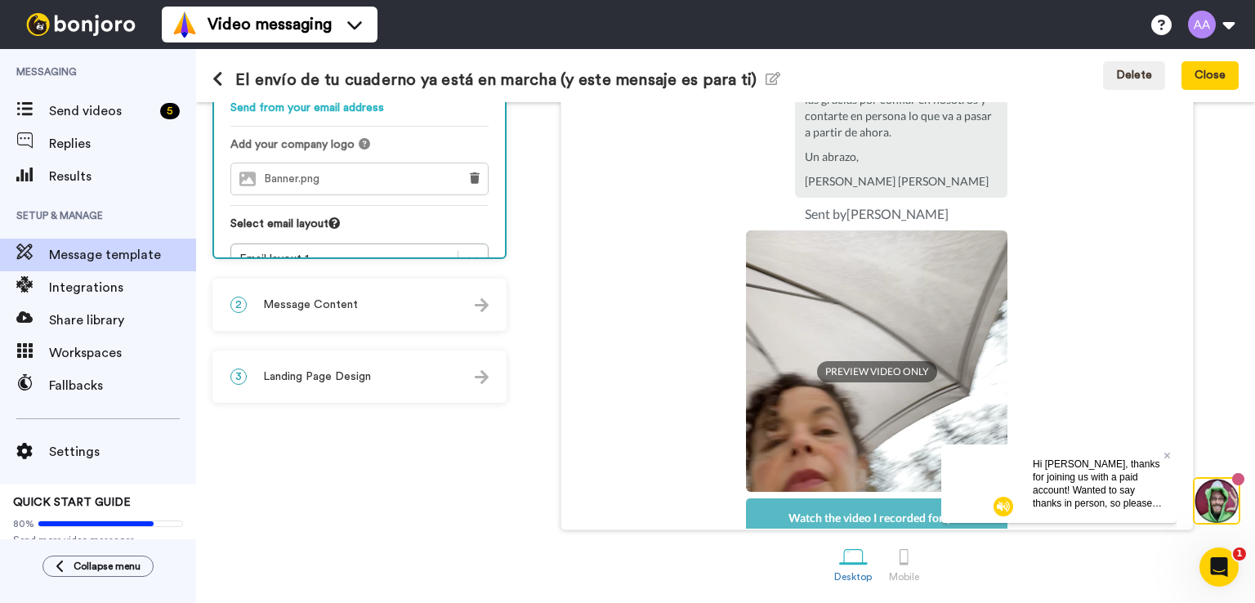
scroll to position [319, 0]
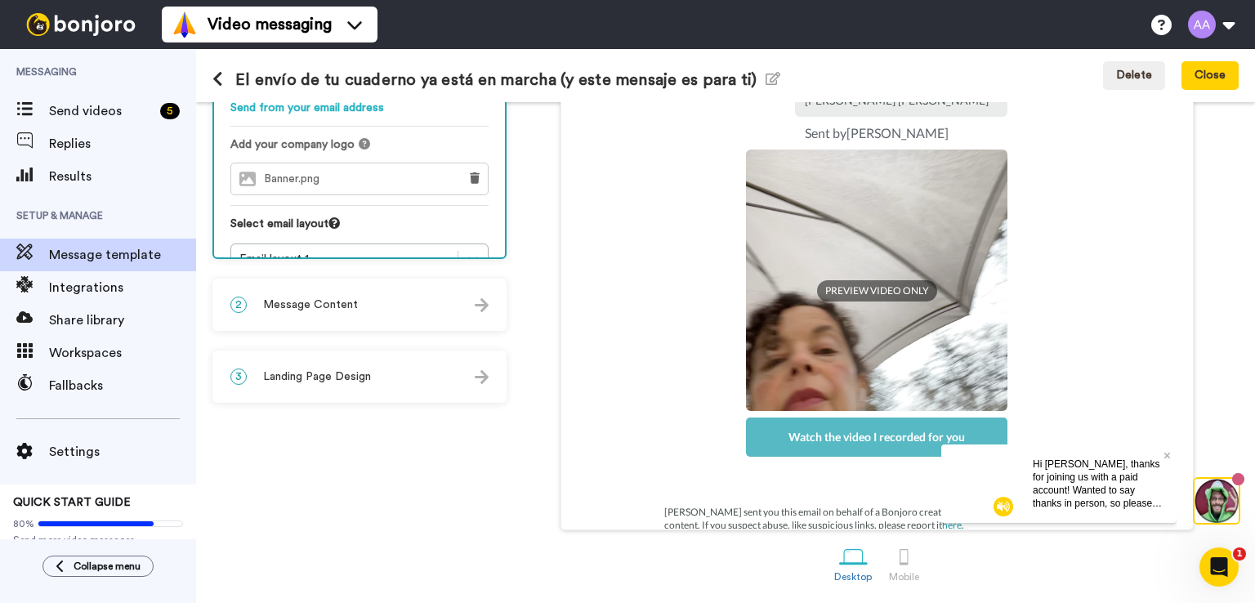
click at [368, 305] on div "2 Message Content" at bounding box center [359, 304] width 291 height 49
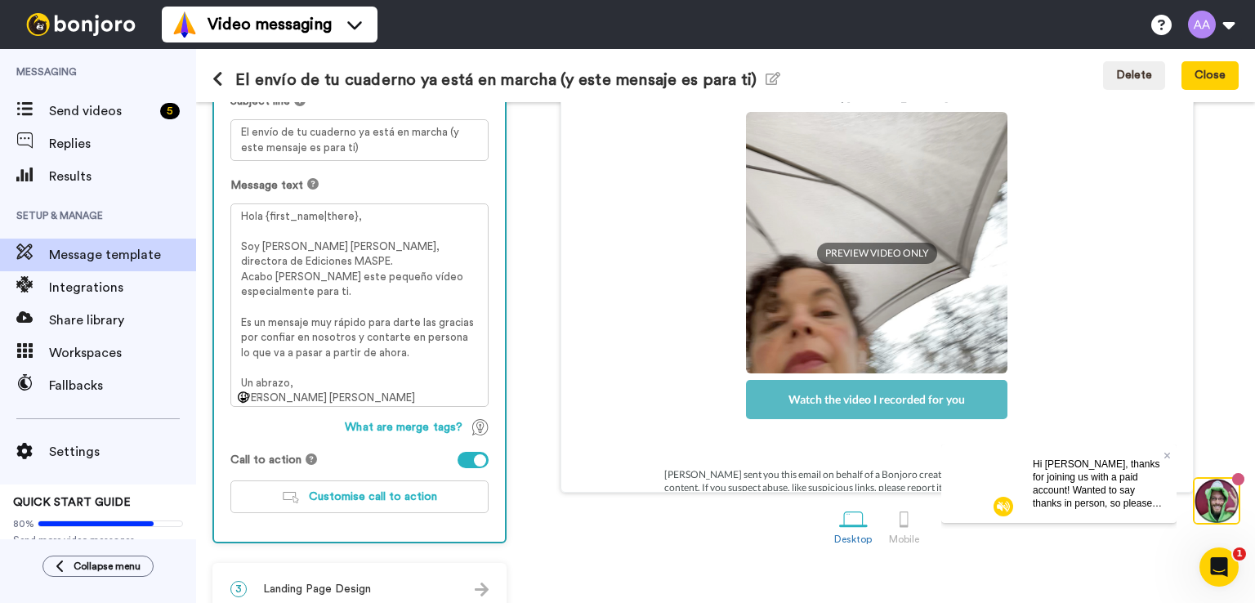
scroll to position [227, 0]
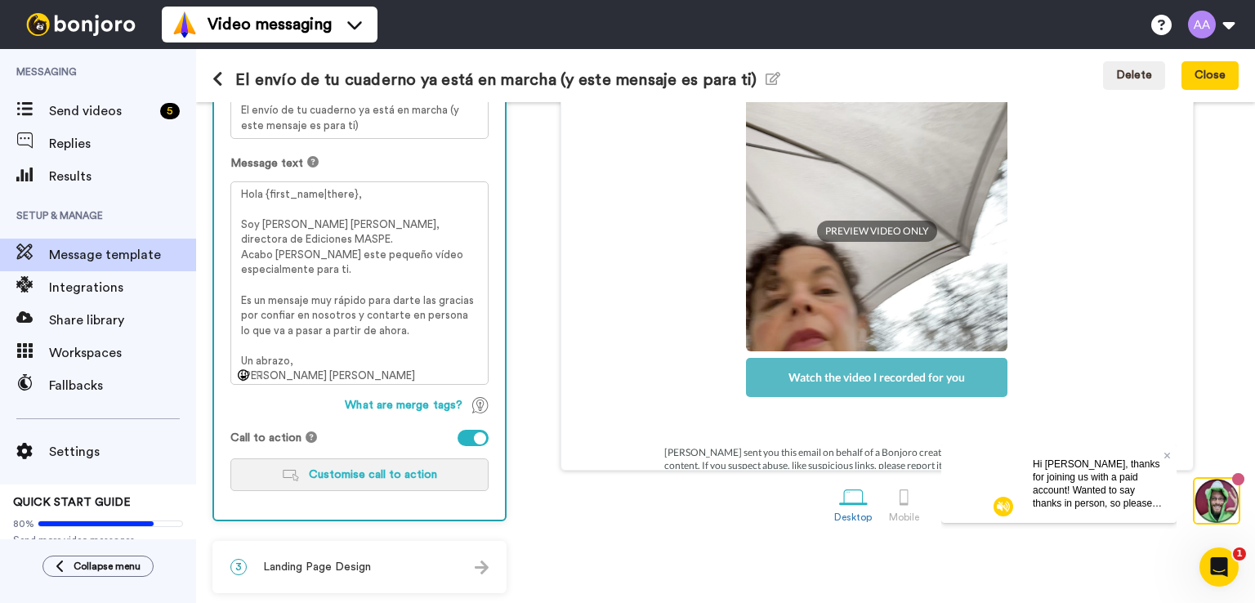
click at [391, 484] on button "Customise call to action" at bounding box center [359, 474] width 258 height 33
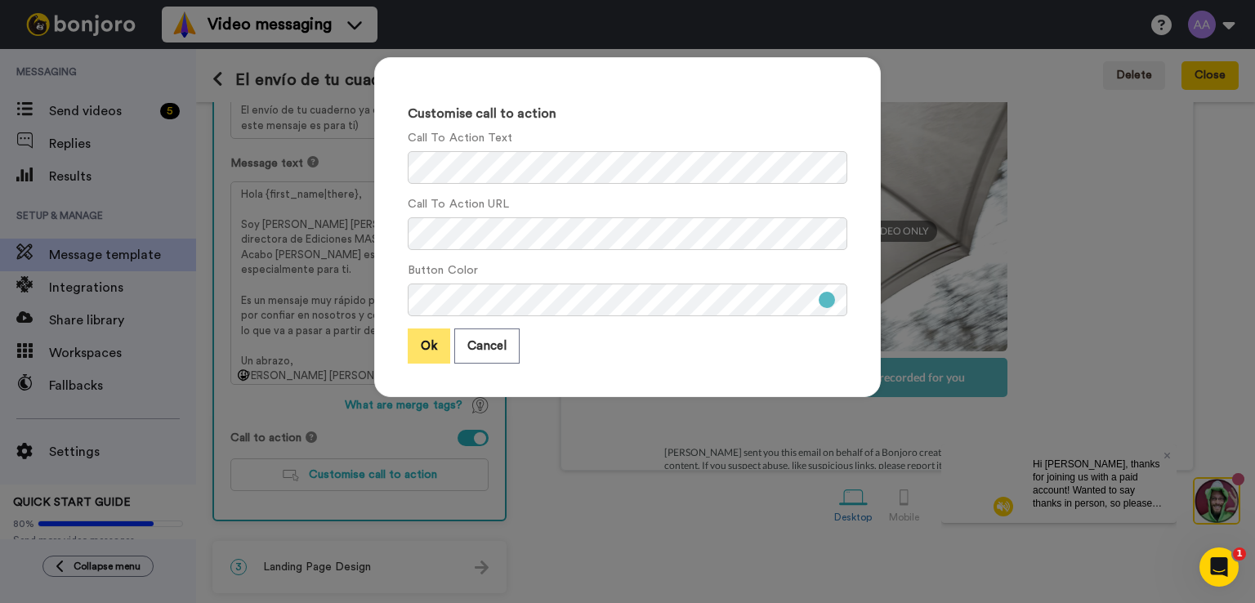
click at [412, 342] on button "Ok" at bounding box center [429, 345] width 42 height 35
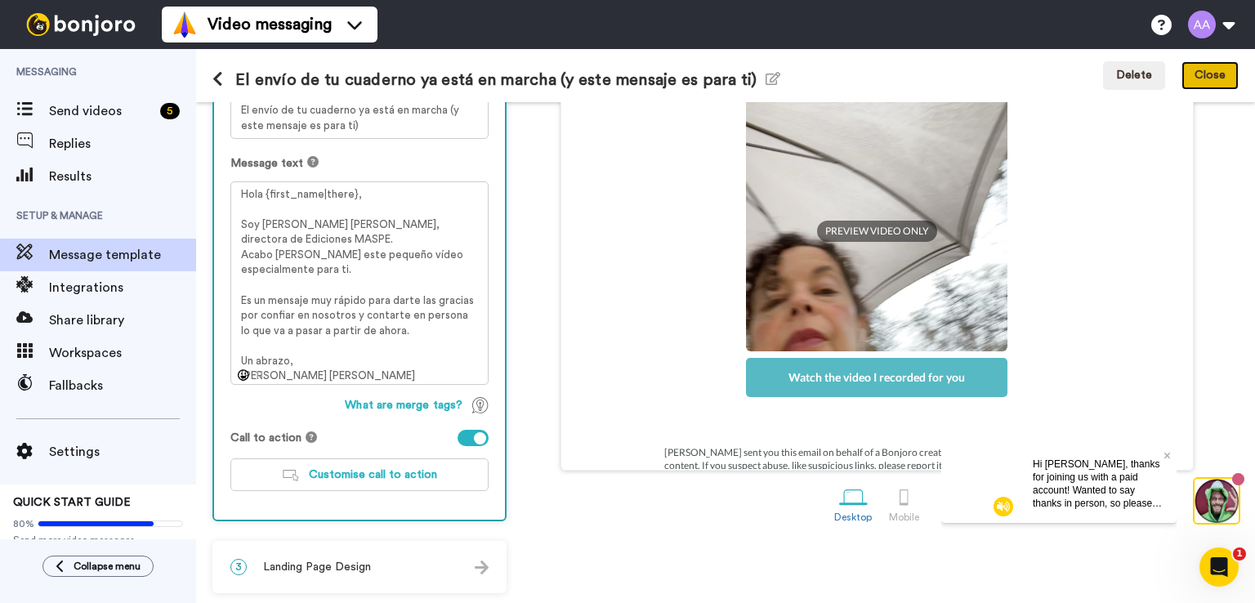
click at [1221, 65] on button "Close" at bounding box center [1209, 75] width 57 height 29
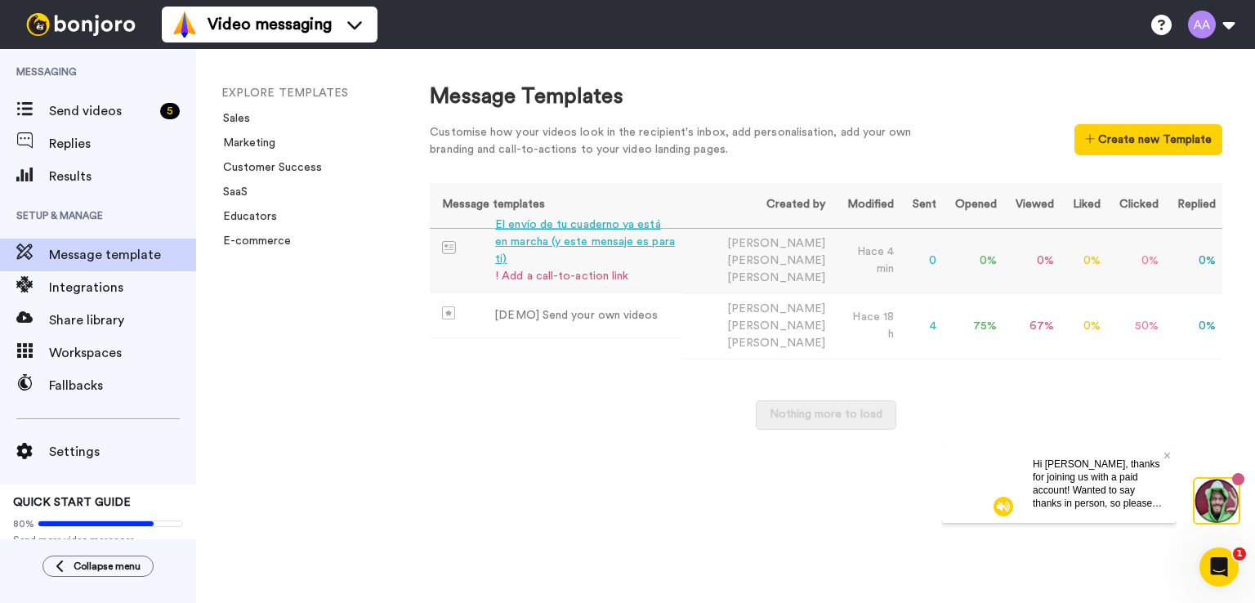
click at [554, 248] on div "El envío de tu cuaderno ya está en marcha (y este mensaje es para ti)" at bounding box center [585, 241] width 181 height 51
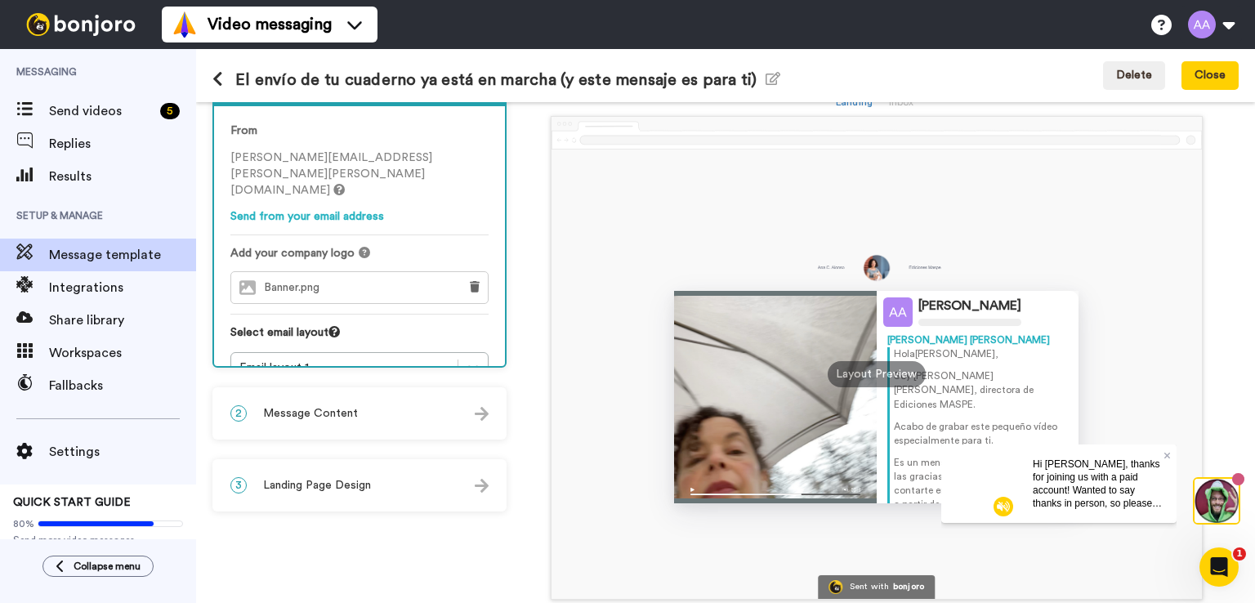
scroll to position [128, 0]
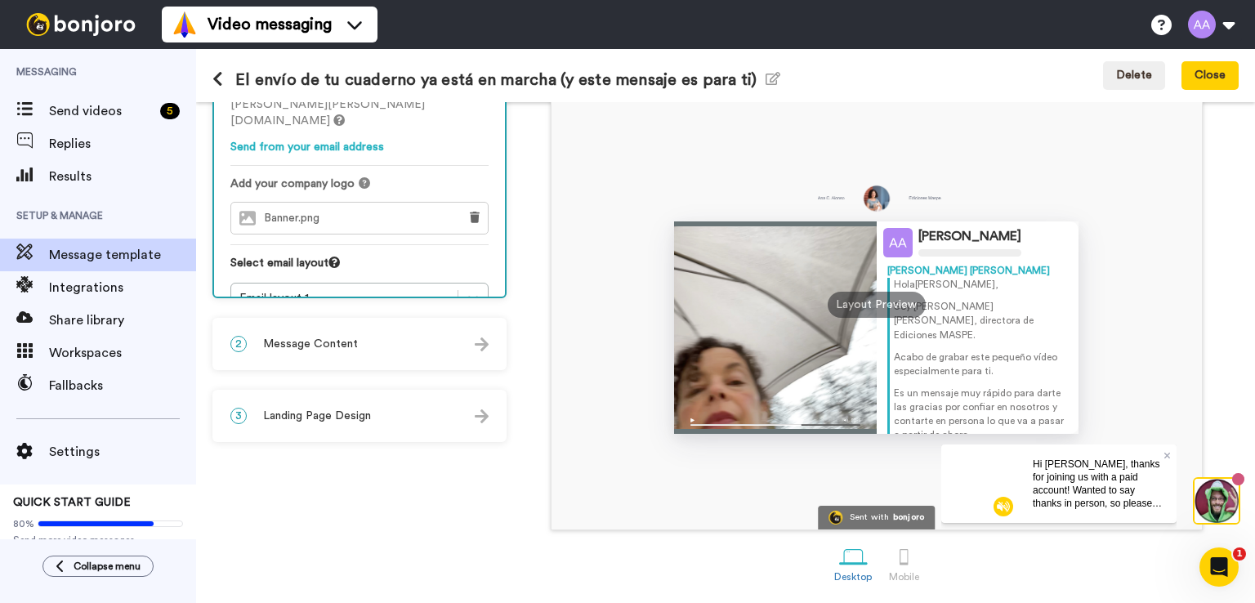
click at [354, 350] on div "2 Message Content" at bounding box center [359, 343] width 291 height 49
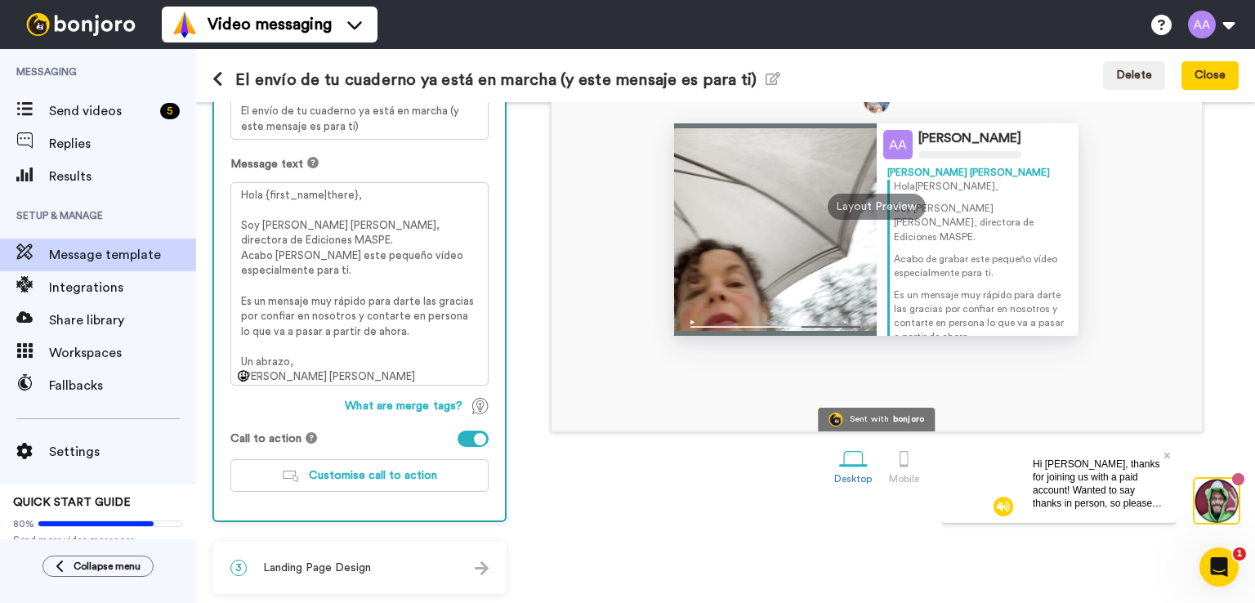
scroll to position [227, 0]
click at [382, 481] on button "Customise call to action" at bounding box center [359, 474] width 258 height 33
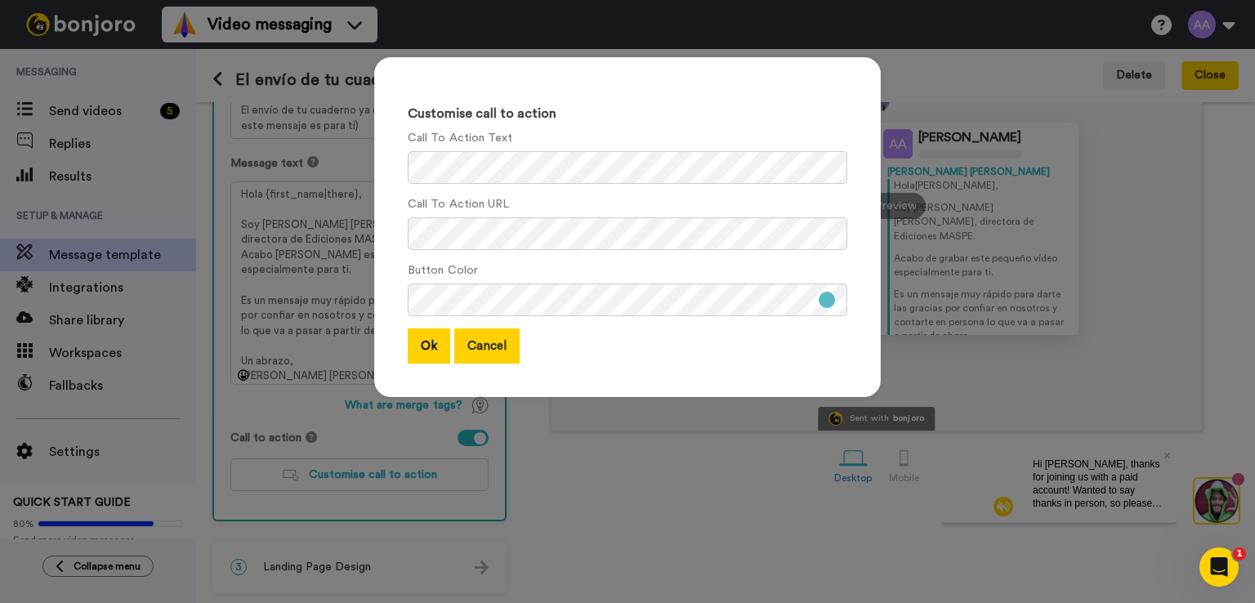
click at [470, 346] on button "Cancel" at bounding box center [486, 345] width 65 height 35
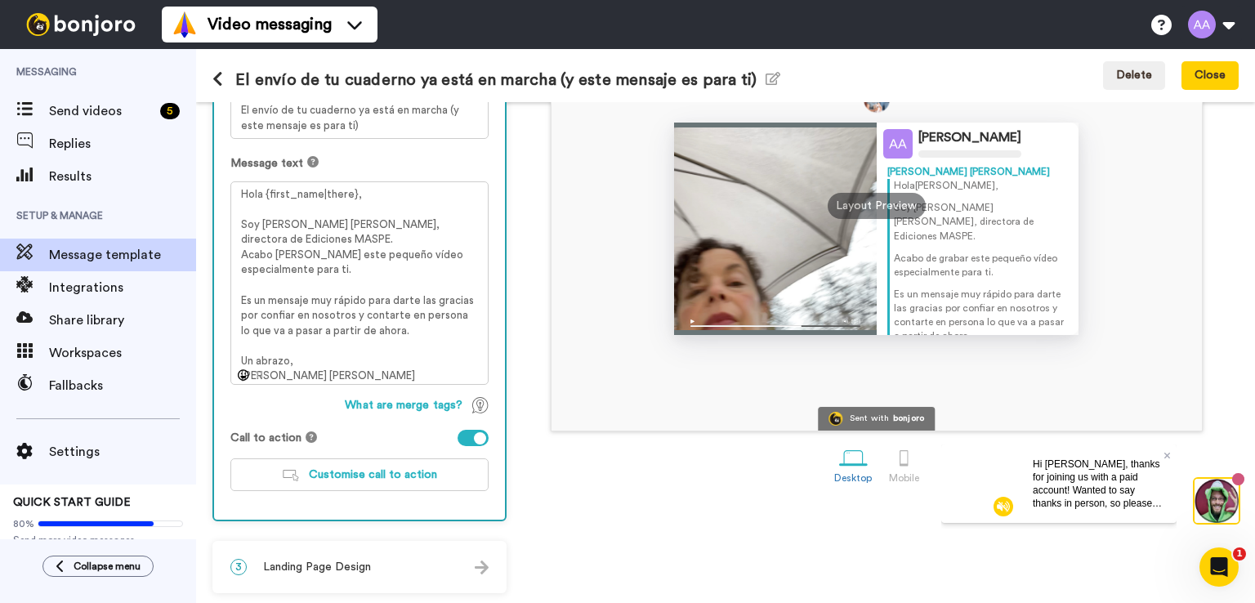
click at [465, 435] on div at bounding box center [472, 438] width 31 height 16
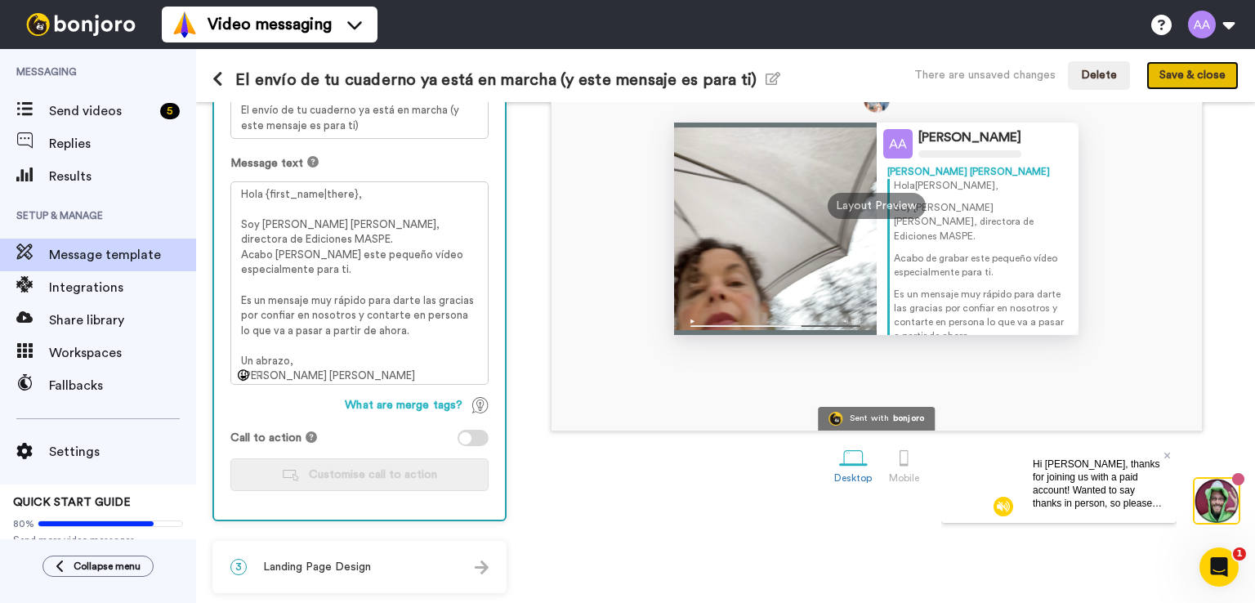
click at [1199, 73] on button "Save & close" at bounding box center [1192, 75] width 92 height 29
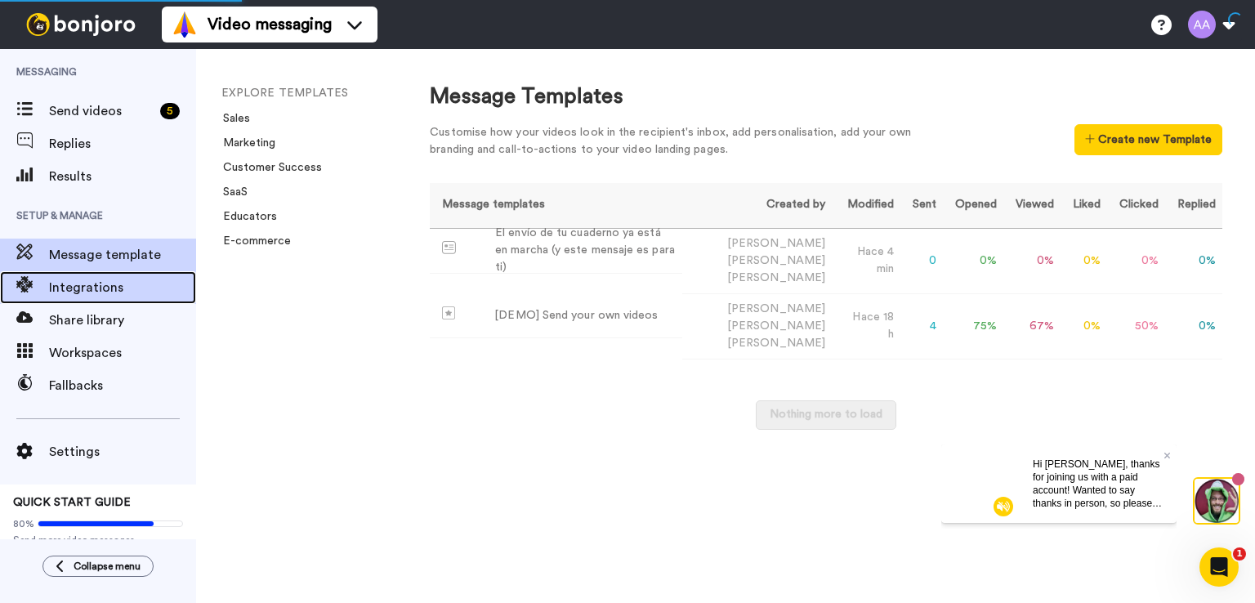
click at [69, 288] on span "Integrations" at bounding box center [122, 288] width 147 height 20
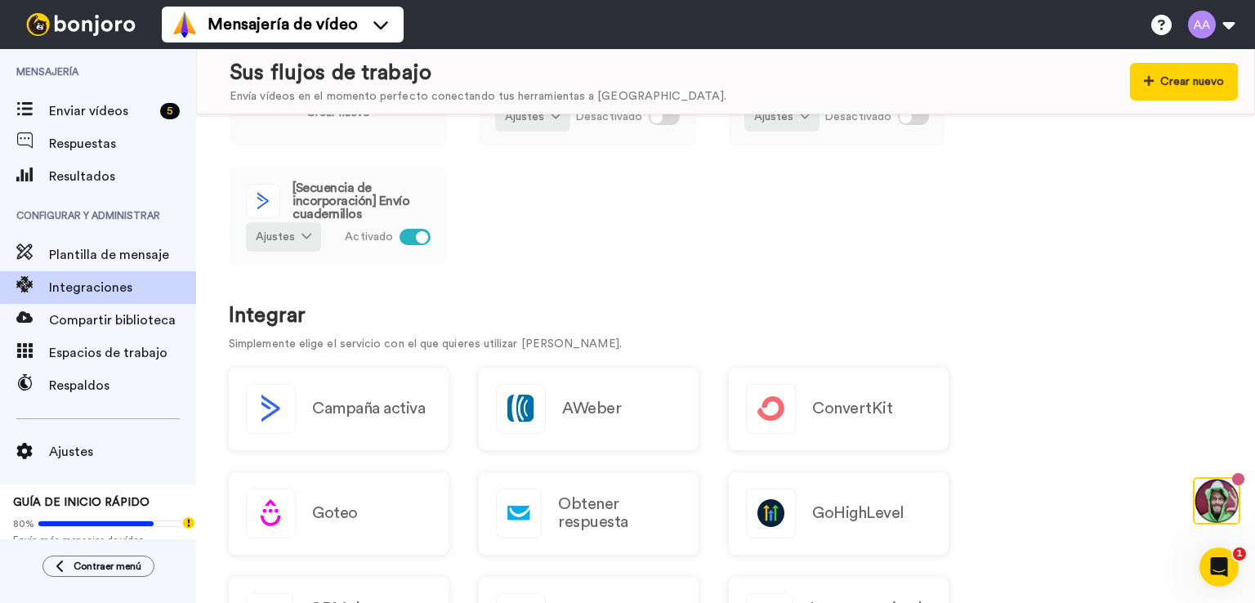
scroll to position [245, 0]
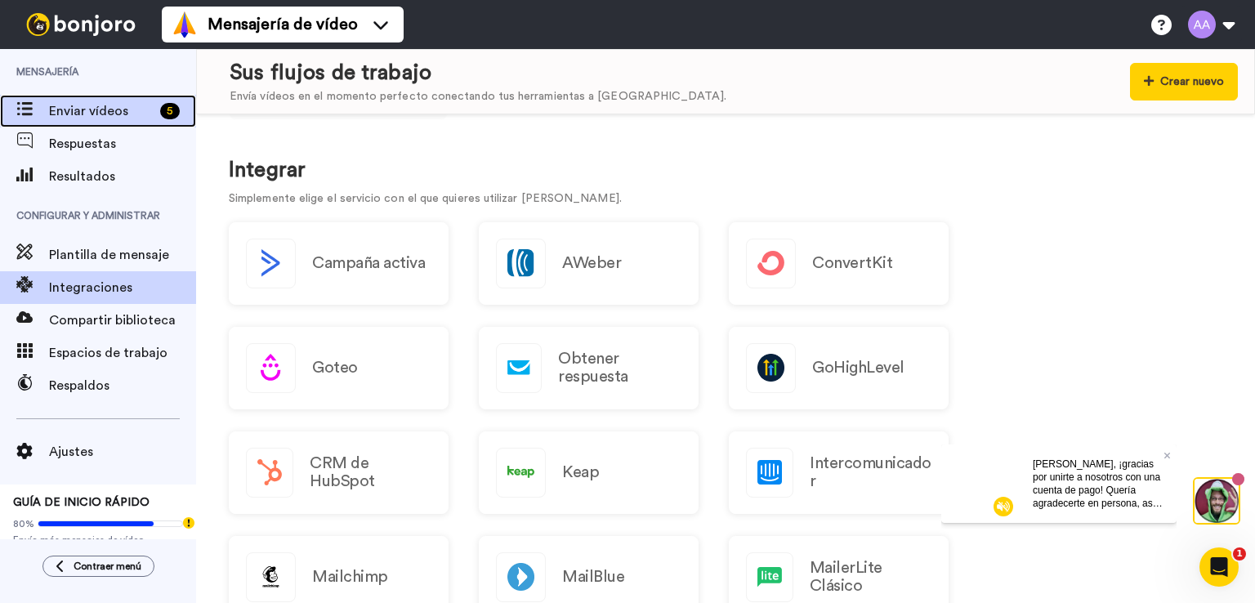
click at [77, 109] on font "Enviar vídeos" at bounding box center [88, 111] width 79 height 13
